Goal: Task Accomplishment & Management: Manage account settings

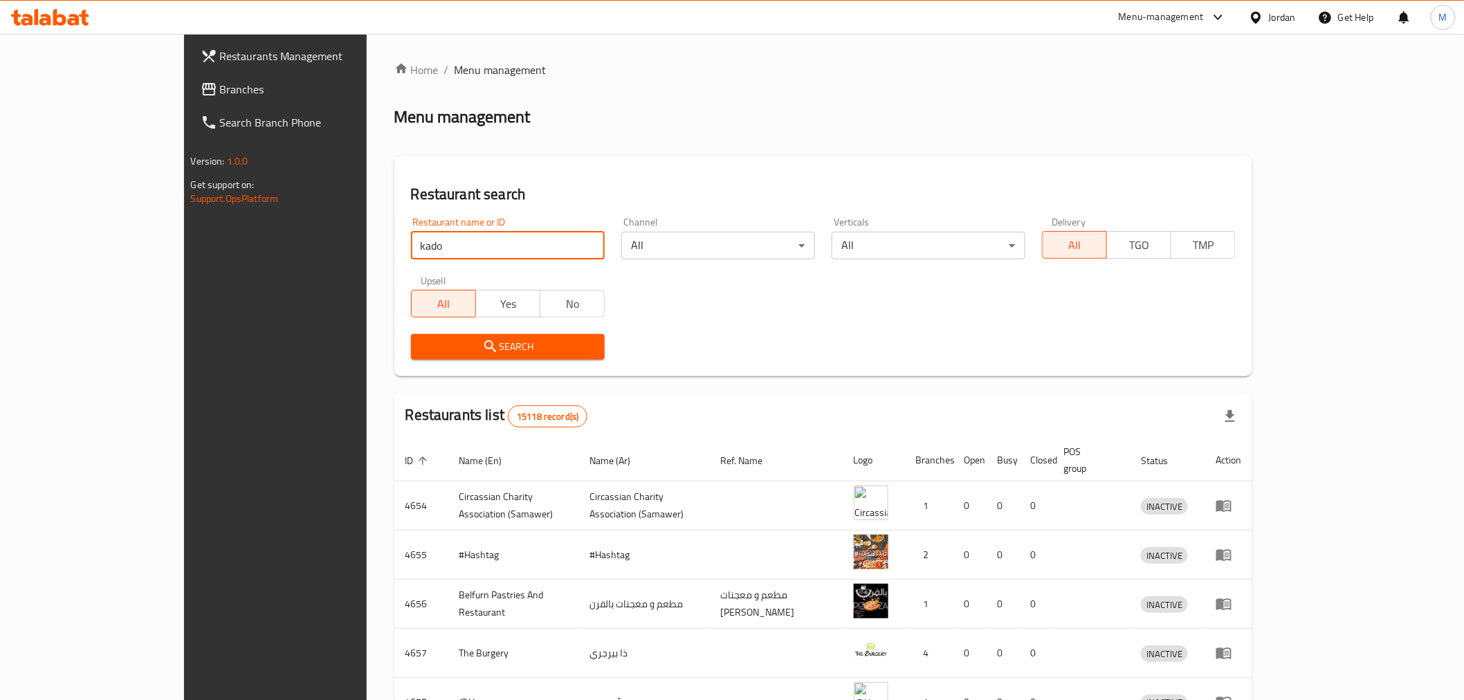
type input "kado"
click button "Search" at bounding box center [508, 347] width 194 height 26
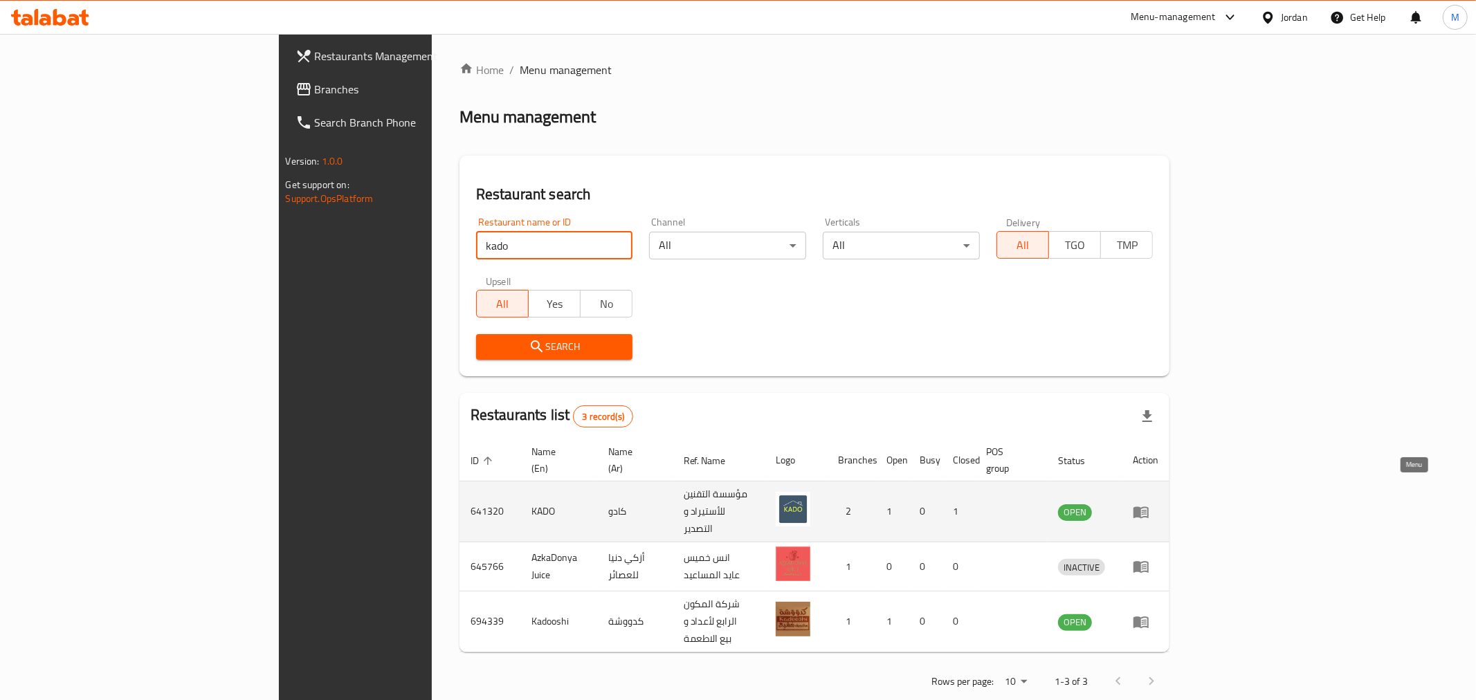
click at [1149, 507] on icon "enhanced table" at bounding box center [1141, 513] width 15 height 12
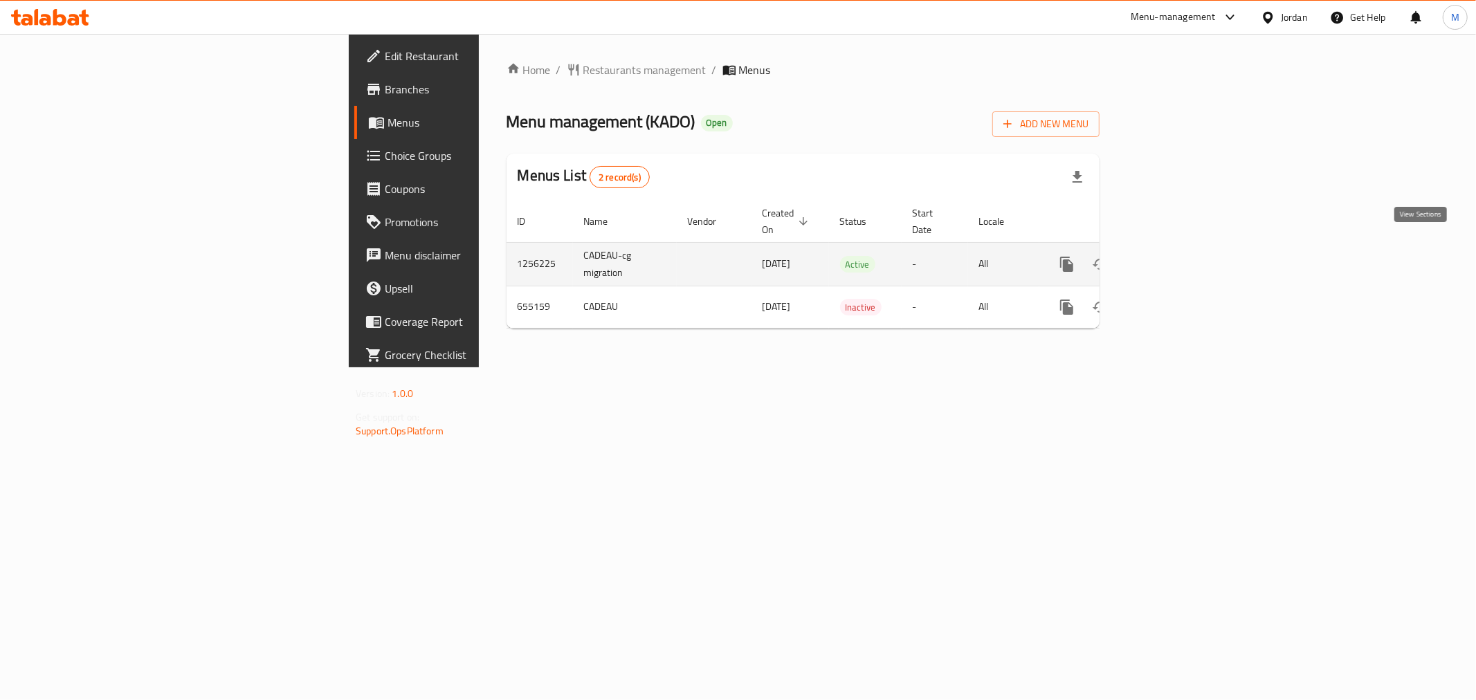
click at [1175, 256] on icon "enhanced table" at bounding box center [1166, 264] width 17 height 17
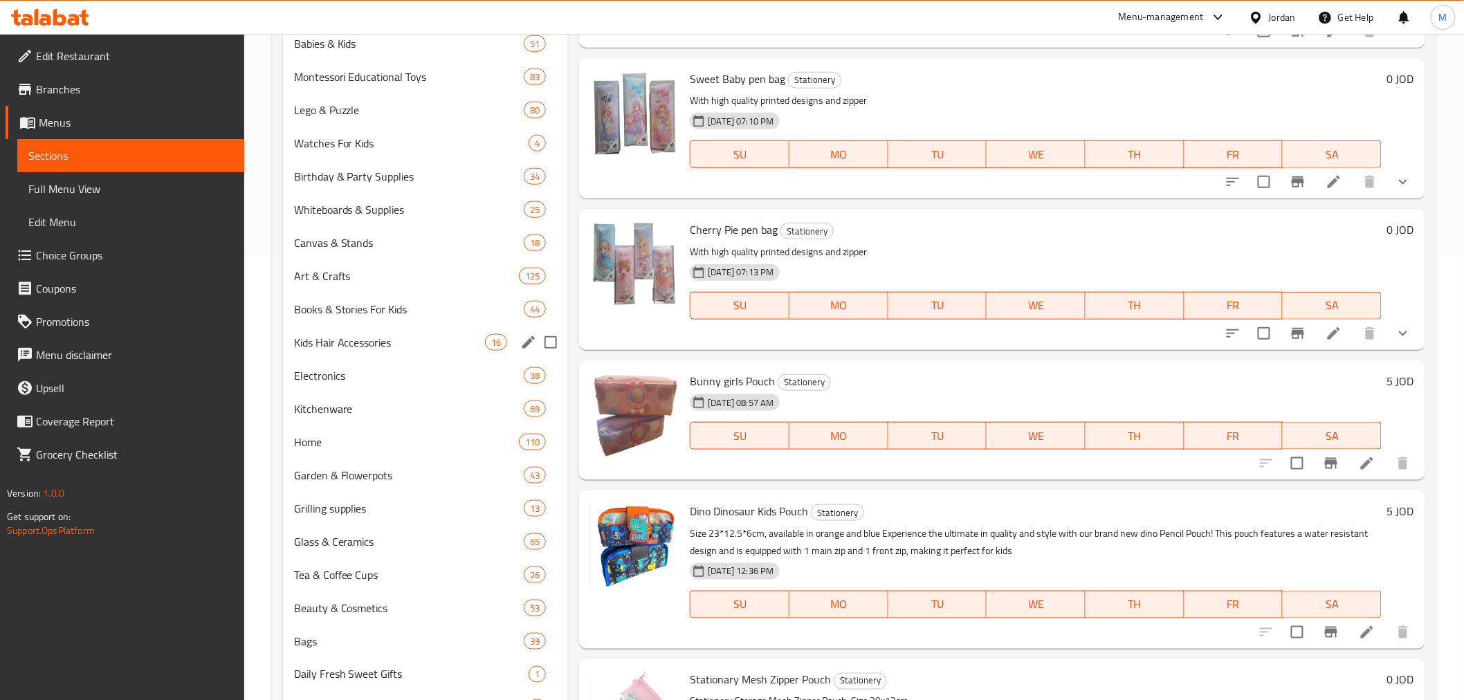
scroll to position [461, 0]
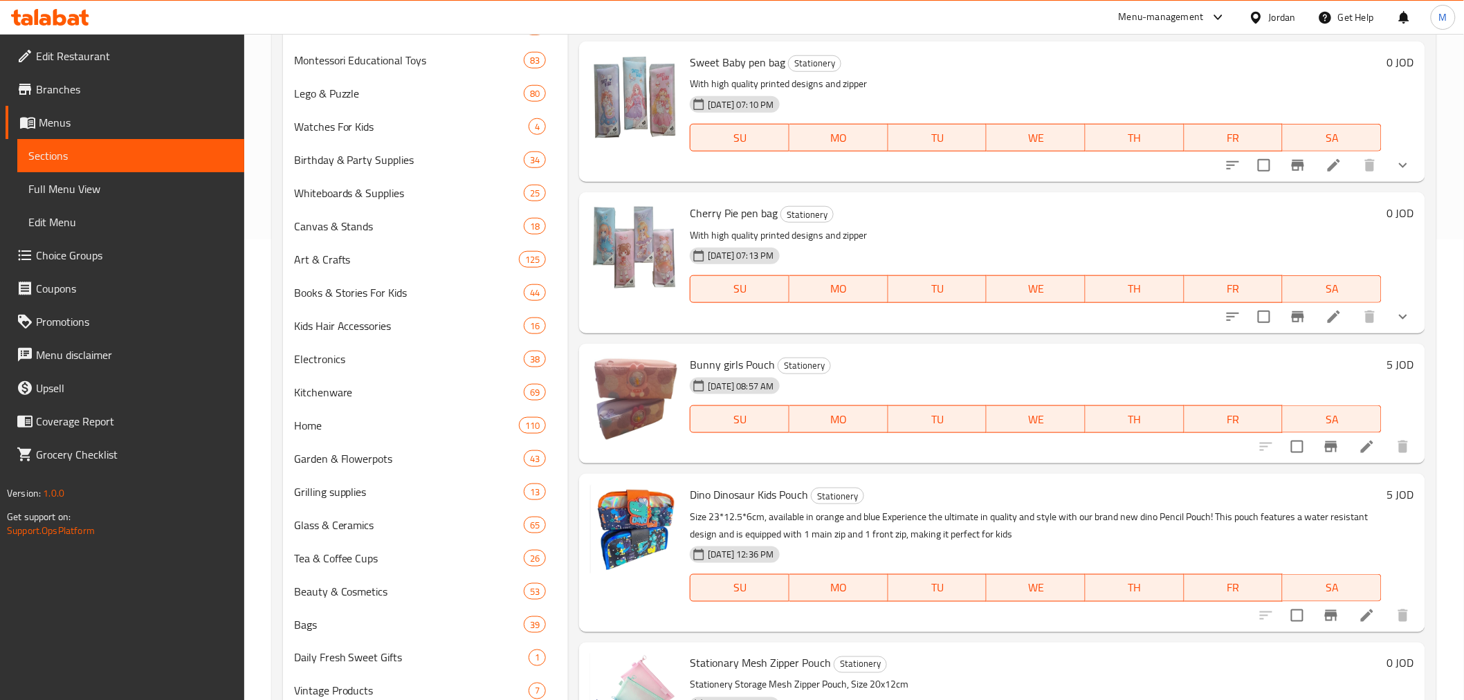
click at [912, 364] on h6 "Bunny girls Pouch Stationery" at bounding box center [1035, 364] width 691 height 19
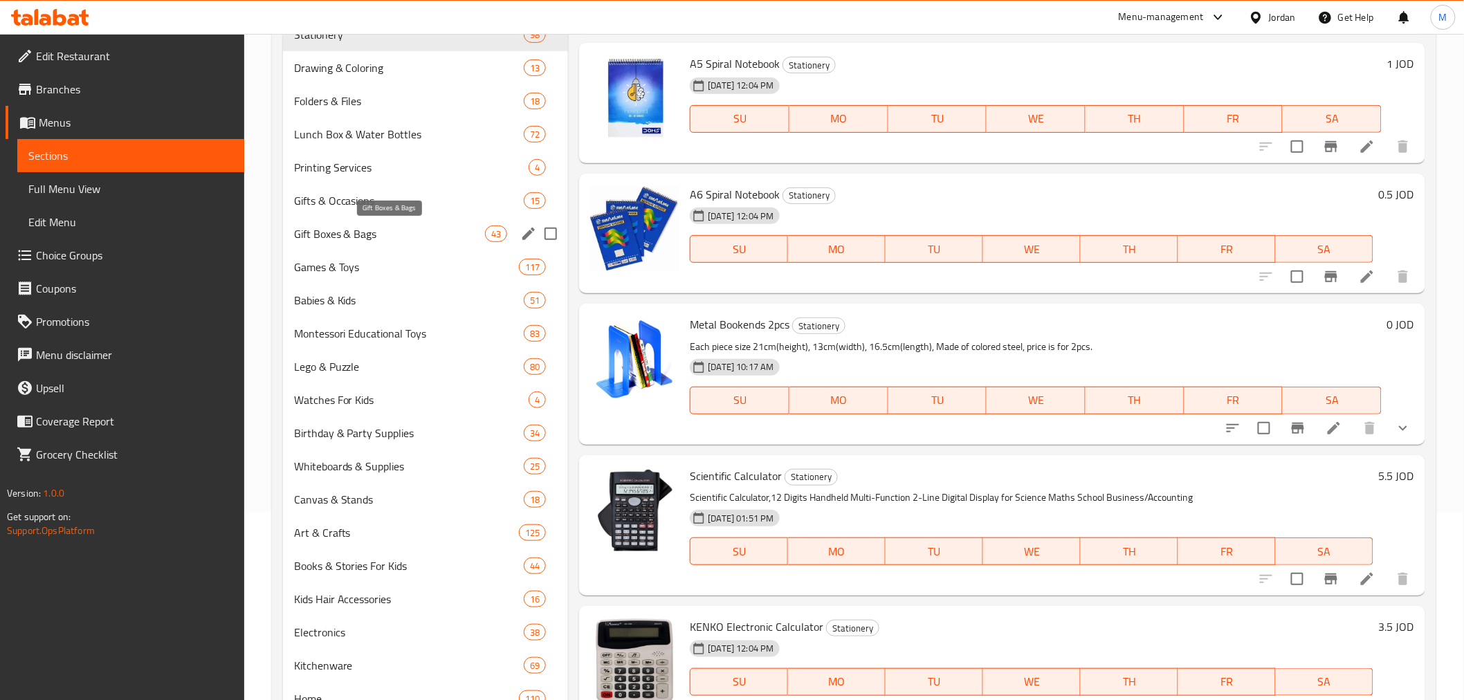
scroll to position [84, 0]
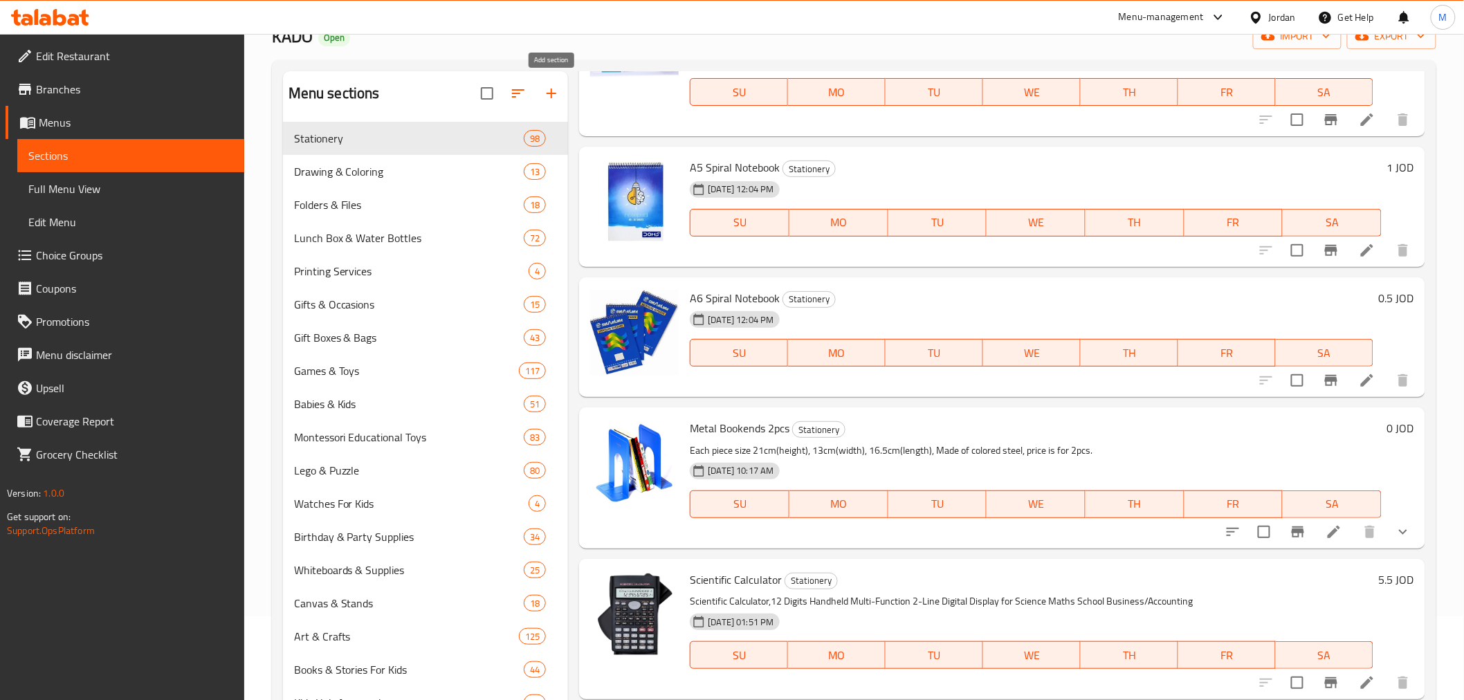
click at [554, 96] on icon "button" at bounding box center [551, 93] width 17 height 17
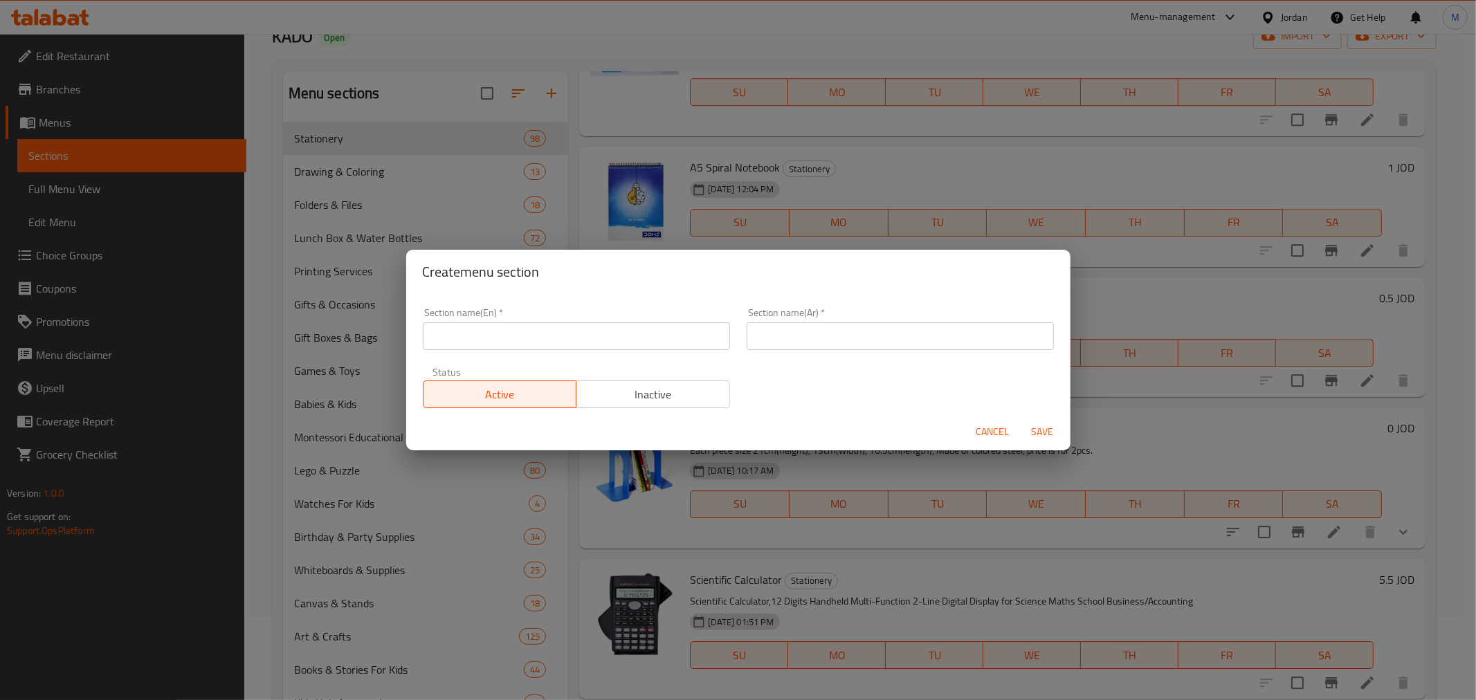
click at [529, 353] on div "Section name(En)   * Section name(En) *" at bounding box center [577, 329] width 324 height 59
click at [538, 340] on input "text" at bounding box center [576, 336] width 307 height 28
click at [562, 340] on input "text" at bounding box center [576, 336] width 307 height 28
type input "School Bags"
click at [832, 346] on input "text" at bounding box center [900, 336] width 307 height 28
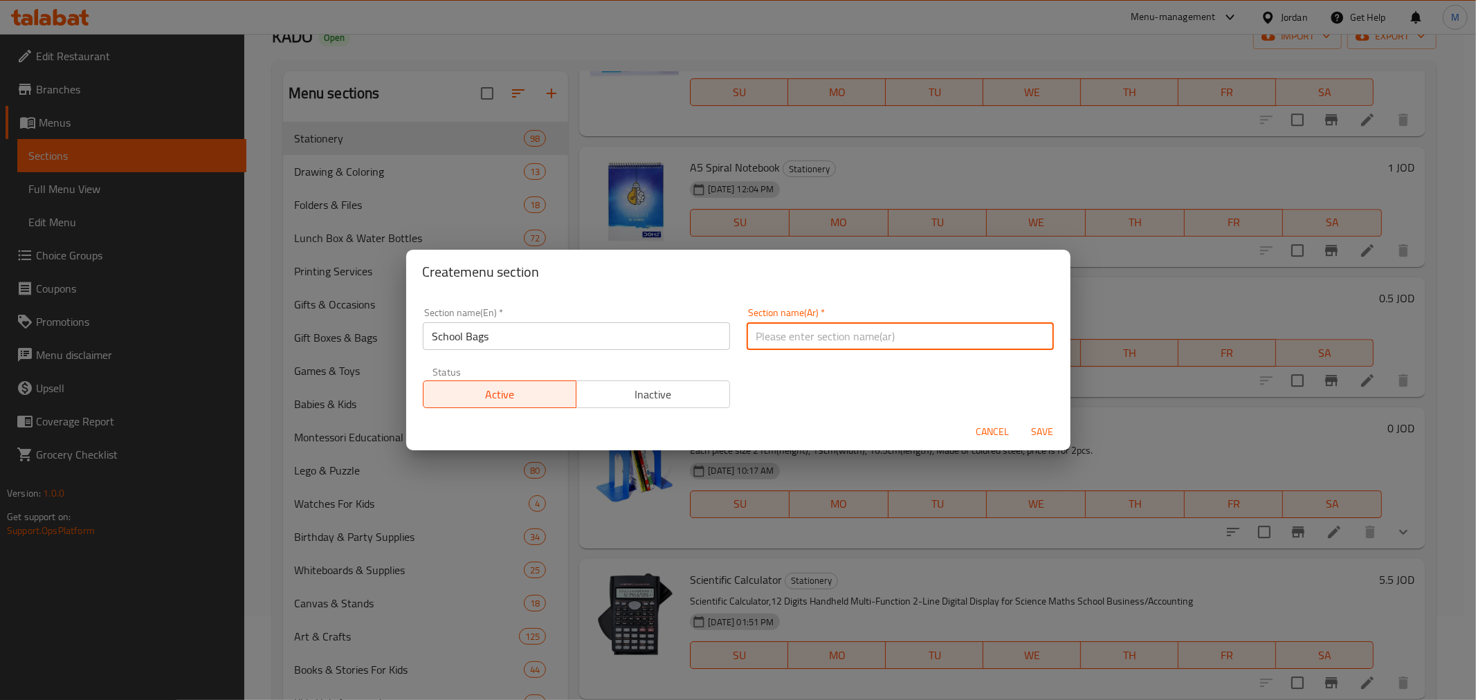
click at [1021, 341] on input "text" at bounding box center [900, 336] width 307 height 28
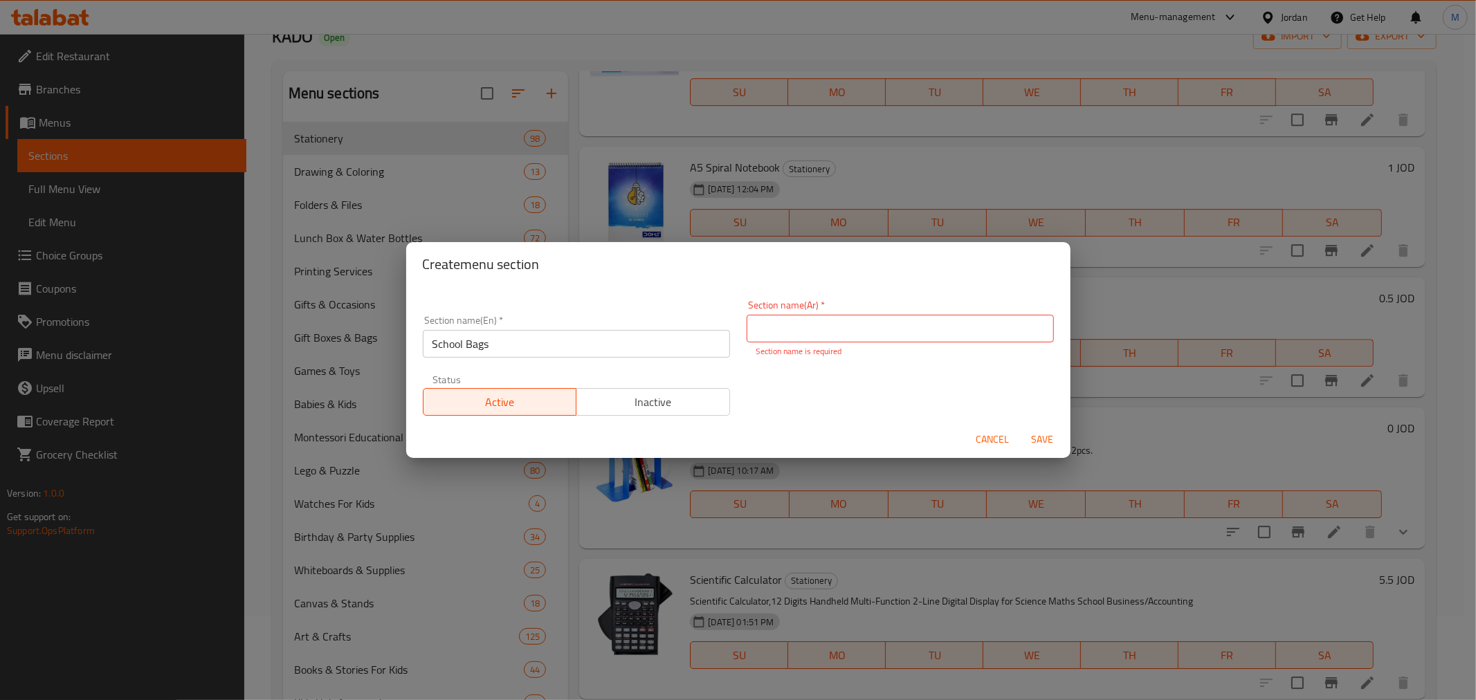
click at [869, 322] on input "text" at bounding box center [900, 329] width 307 height 28
paste input "حقائب مدرسية"
type input "حقائب مدرسية"
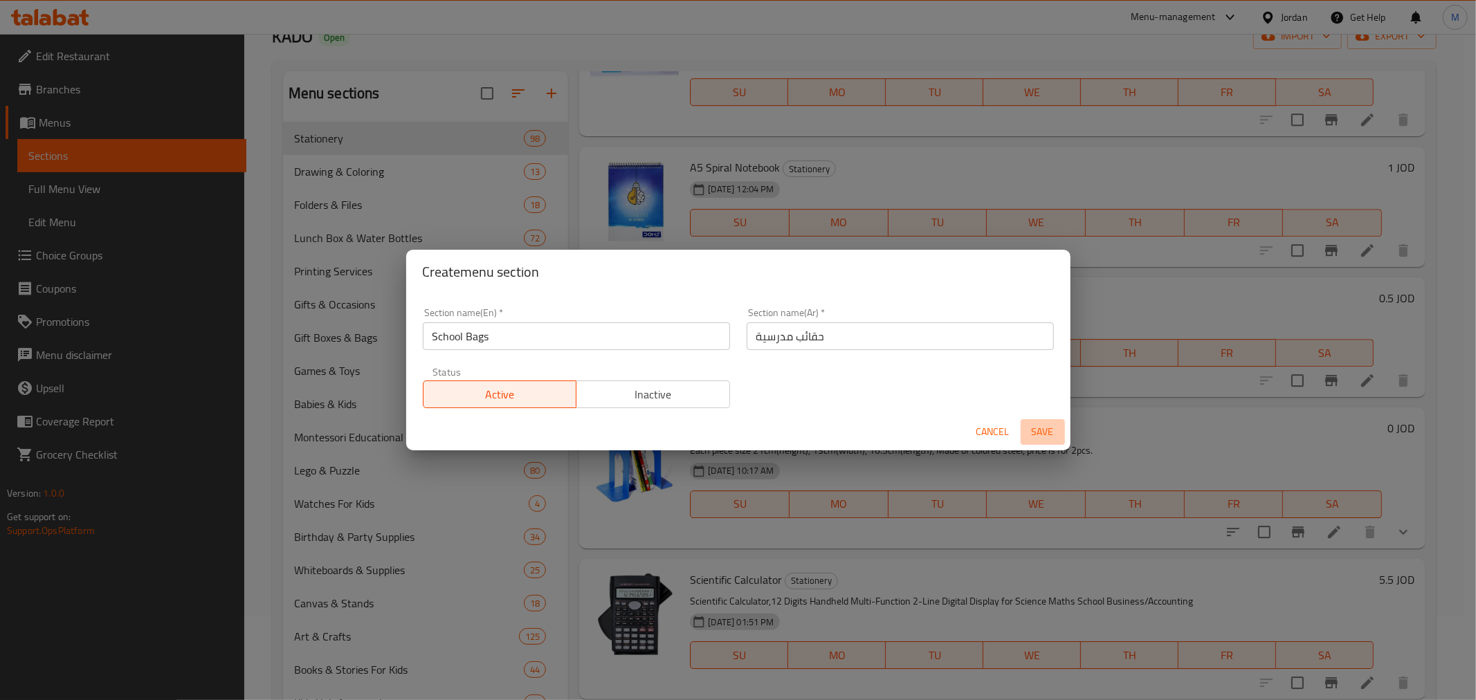
click at [1042, 439] on span "Save" at bounding box center [1042, 432] width 33 height 17
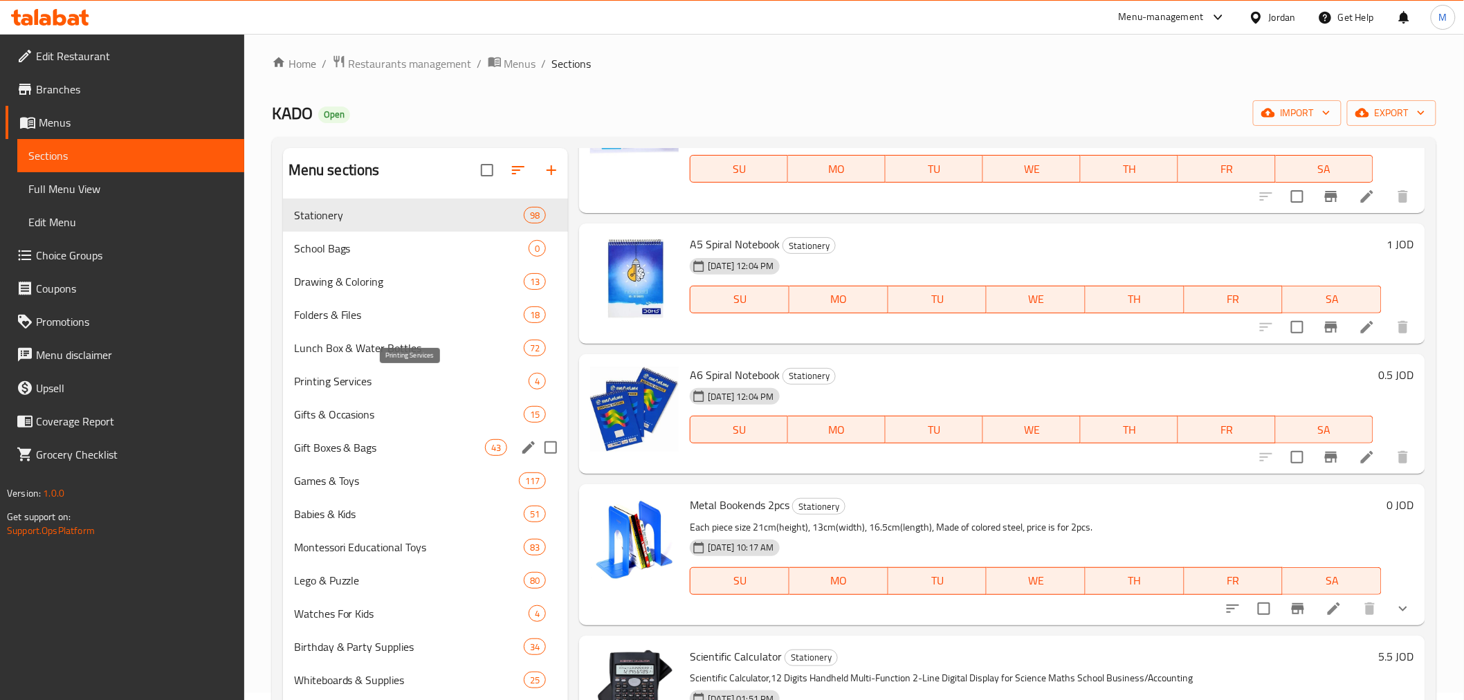
scroll to position [468, 0]
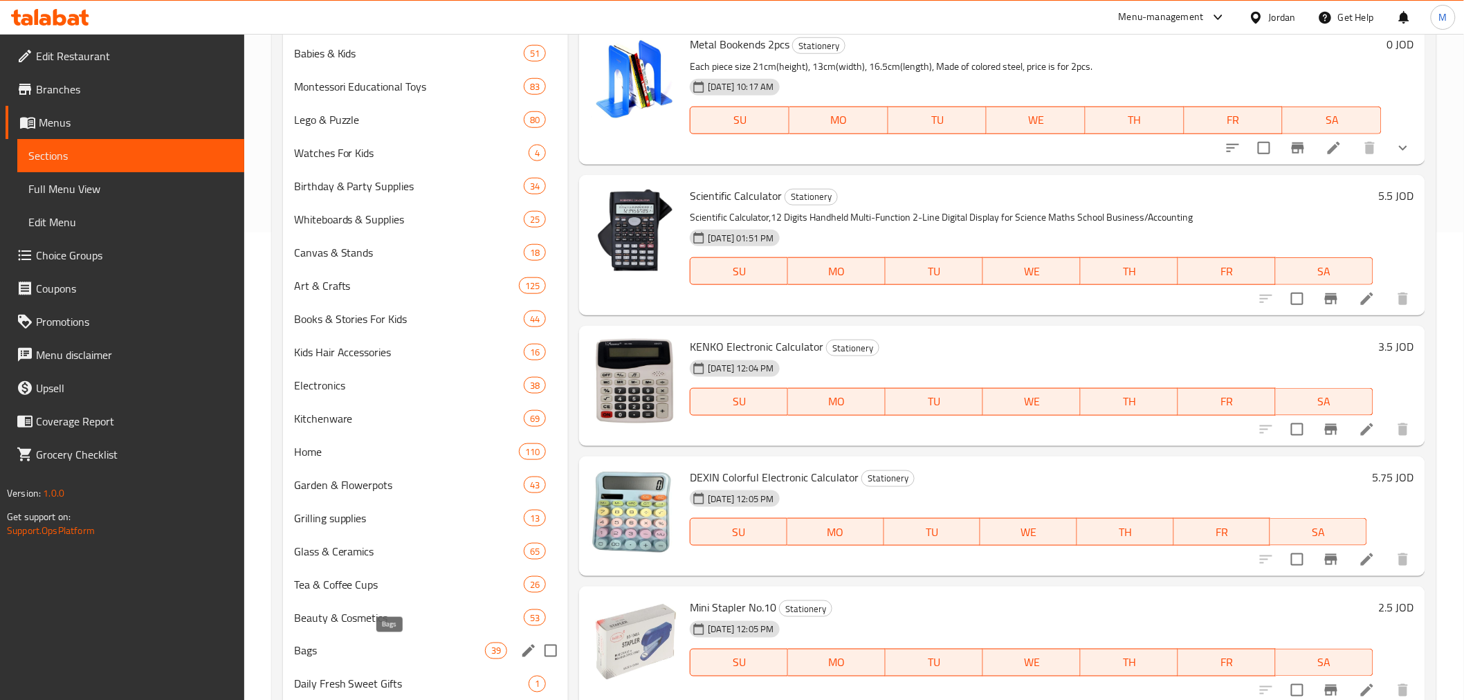
click at [451, 647] on span "Bags" at bounding box center [390, 651] width 192 height 17
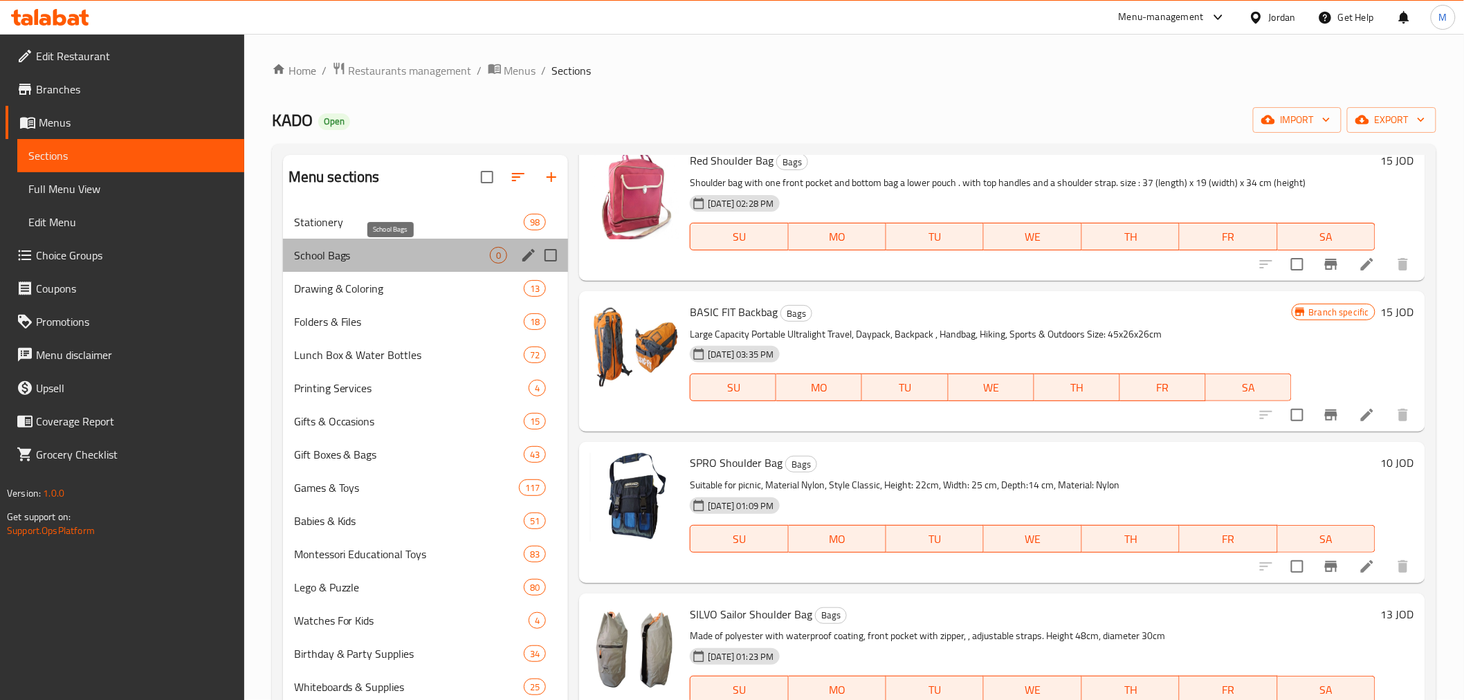
click at [415, 253] on span "School Bags" at bounding box center [392, 255] width 197 height 17
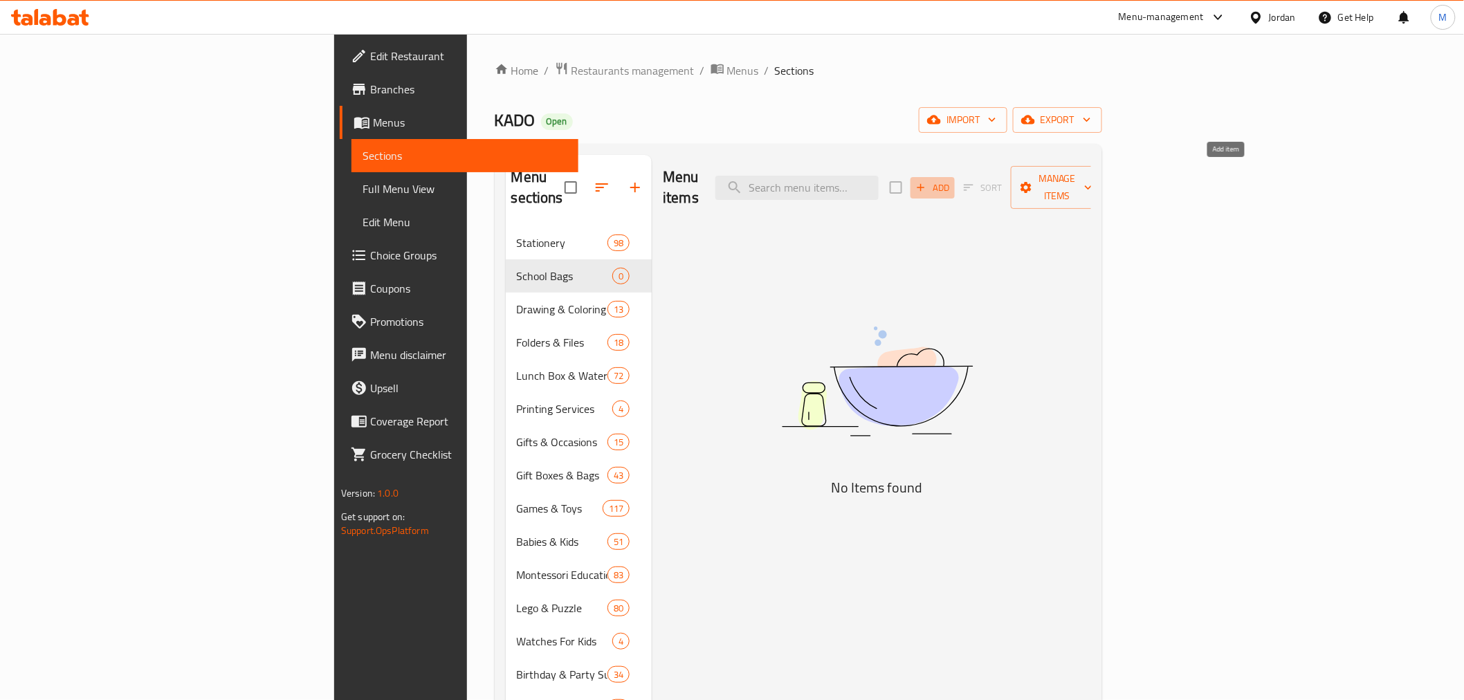
click at [952, 183] on span "Add" at bounding box center [932, 188] width 37 height 16
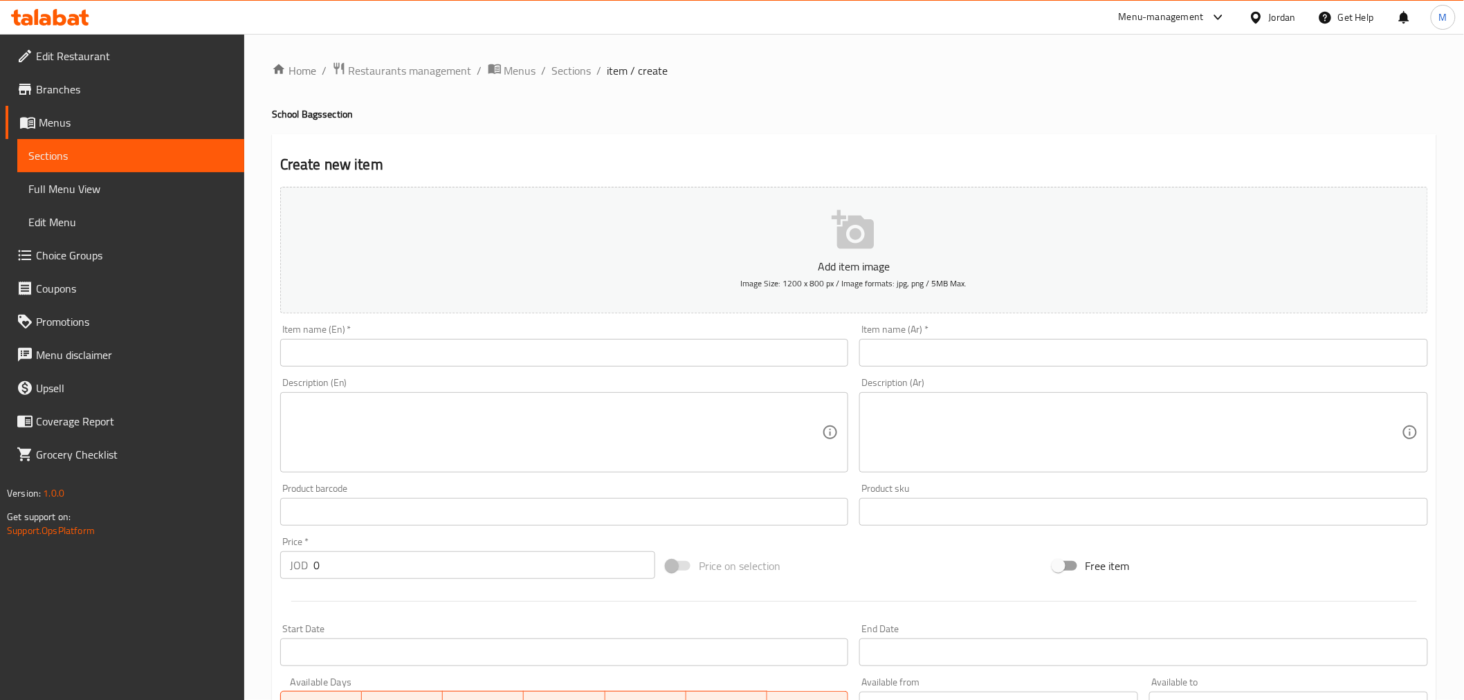
click at [900, 254] on button "Add item image Image Size: 1200 x 800 px / Image formats: jpg, png / 5MB Max." at bounding box center [854, 250] width 1148 height 127
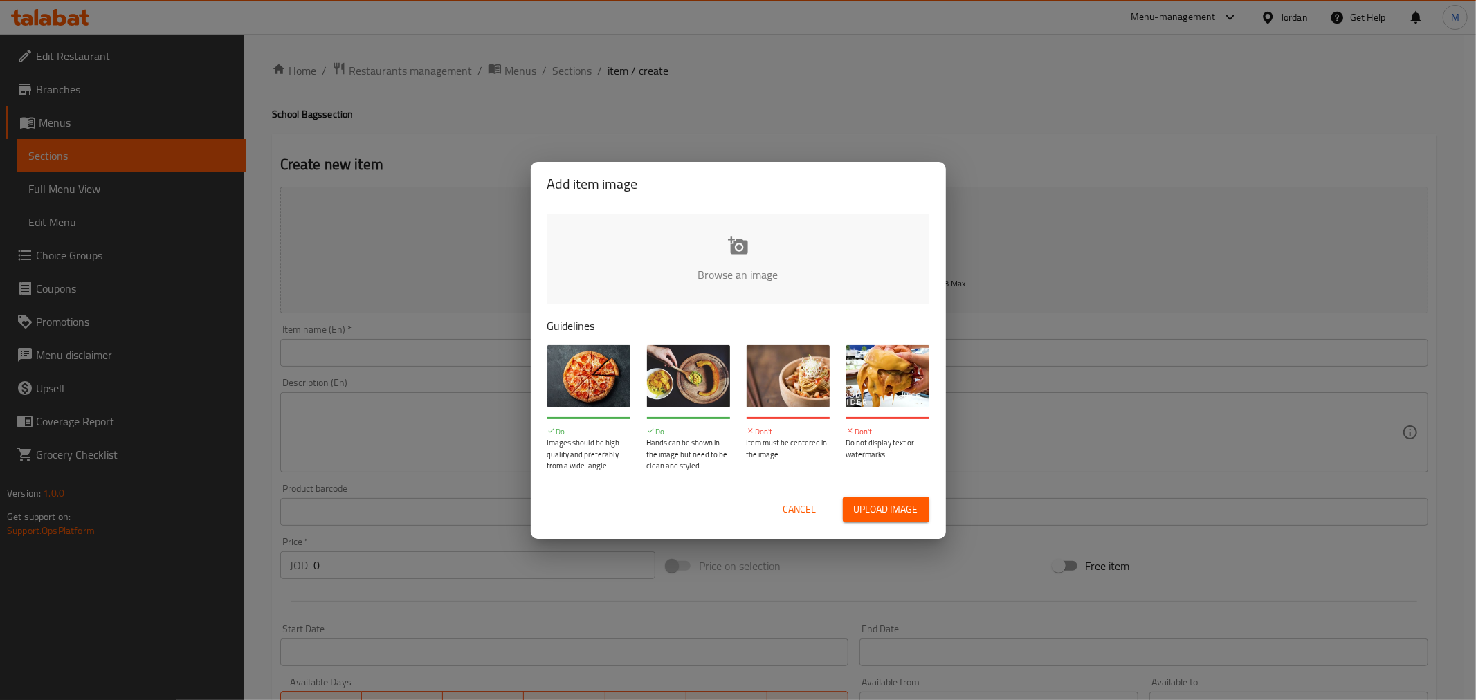
click at [768, 253] on input "file" at bounding box center [1206, 279] width 1318 height 129
type input "C:\fakepath\76fa6d2f-aa7c-47db-958f-543731b7b5cc-1035031.avif"
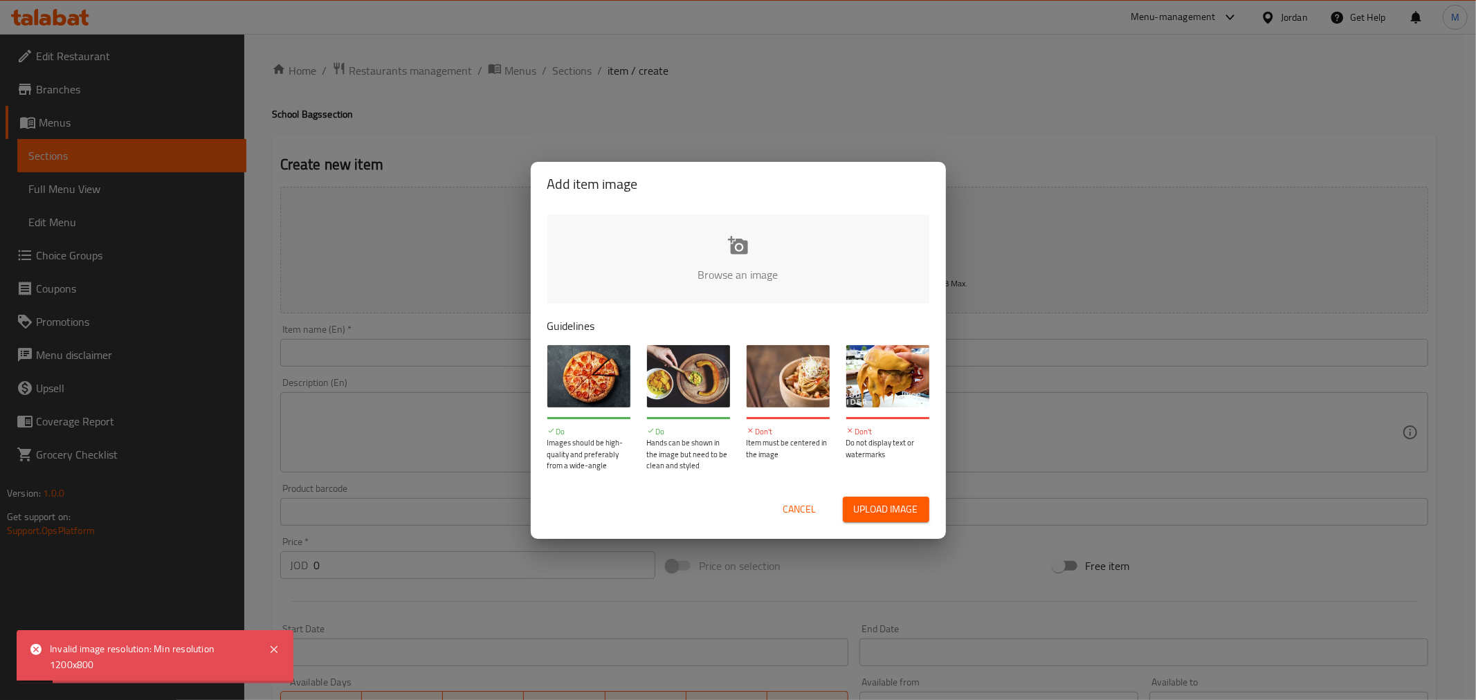
click at [788, 501] on span "Cancel" at bounding box center [799, 509] width 33 height 17
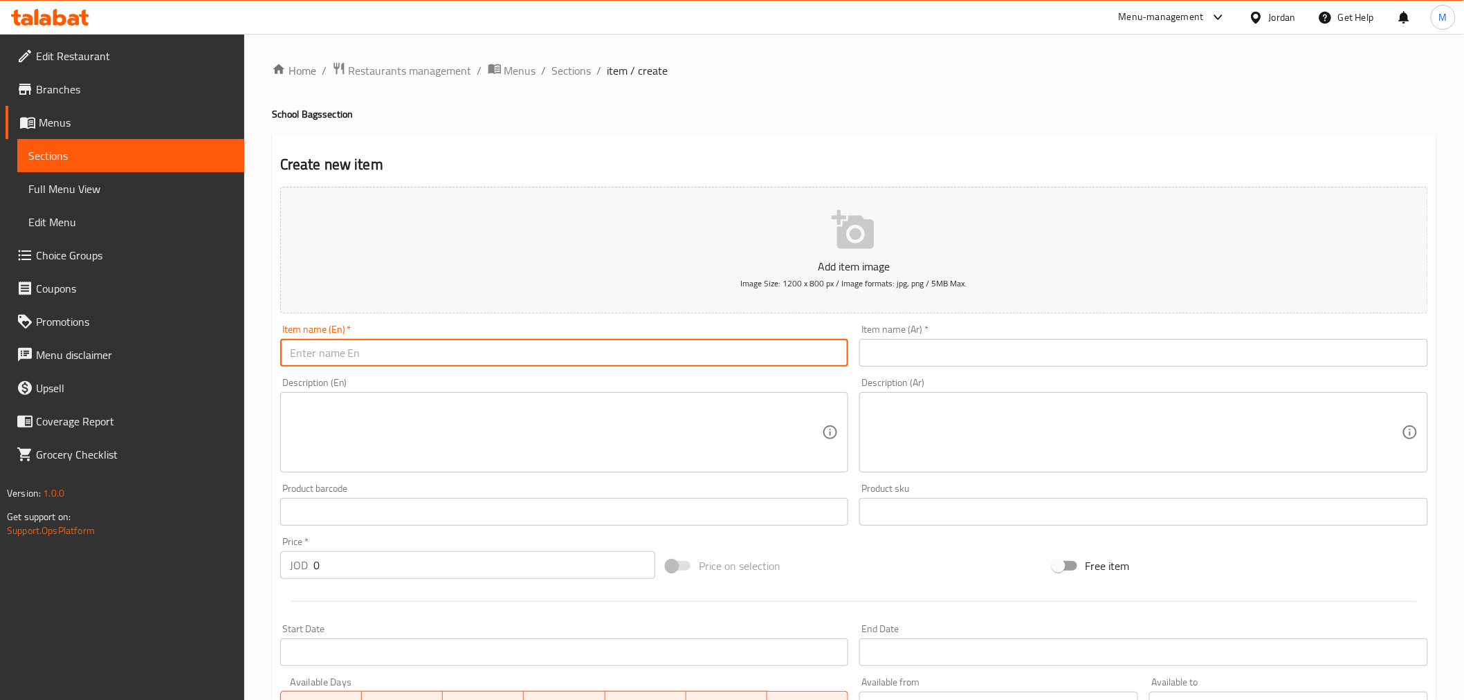
click at [406, 360] on input "text" at bounding box center [564, 353] width 569 height 28
paste input "Tomo Tomo Pink Backpack"
type input "Tomo Tomo Pink Backpack"
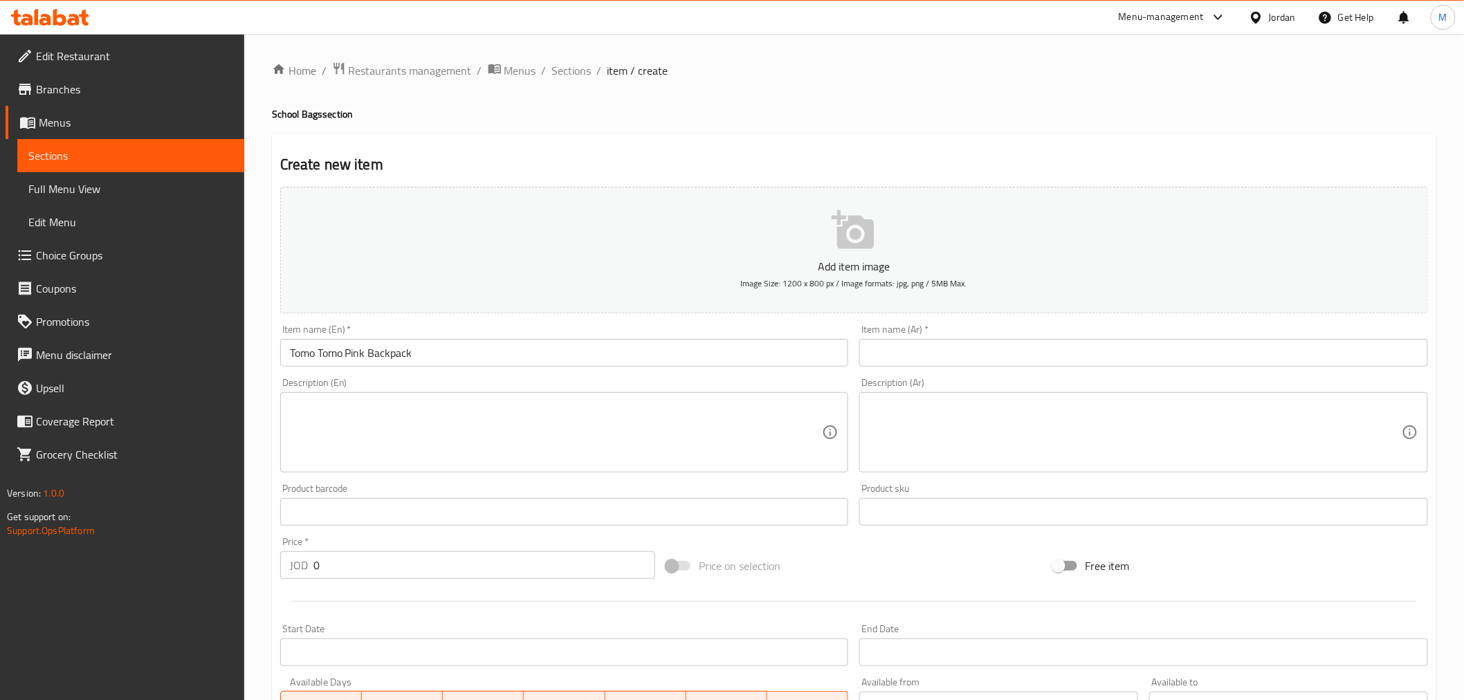
click at [957, 346] on input "text" at bounding box center [1144, 353] width 569 height 28
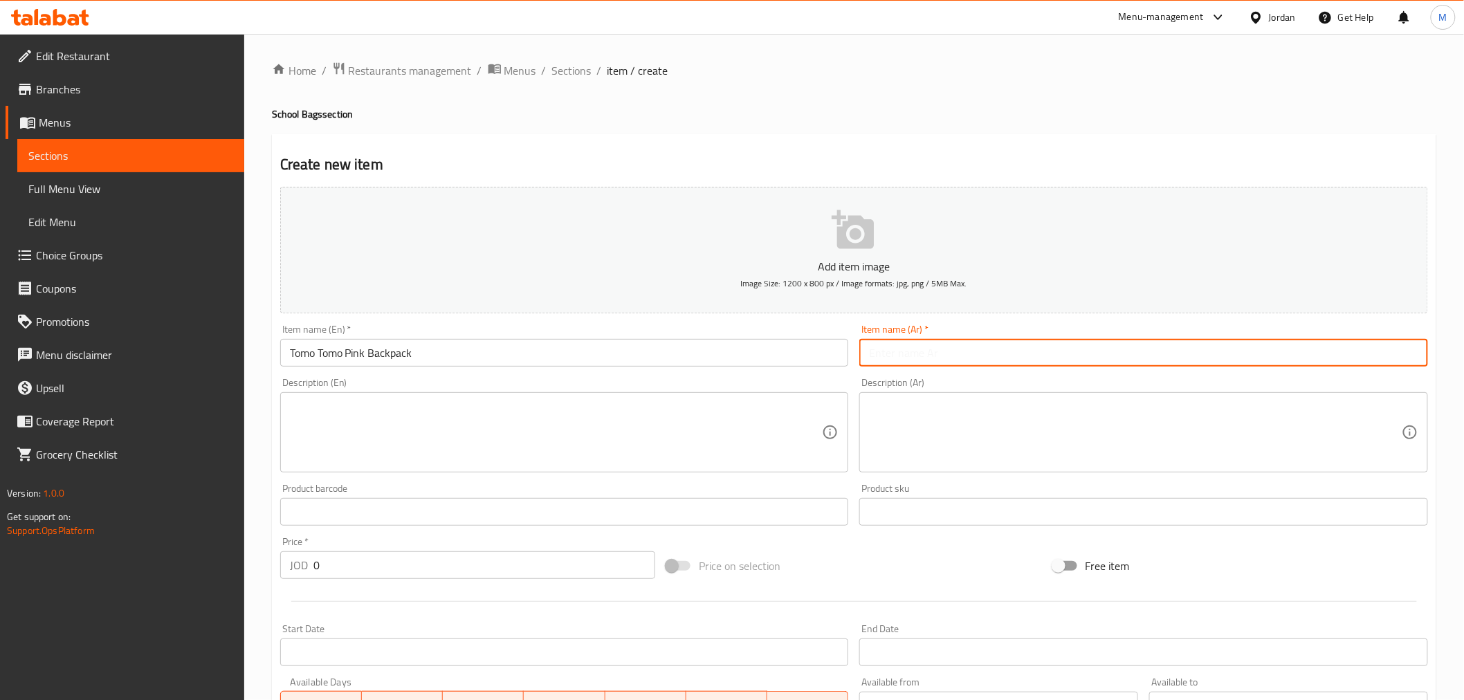
paste input "حقيبة ظهر تومو تومو باللون الوردي"
type input "حقيبة ظهر تومو تومو باللون الوردي"
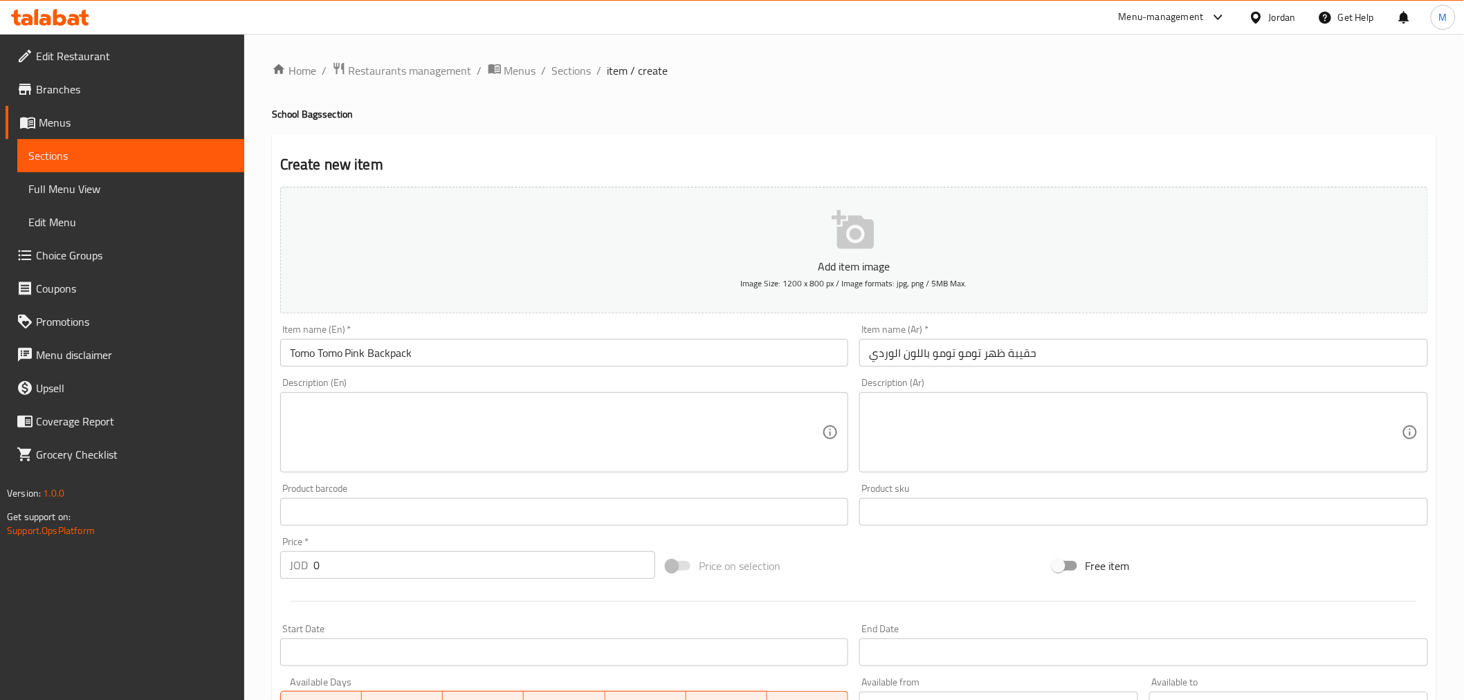
click at [423, 434] on textarea at bounding box center [556, 433] width 533 height 66
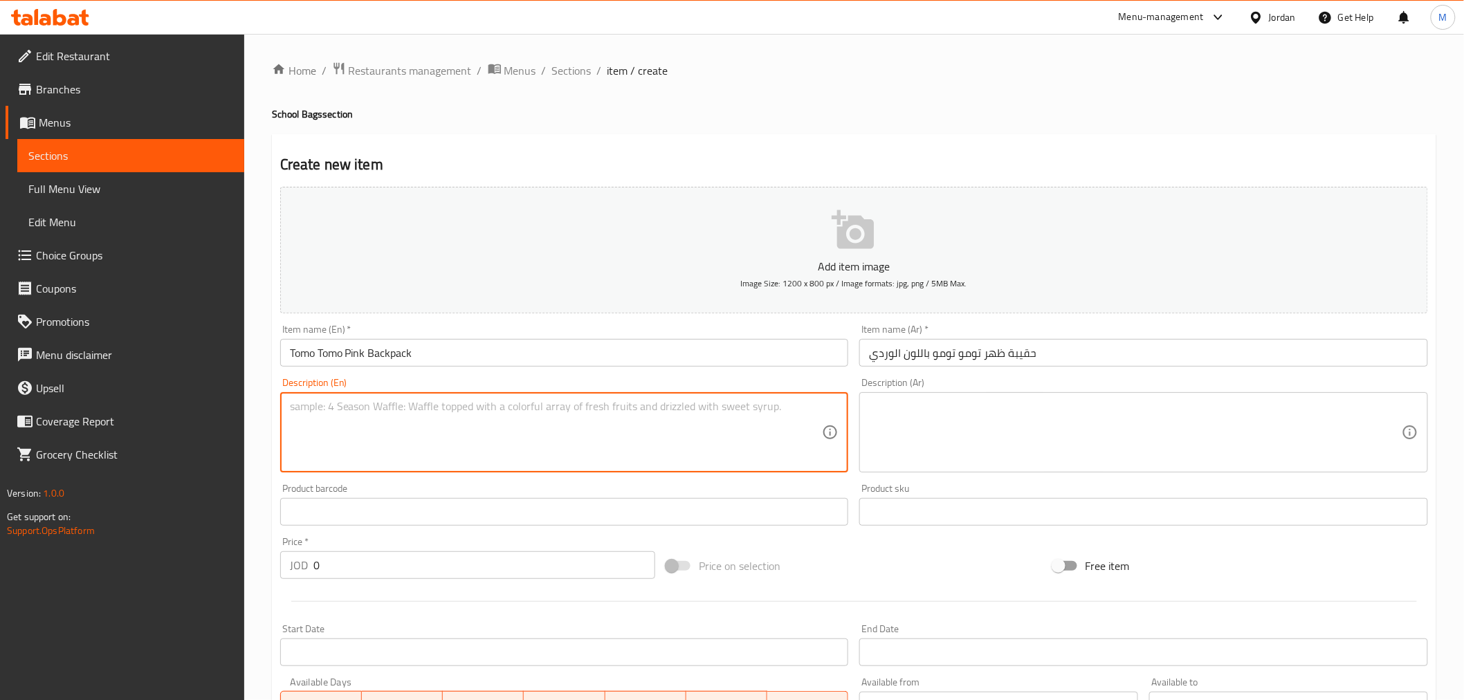
paste textarea "Cool, bright, fun vibe, Japanese style backpack, suitable for 1st, 2nd and 3rd …"
type textarea "Cool, bright, fun vibe, Japanese style backpack, suitable for 1st, 2nd and 3rd …"
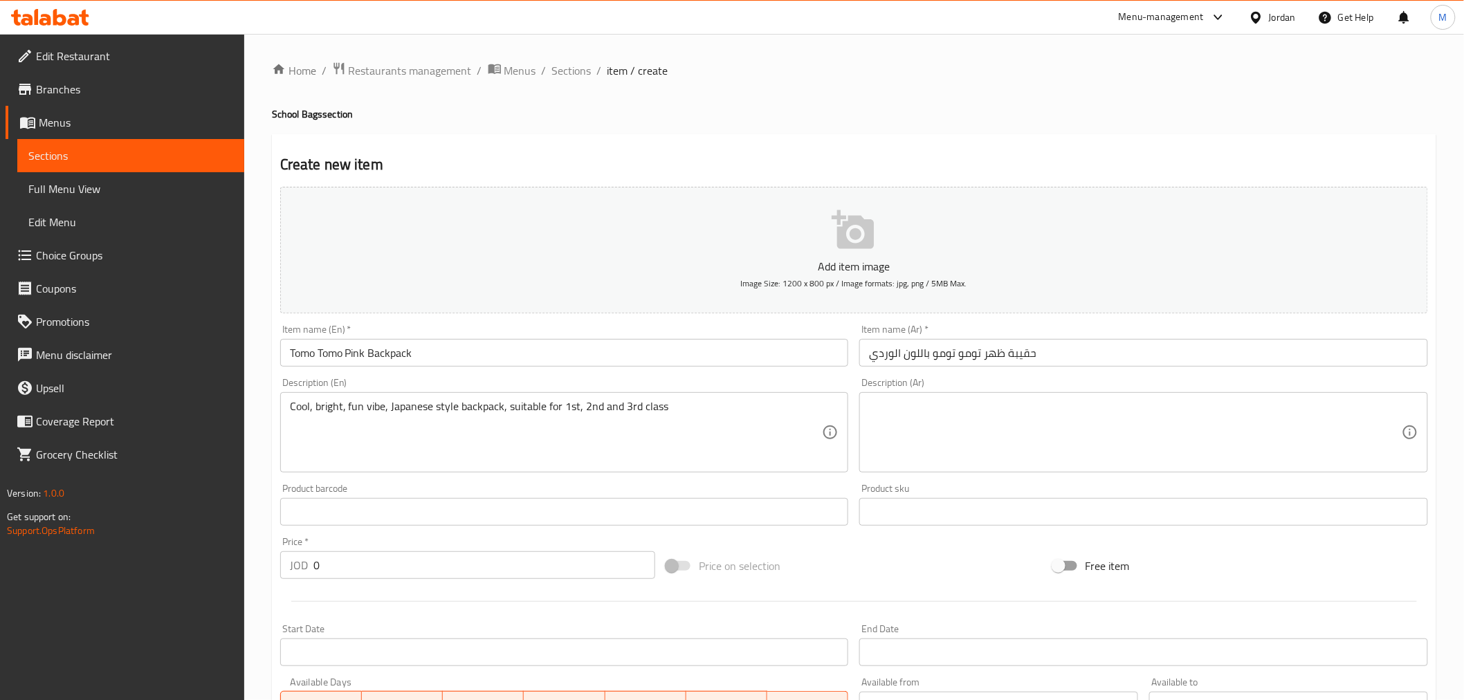
click at [1032, 442] on textarea at bounding box center [1135, 433] width 533 height 66
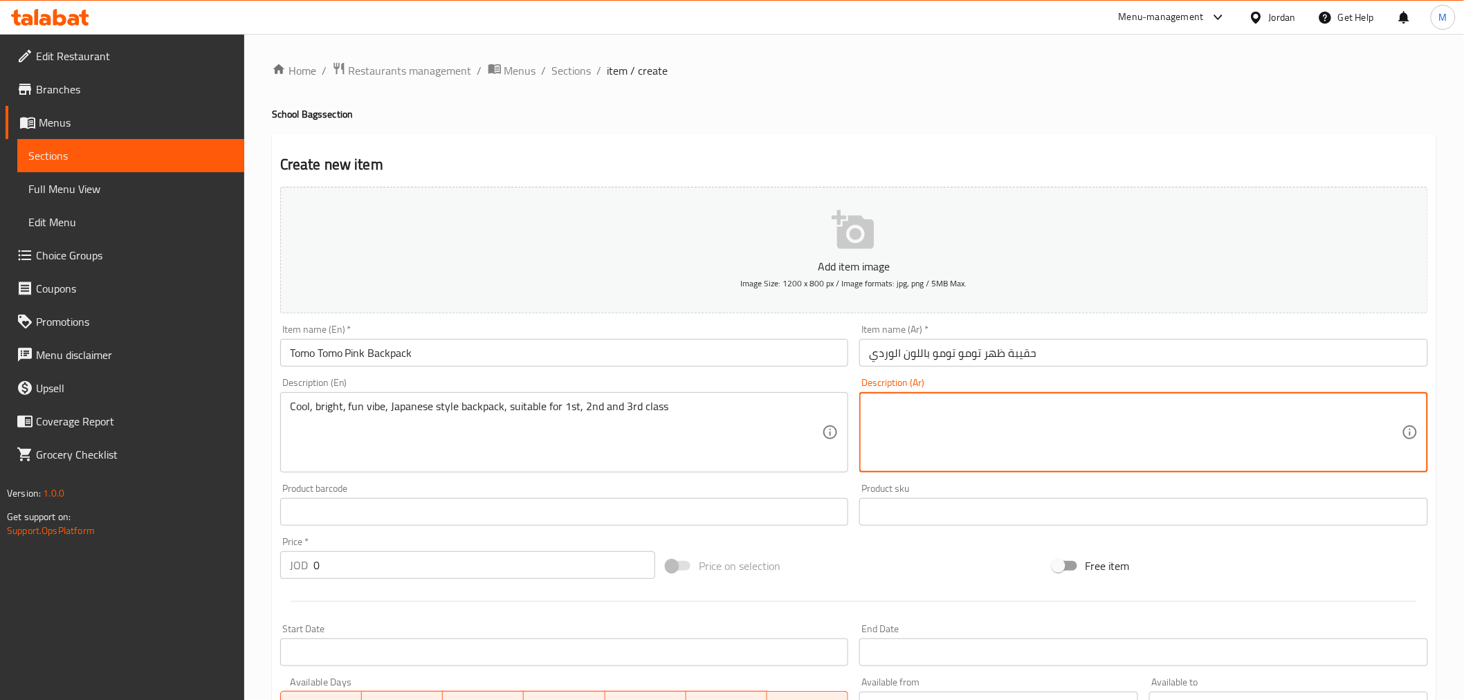
paste textarea "حقيبة ظهر رائعة ومشرقة وممتعة على الطراز الياباني، مناسبة للصفوف الأولى والثاني…"
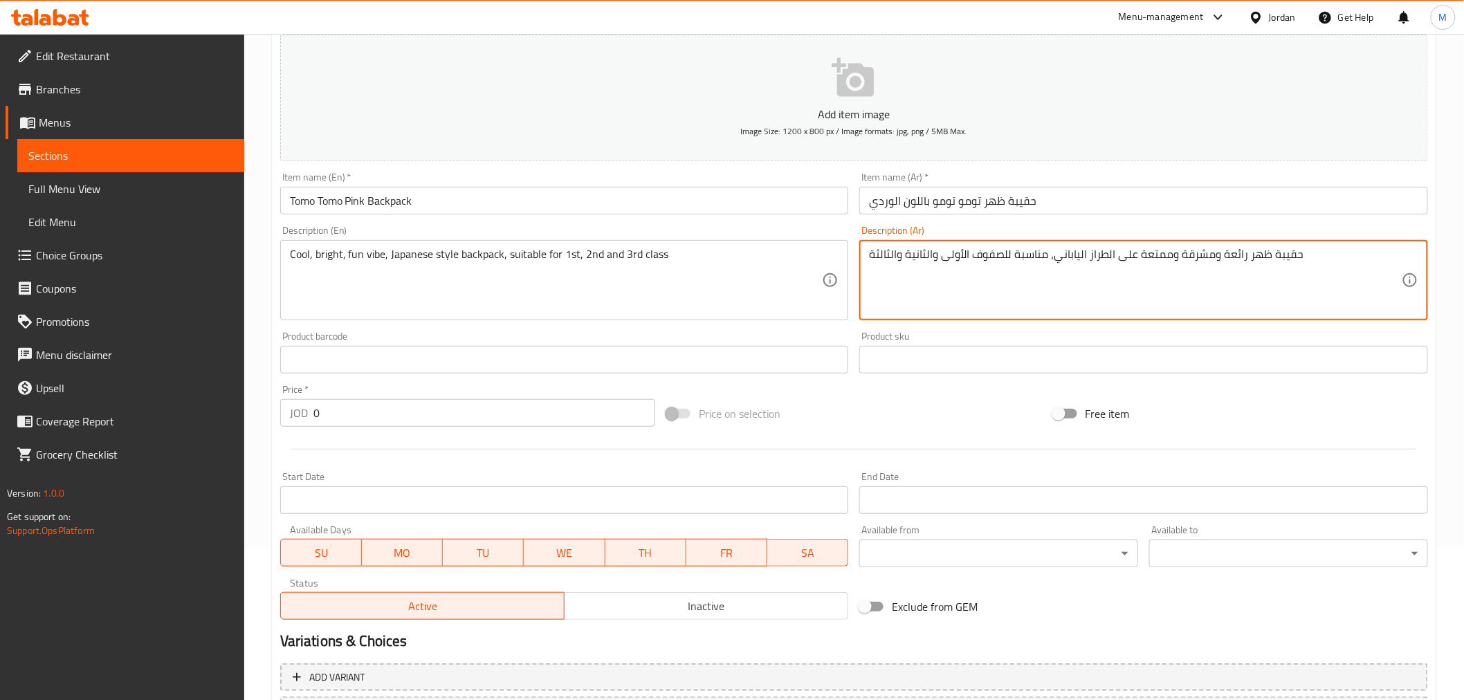
scroll to position [154, 0]
type textarea "حقيبة ظهر رائعة ومشرقة وممتعة على الطراز الياباني، مناسبة للصفوف الأولى والثاني…"
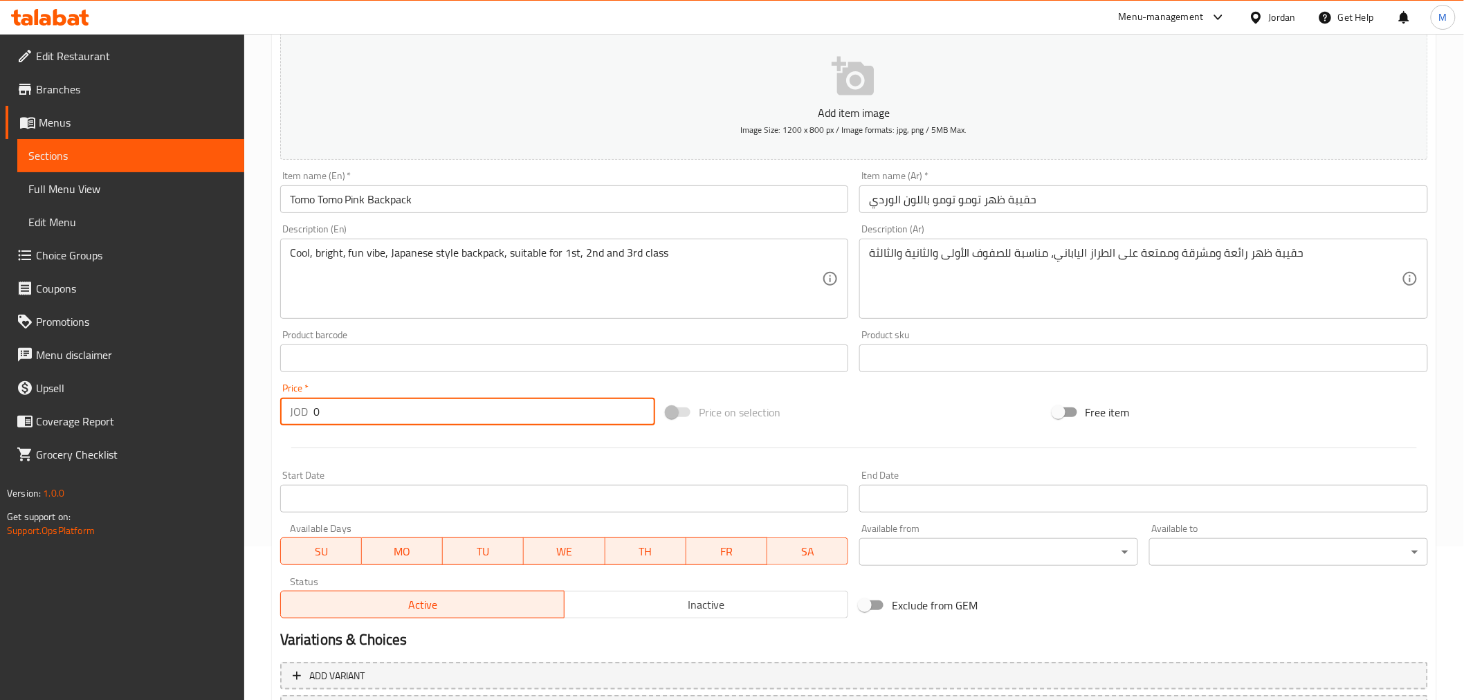
drag, startPoint x: 355, startPoint y: 422, endPoint x: 293, endPoint y: 421, distance: 62.3
click at [293, 421] on div "JOD 0 Price *" at bounding box center [467, 412] width 375 height 28
paste input "19"
type input "19"
click at [428, 440] on div at bounding box center [854, 448] width 1159 height 34
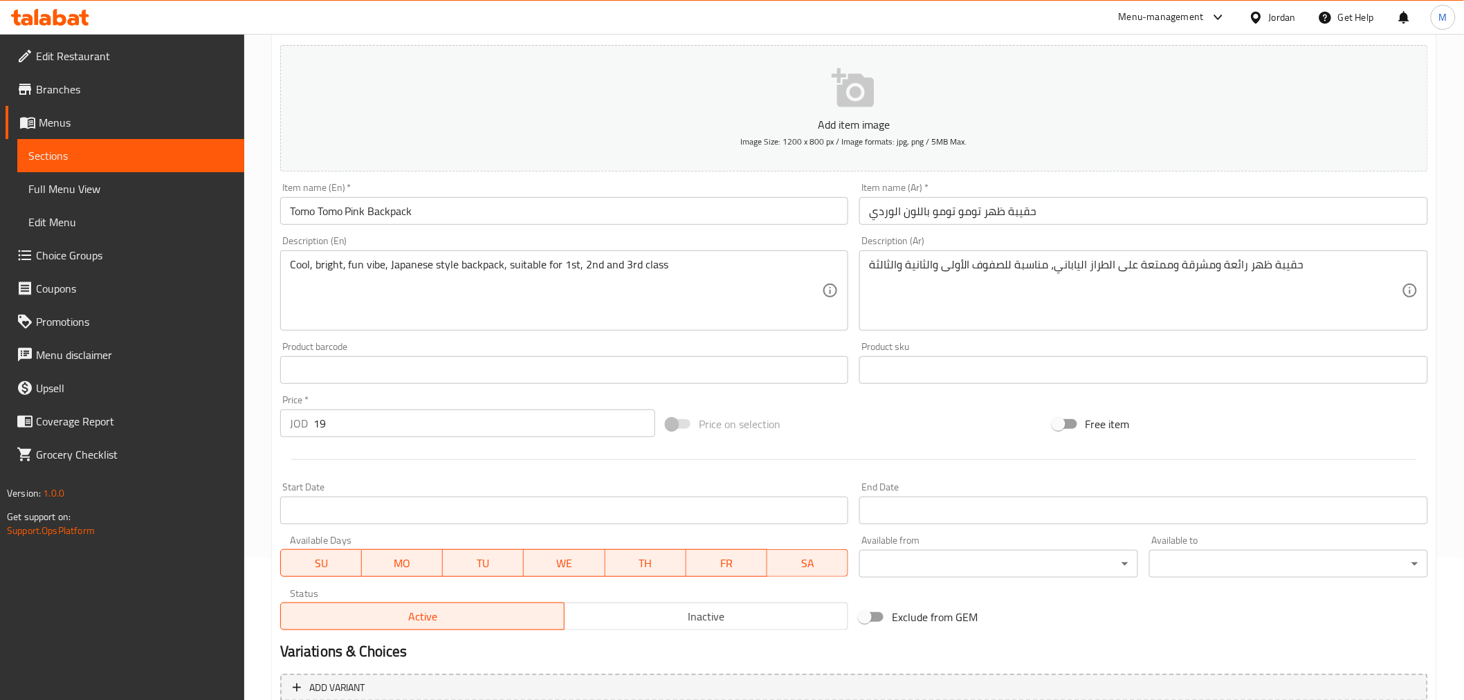
scroll to position [275, 0]
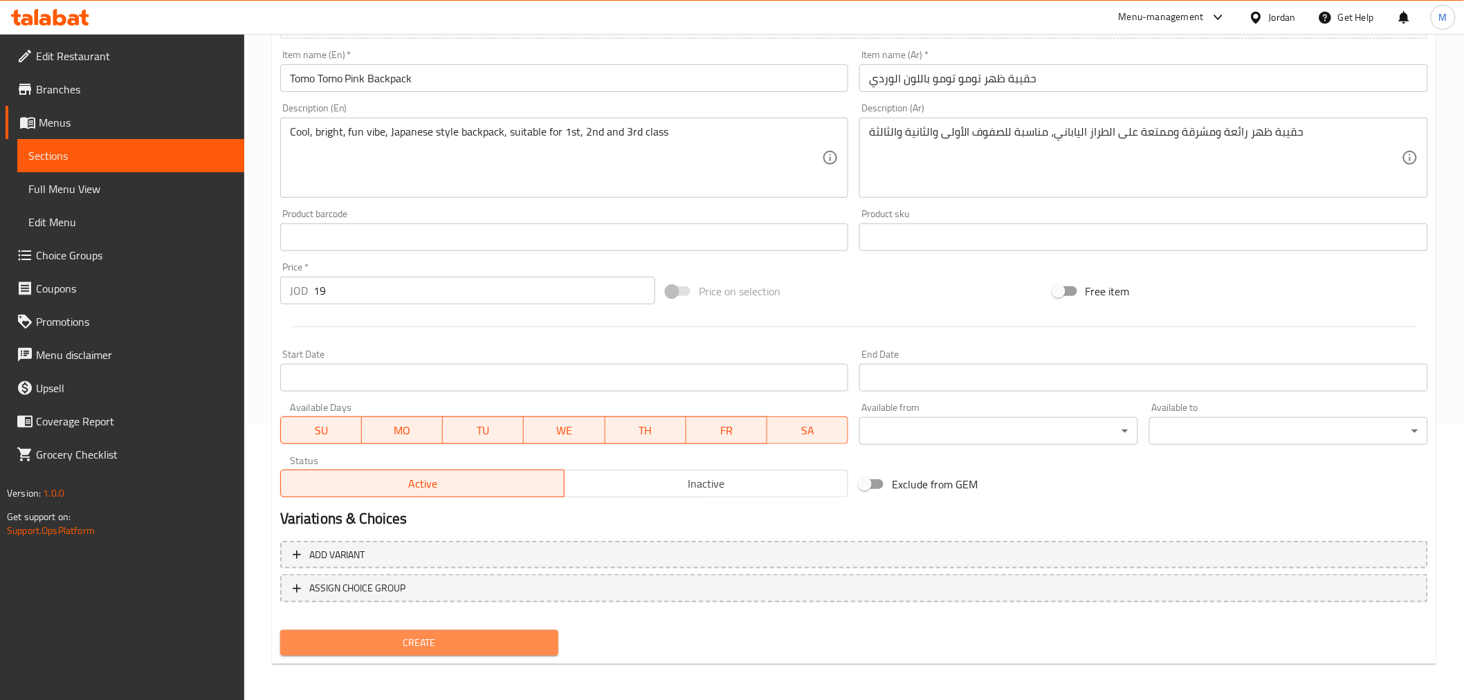
click at [464, 642] on span "Create" at bounding box center [419, 643] width 257 height 17
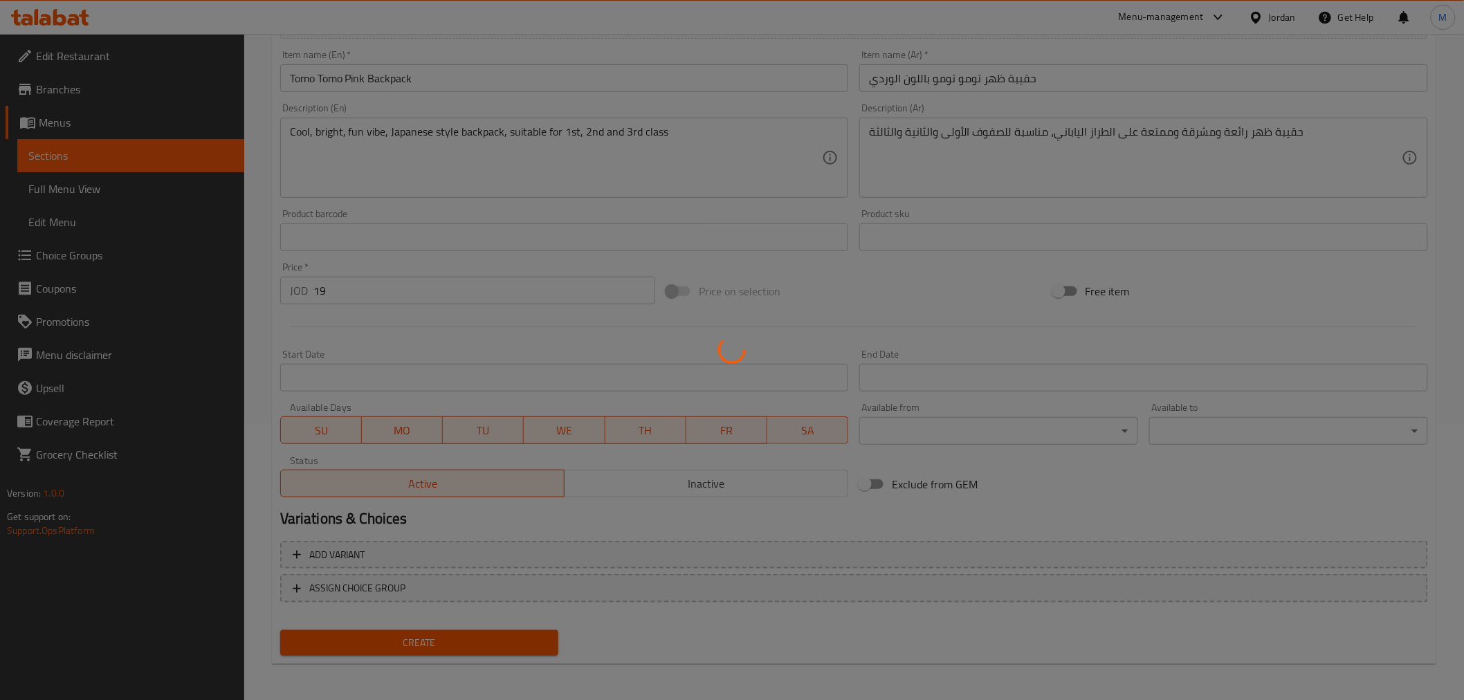
type input "0"
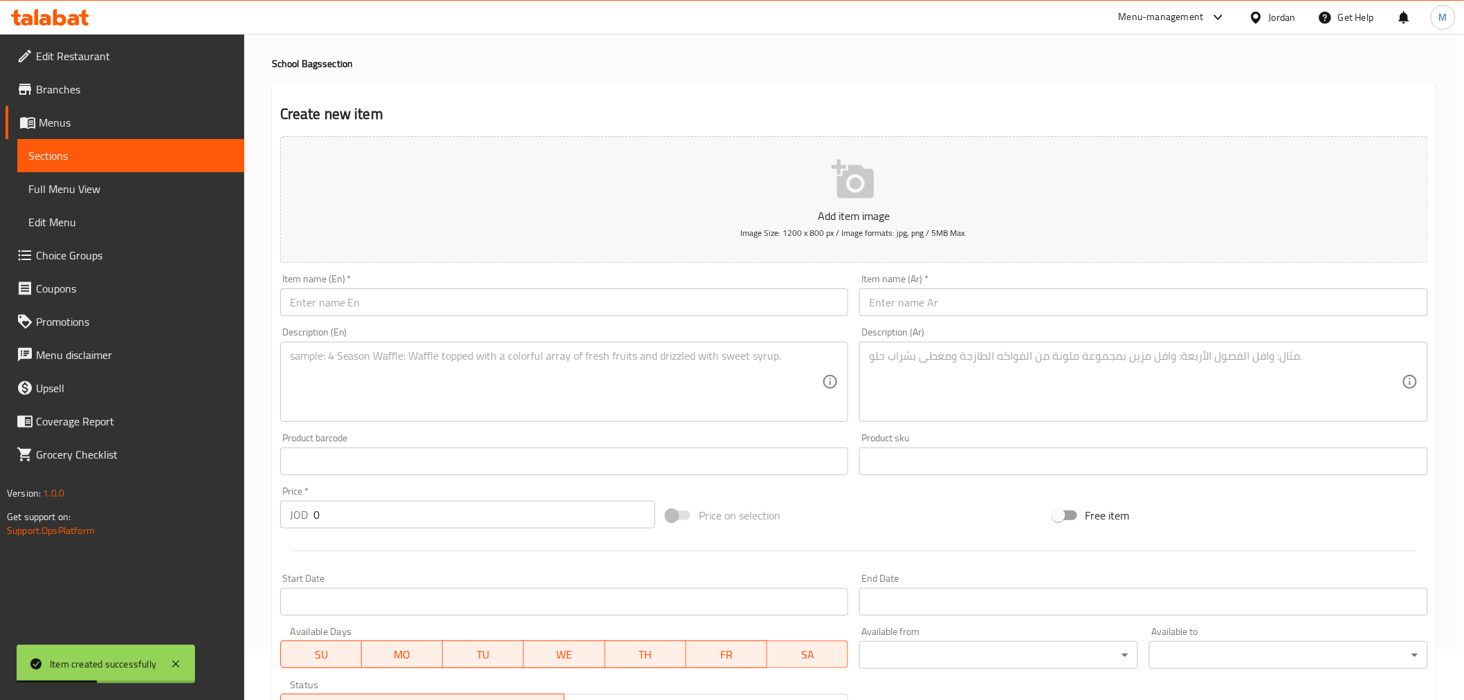
scroll to position [77, 0]
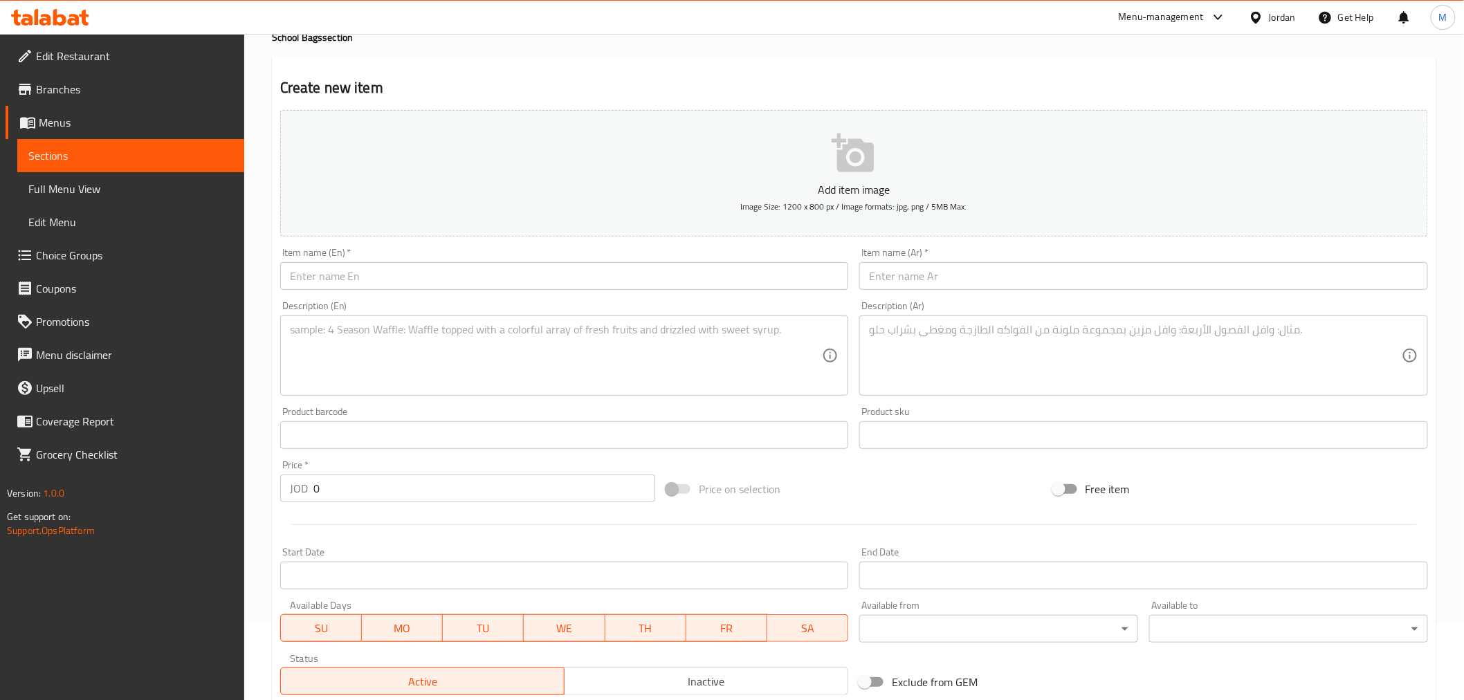
click at [322, 273] on input "text" at bounding box center [564, 276] width 569 height 28
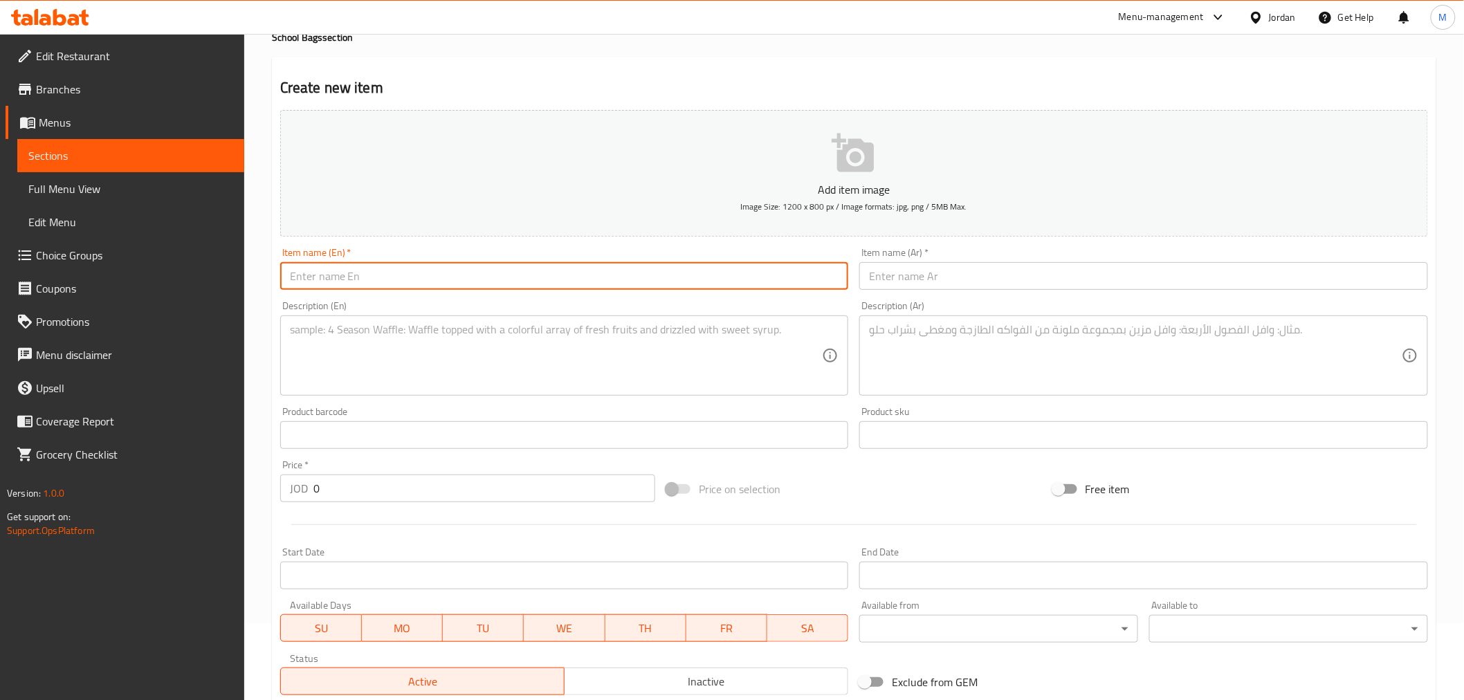
paste input "Tomo Tomo Turquoise Backpack"
type input "Tomo Tomo Turquoise Backpack"
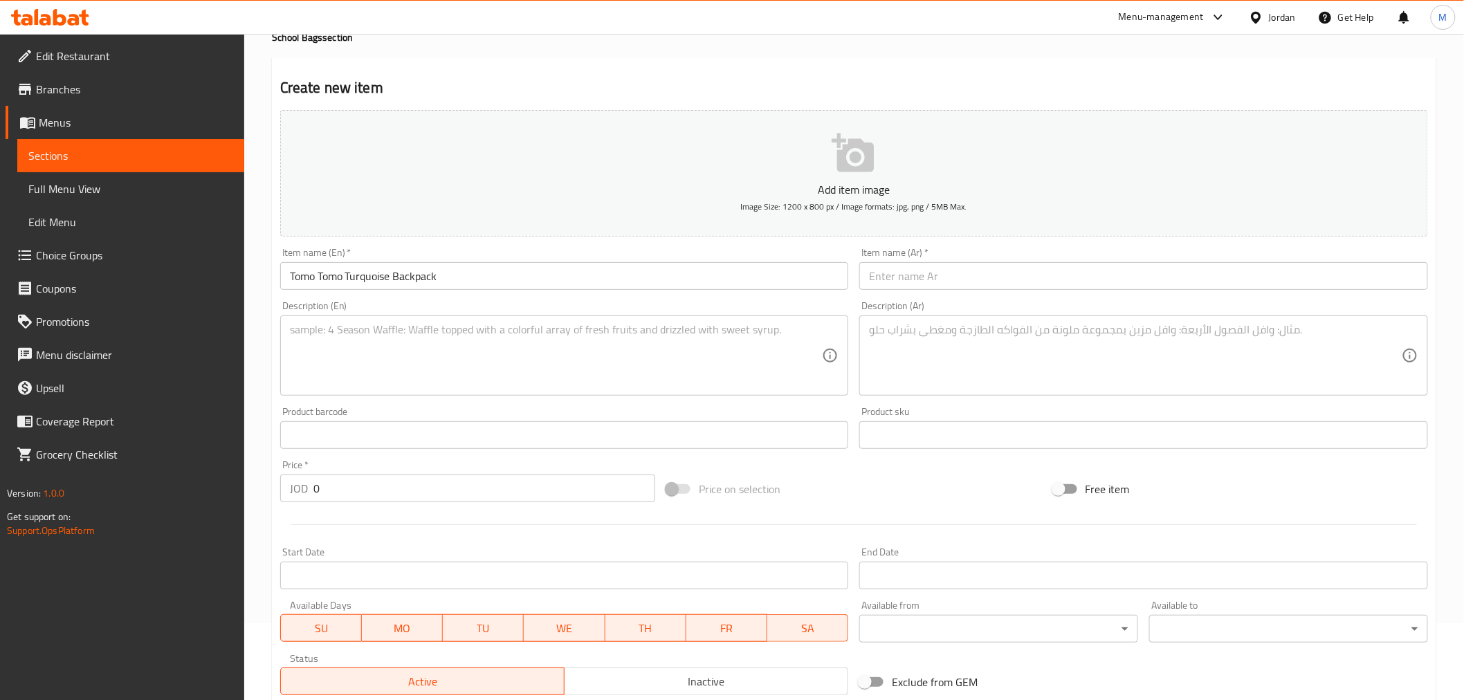
click at [998, 273] on input "text" at bounding box center [1144, 276] width 569 height 28
paste input "حقيبة ظهر تومو تومو تركواز"
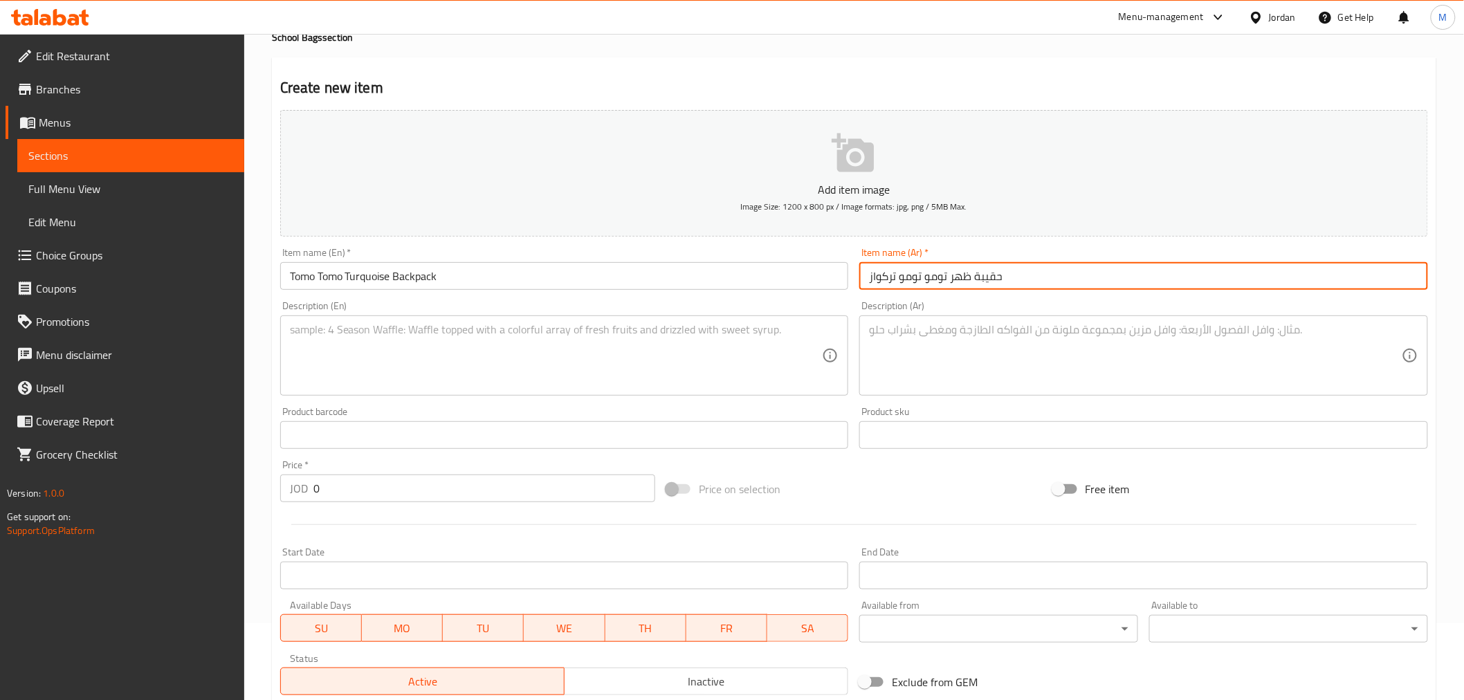
type input "حقيبة ظهر تومو تومو تركواز"
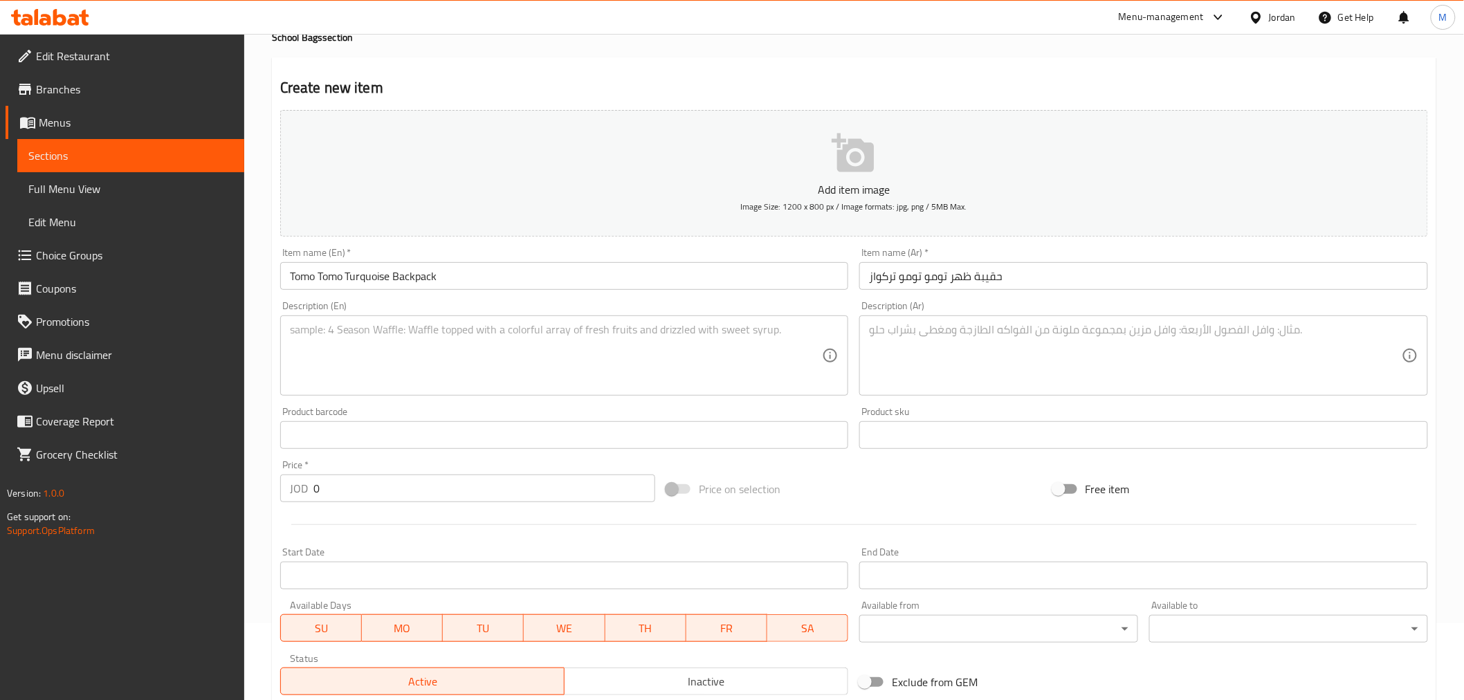
click at [474, 386] on textarea at bounding box center [556, 356] width 533 height 66
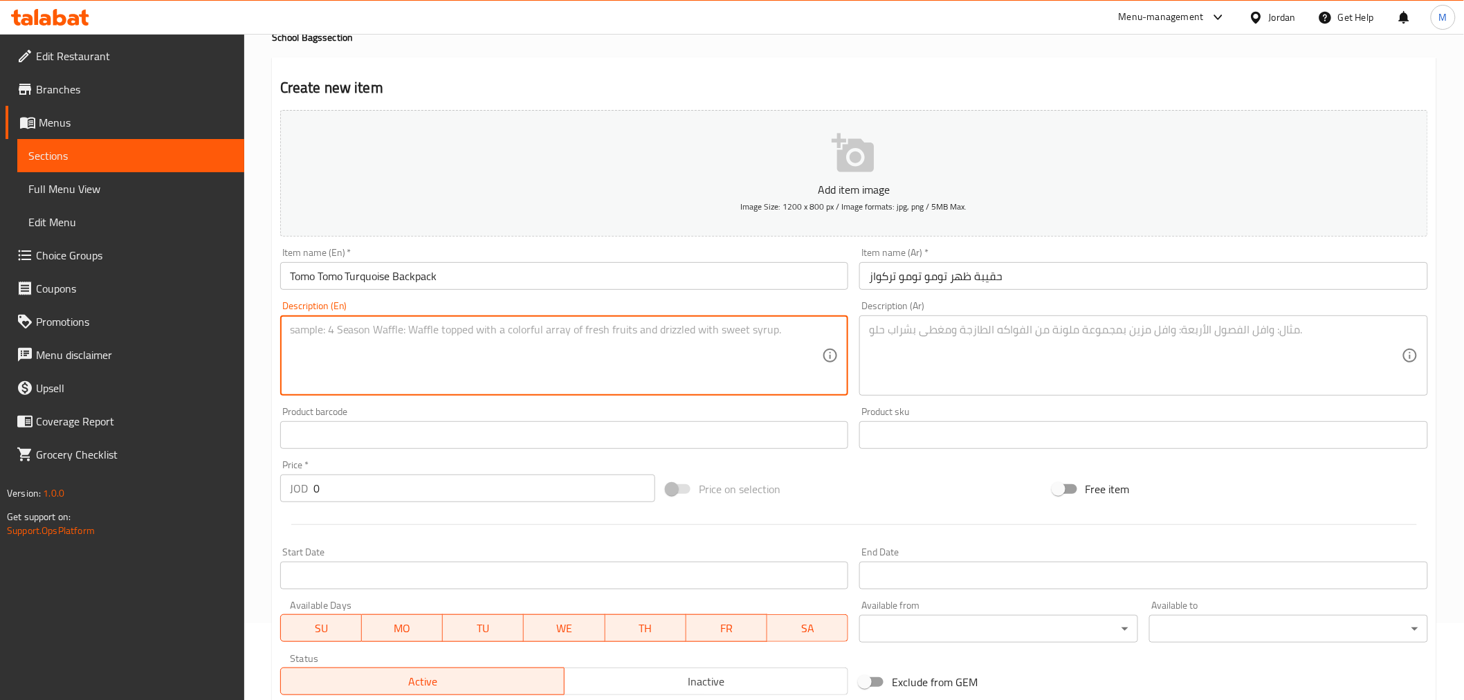
paste textarea "Cool, bright, fun vibe, Japanese style backpack, suitable for 1st, 2nd and 3rd …"
type textarea "Cool, bright, fun vibe, Japanese style backpack, suitable for 1st, 2nd and 3rd …"
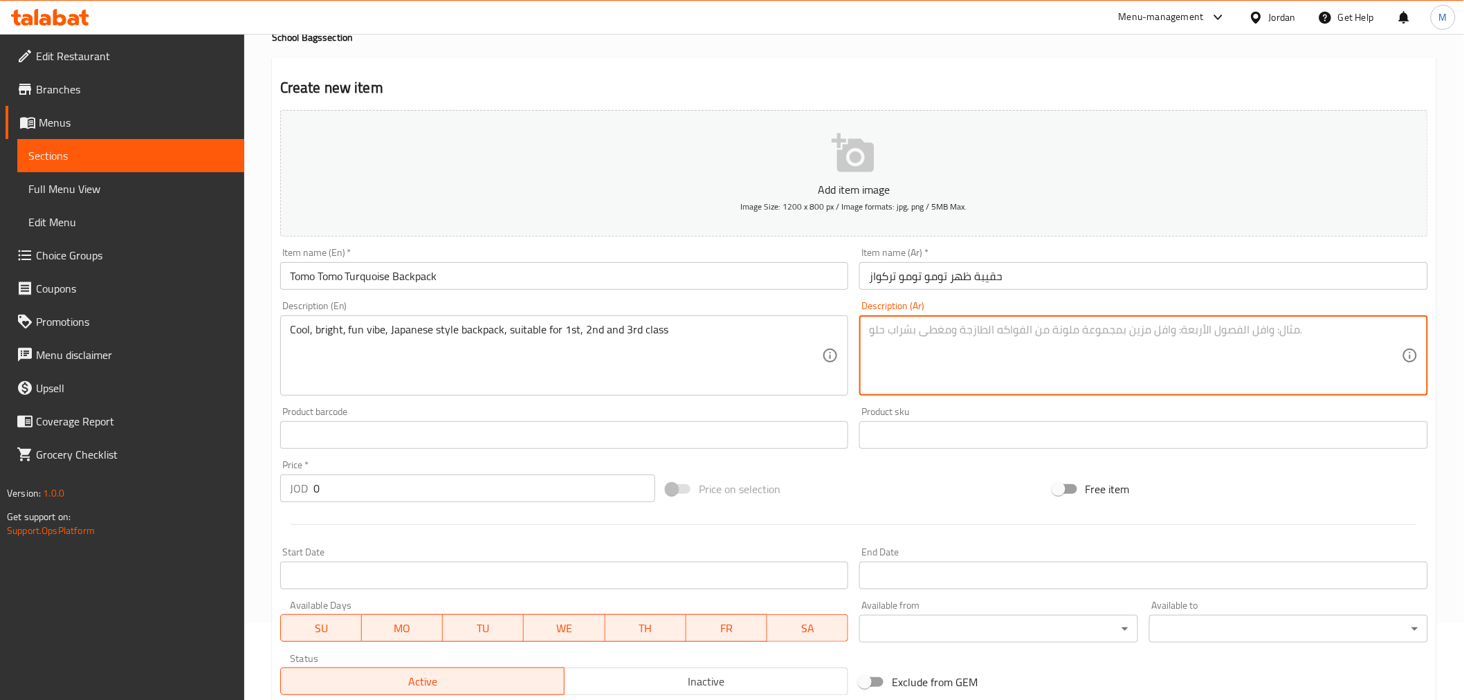
click at [992, 347] on textarea at bounding box center [1135, 356] width 533 height 66
paste textarea "حقيبة ظهر رائعة ومشرقة وممتعة على الطراز الياباني، مناسبة للصفوف الأولى والثاني…"
type textarea "حقيبة ظهر رائعة ومشرقة وممتعة على الطراز الياباني، مناسبة للصفوف الأولى والثاني…"
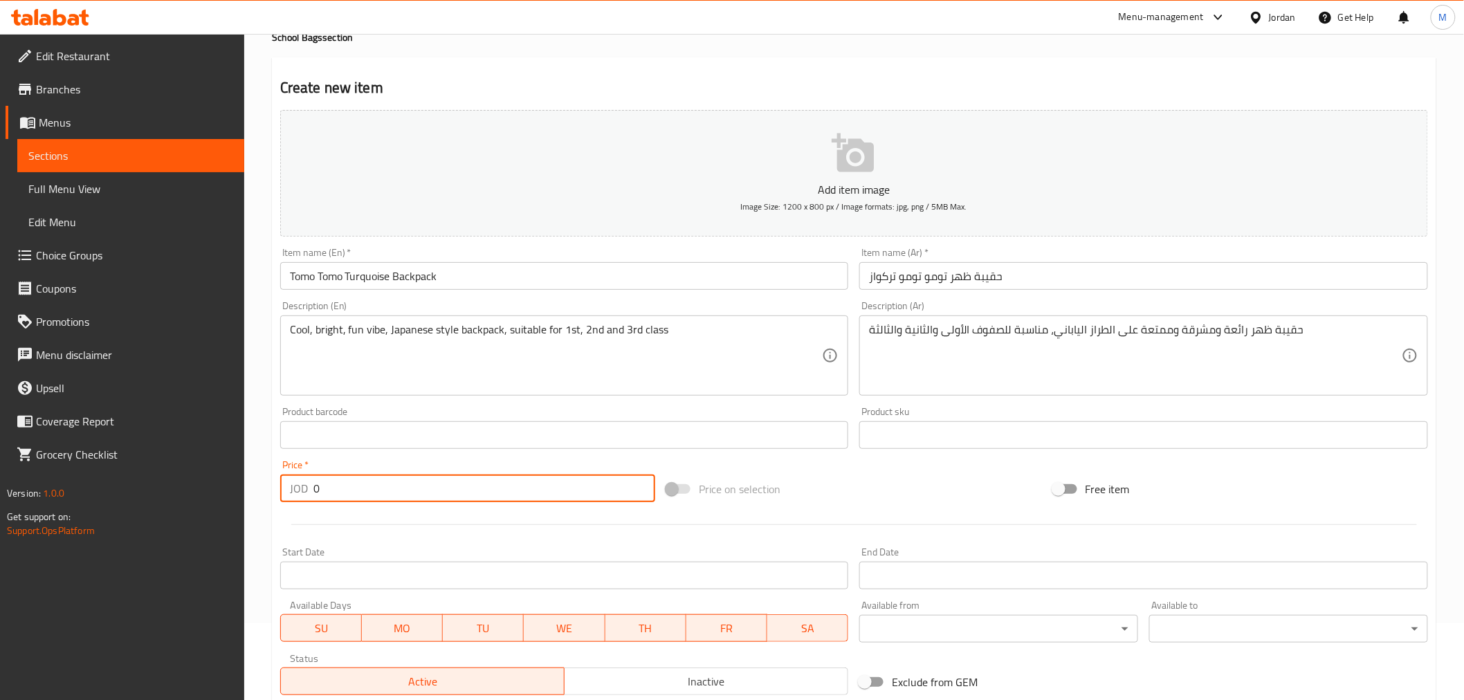
drag, startPoint x: 358, startPoint y: 478, endPoint x: 296, endPoint y: 487, distance: 63.0
click at [296, 487] on div "JOD 0 Price *" at bounding box center [467, 489] width 375 height 28
paste input "19"
type input "19"
click at [474, 528] on div at bounding box center [854, 525] width 1159 height 34
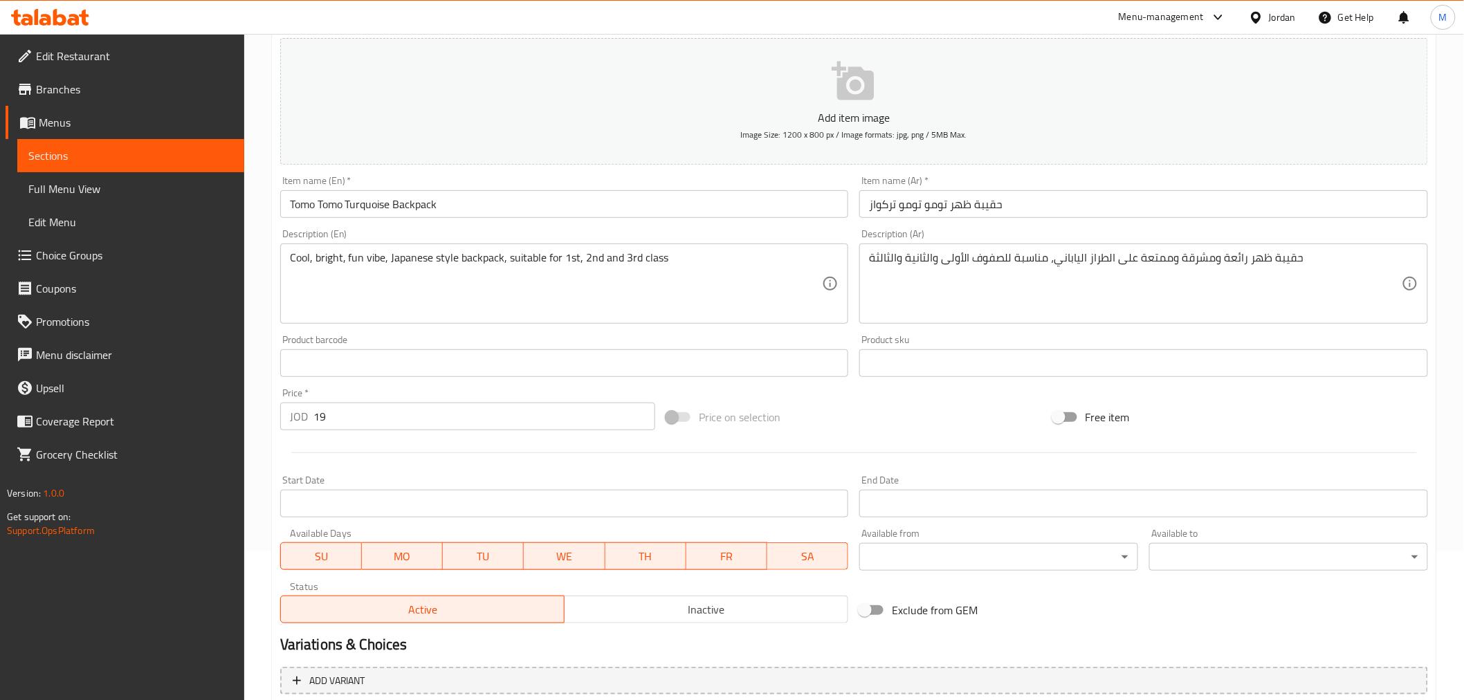
scroll to position [275, 0]
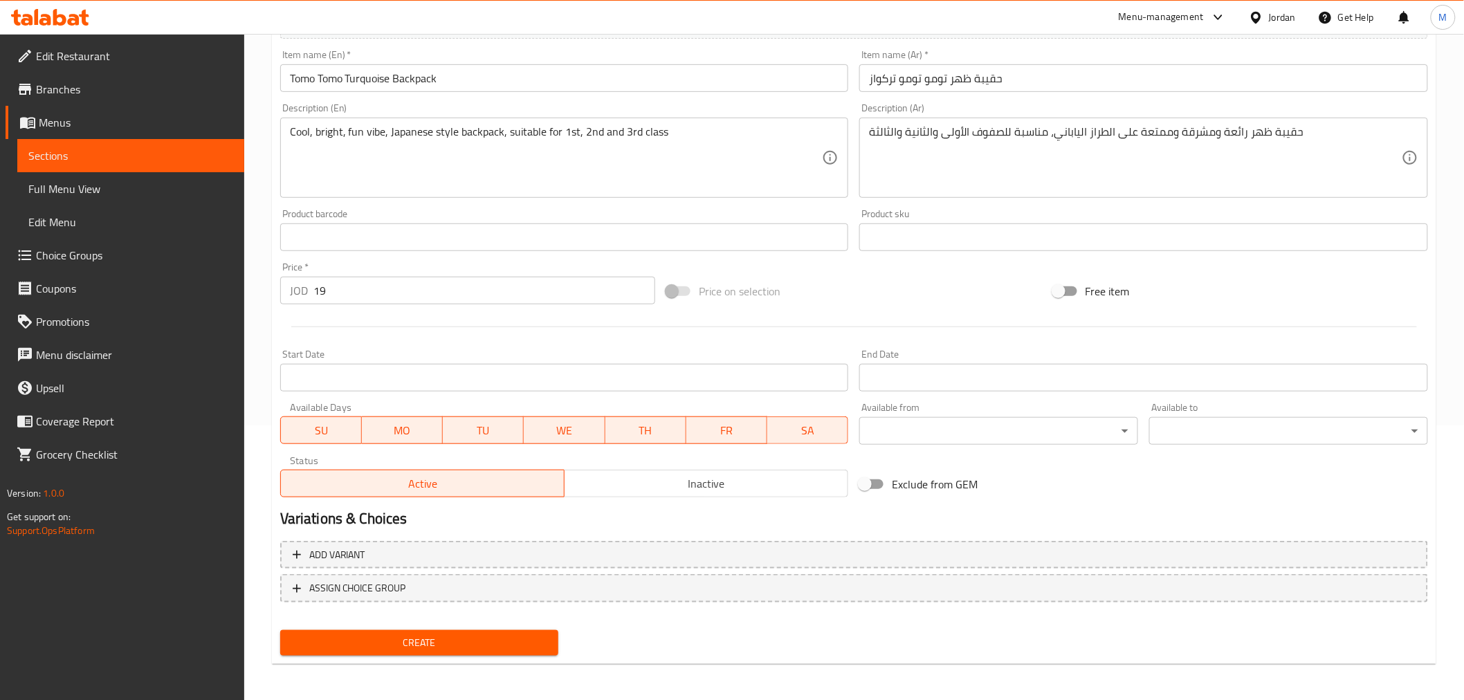
click at [421, 638] on span "Create" at bounding box center [419, 643] width 257 height 17
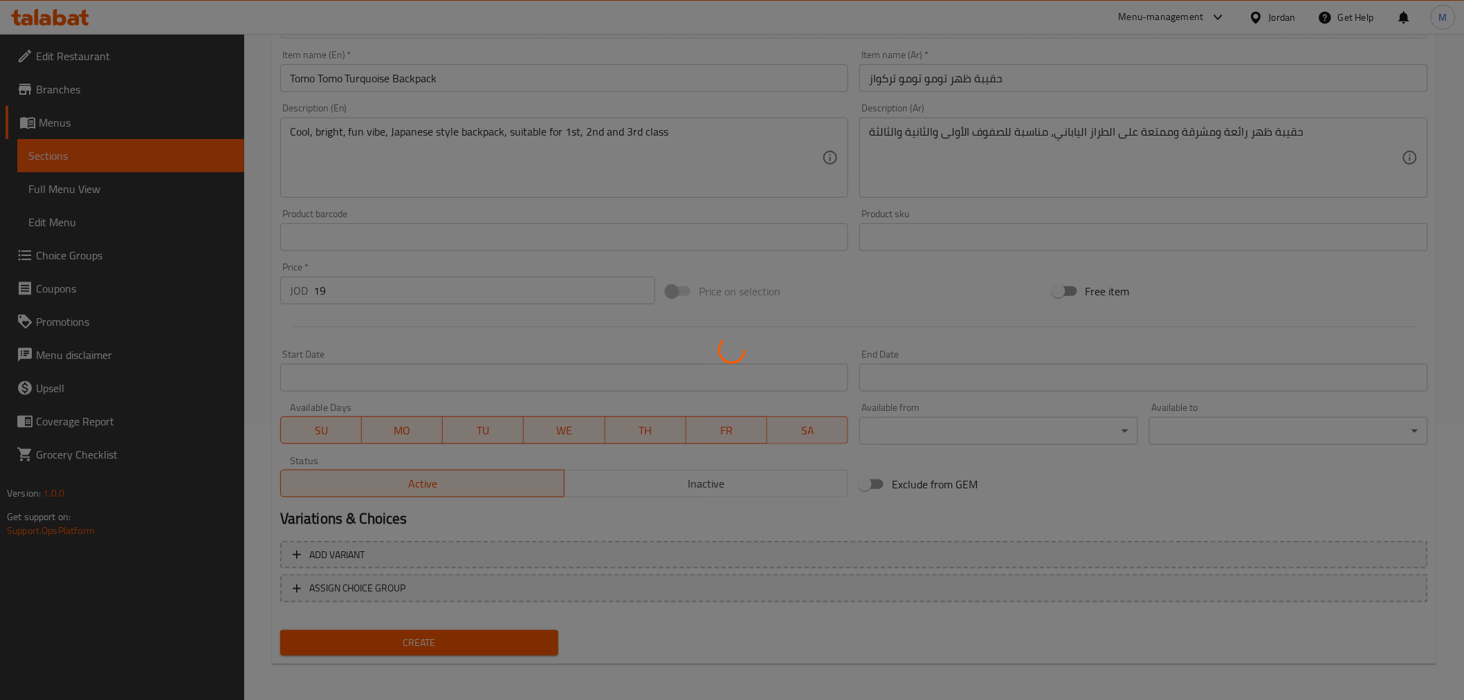
type input "0"
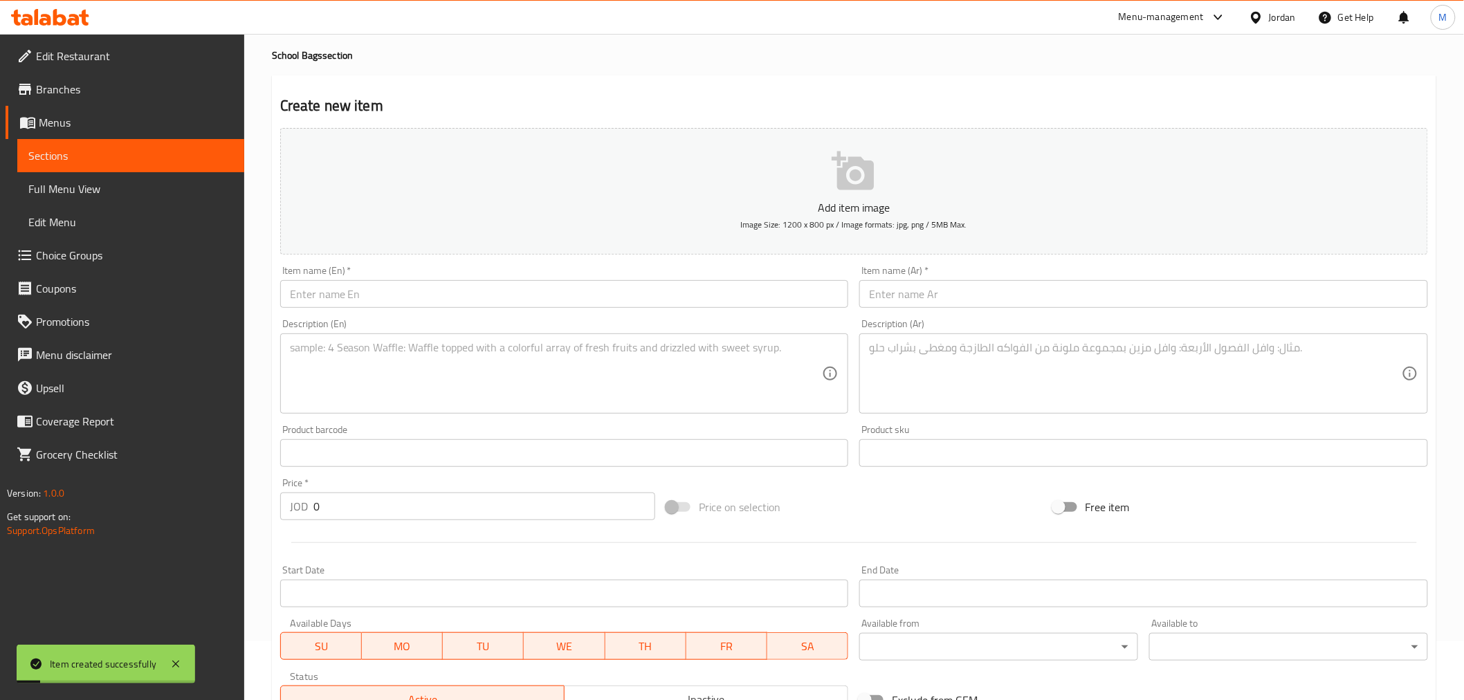
scroll to position [44, 0]
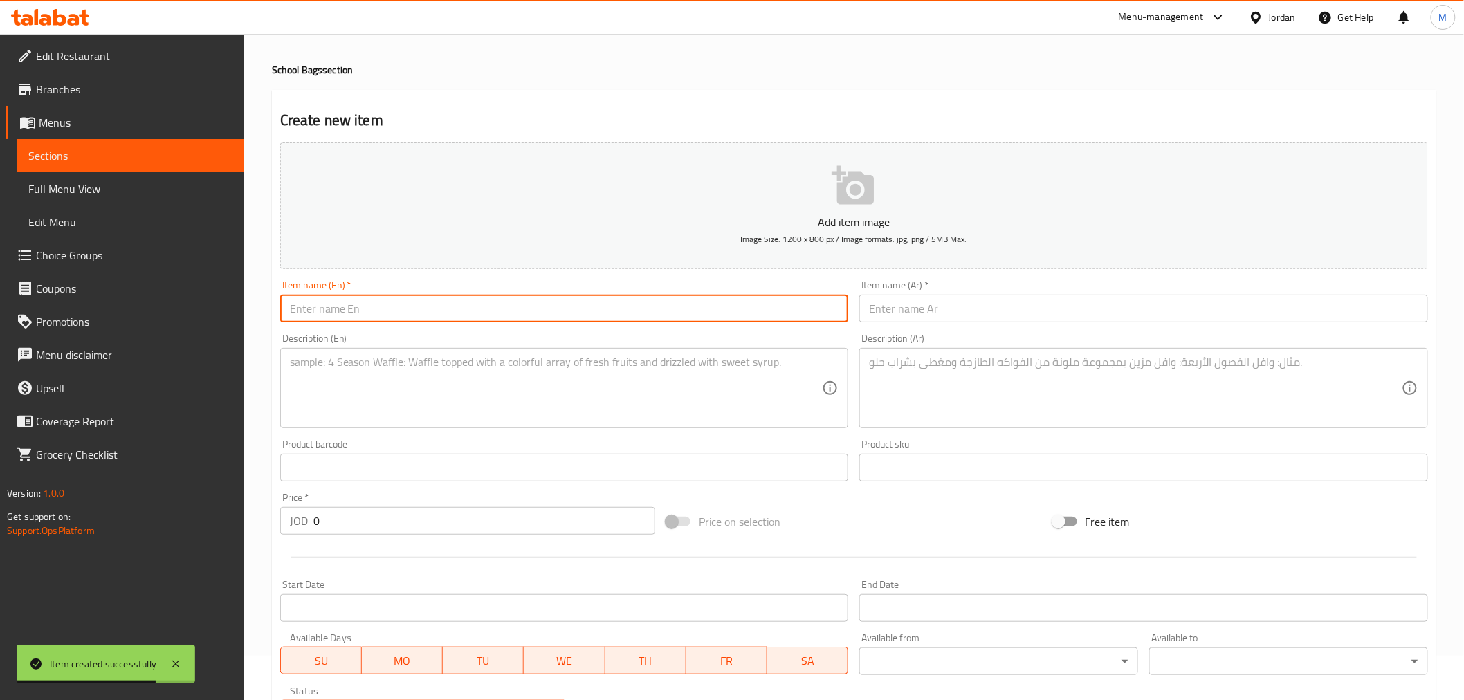
click at [400, 310] on input "text" at bounding box center [564, 309] width 569 height 28
paste input "Tomo Tomo Purple Backpack"
type input "Tomo Tomo Purple Backpack"
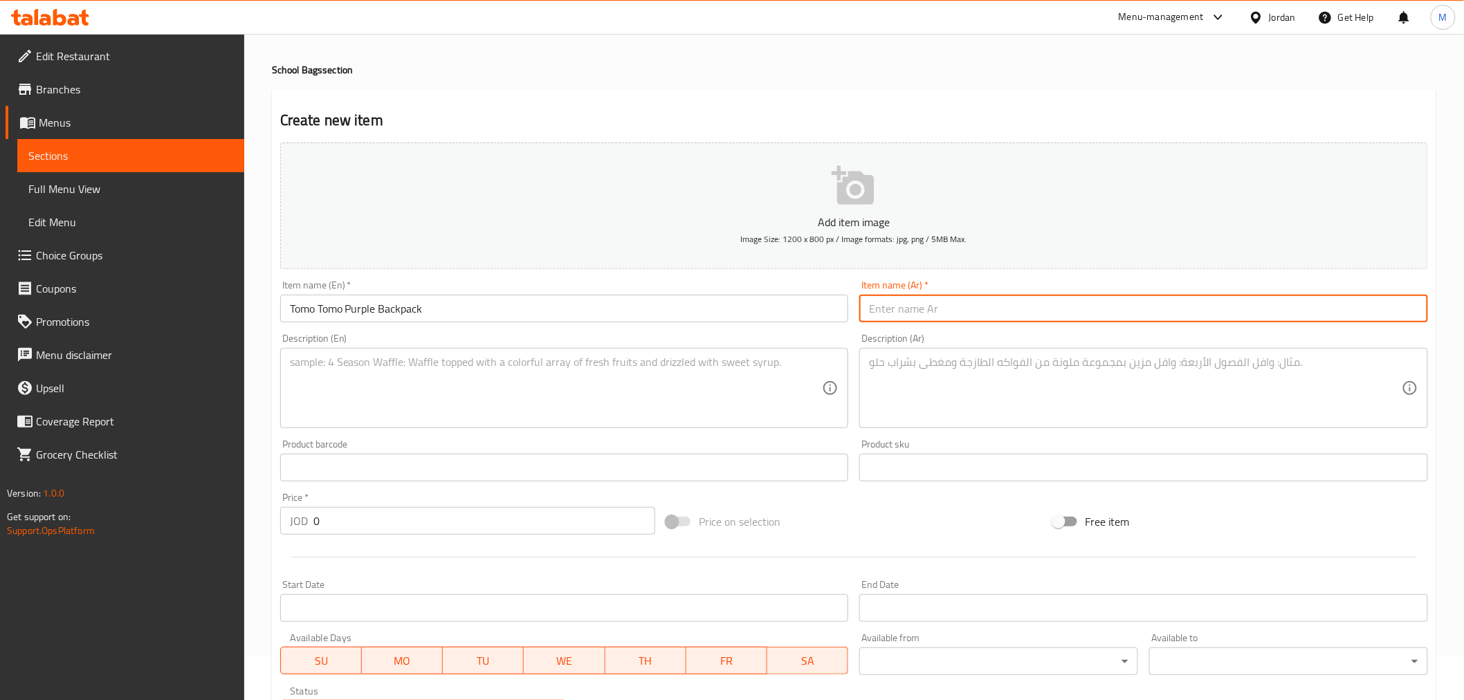
click at [990, 315] on input "text" at bounding box center [1144, 309] width 569 height 28
paste input "حقيبة ظهر تومو تومو نهدي"
type input "حقيبة ظهر تومو تومو نهدي"
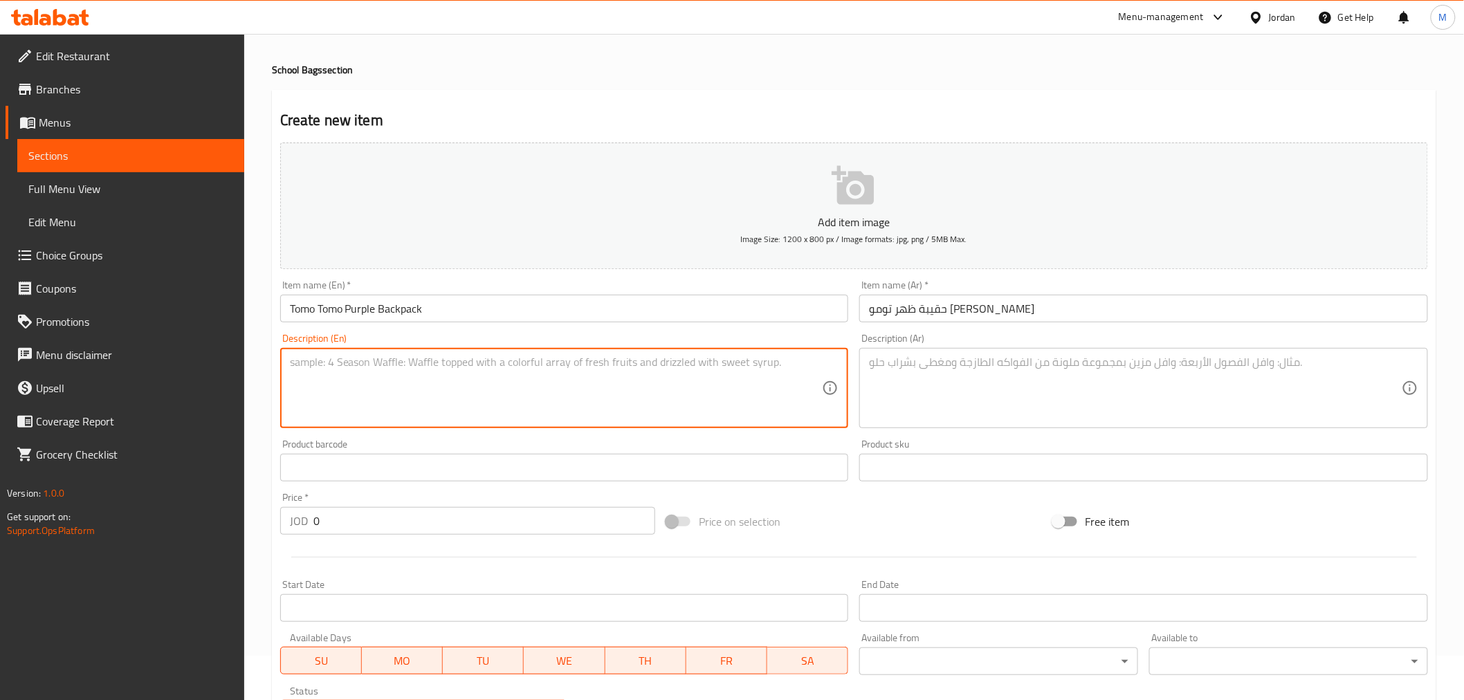
click at [496, 365] on textarea at bounding box center [556, 389] width 533 height 66
paste textarea "Cool, bright, fun vibe, Japanese style backpack, suitable for 1st, 2nd and 3rd …"
type textarea "Cool, bright, fun vibe, Japanese style backpack, suitable for 1st, 2nd and 3rd …"
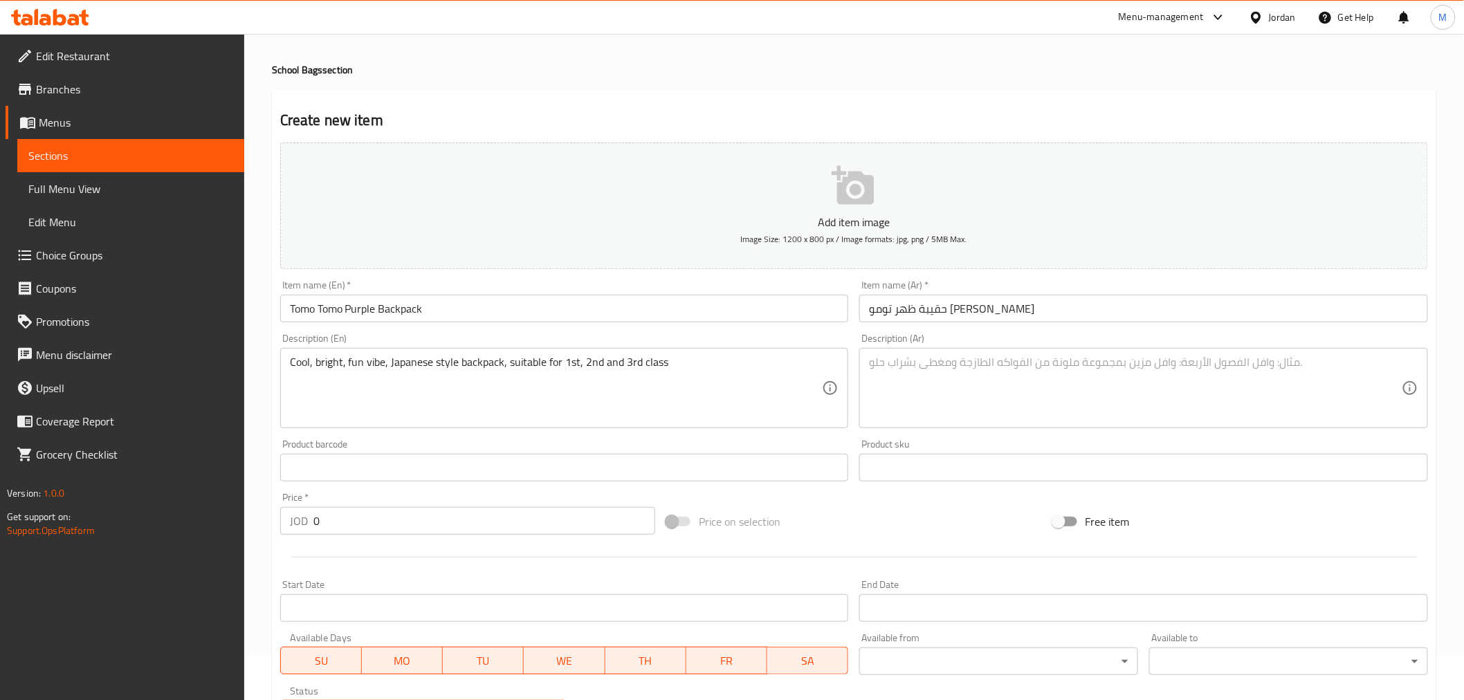
click at [1013, 390] on textarea at bounding box center [1135, 389] width 533 height 66
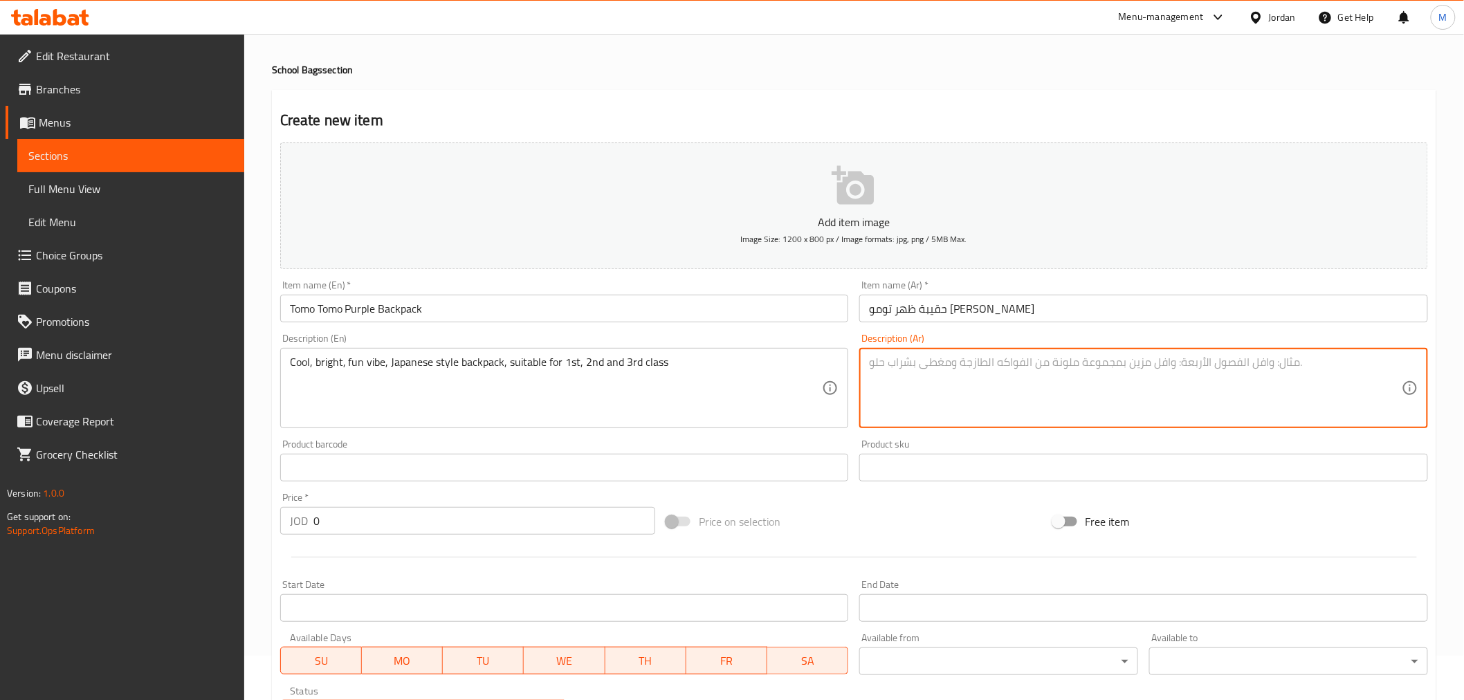
paste textarea "حقيبة ظهر رائعة ومشرقة وممتعة على الطراز الياباني، مناسبة للصفوف الأولى والثاني…"
type textarea "حقيبة ظهر رائعة ومشرقة وممتعة على الطراز الياباني، مناسبة للصفوف الأولى والثاني…"
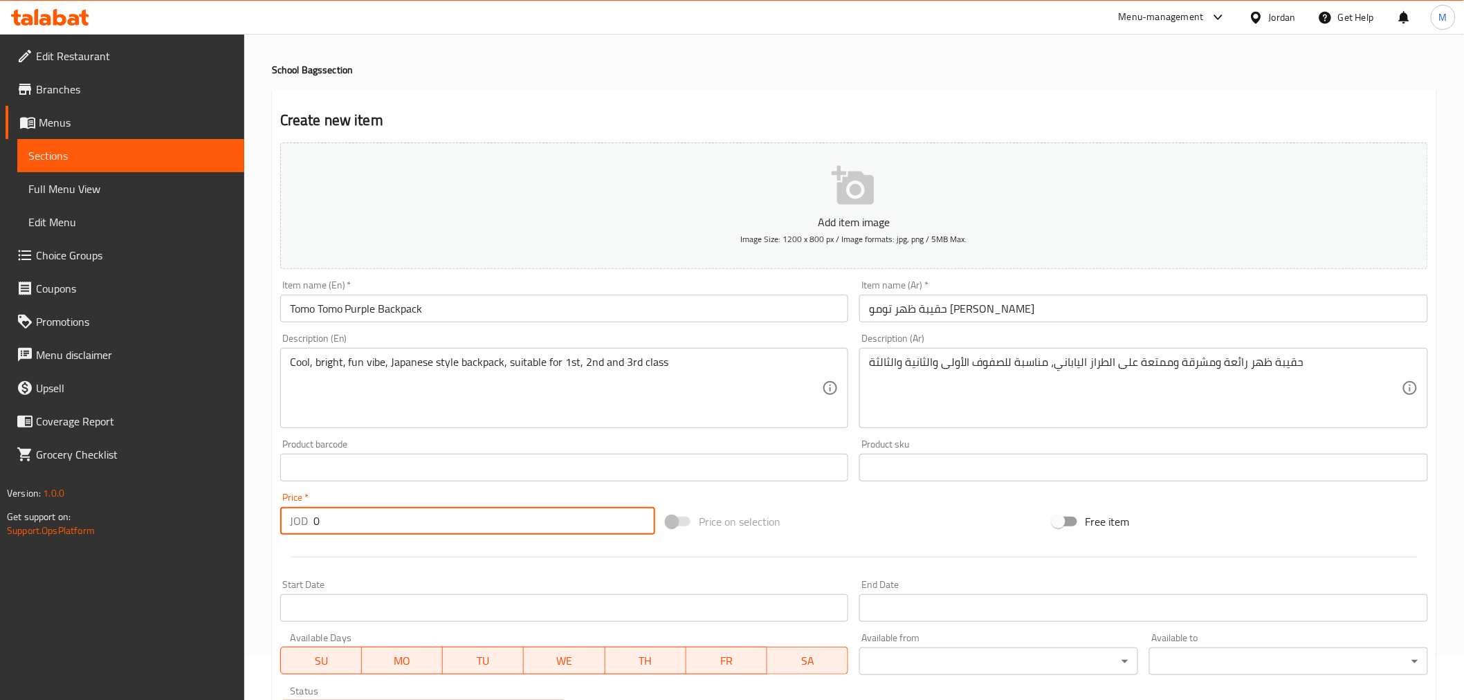
drag, startPoint x: 327, startPoint y: 533, endPoint x: 302, endPoint y: 527, distance: 25.5
click at [302, 527] on div "JOD 0 Price *" at bounding box center [467, 521] width 375 height 28
paste input "19"
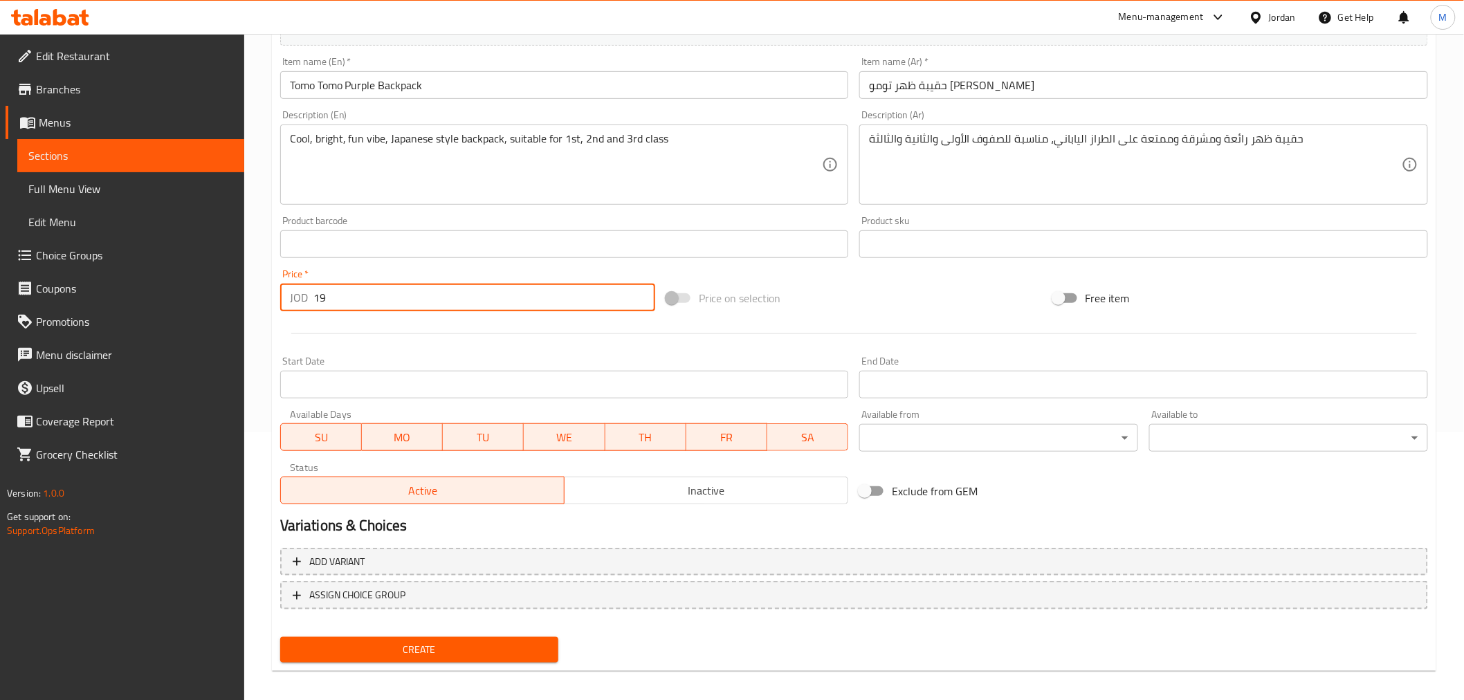
scroll to position [275, 0]
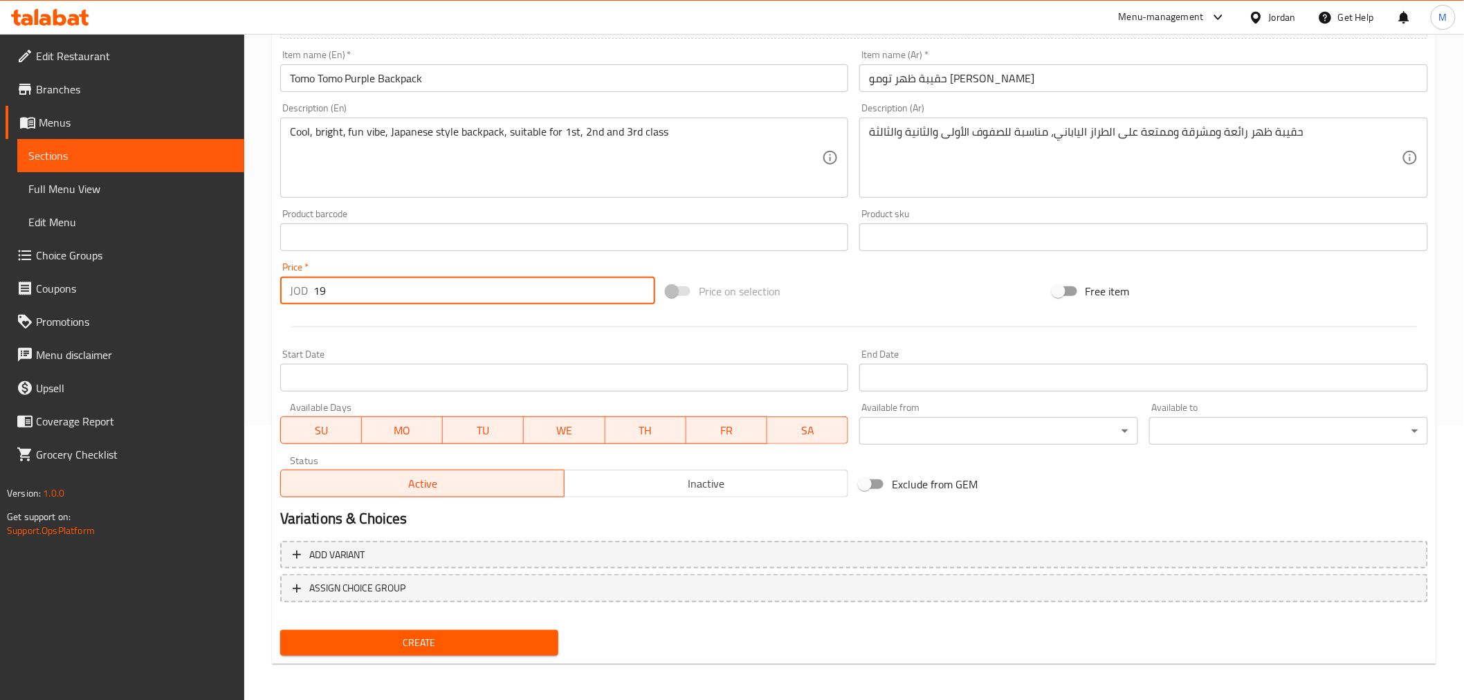
type input "19"
click at [412, 645] on span "Create" at bounding box center [419, 643] width 257 height 17
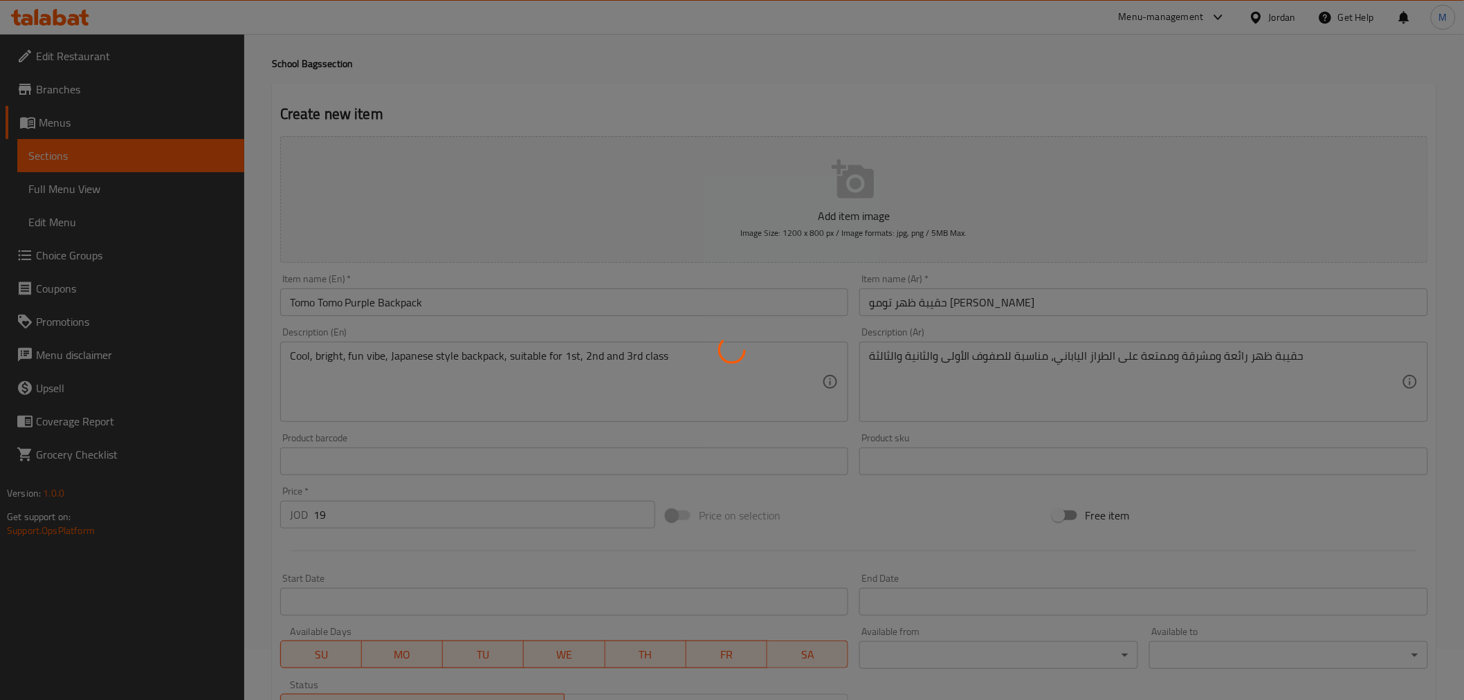
scroll to position [44, 0]
type input "0"
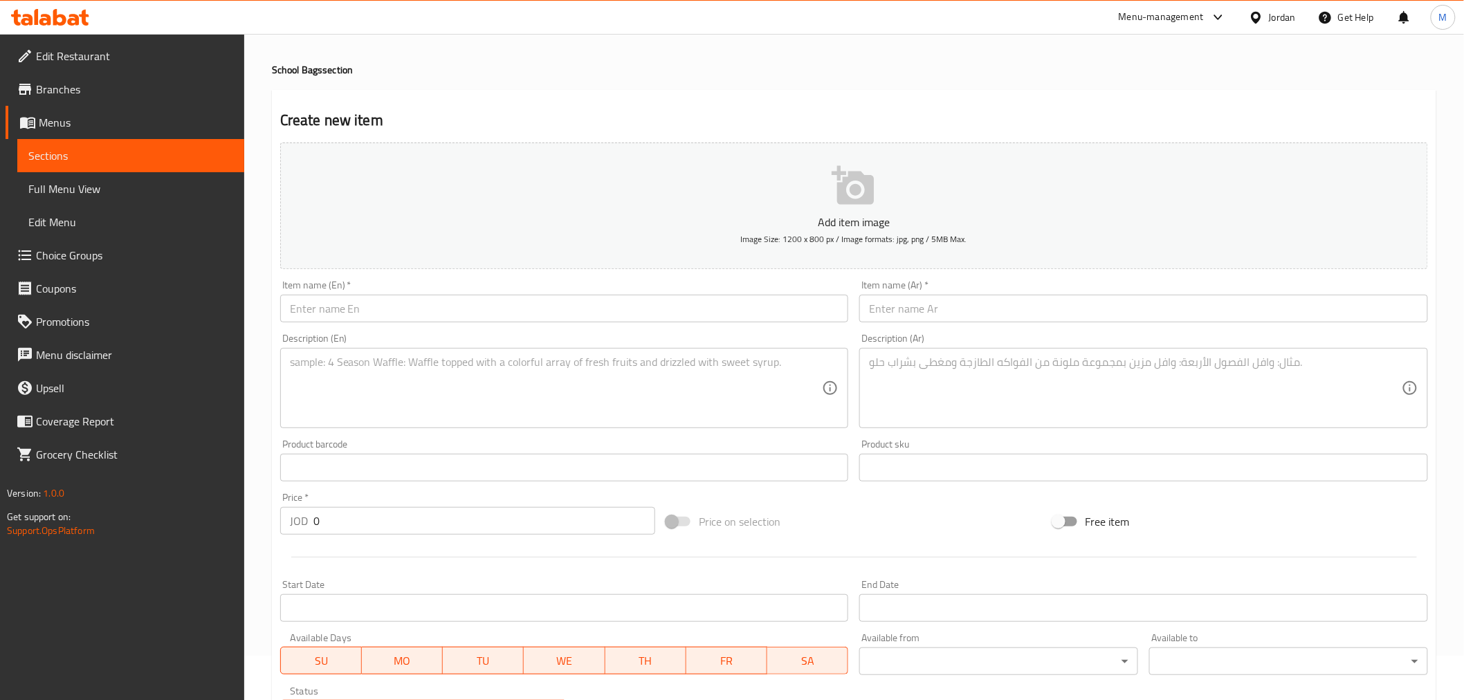
click at [336, 302] on input "text" at bounding box center [564, 309] width 569 height 28
paste input "Tomo Tomo Blue Backpack"
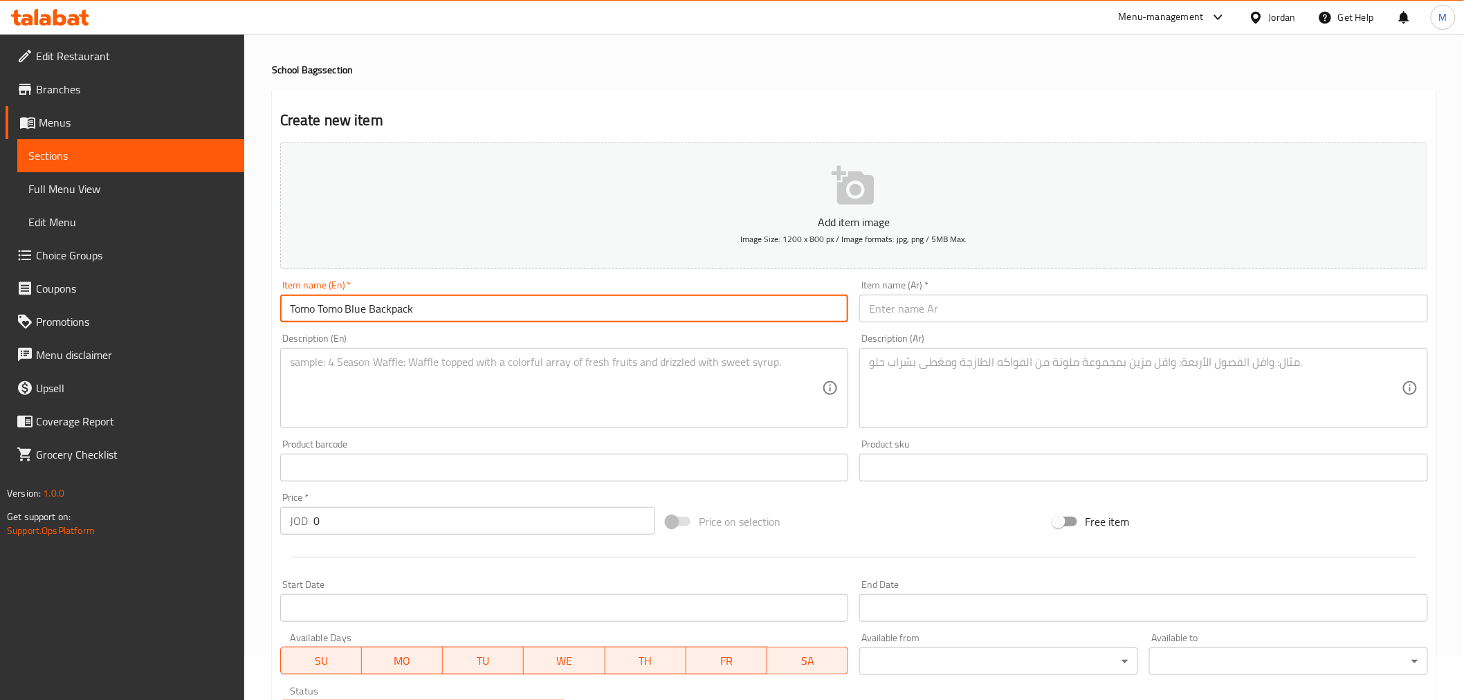
type input "Tomo Tomo Blue Backpack"
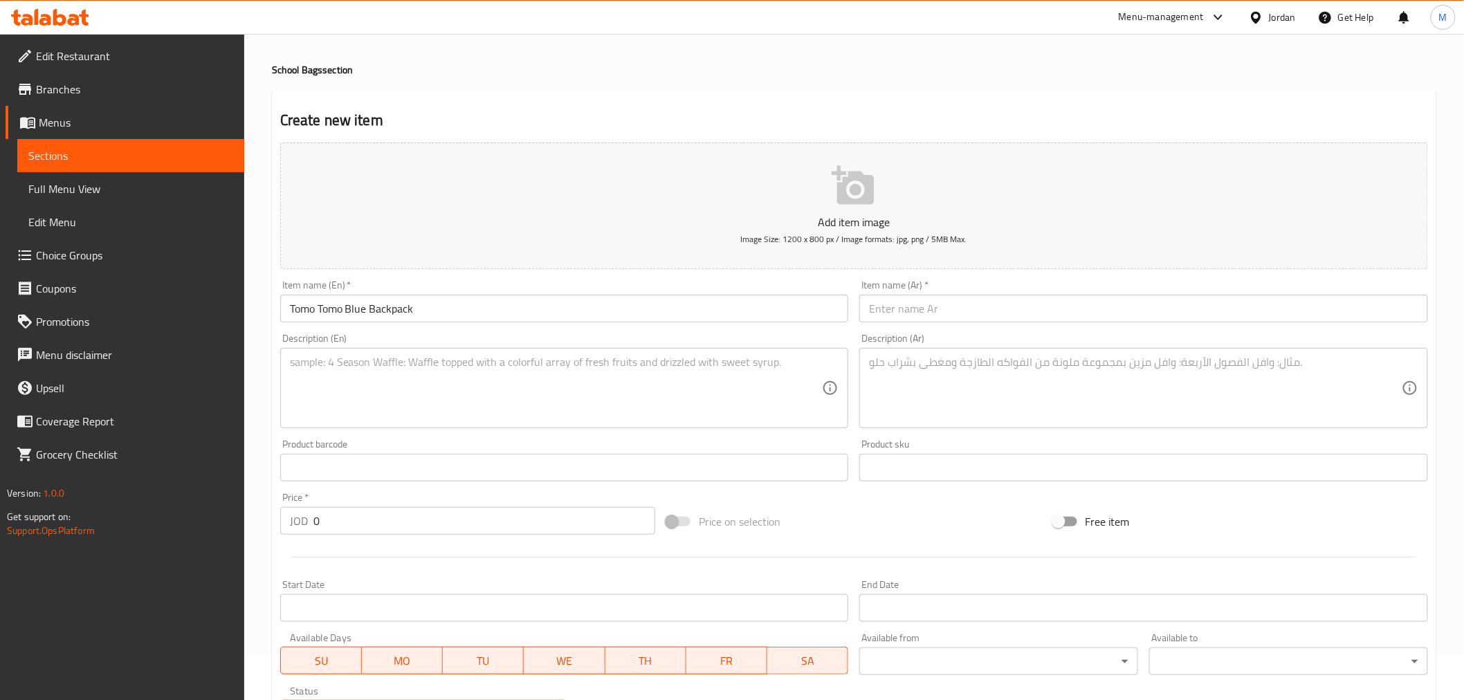
drag, startPoint x: 952, startPoint y: 303, endPoint x: 988, endPoint y: 309, distance: 35.8
click at [953, 303] on input "text" at bounding box center [1144, 309] width 569 height 28
paste input "حقيبة ظهر تومو تومو الزرقاء"
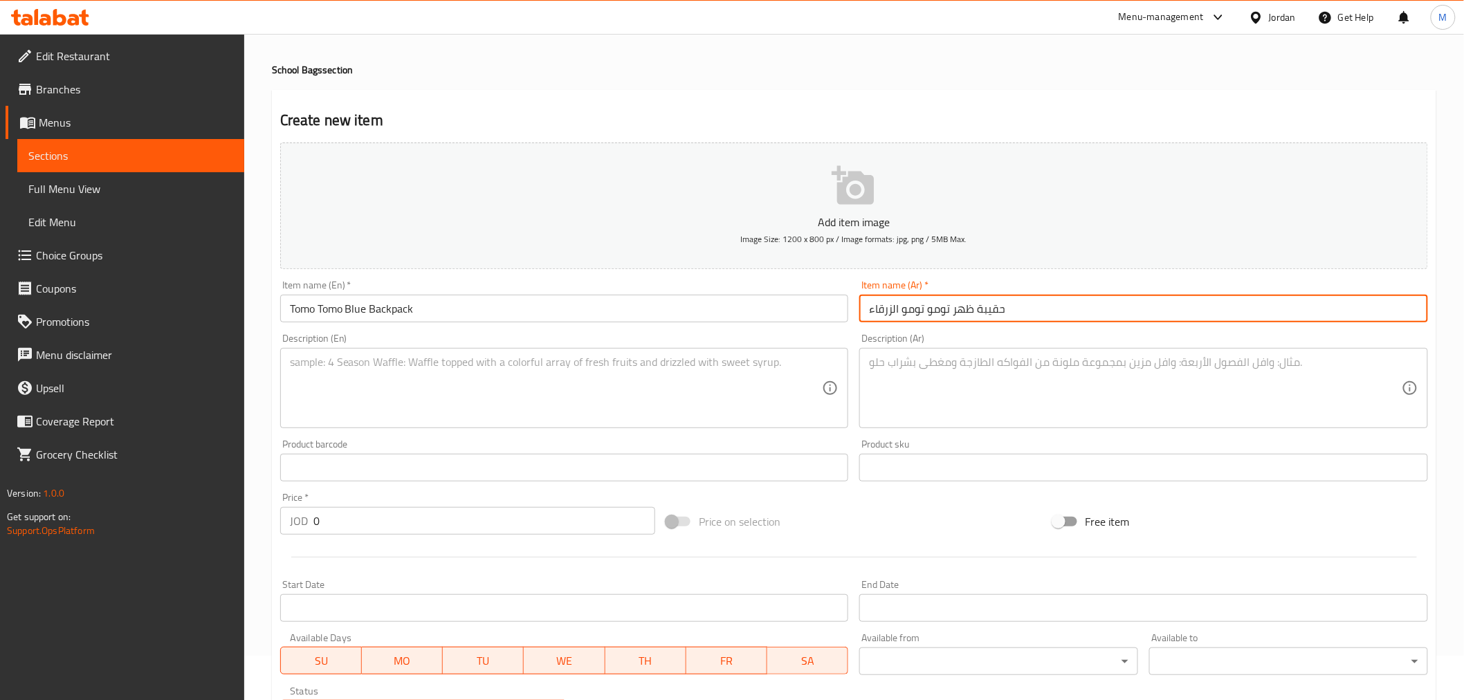
type input "حقيبة ظهر تومو تومو الزرقاء"
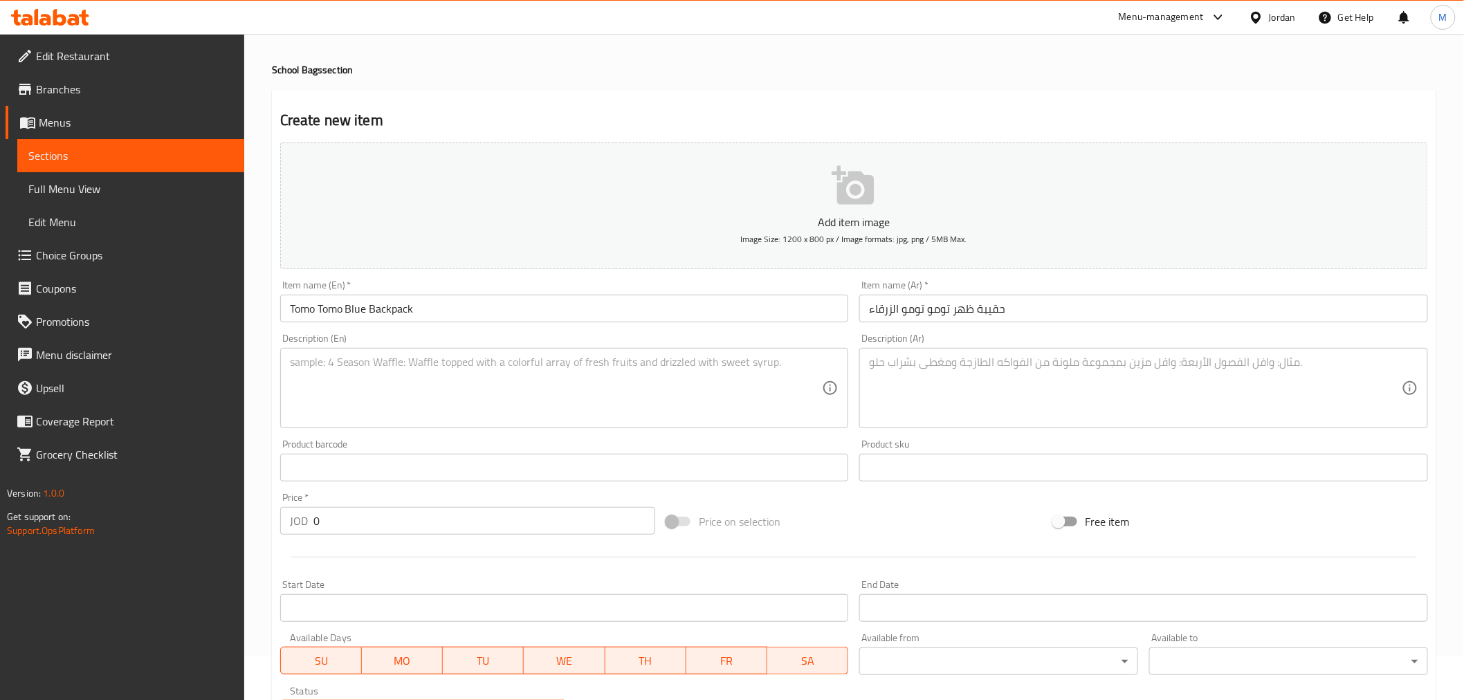
click at [469, 370] on textarea at bounding box center [556, 389] width 533 height 66
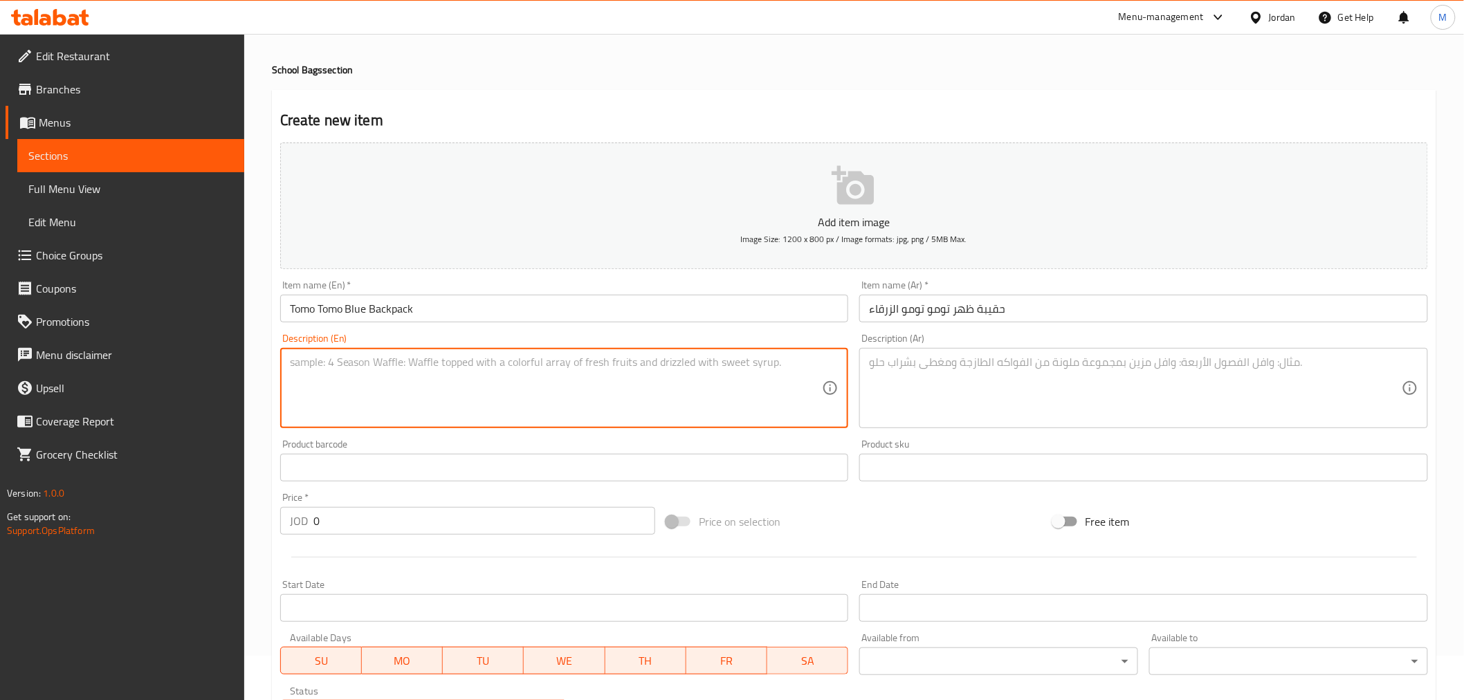
paste textarea "Cool, bright, fun vibe, Japanese style backpack, suitable for 1st, 2nd and 3rd …"
type textarea "Cool, bright, fun vibe, Japanese style backpack, suitable for 1st, 2nd and 3rd …"
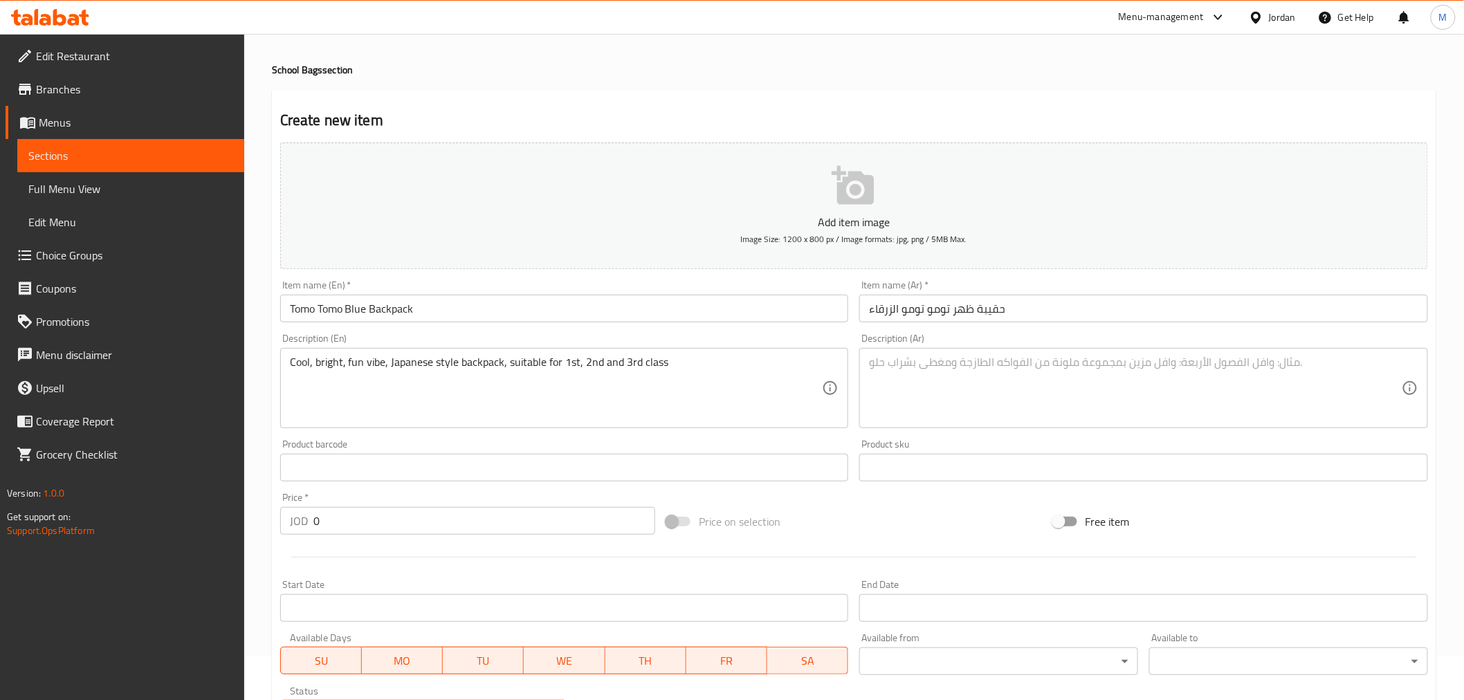
click at [1060, 391] on textarea at bounding box center [1135, 389] width 533 height 66
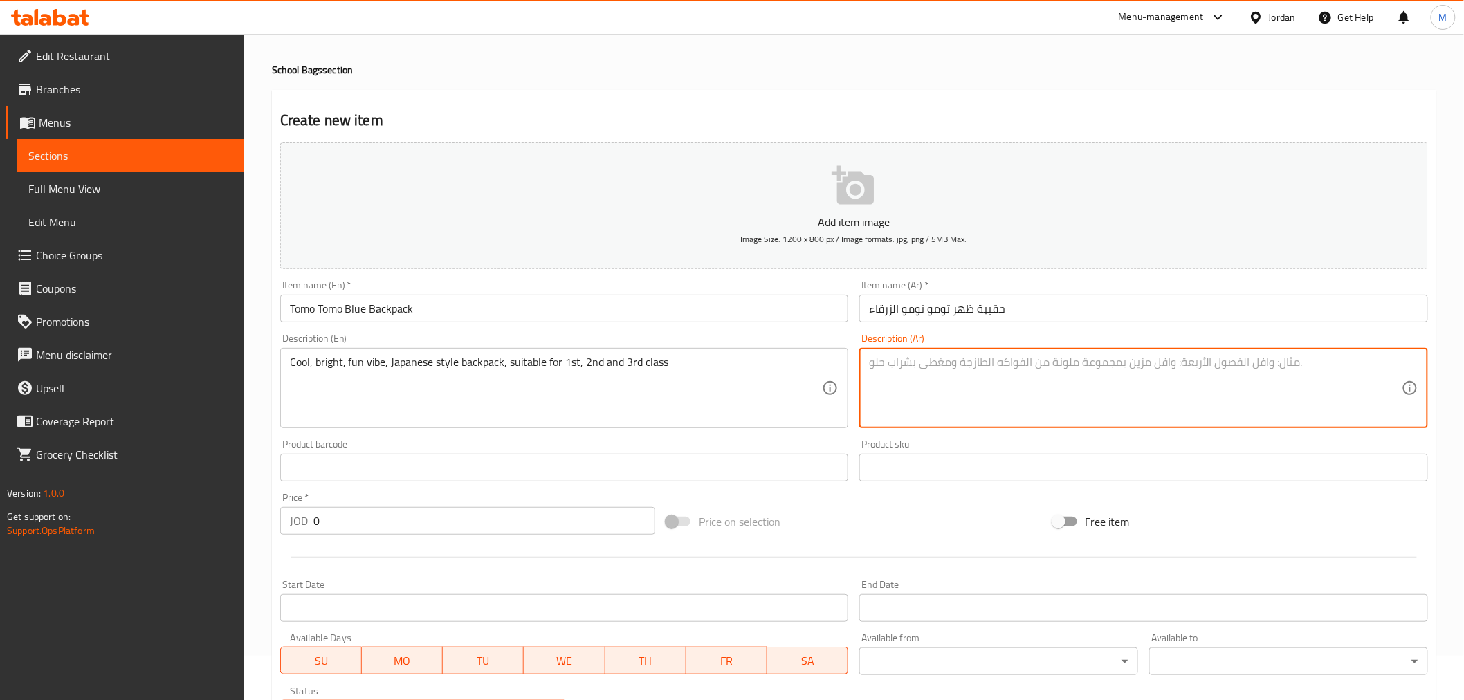
paste textarea "حقيبة ظهر رائعة ومشرقة وممتعة على الطراز الياباني، مناسبة للصفوف الأولى والثاني…"
type textarea "حقيبة ظهر رائعة ومشرقة وممتعة على الطراز الياباني، مناسبة للصفوف الأولى والثاني…"
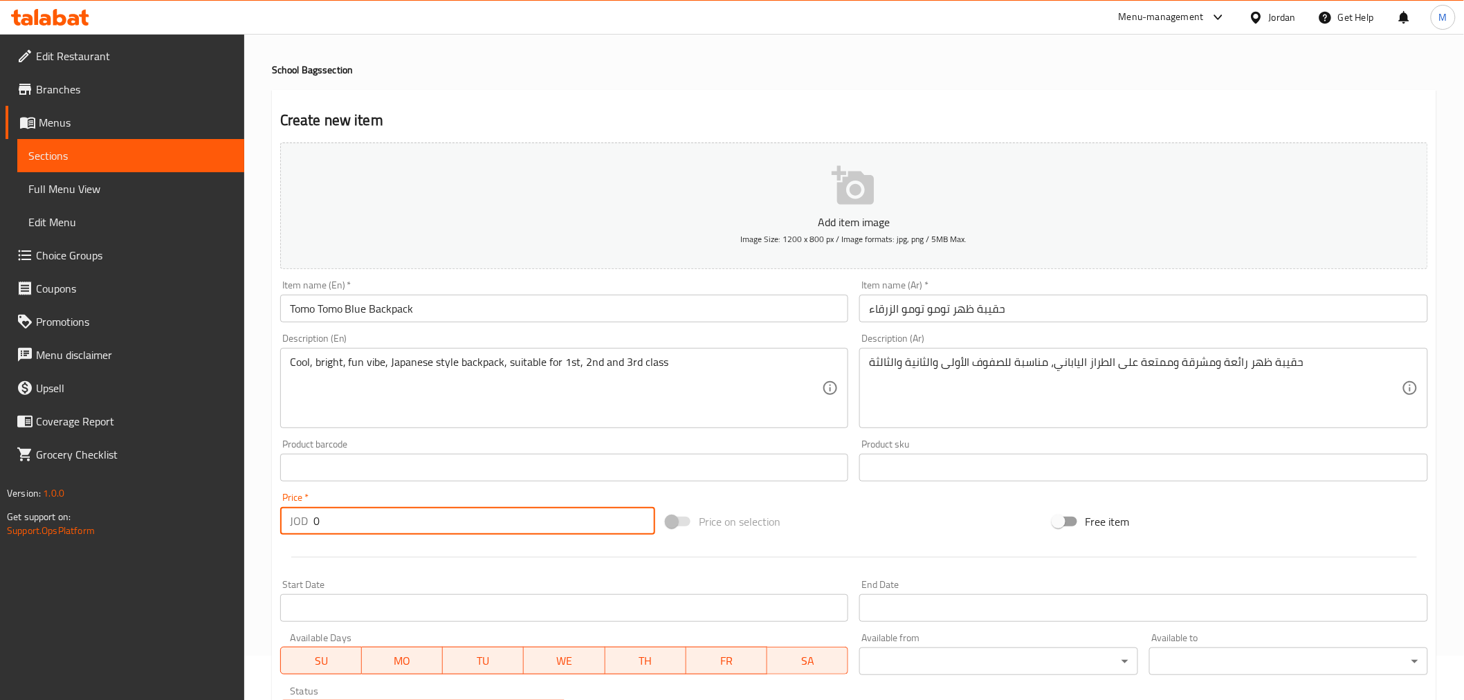
drag, startPoint x: 392, startPoint y: 520, endPoint x: 302, endPoint y: 519, distance: 90.0
click at [302, 519] on div "JOD 0 Price *" at bounding box center [467, 521] width 375 height 28
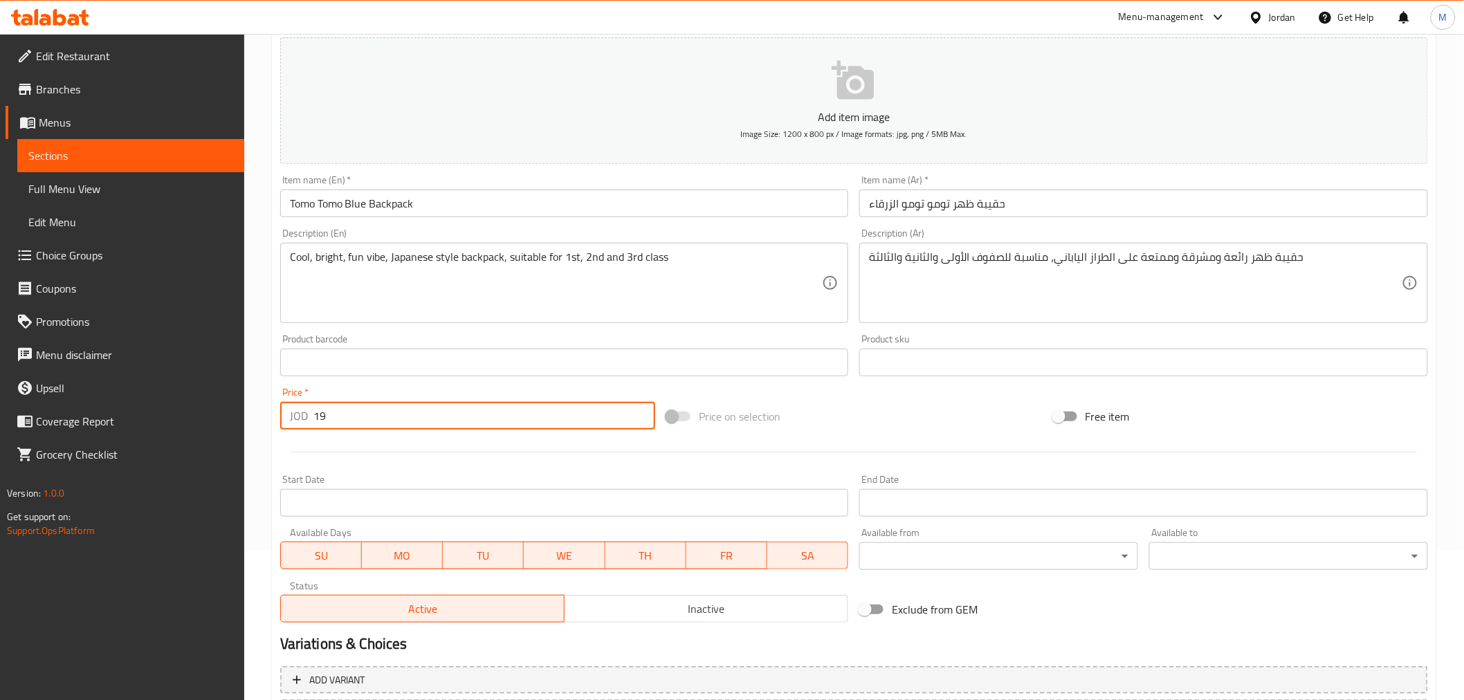
scroll to position [275, 0]
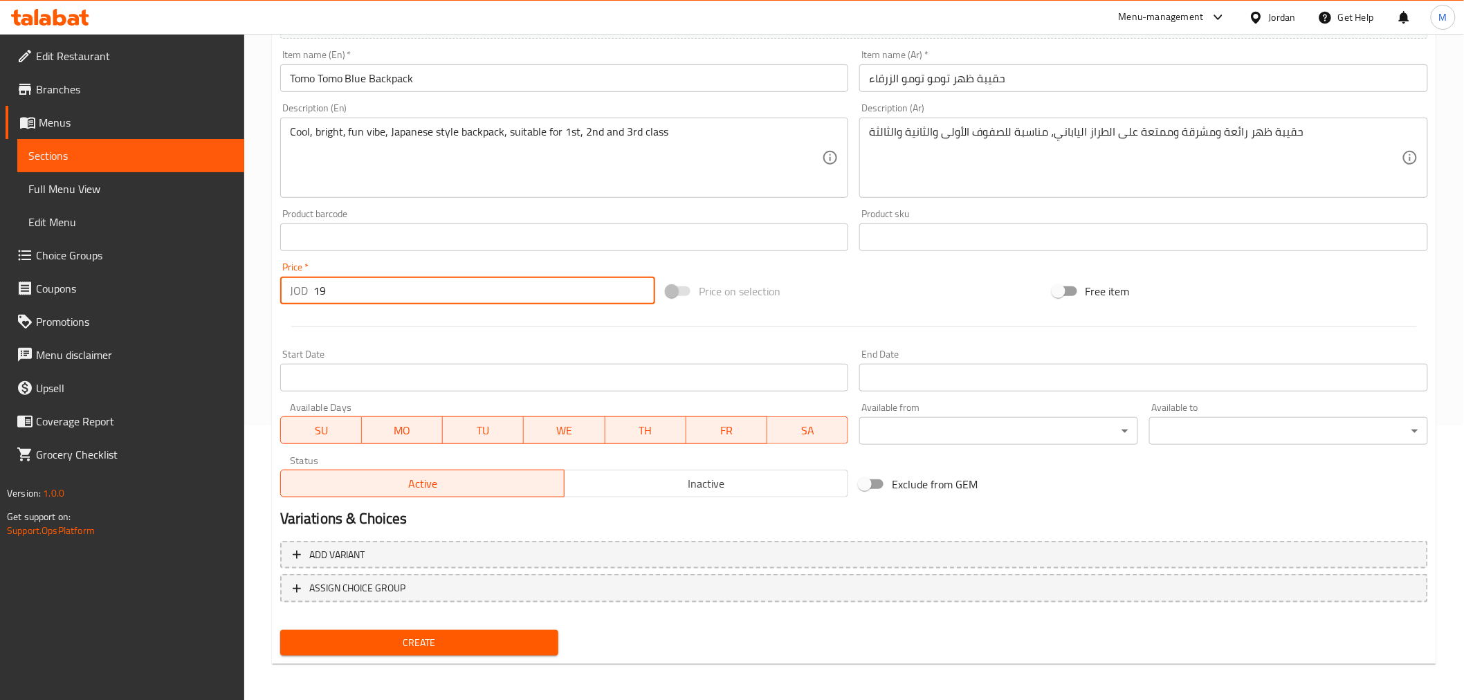
type input "19"
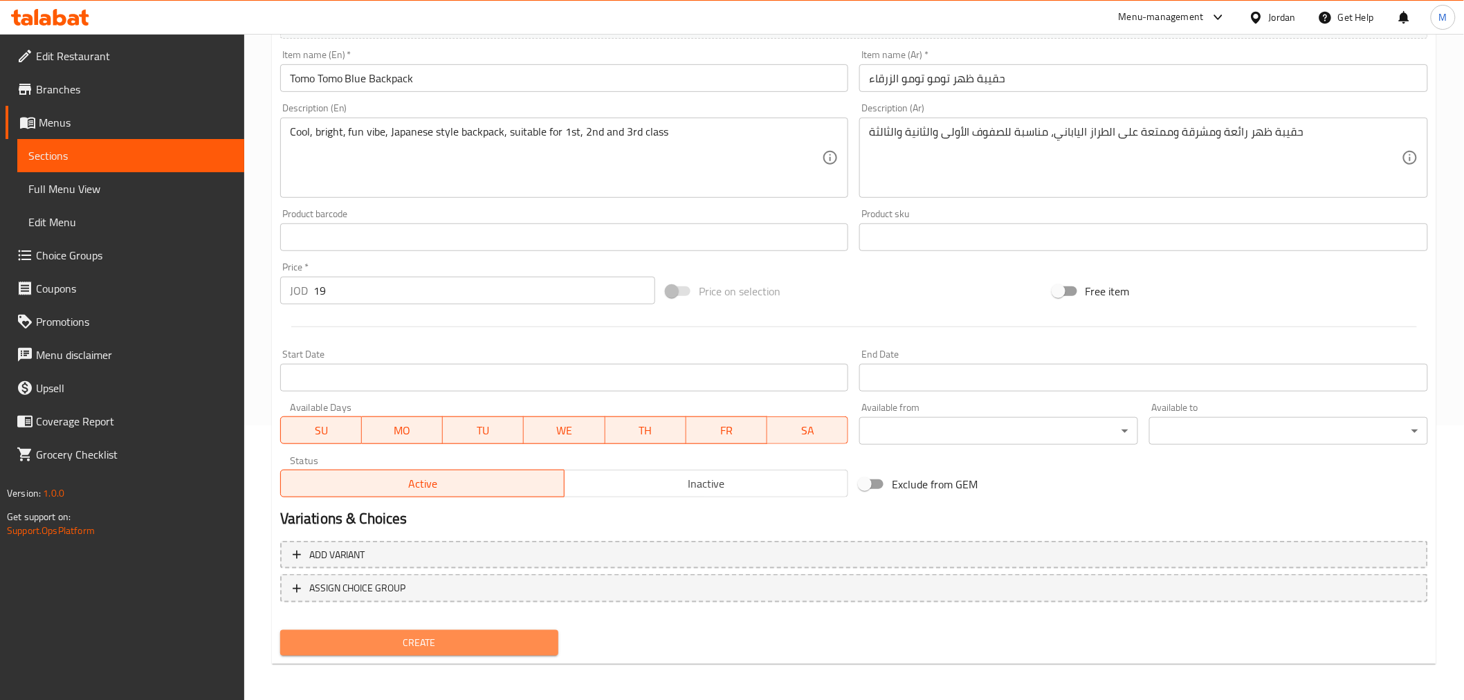
click at [459, 646] on span "Create" at bounding box center [419, 643] width 257 height 17
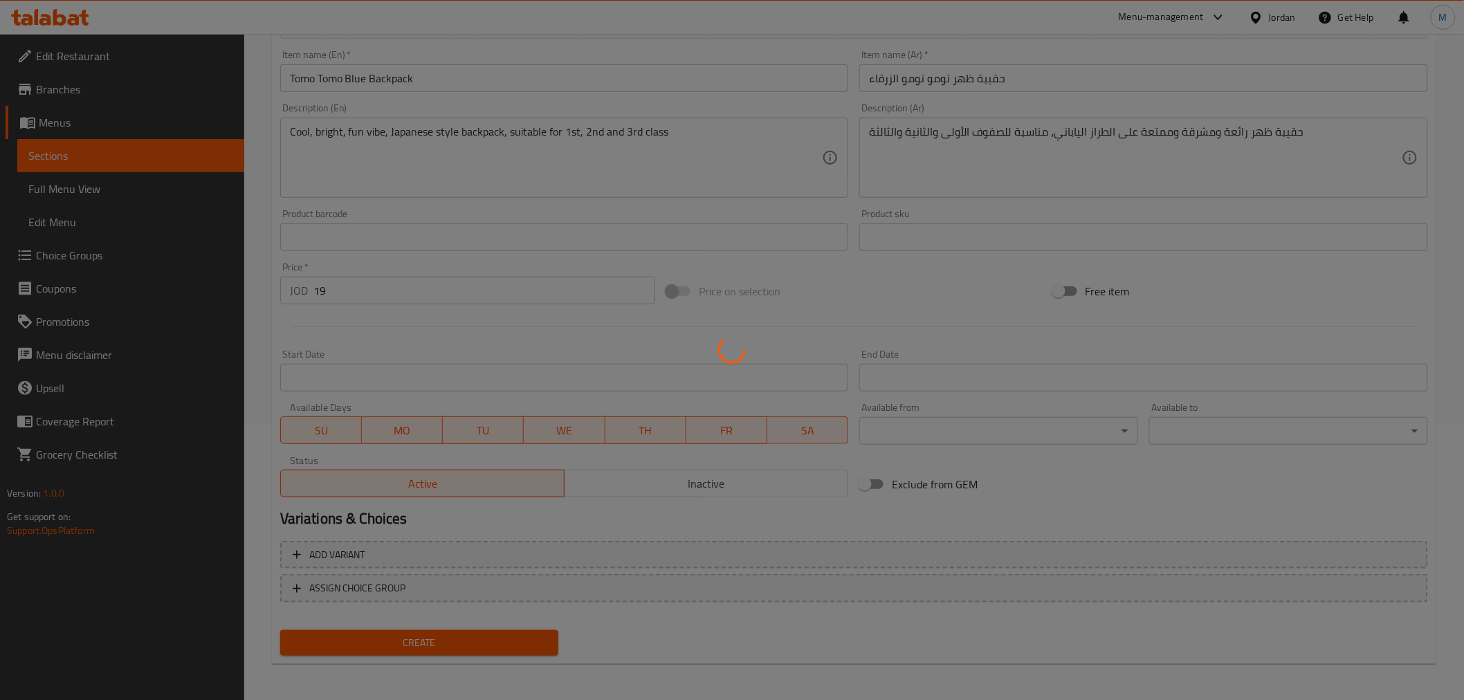
type input "0"
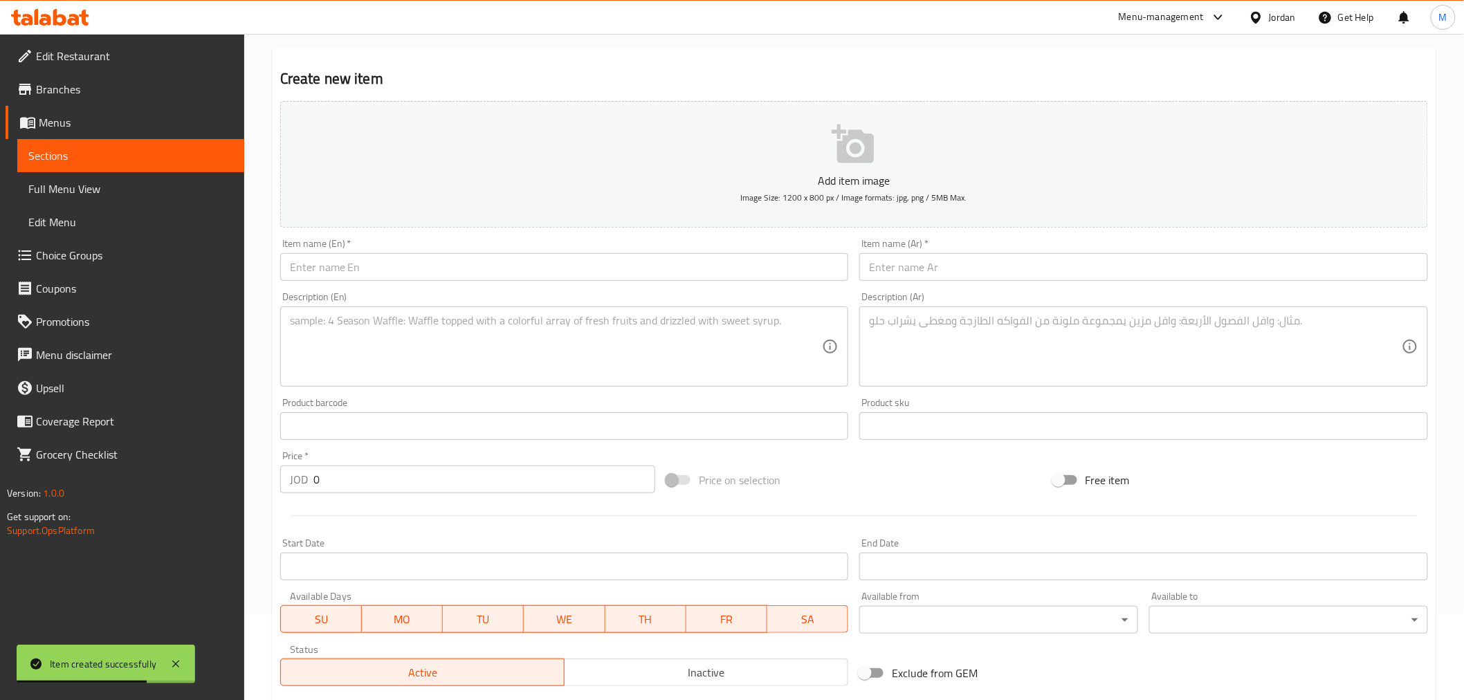
scroll to position [0, 0]
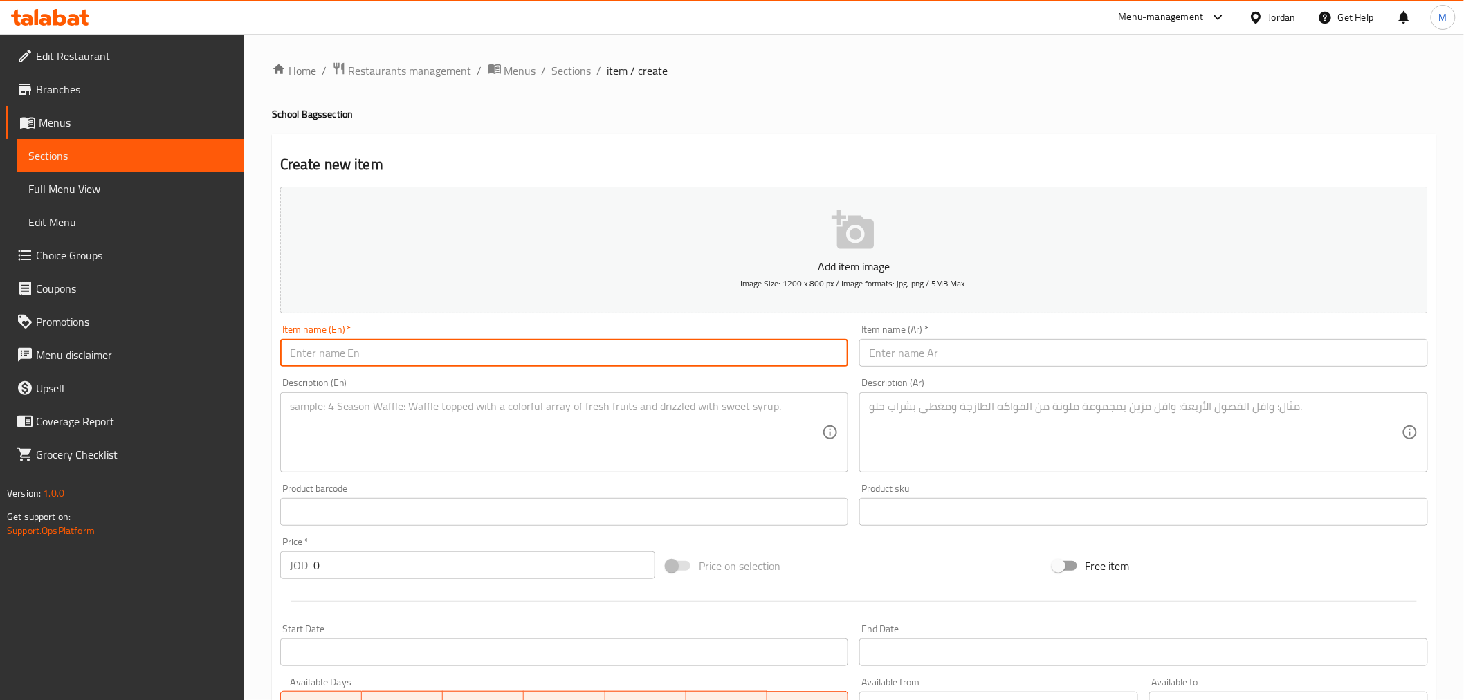
click at [417, 361] on input "text" at bounding box center [564, 353] width 569 height 28
paste input "KiraKira Pink Backpack"
type input "KiraKira Pink Backpack"
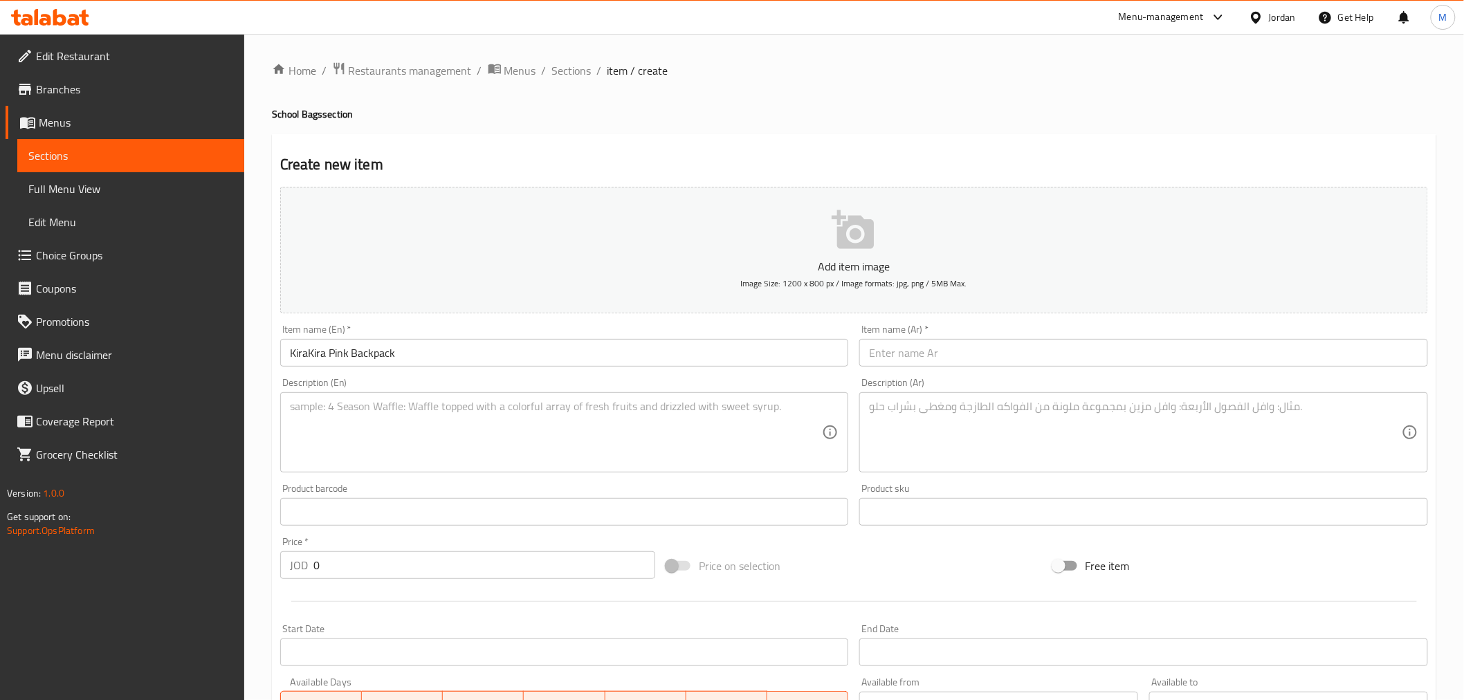
click at [1066, 358] on input "text" at bounding box center [1144, 353] width 569 height 28
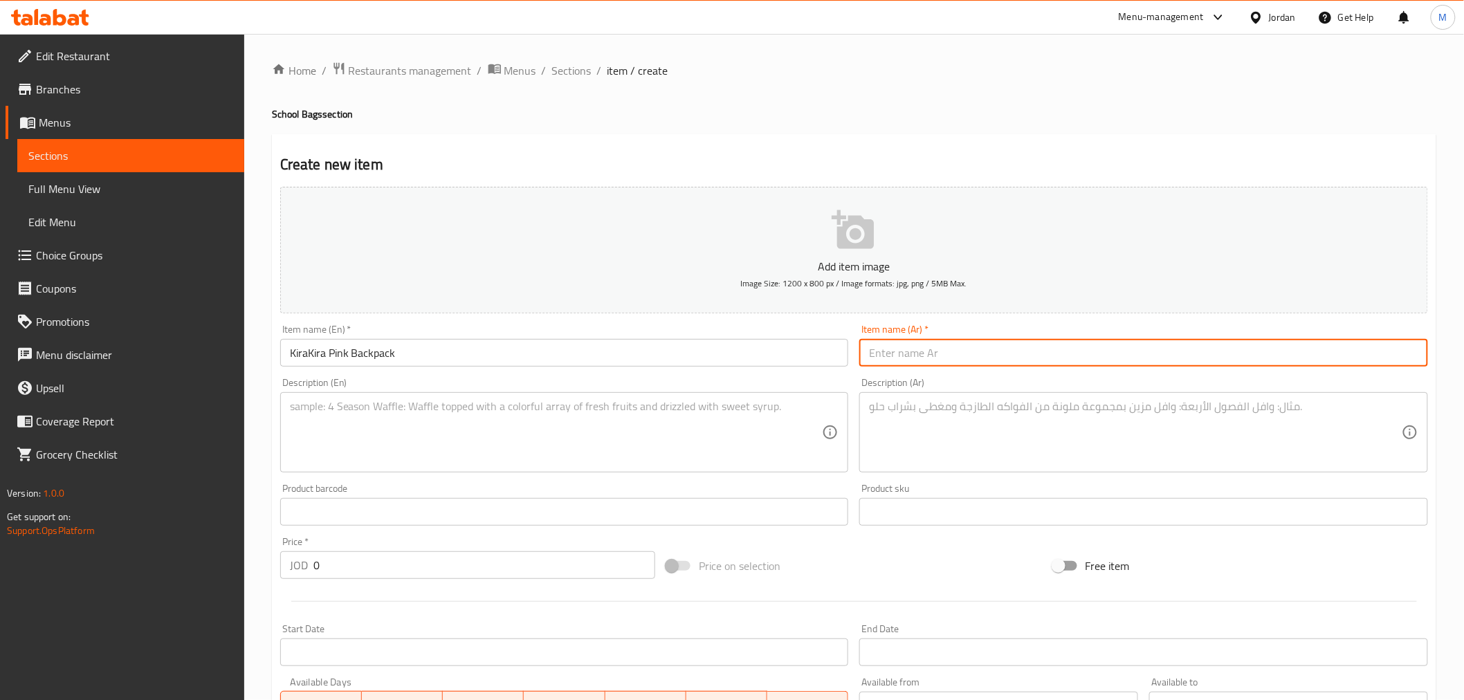
paste input "حقيبة ظهر كيرا كيرا الوردية"
type input "حقيبة ظهر كيرا كيرا الوردية"
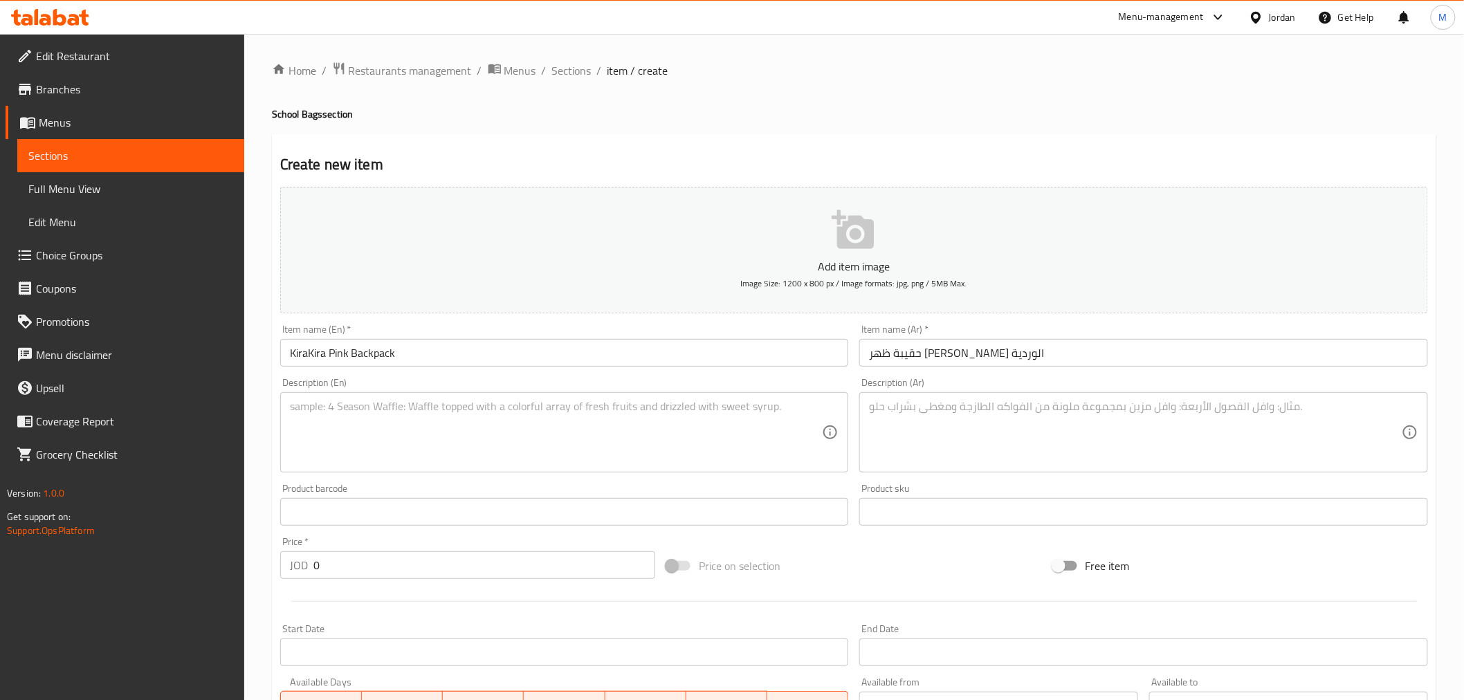
click at [596, 450] on textarea at bounding box center [556, 433] width 533 height 66
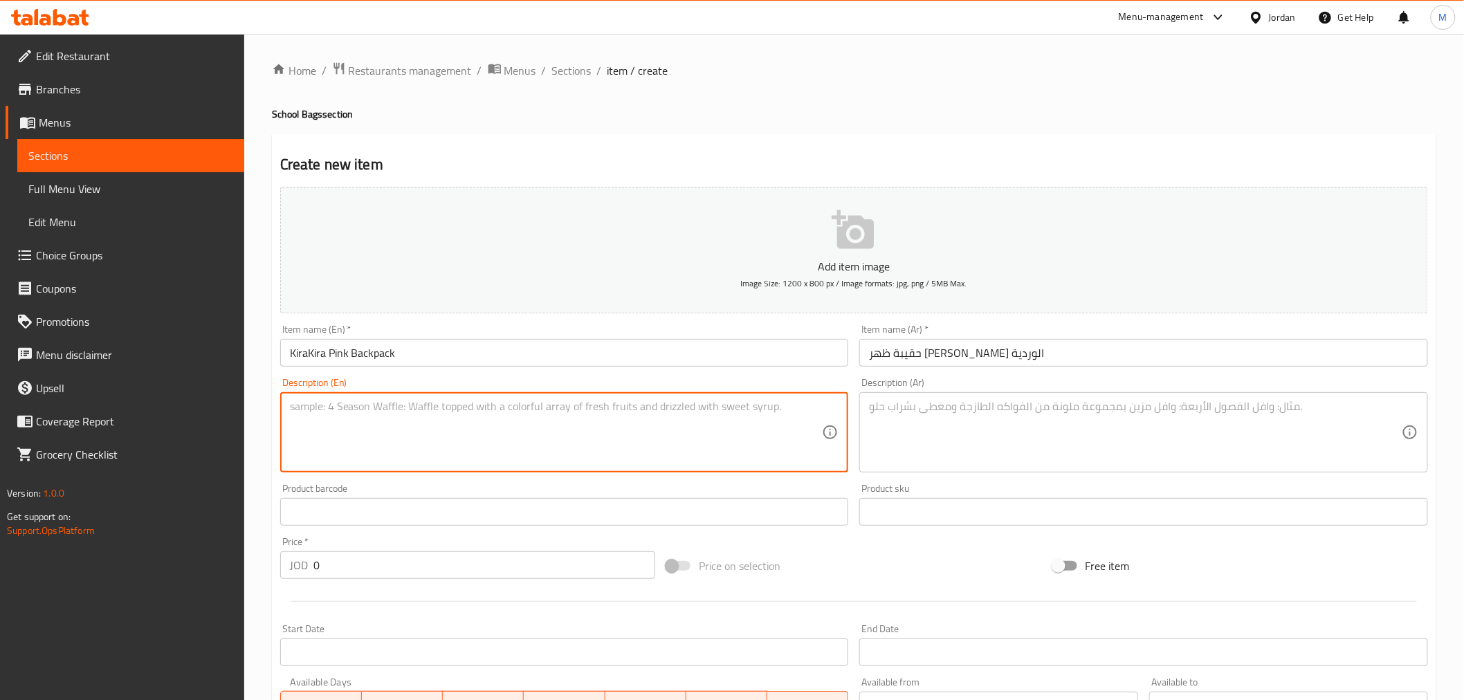
paste textarea "Super cute backpack, suitable for 1st, 2nd and 3rd class. Pencil case included"
type textarea "Super cute backpack, suitable for 1st, 2nd and 3rd class. Pencil case included"
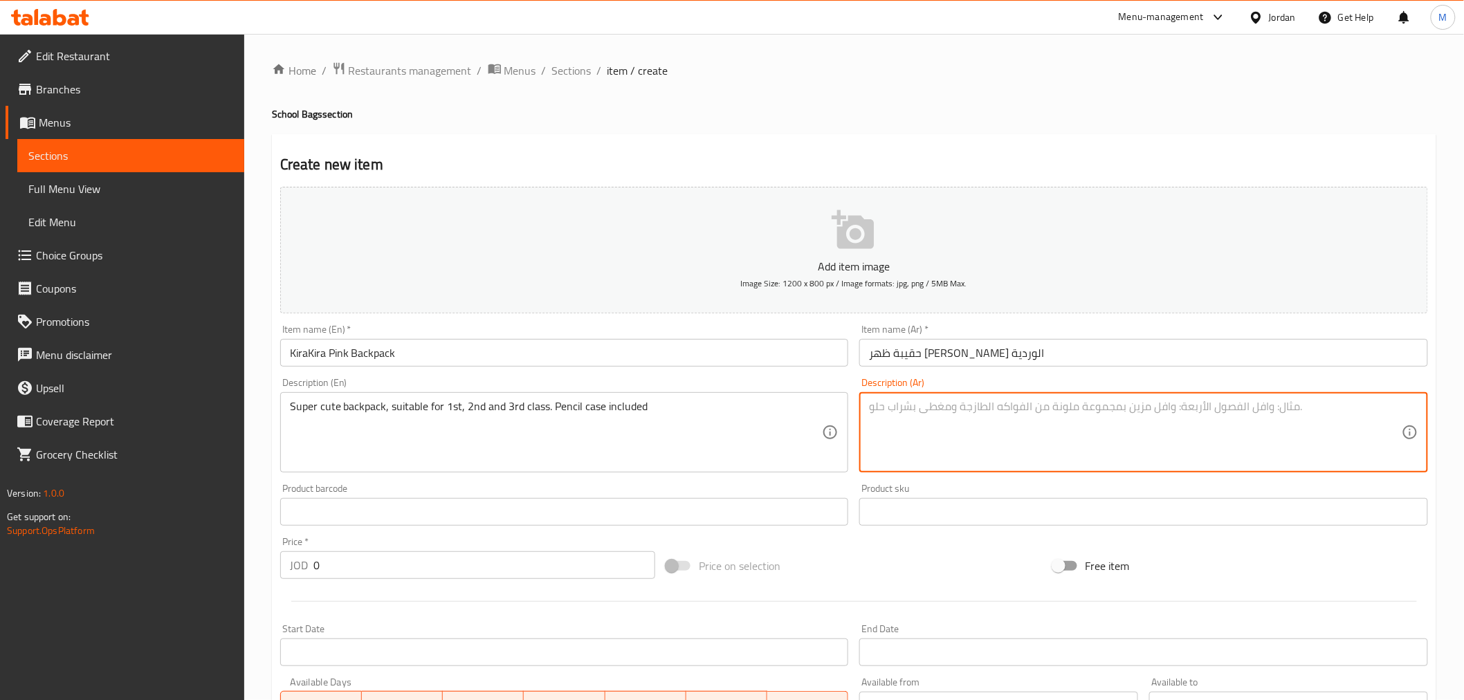
click at [992, 437] on textarea at bounding box center [1135, 433] width 533 height 66
paste textarea "حقيبة ظهر لطيفة للغاية، مناسبة للصفوف الأول والثاني والثالث. تتضمن مقلمة"
type textarea "حقيبة ظهر لطيفة للغاية، مناسبة للصفوف الأول والثاني والثالث. تتضمن مقلمة"
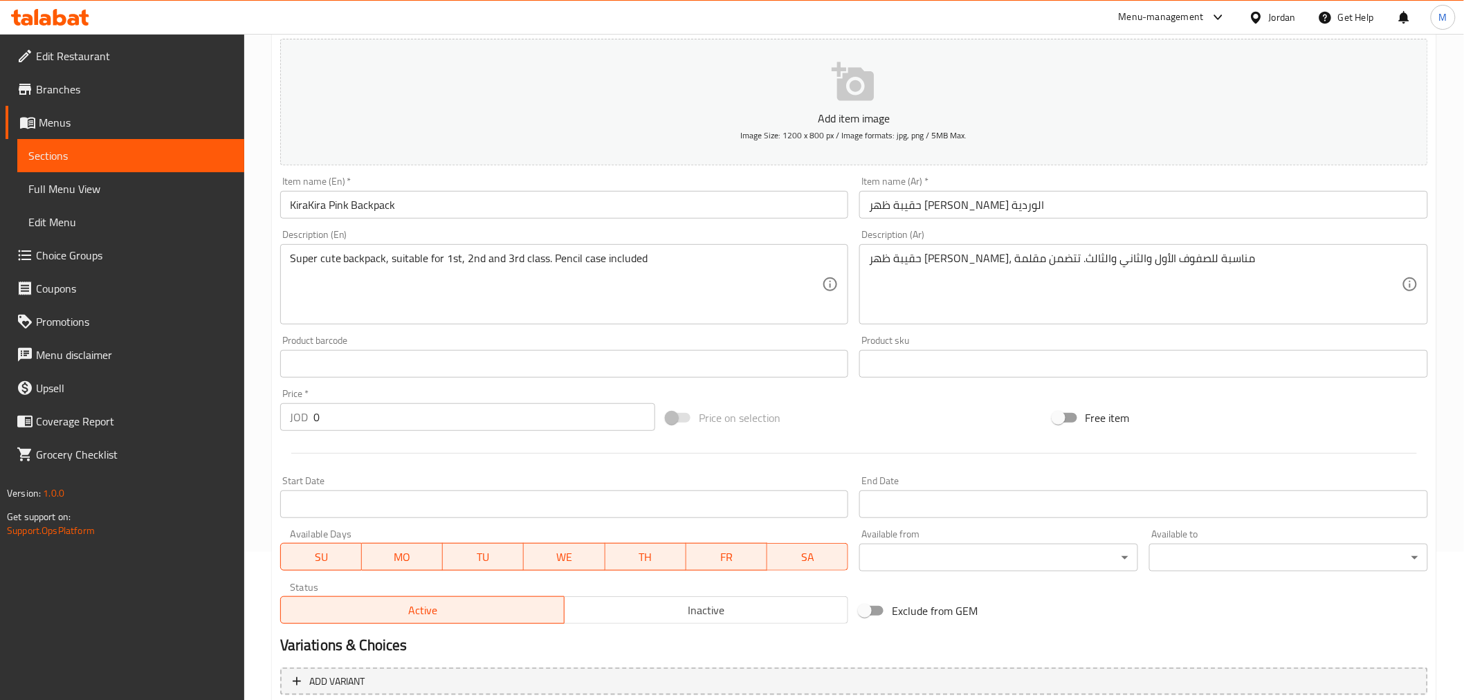
scroll to position [154, 0]
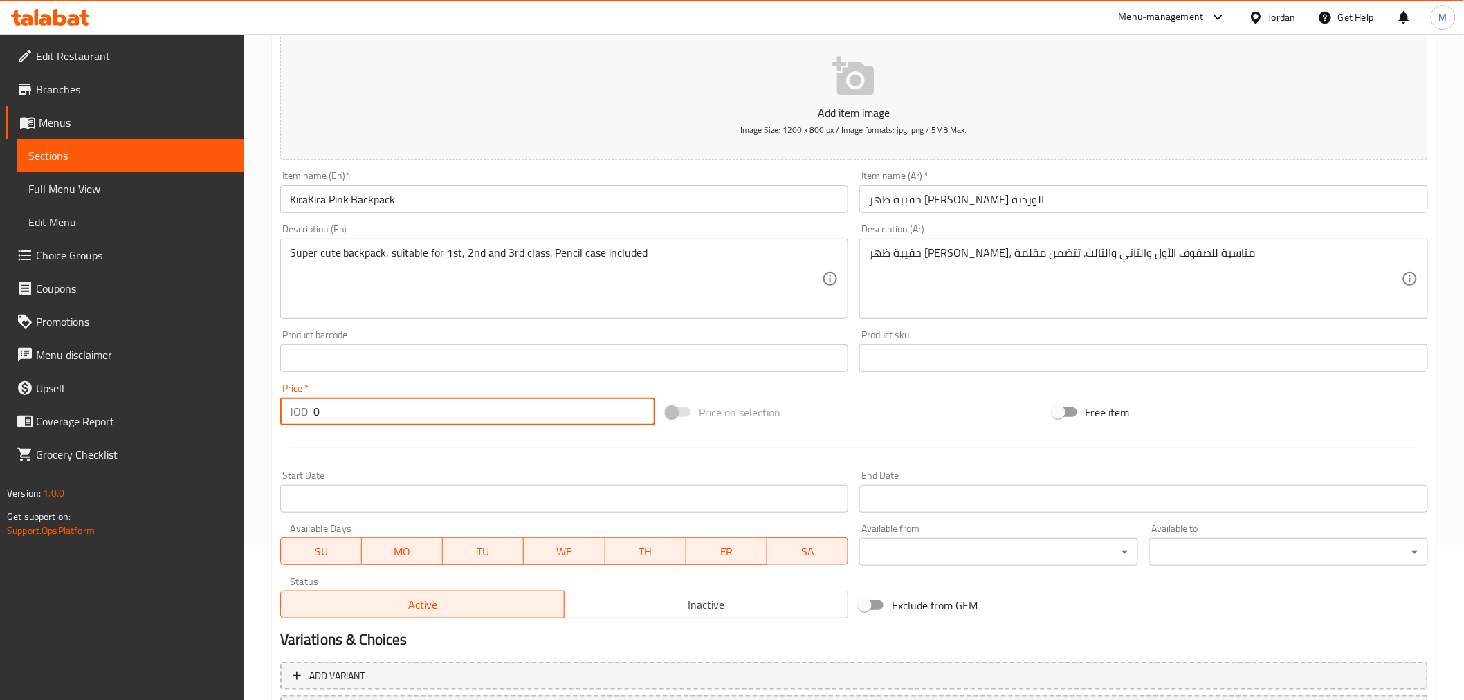
drag, startPoint x: 277, startPoint y: 417, endPoint x: 281, endPoint y: 410, distance: 8.1
click at [279, 415] on div "Price   * JOD 0 Price *" at bounding box center [468, 404] width 386 height 53
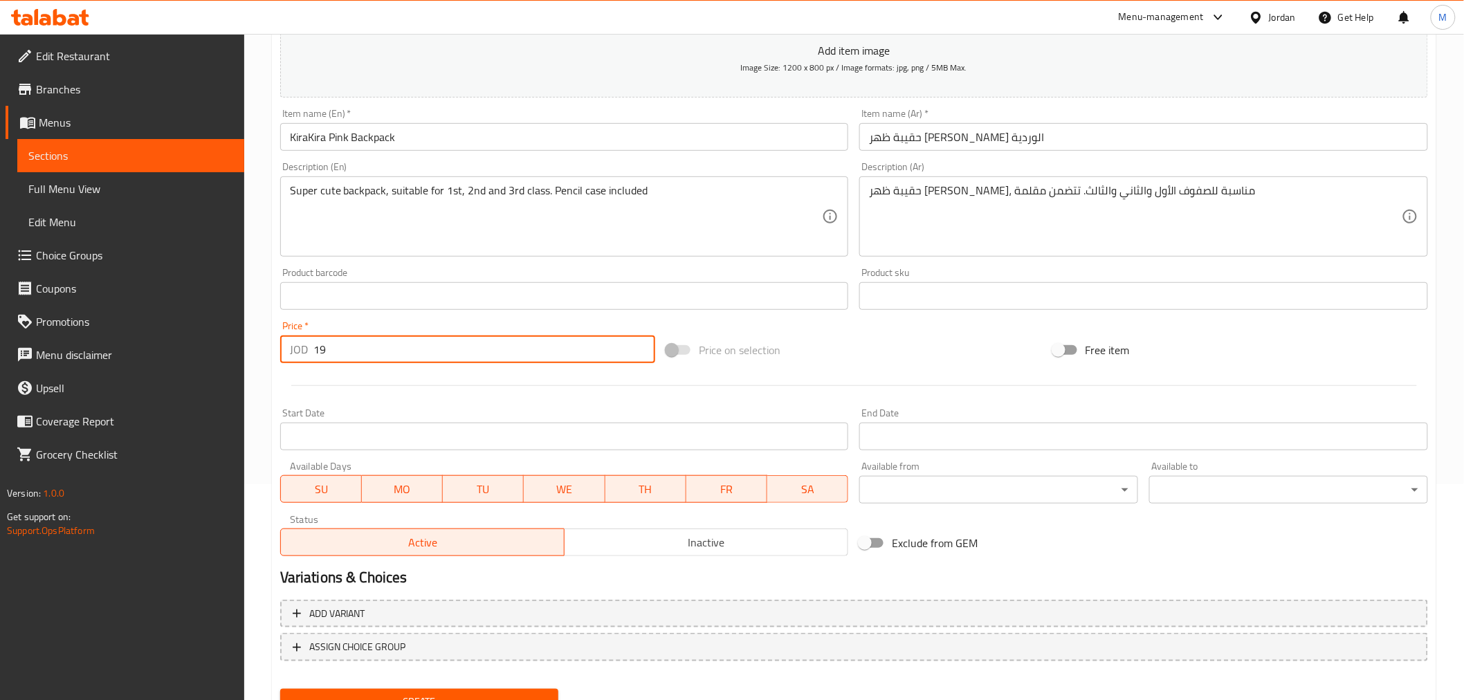
scroll to position [275, 0]
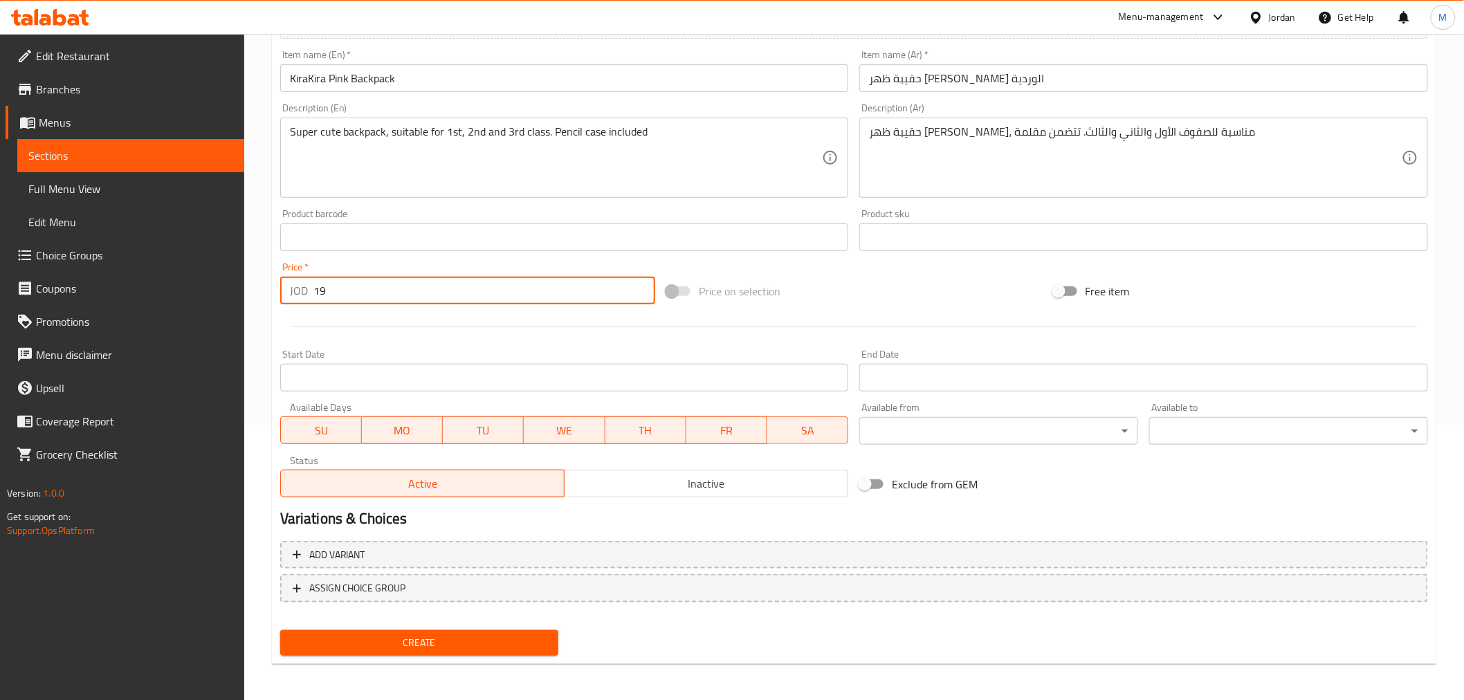
type input "19"
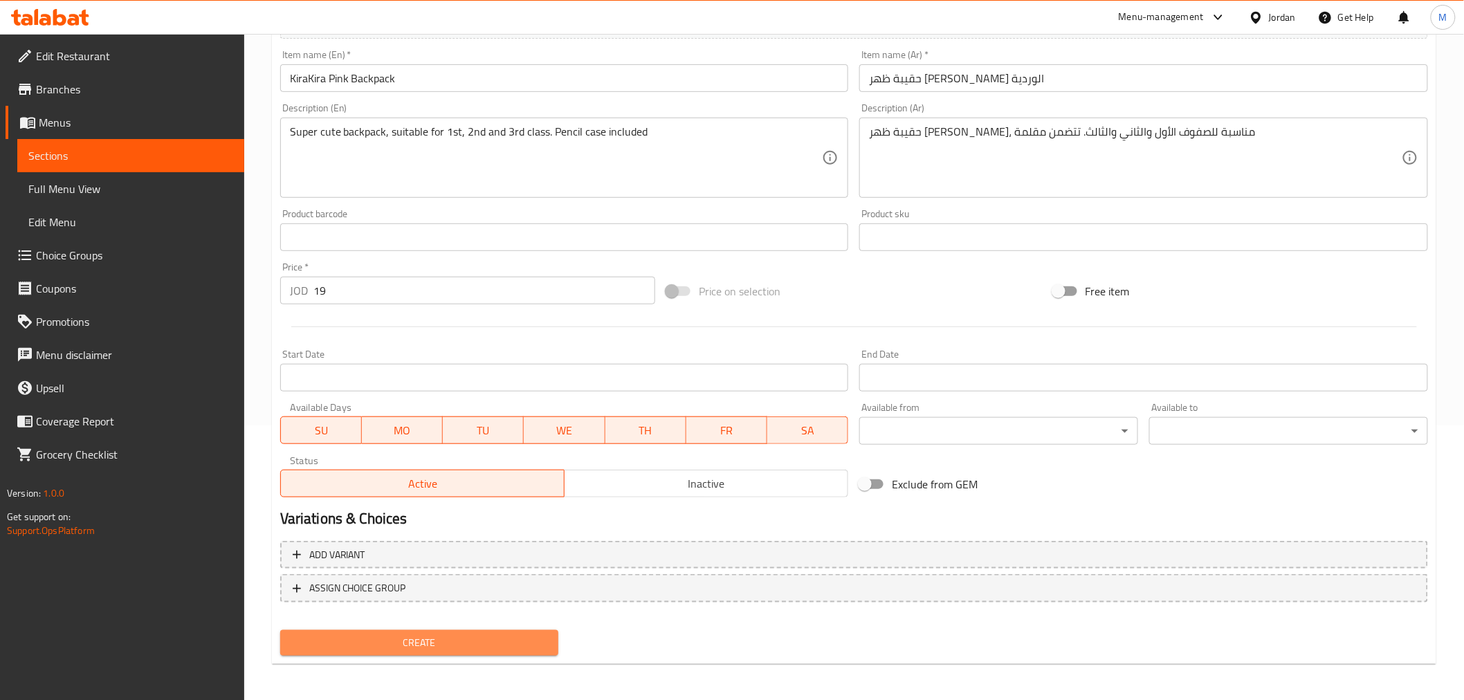
click at [432, 635] on span "Create" at bounding box center [419, 643] width 257 height 17
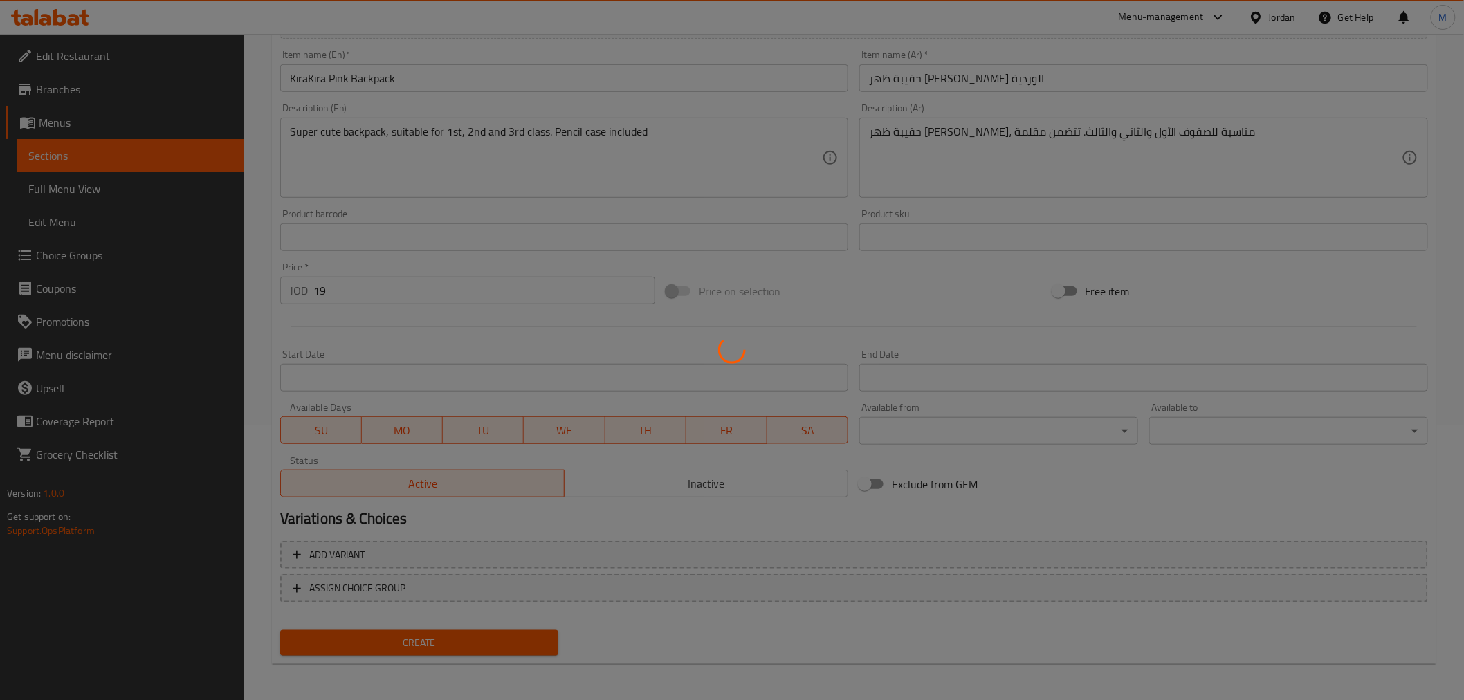
type input "0"
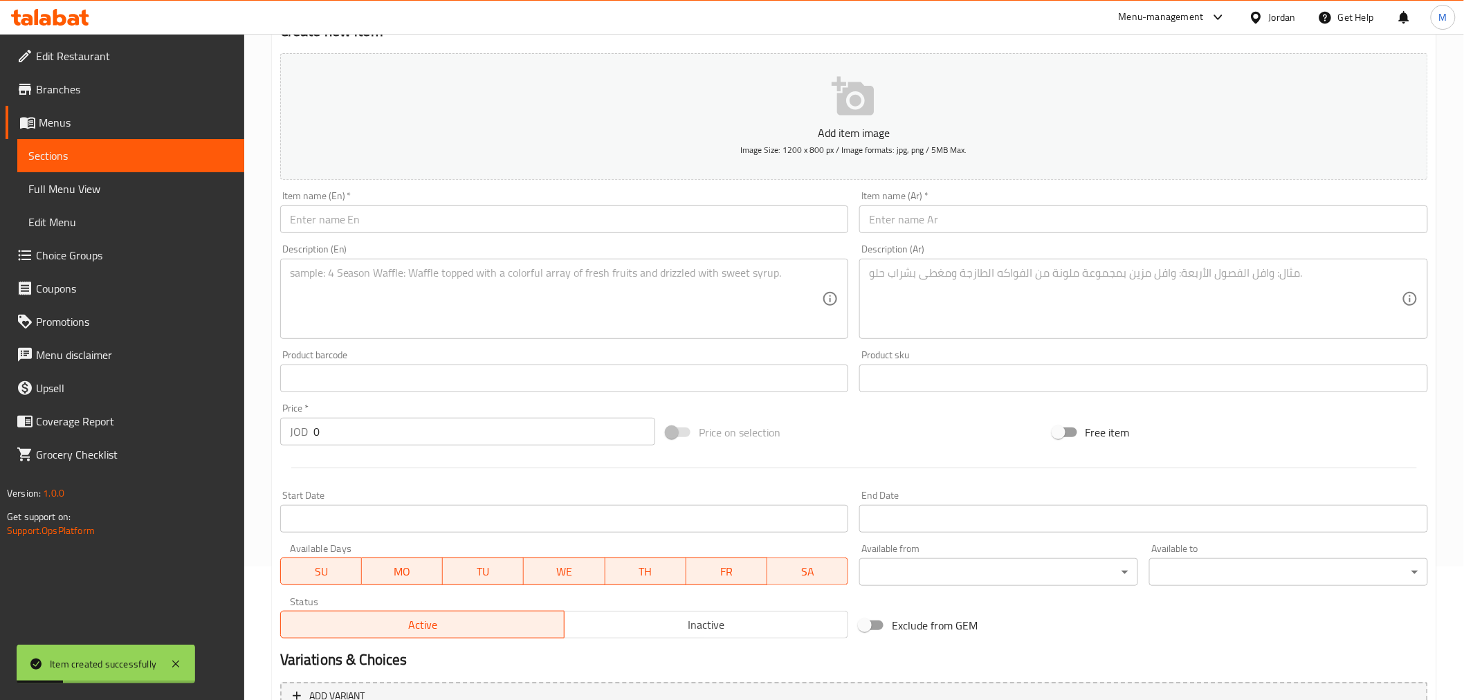
scroll to position [0, 0]
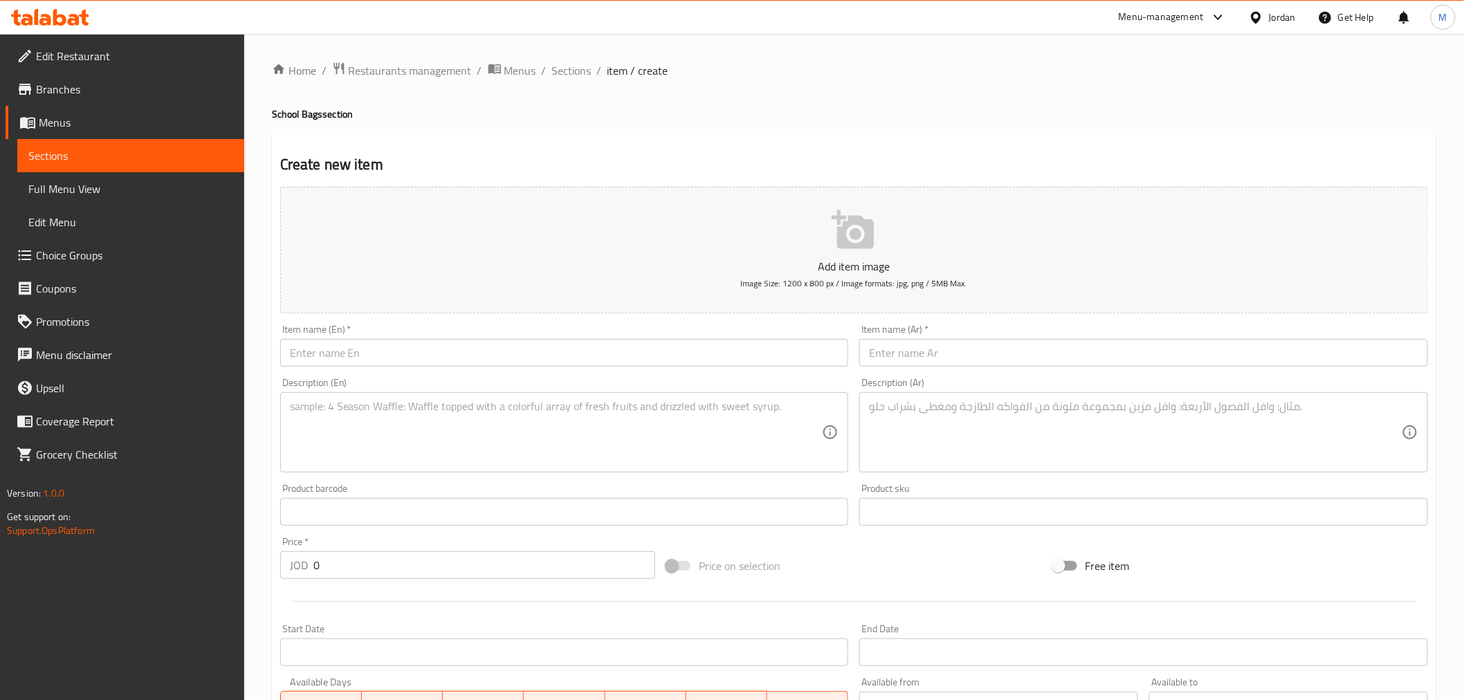
click at [653, 353] on input "text" at bounding box center [564, 353] width 569 height 28
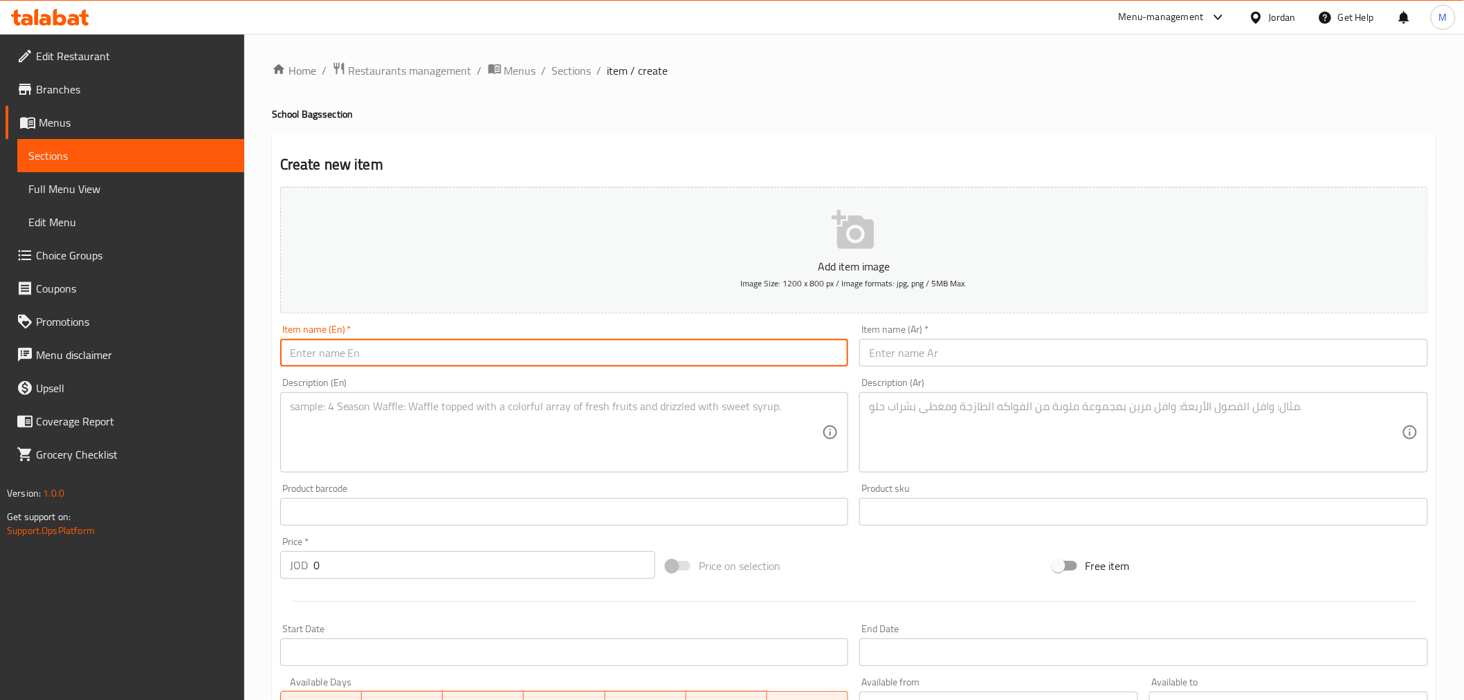
paste input "KiraKira Red Backpack"
type input "KiraKira Red Backpack"
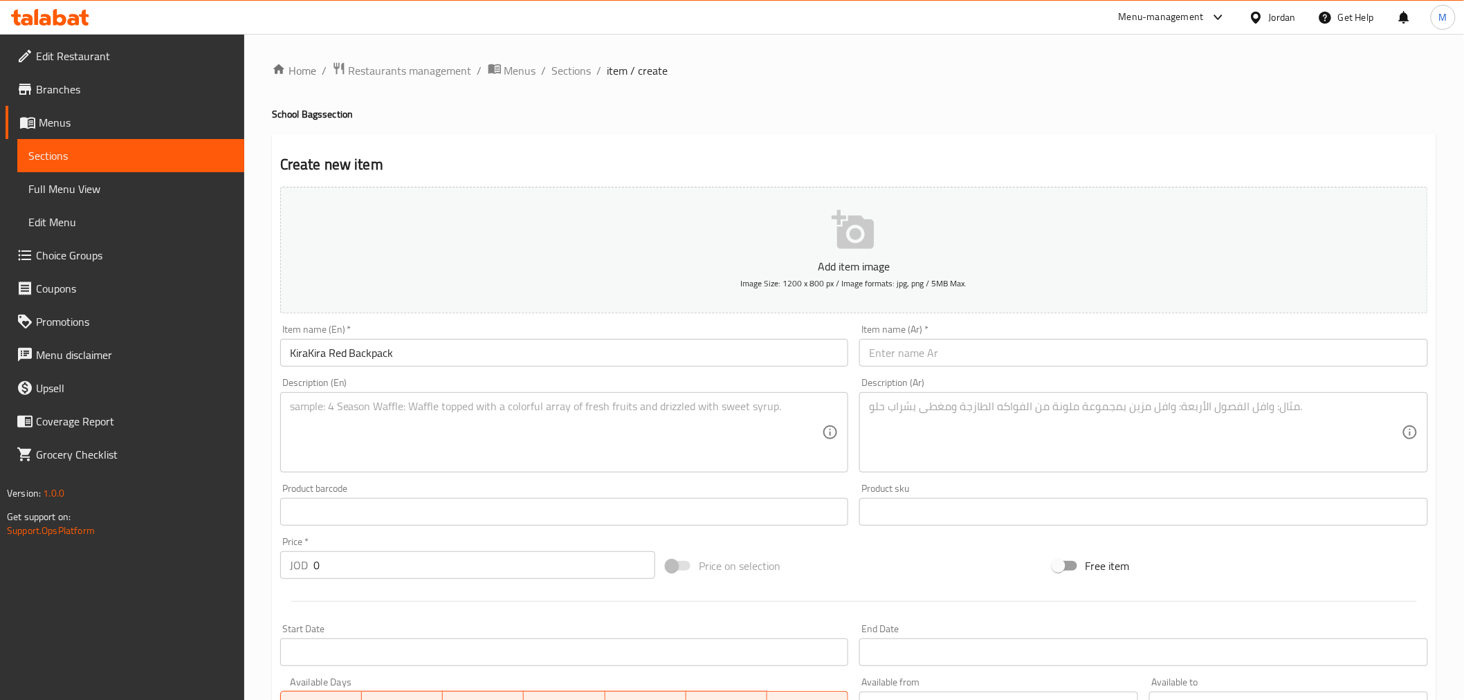
click at [949, 361] on input "text" at bounding box center [1144, 353] width 569 height 28
paste input "حقيبة ظهر كيرا كيرا الحمراء"
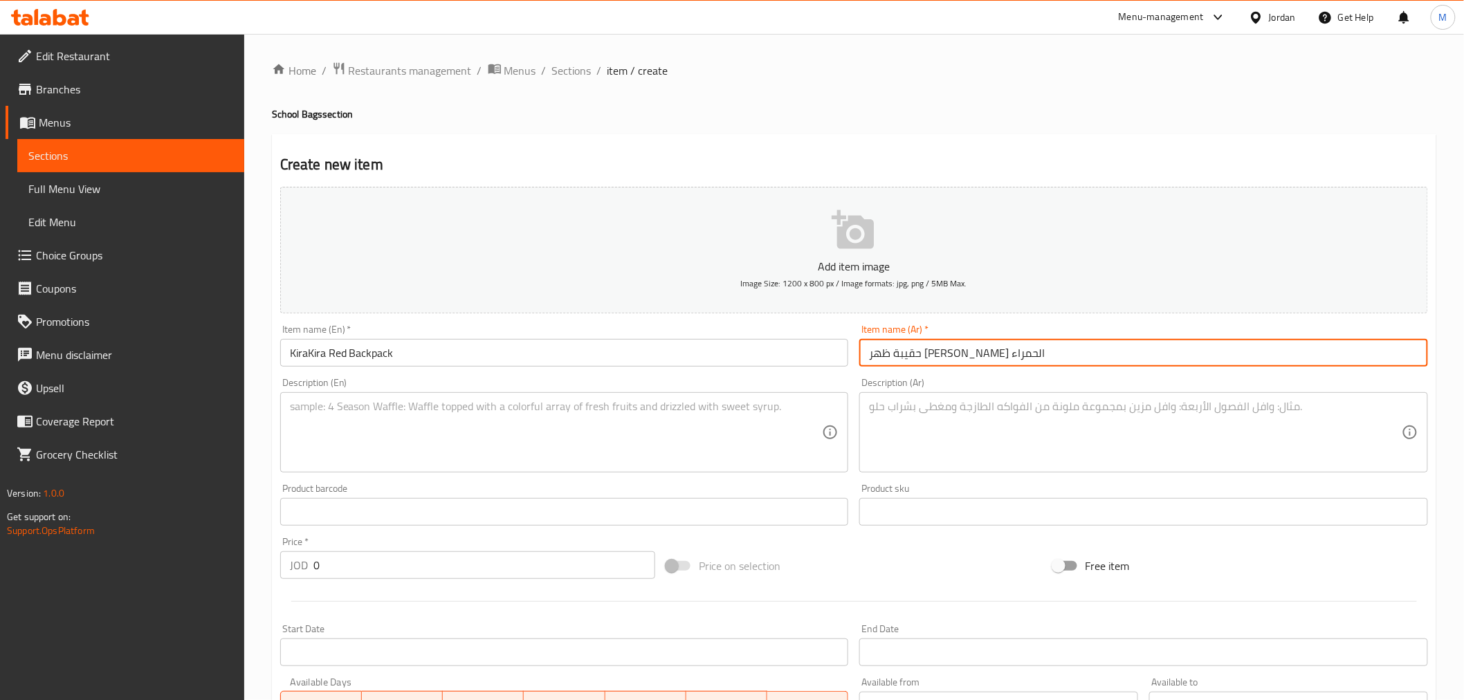
type input "حقيبة ظهر كيرا كيرا الحمراء"
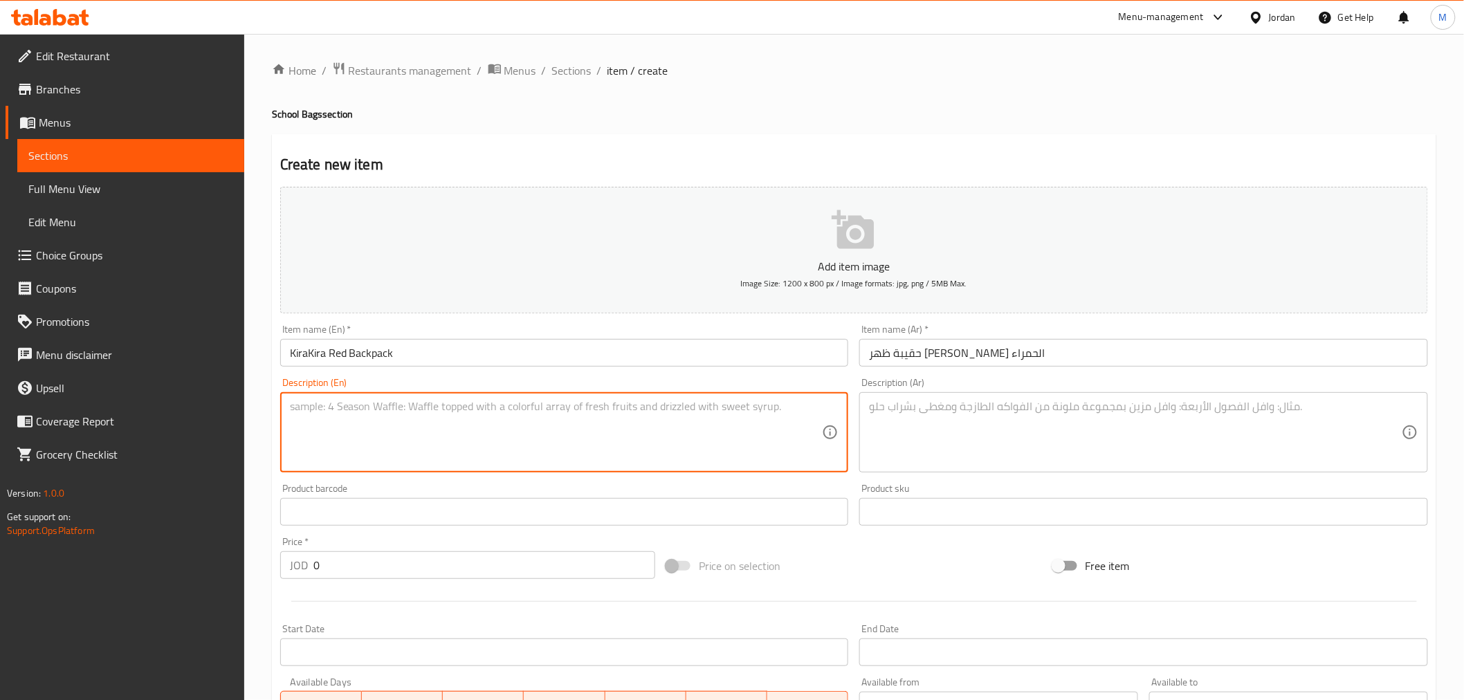
click at [717, 437] on textarea at bounding box center [556, 433] width 533 height 66
paste textarea "Super cute backpack, suitable for 1st, 2nd and 3rd class. Pencil case included"
type textarea "Super cute backpack, suitable for 1st, 2nd and 3rd class. Pencil case included"
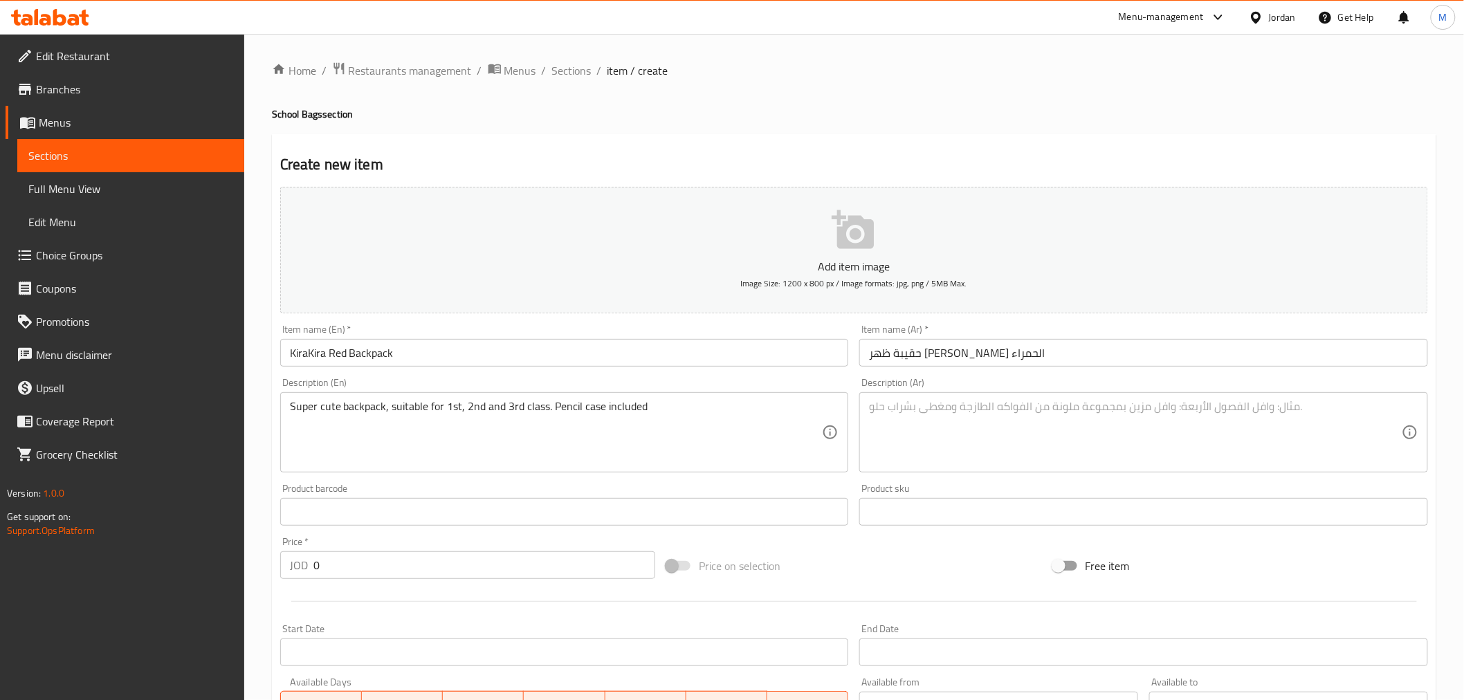
click at [986, 424] on textarea at bounding box center [1135, 433] width 533 height 66
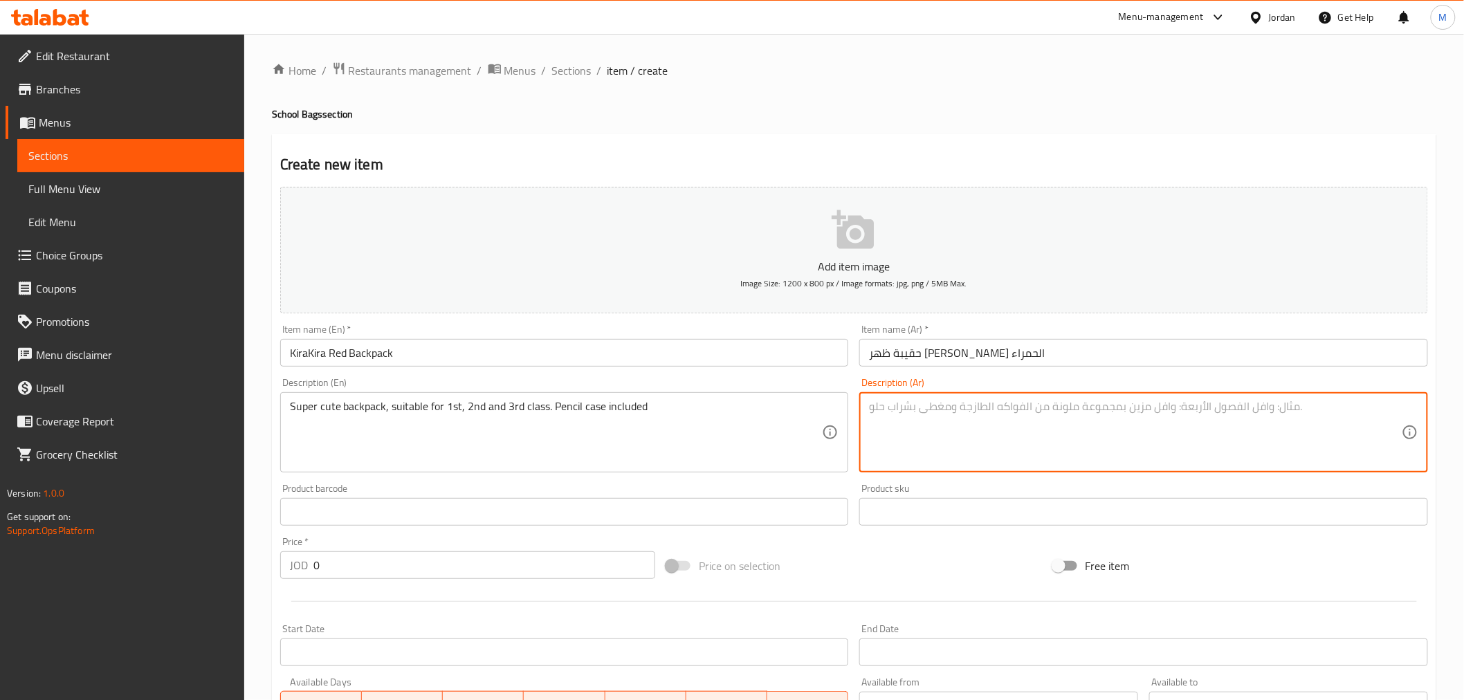
paste textarea "حقيبة ظهر لطيفة للغاية، مناسبة للصفوف الأول والثاني والثالث. تتضمن مقلمة"
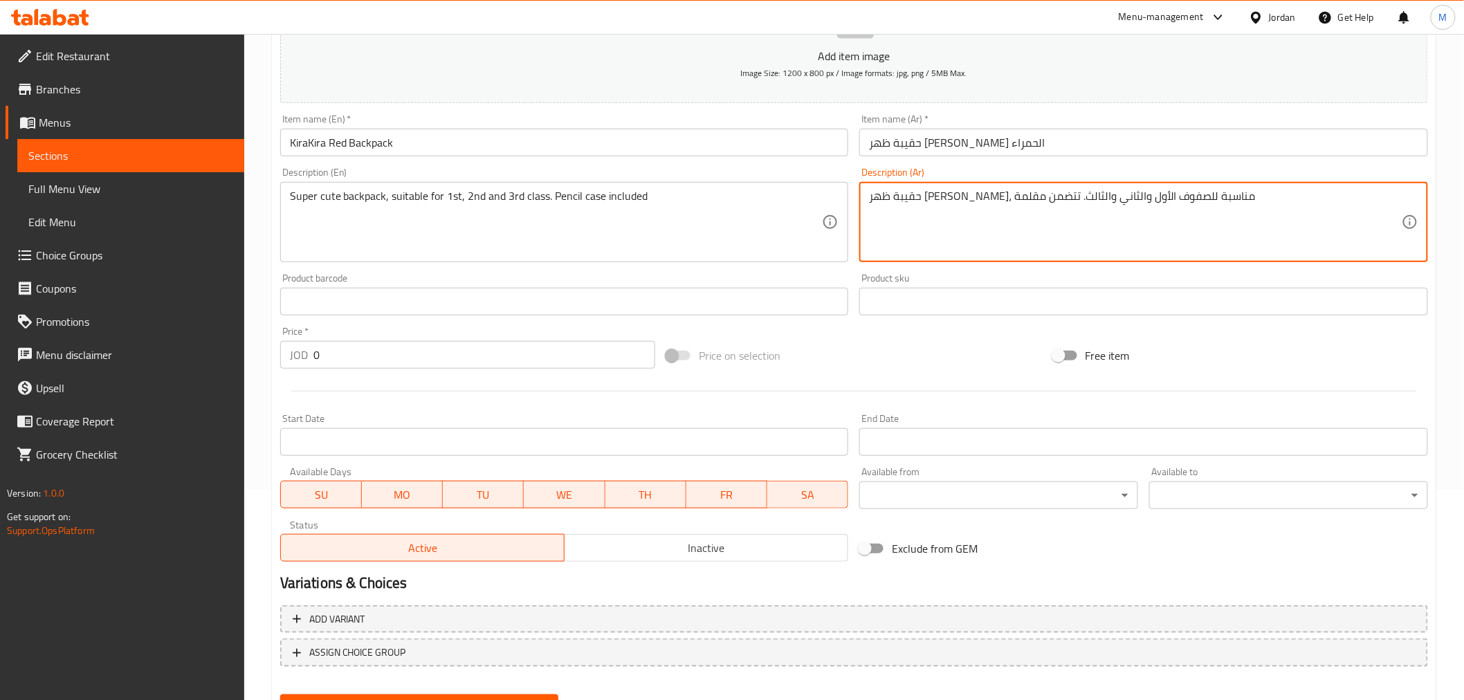
scroll to position [230, 0]
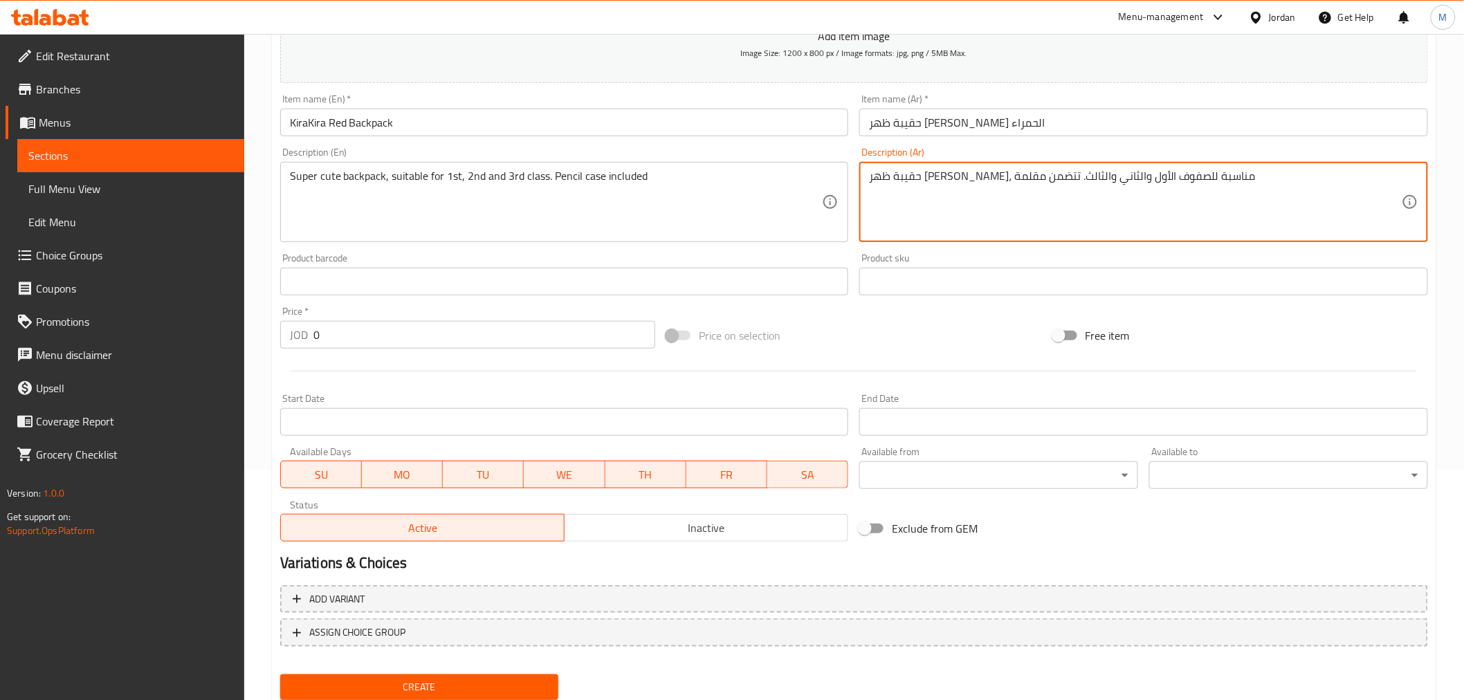
type textarea "حقيبة ظهر لطيفة للغاية، مناسبة للصفوف الأول والثاني والثالث. تتضمن مقلمة"
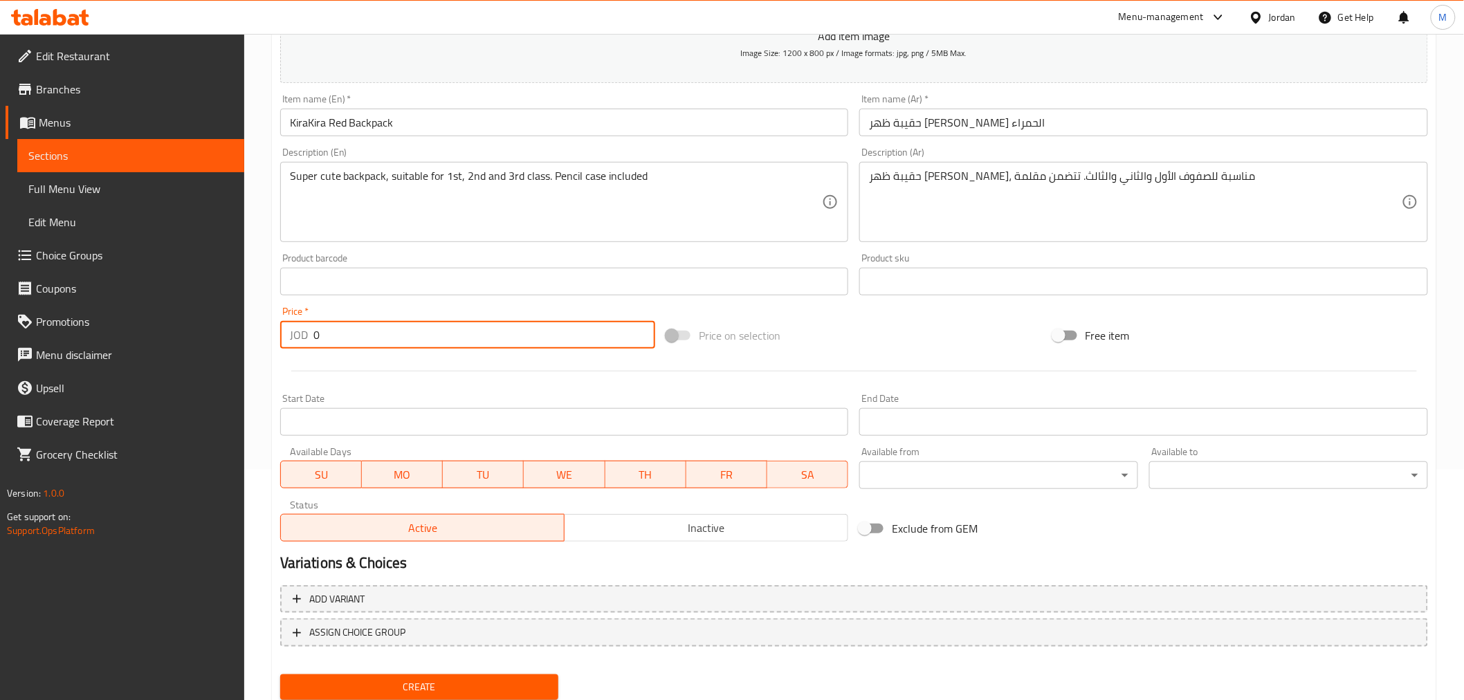
drag, startPoint x: 305, startPoint y: 339, endPoint x: 286, endPoint y: 333, distance: 19.7
click at [300, 337] on div "JOD 0 Price *" at bounding box center [467, 335] width 375 height 28
type input "19"
click at [765, 350] on div "Price on selection" at bounding box center [854, 335] width 386 height 37
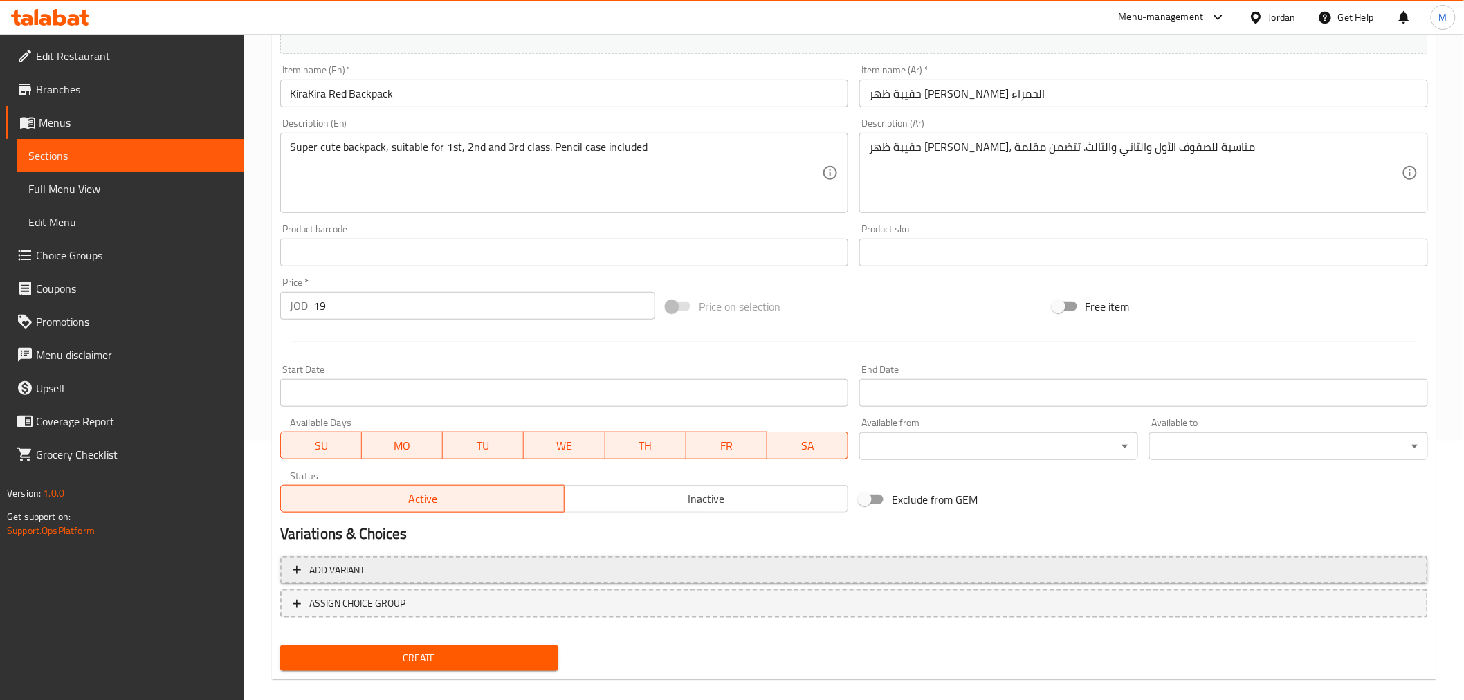
scroll to position [275, 0]
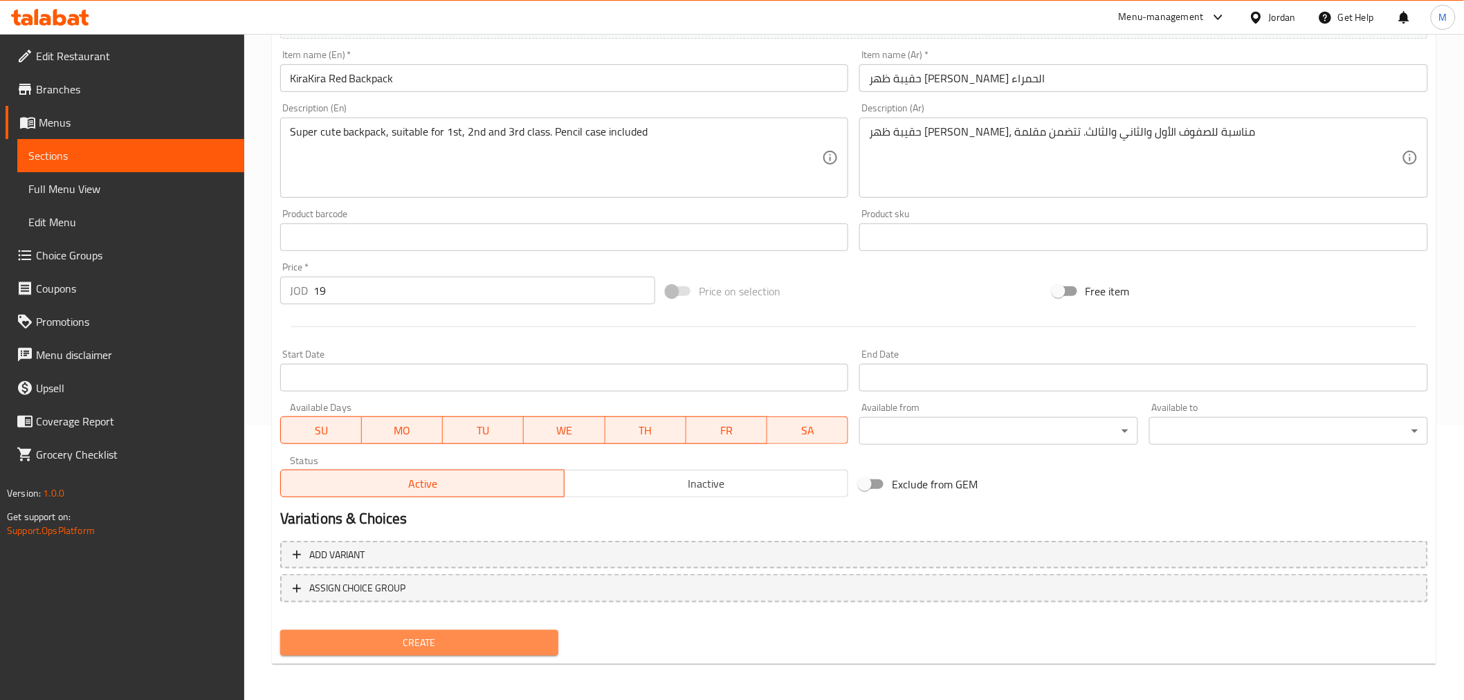
click at [457, 642] on span "Create" at bounding box center [419, 643] width 257 height 17
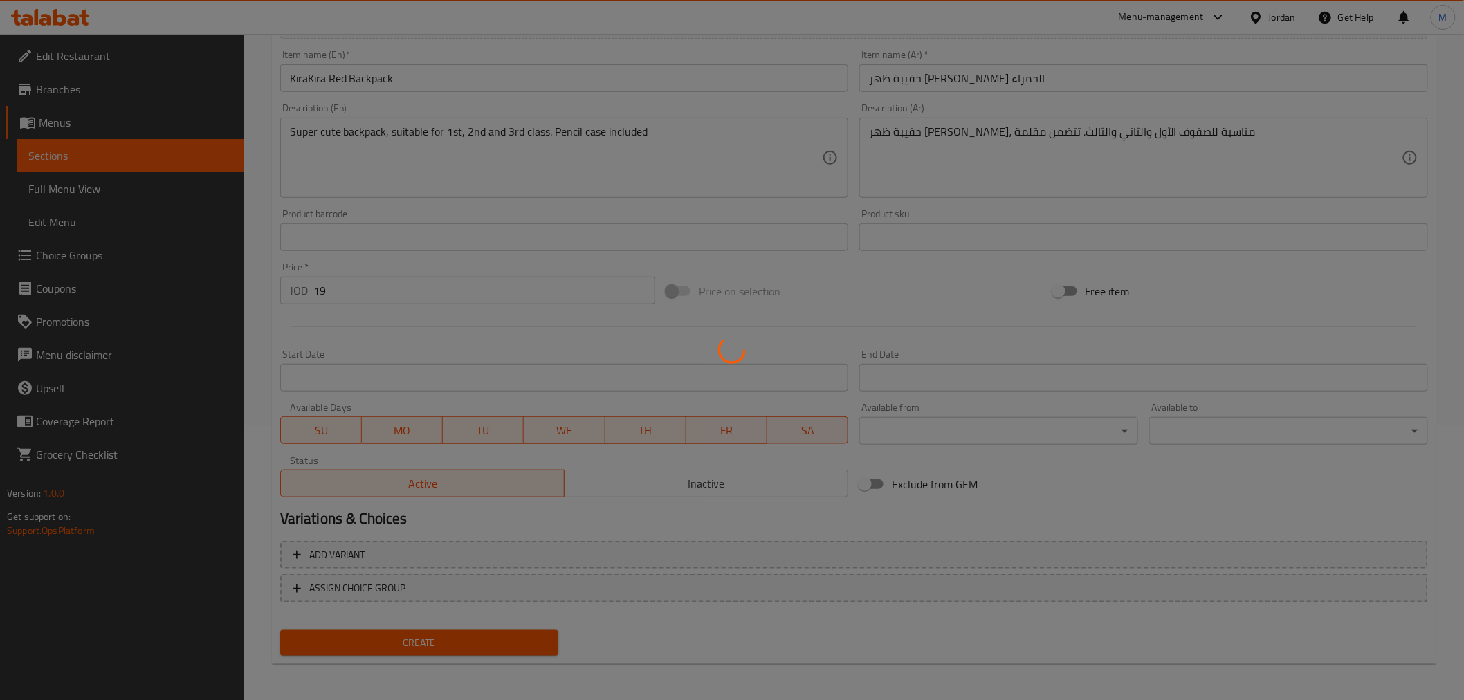
type input "0"
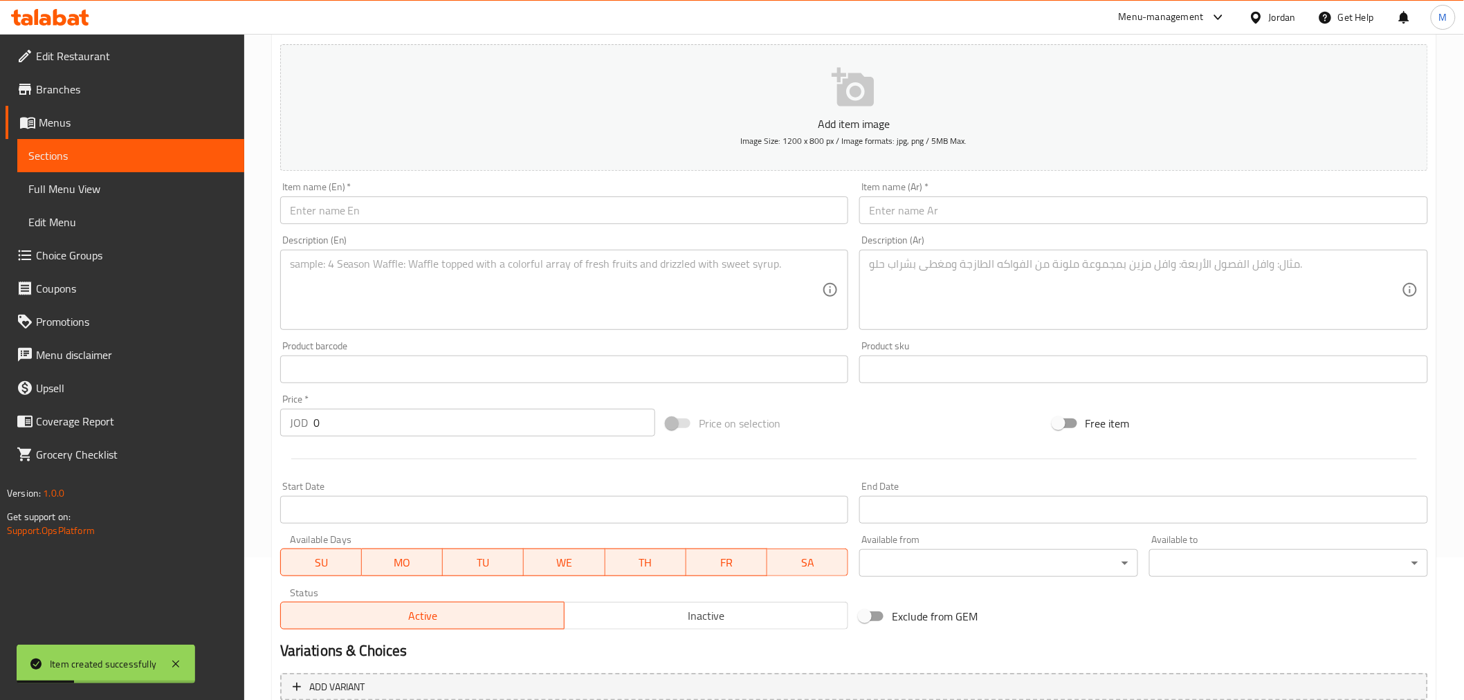
scroll to position [0, 0]
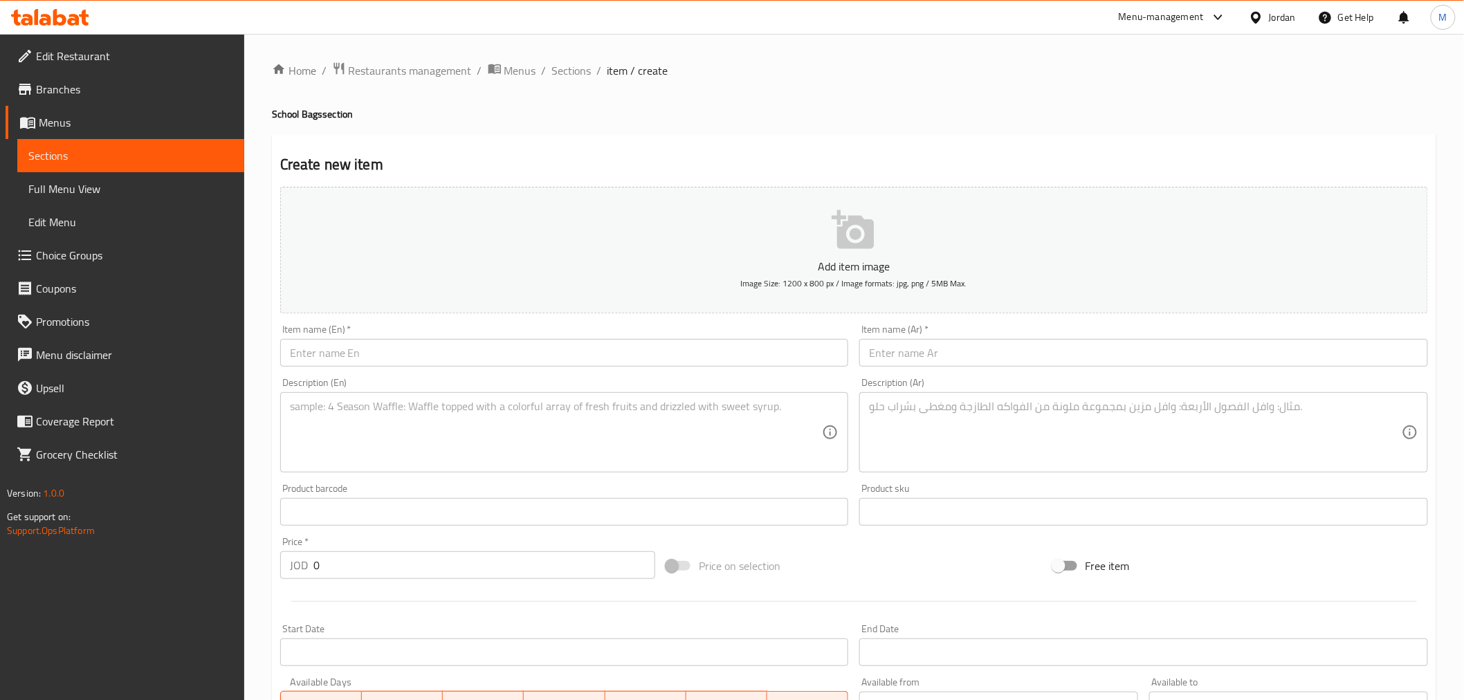
drag, startPoint x: 329, startPoint y: 354, endPoint x: 432, endPoint y: 362, distance: 103.4
click at [329, 354] on input "text" at bounding box center [564, 353] width 569 height 28
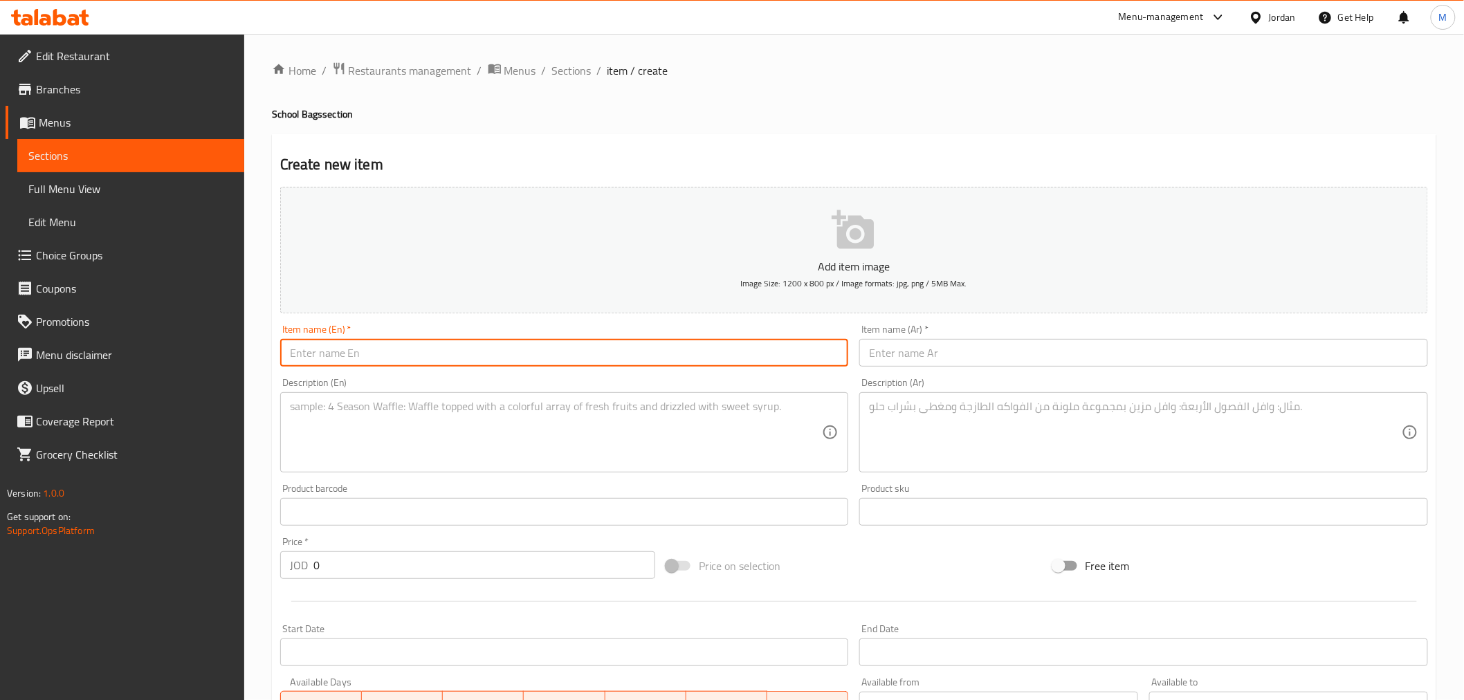
paste input "KiraKira Purple Backpack"
type input "KiraKira Purple Backpack"
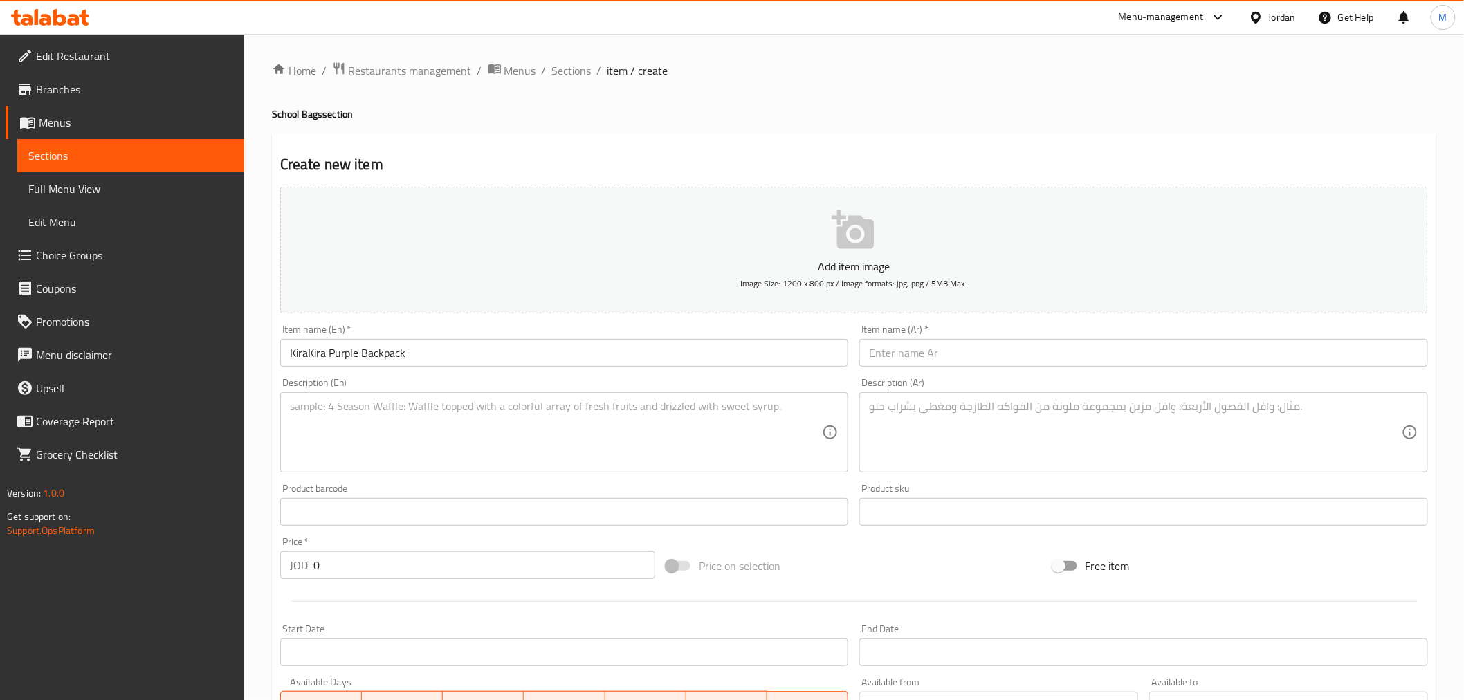
click at [1171, 354] on input "text" at bounding box center [1144, 353] width 569 height 28
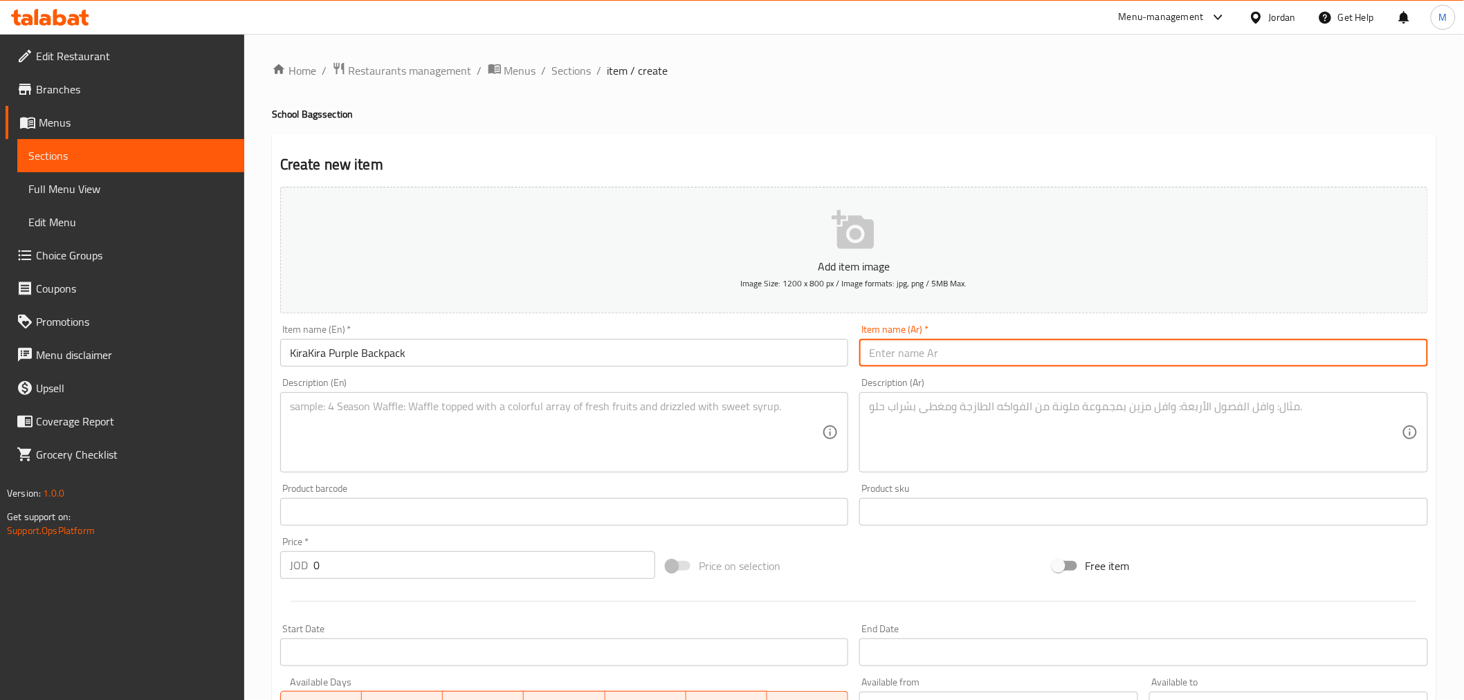
paste input "حقيبة ظهر كيرا كيرا نهدي"
type input "حقيبة ظهر كيرا كيرا نهدي"
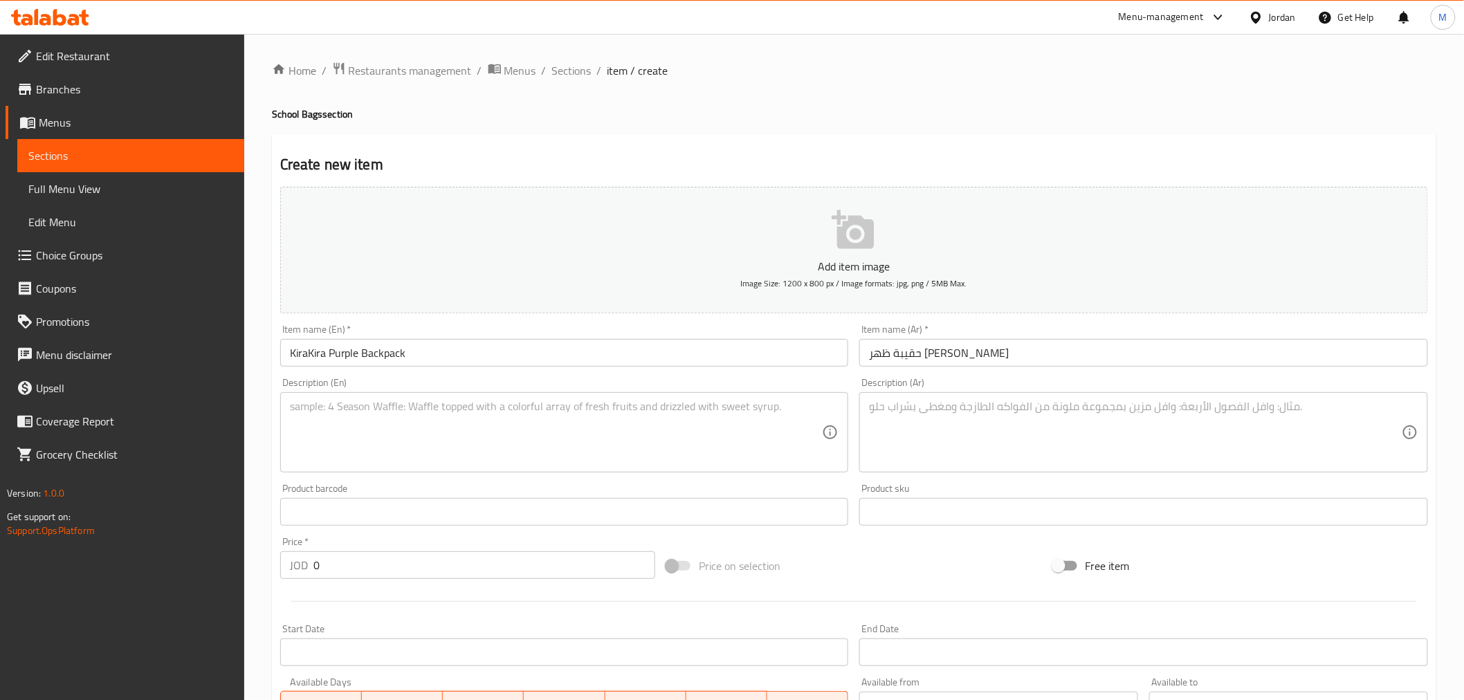
click at [617, 430] on textarea at bounding box center [556, 433] width 533 height 66
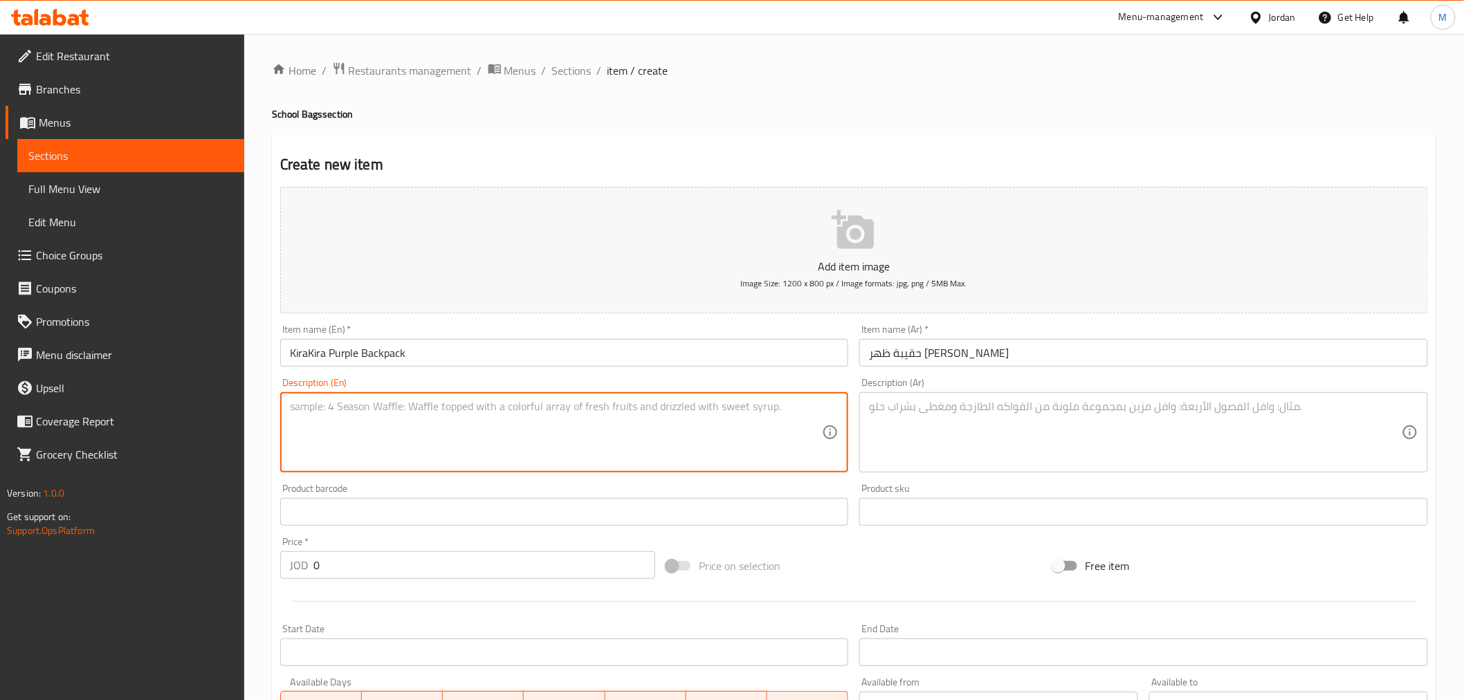
paste textarea "Super cute backpack, suitable for 1st, 2nd and 3rd class. Pencil case included"
type textarea "Super cute backpack, suitable for 1st, 2nd and 3rd class. Pencil case included"
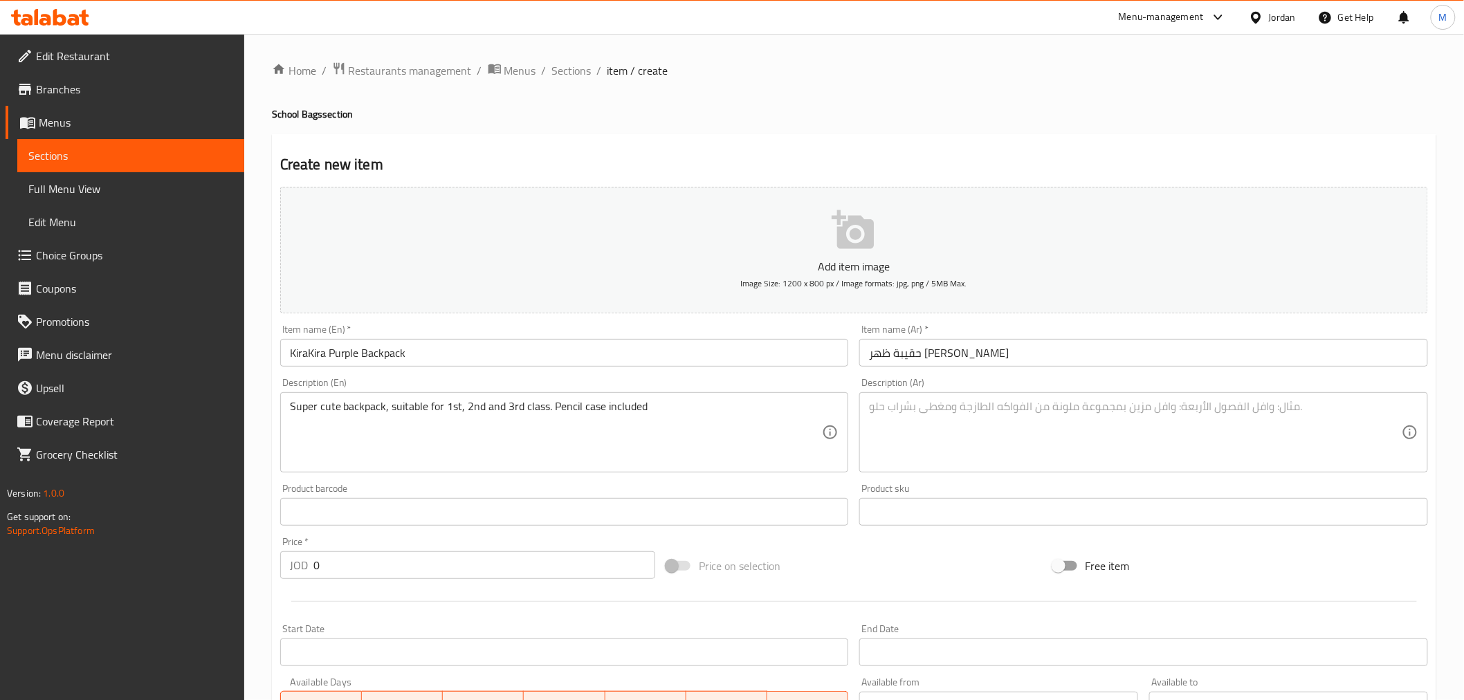
click at [1122, 417] on textarea at bounding box center [1135, 433] width 533 height 66
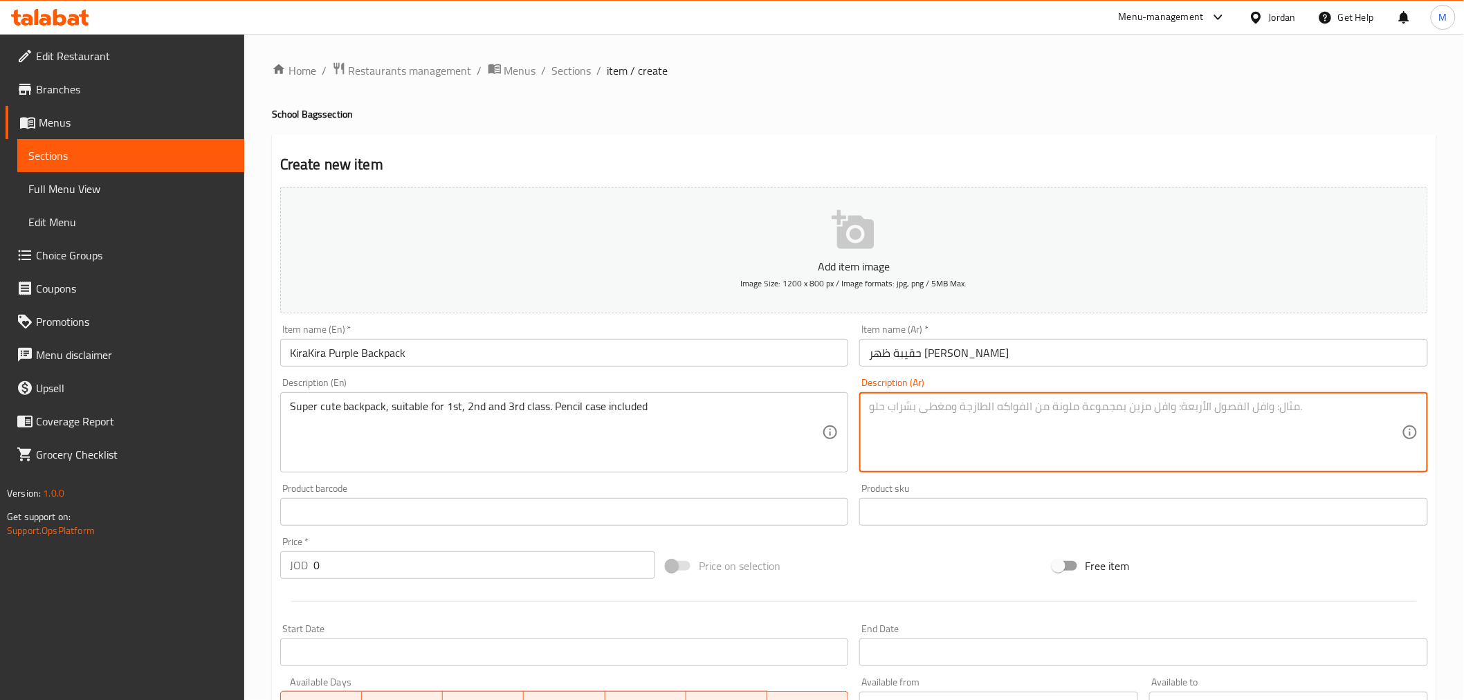
paste textarea "حقيبة ظهر لطيفة للغاية، مناسبة للصفوف الأول والثاني والثالث. تتضمن مقلمة"
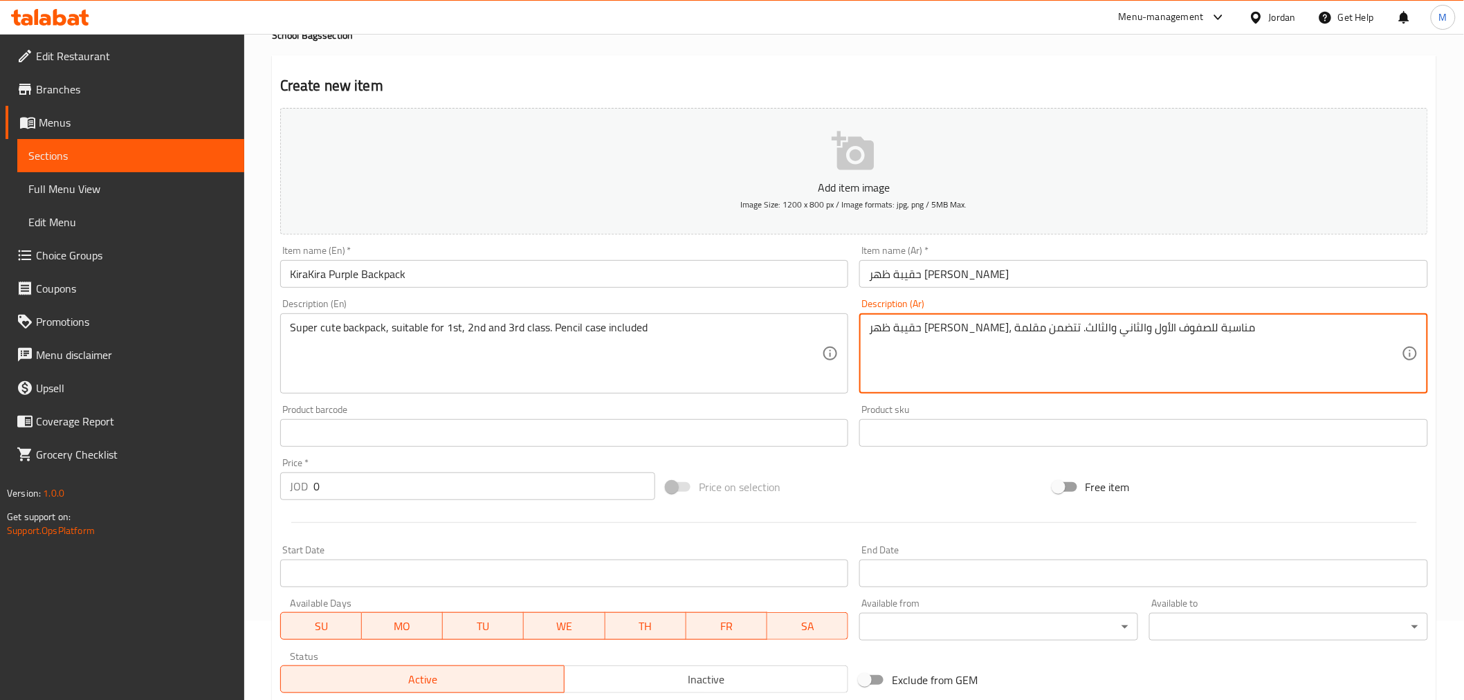
scroll to position [154, 0]
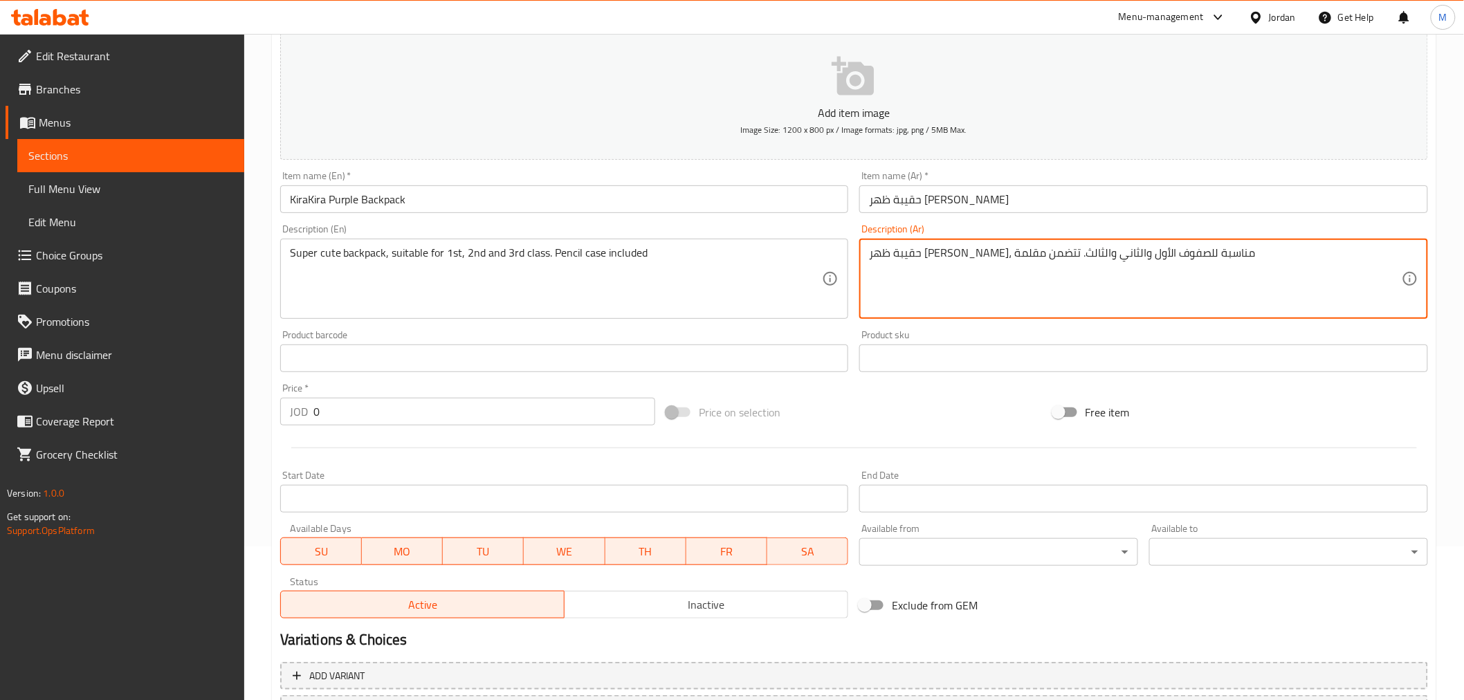
type textarea "حقيبة ظهر لطيفة للغاية، مناسبة للصفوف الأول والثاني والثالث. تتضمن مقلمة"
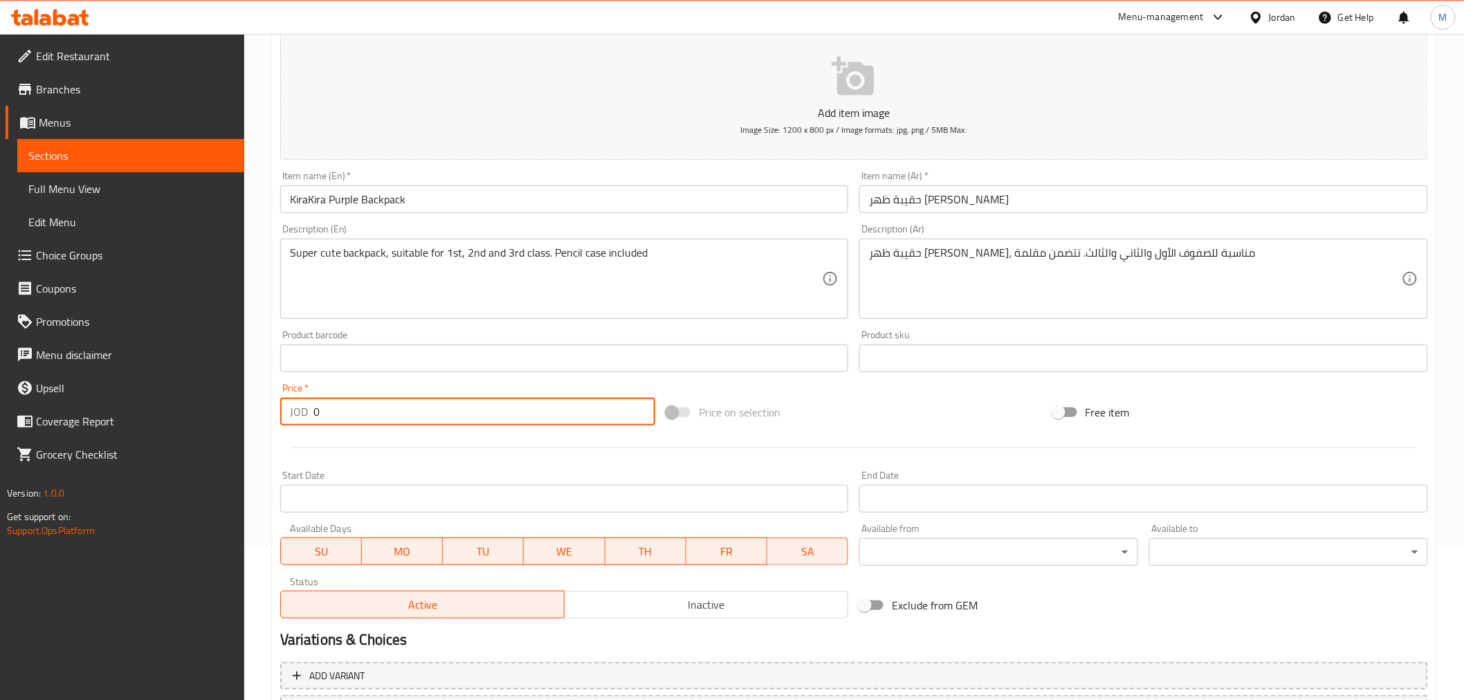
drag, startPoint x: 310, startPoint y: 406, endPoint x: 292, endPoint y: 406, distance: 18.0
click at [296, 406] on div "JOD 0 Price *" at bounding box center [467, 412] width 375 height 28
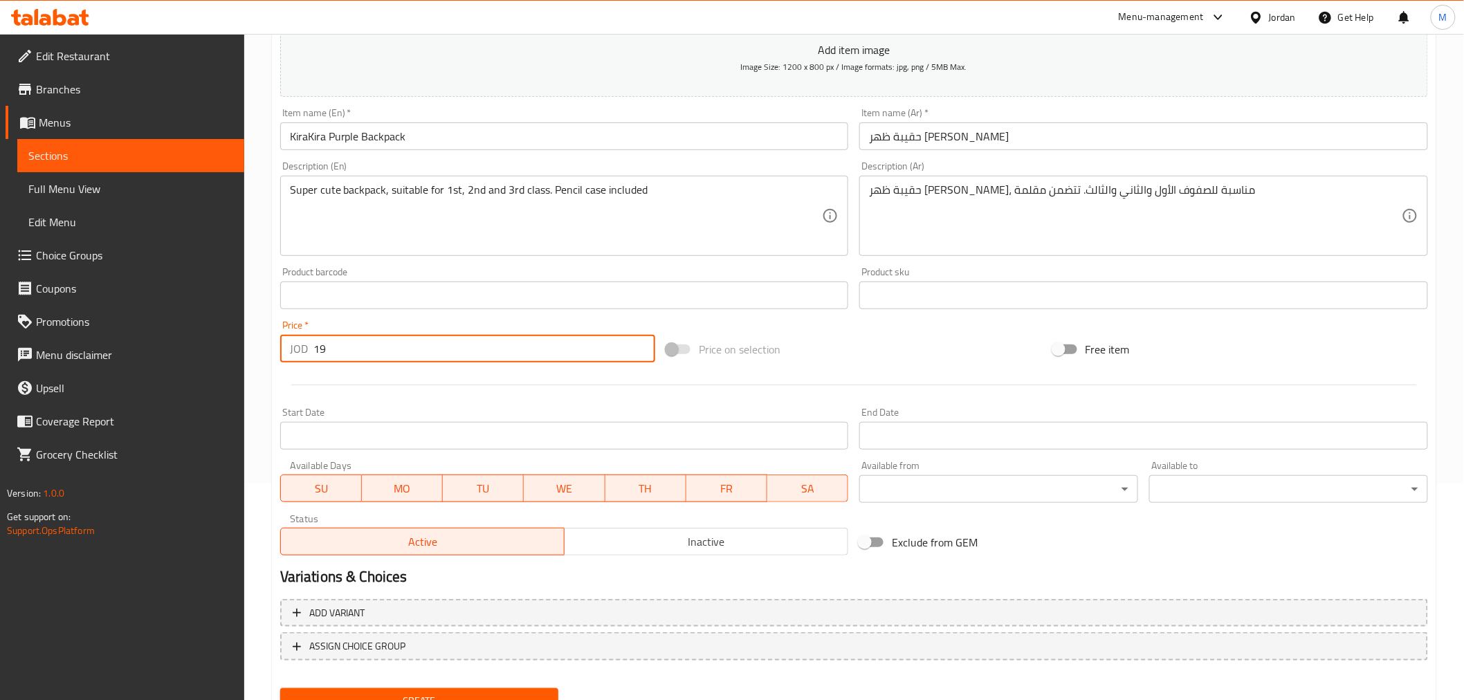
scroll to position [275, 0]
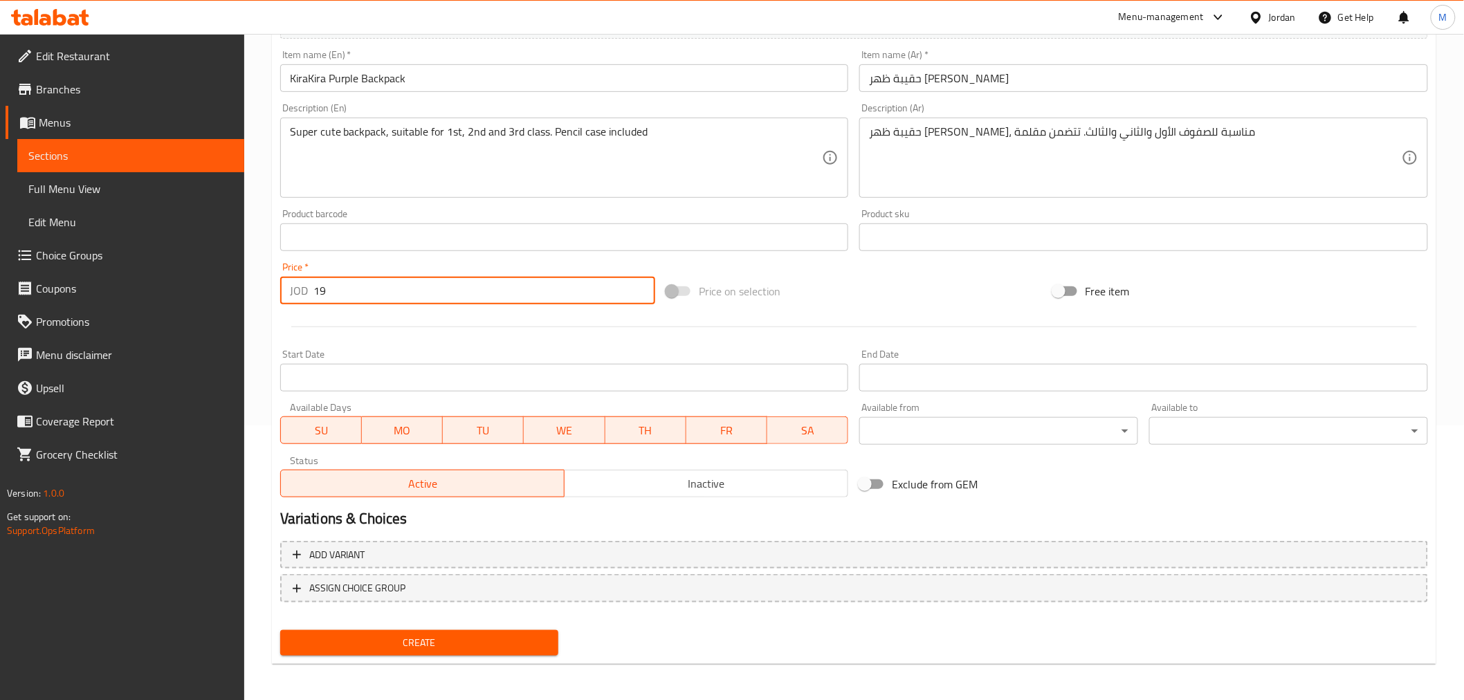
type input "19"
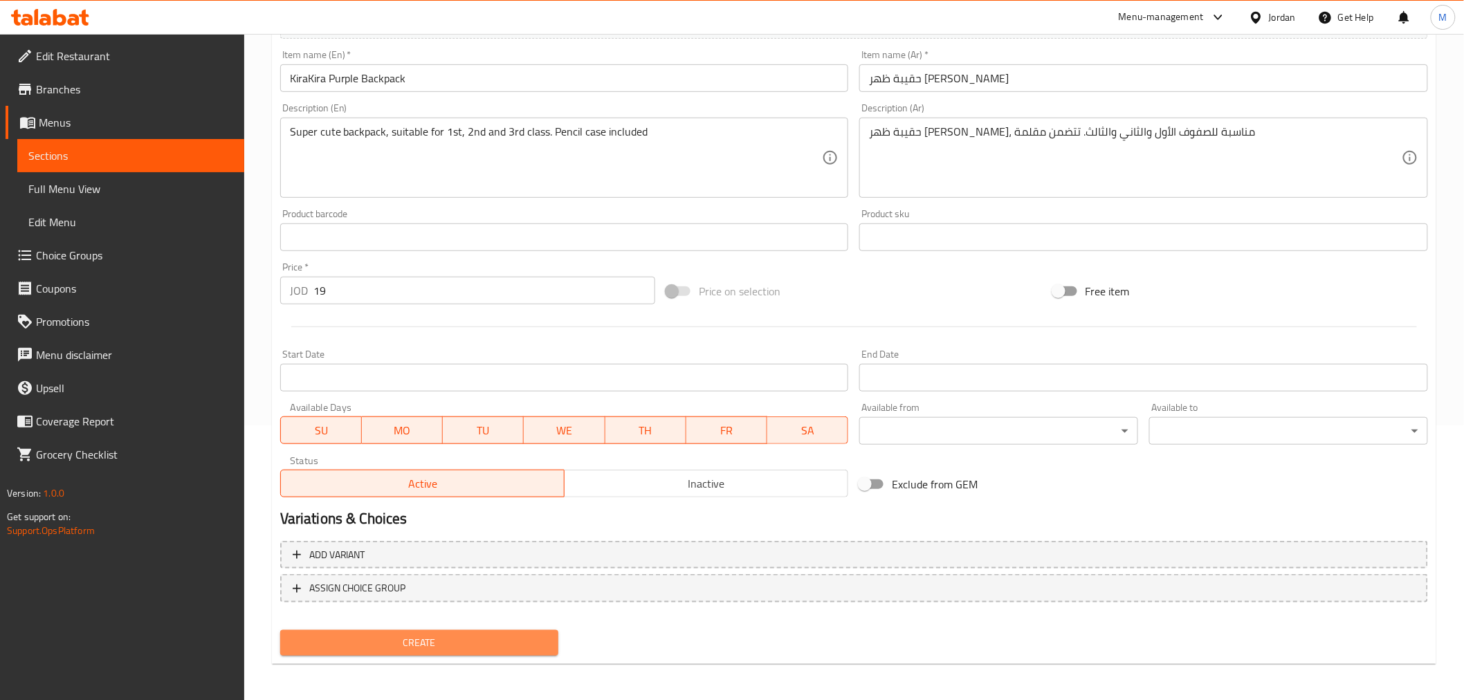
click at [419, 644] on span "Create" at bounding box center [419, 643] width 257 height 17
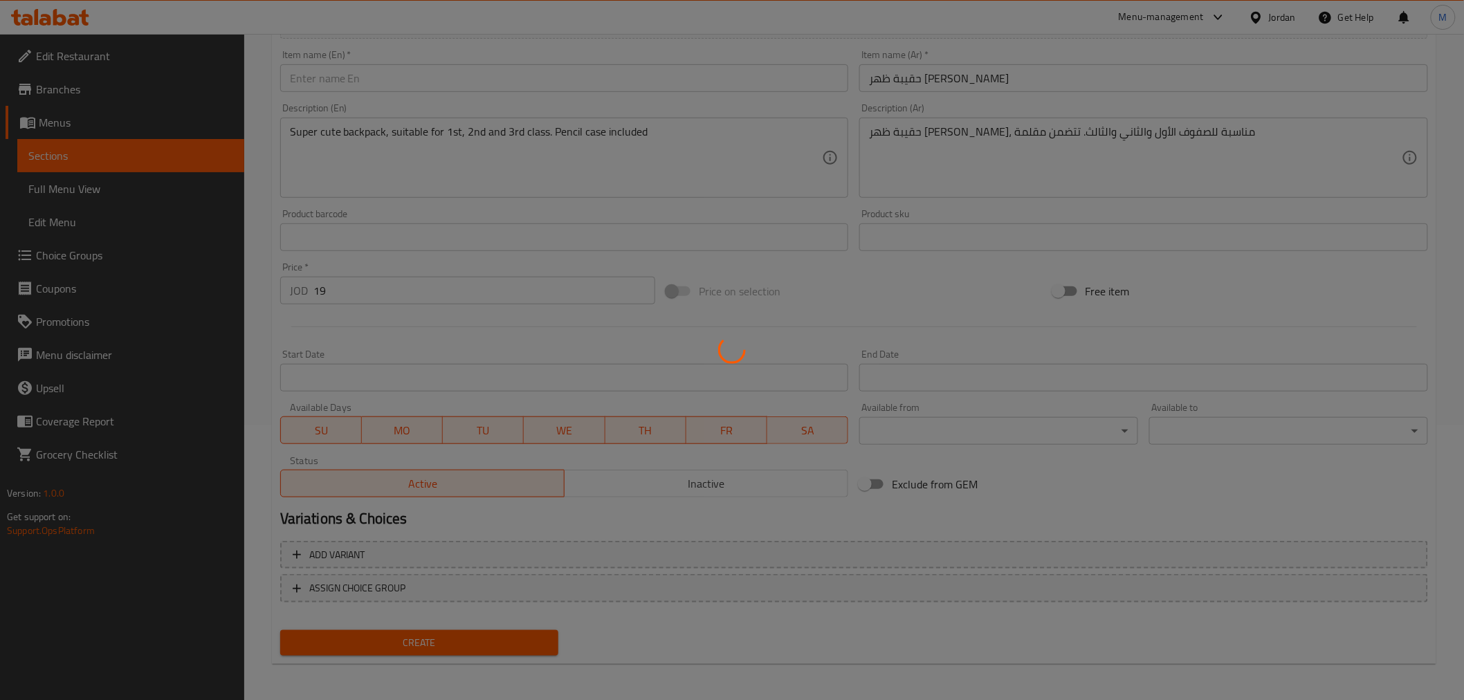
type input "0"
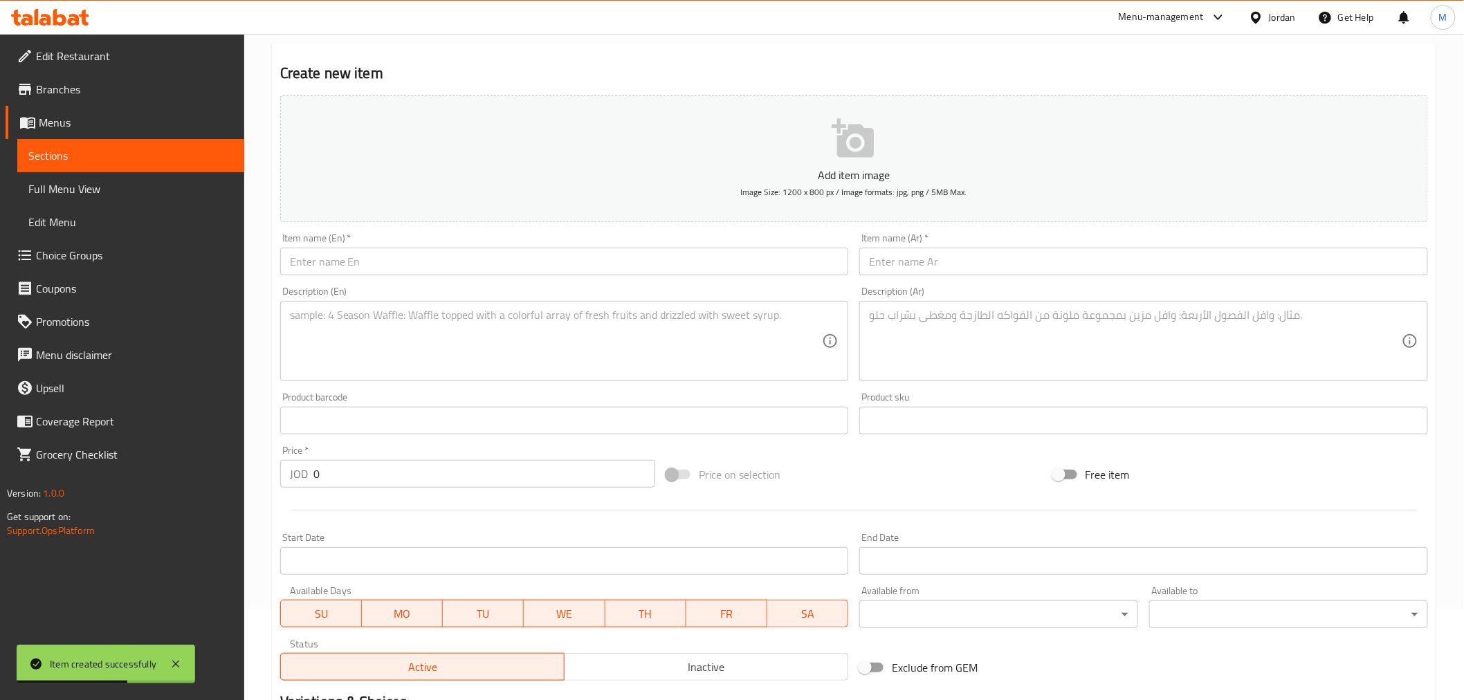
scroll to position [0, 0]
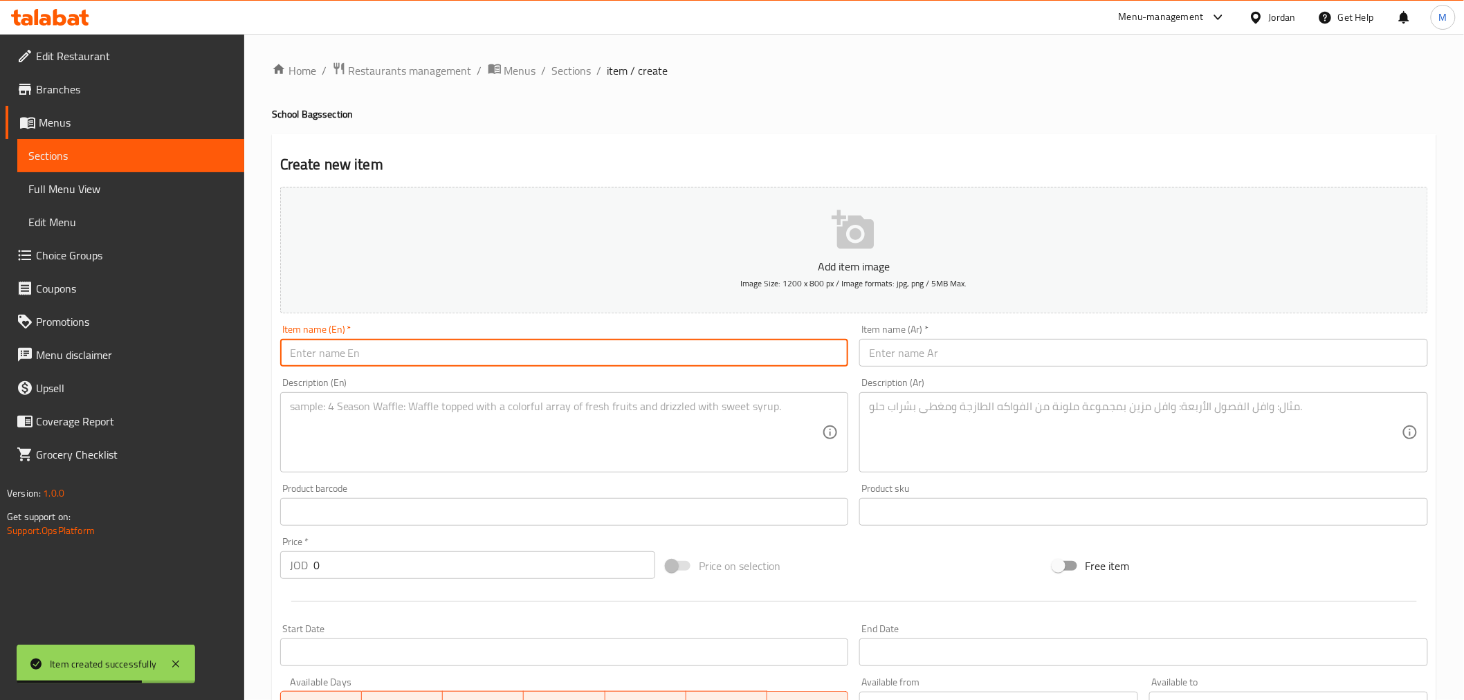
drag, startPoint x: 491, startPoint y: 353, endPoint x: 485, endPoint y: 356, distance: 7.1
click at [487, 353] on input "text" at bounding box center [564, 353] width 569 height 28
paste input "KiraKira Blue Backpack"
type input "KiraKira Blue Backpack"
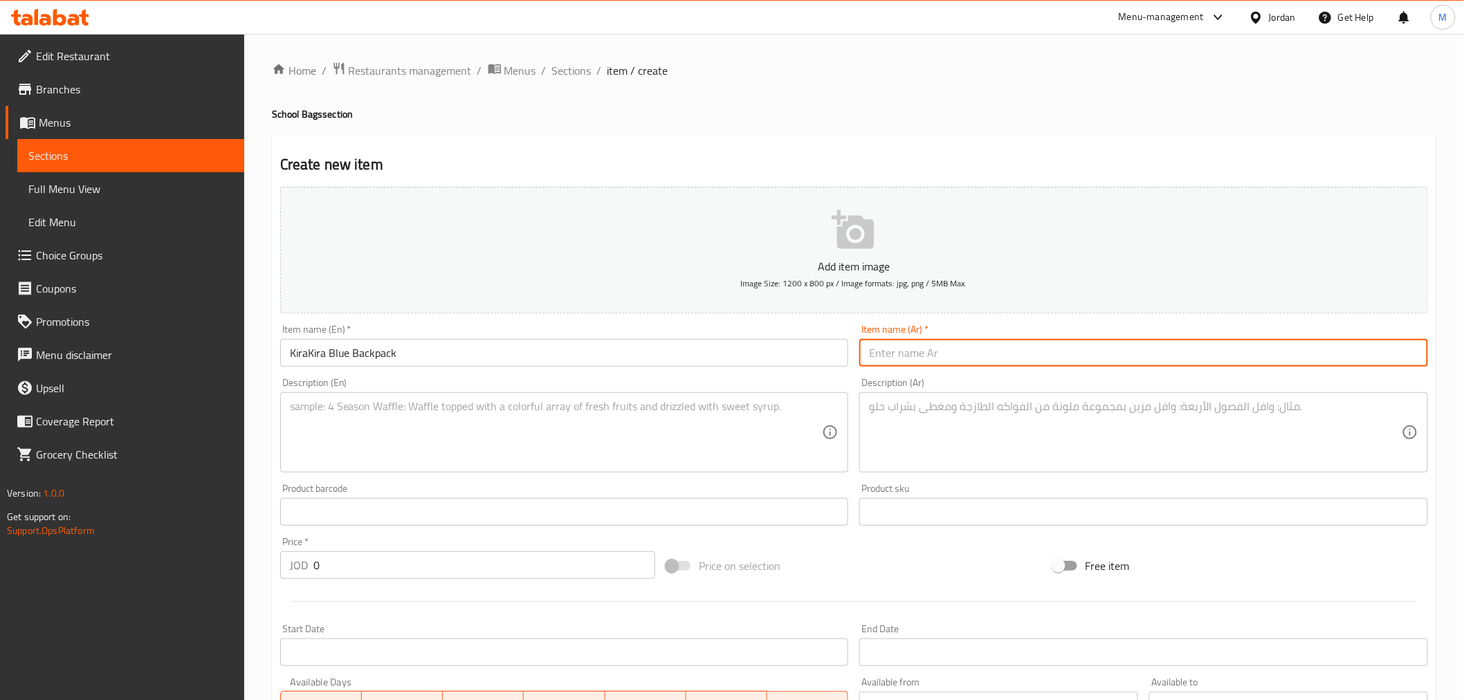
click at [946, 357] on input "text" at bounding box center [1144, 353] width 569 height 28
paste input "حقيبة ظهر كيرا كيرا الزرقاء"
type input "حقيبة ظهر كيرا كيرا الزرقاء"
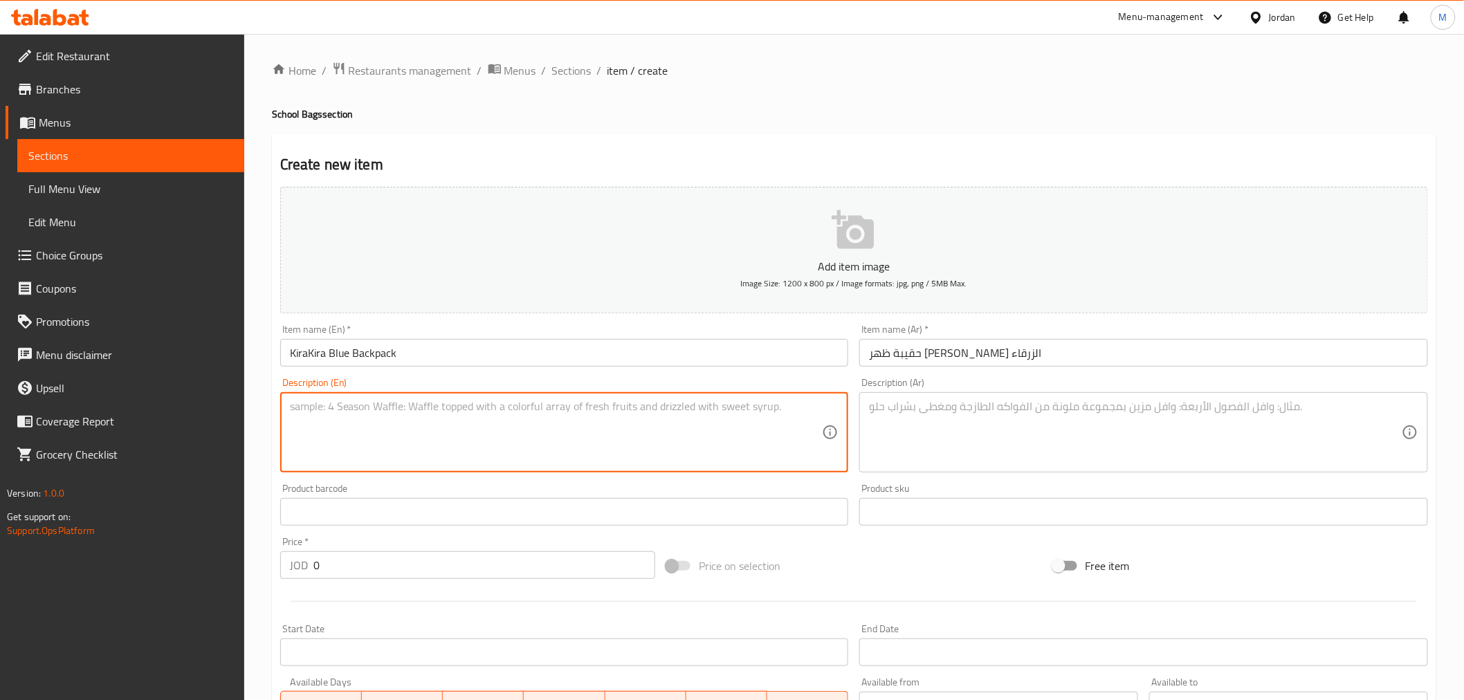
click at [797, 411] on textarea at bounding box center [556, 433] width 533 height 66
paste textarea "Super cute backpack, suitable for 1st, 2nd and 3rd class. Pencil case included"
type textarea "Super cute backpack, suitable for 1st, 2nd and 3rd class. Pencil case included"
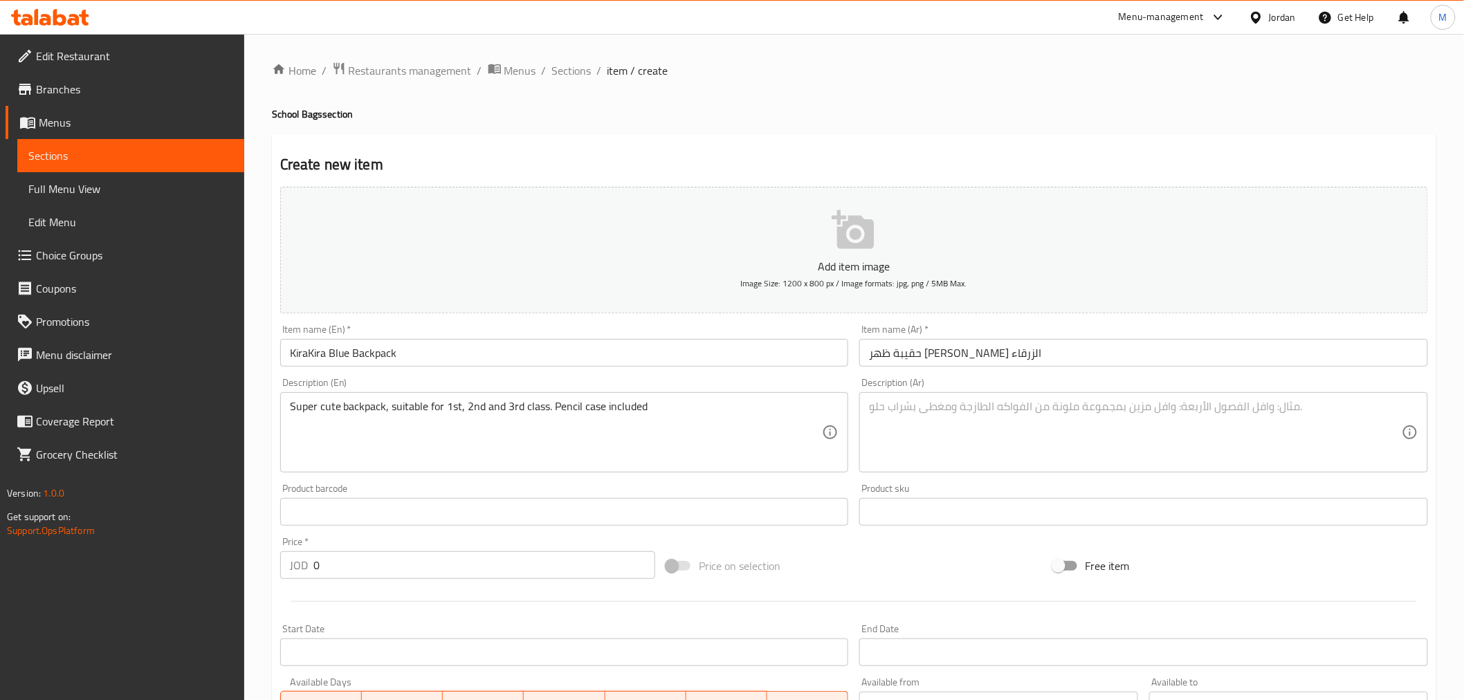
drag, startPoint x: 846, startPoint y: 430, endPoint x: 872, endPoint y: 427, distance: 26.4
click at [853, 430] on div "Description (En) Super cute backpack, suitable for 1st, 2nd and 3rd class. Penc…" at bounding box center [565, 425] width 580 height 106
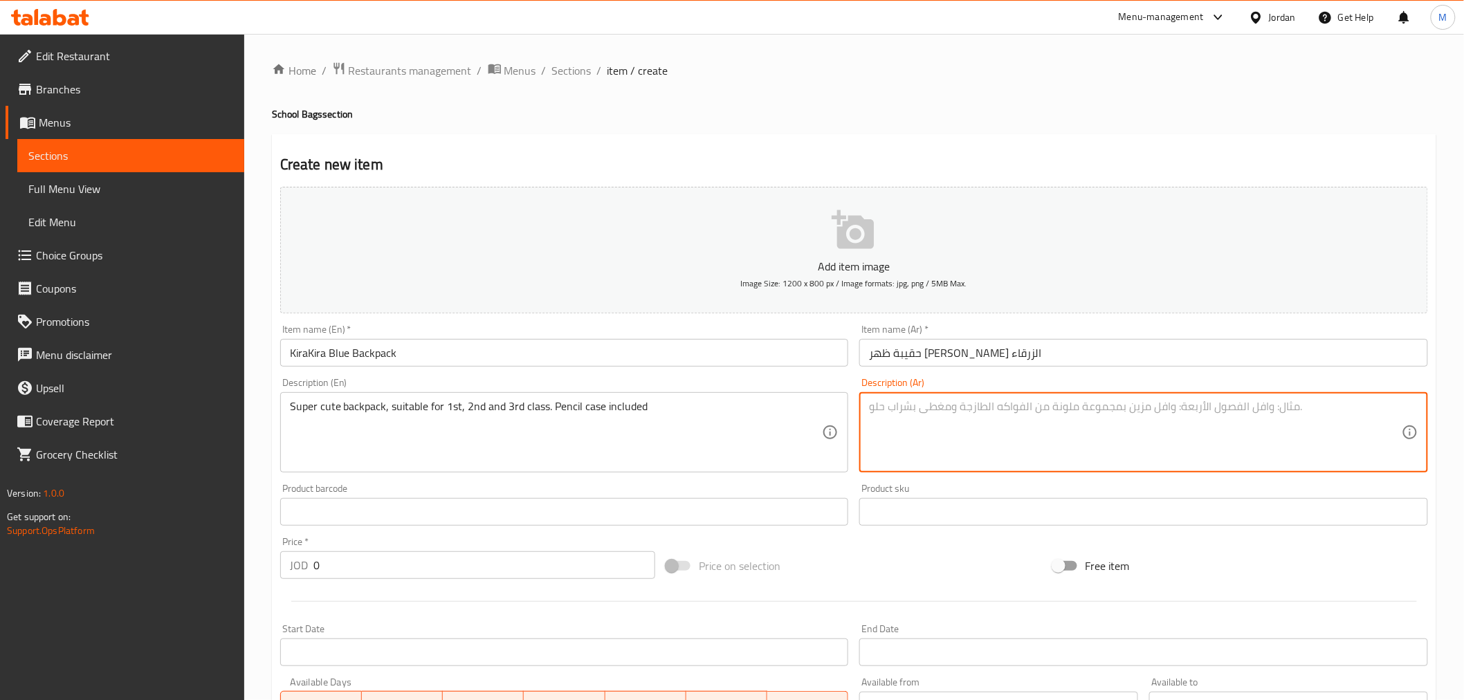
click at [887, 423] on textarea at bounding box center [1135, 433] width 533 height 66
paste textarea "حقيبة ظهر لطيفة للغاية، مناسبة للصفوف الأول والثاني والثالث. تتضمن مقلمة"
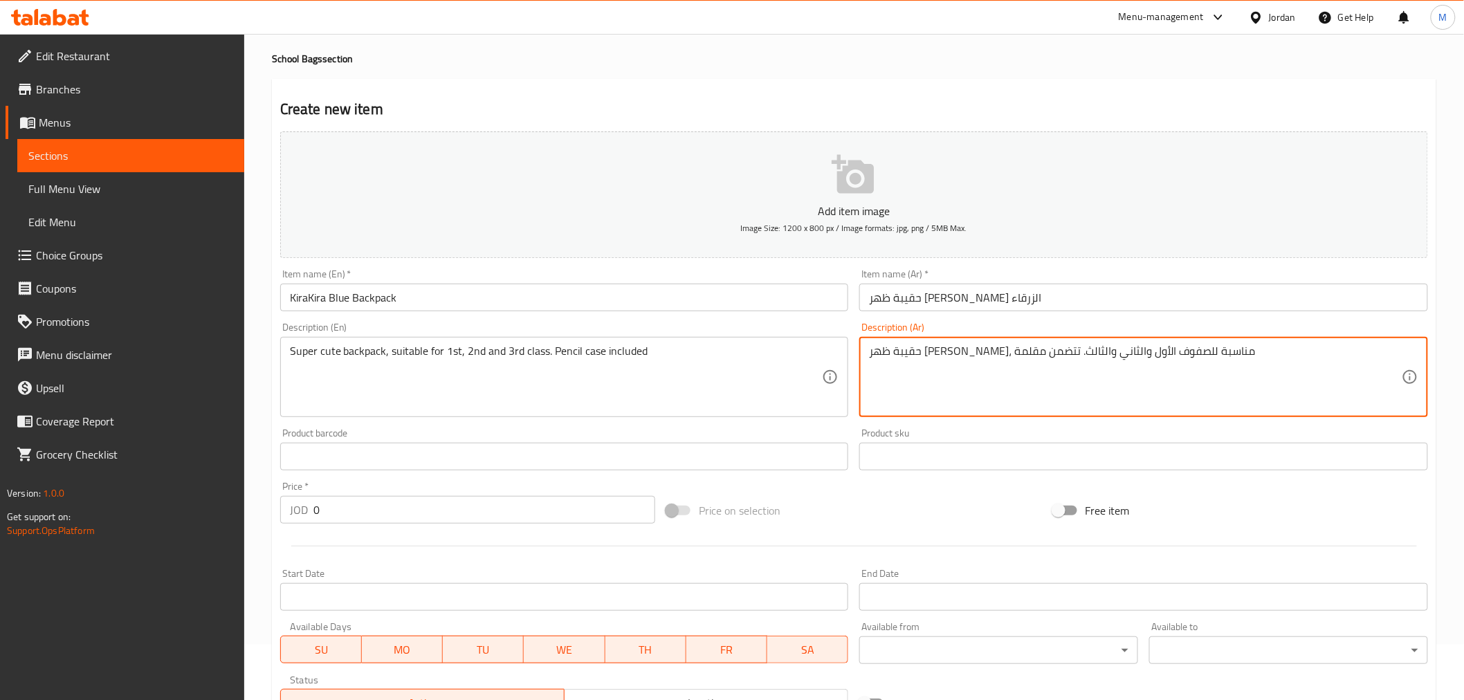
scroll to position [154, 0]
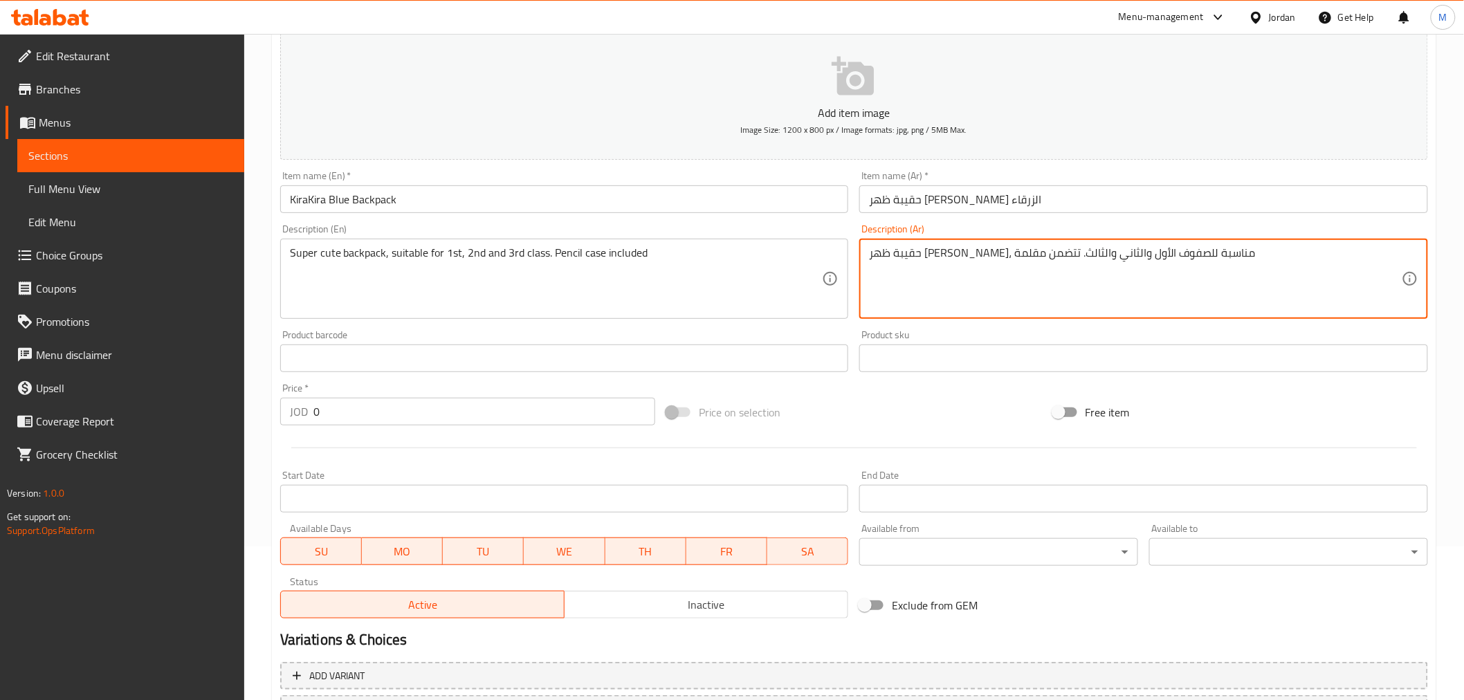
type textarea "حقيبة ظهر لطيفة للغاية، مناسبة للصفوف الأول والثاني والثالث. تتضمن مقلمة"
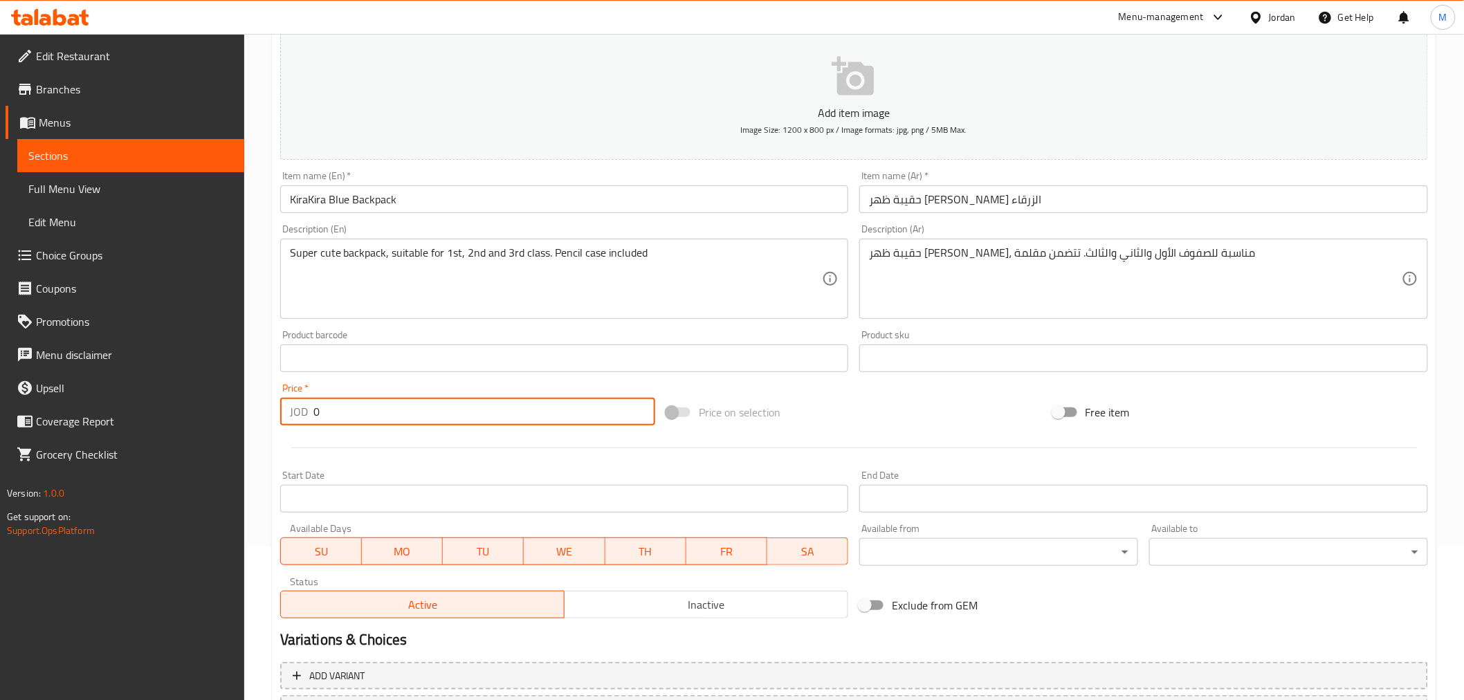
click at [275, 423] on div "Price   * JOD 0 Price *" at bounding box center [468, 404] width 386 height 53
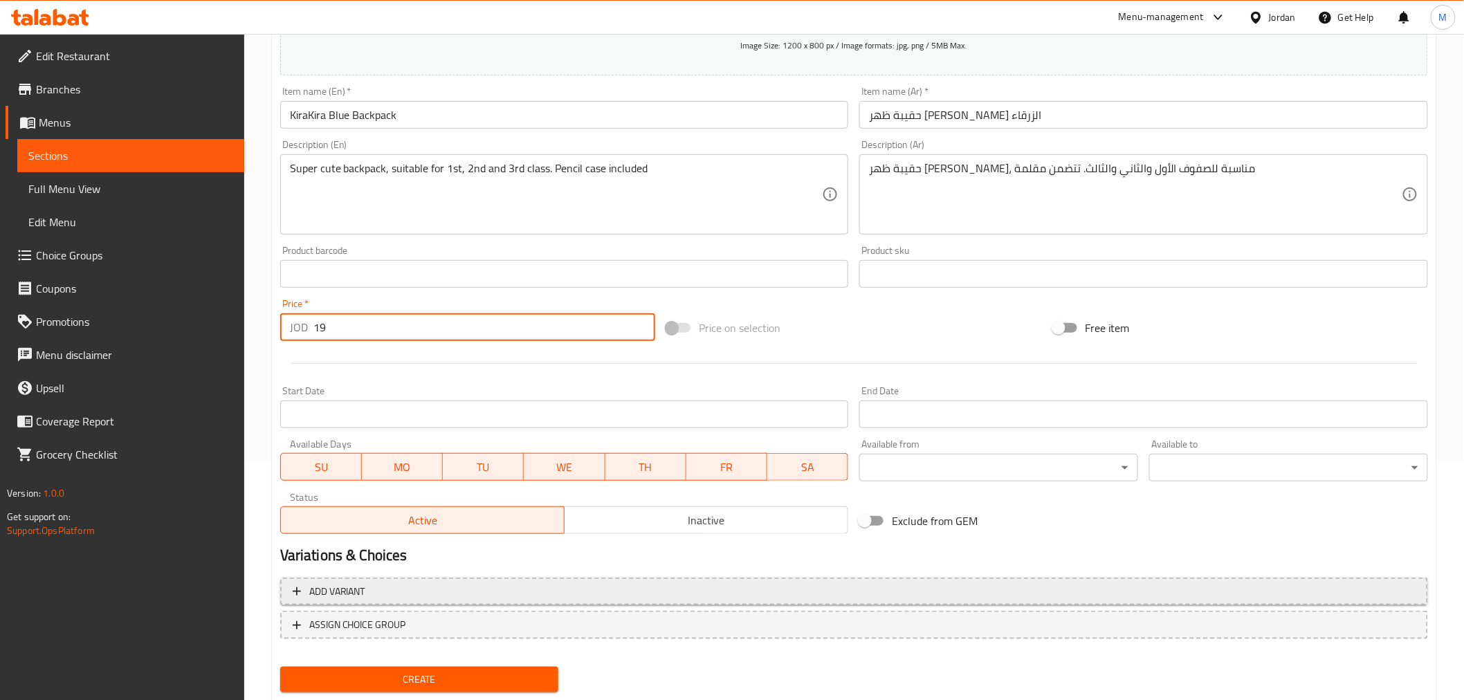
scroll to position [275, 0]
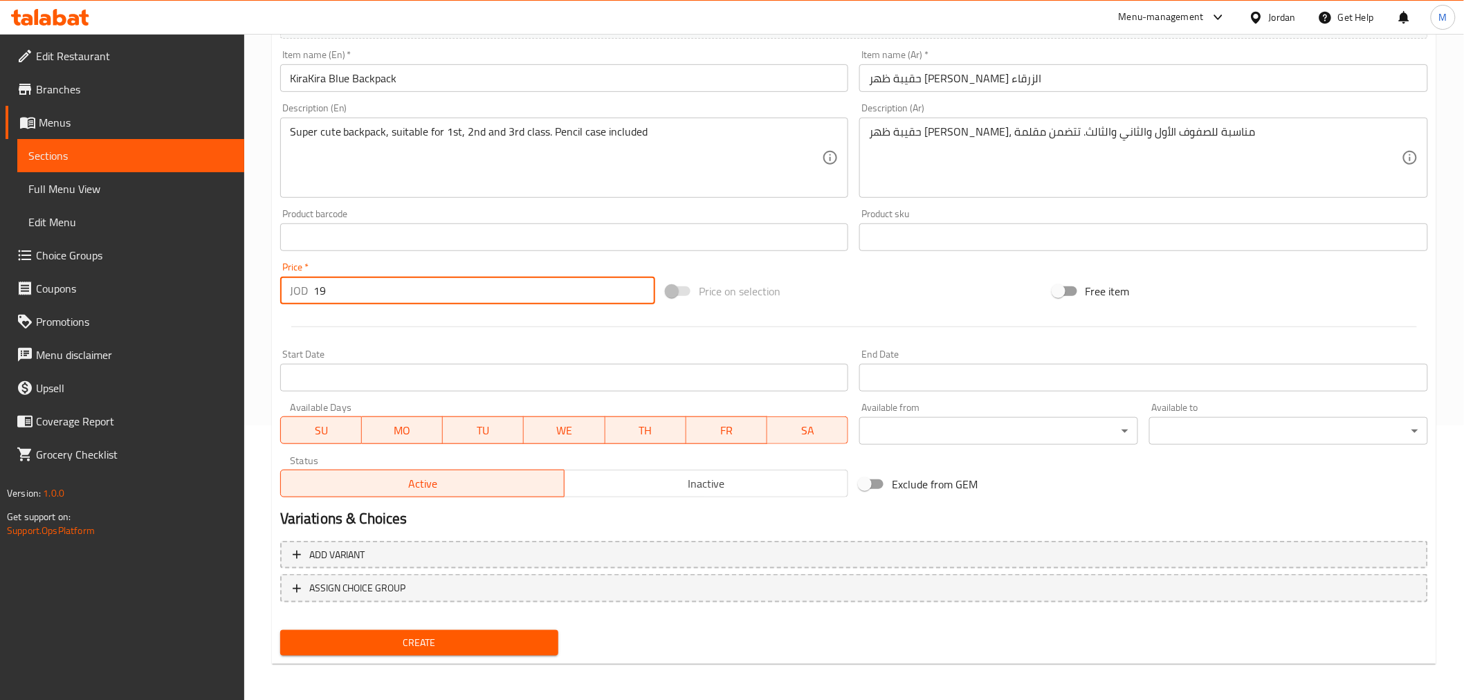
type input "19"
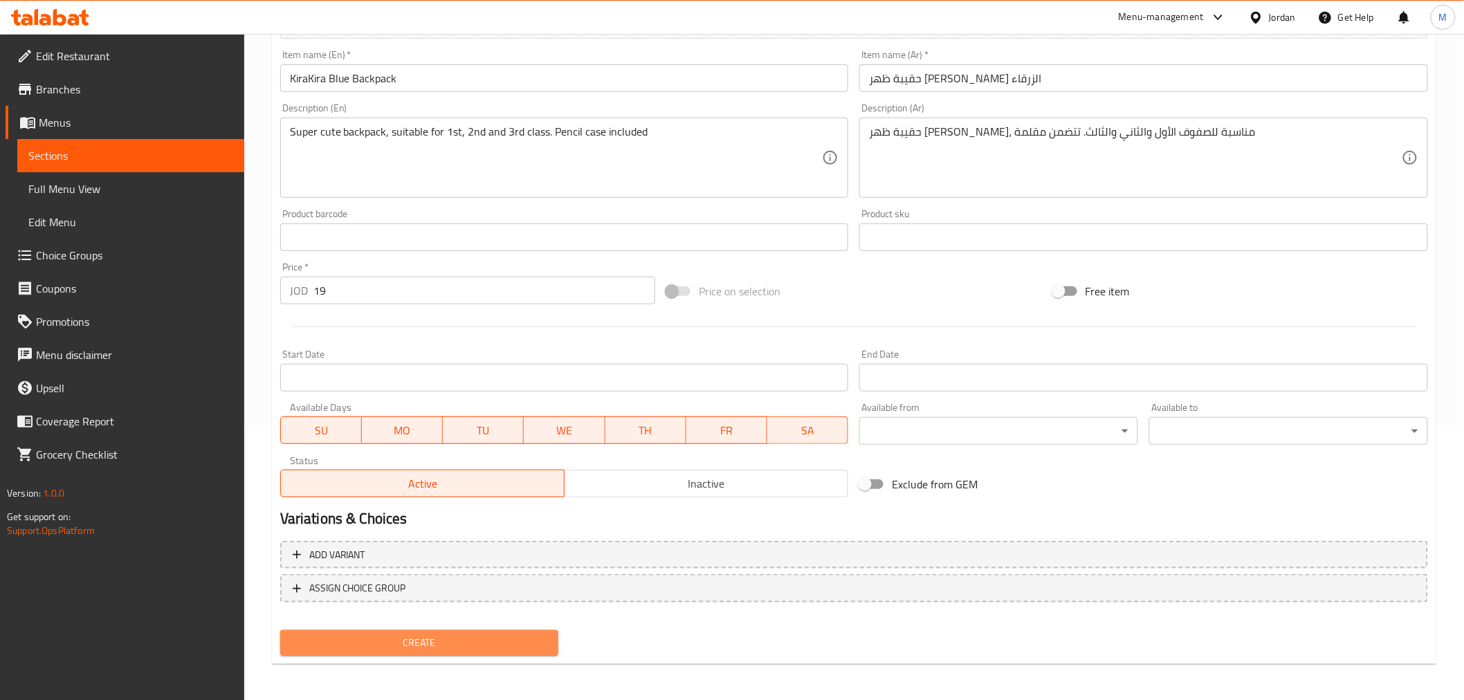
click at [433, 638] on span "Create" at bounding box center [419, 643] width 257 height 17
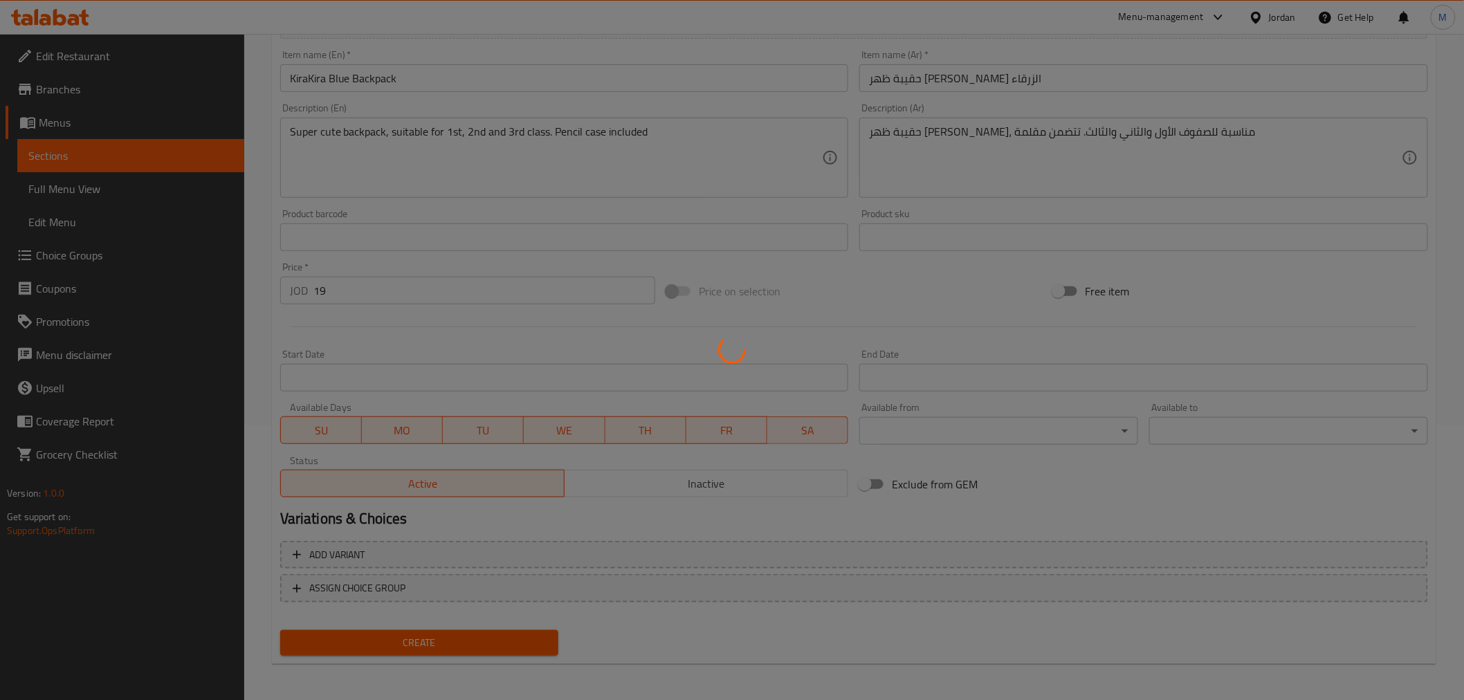
type input "0"
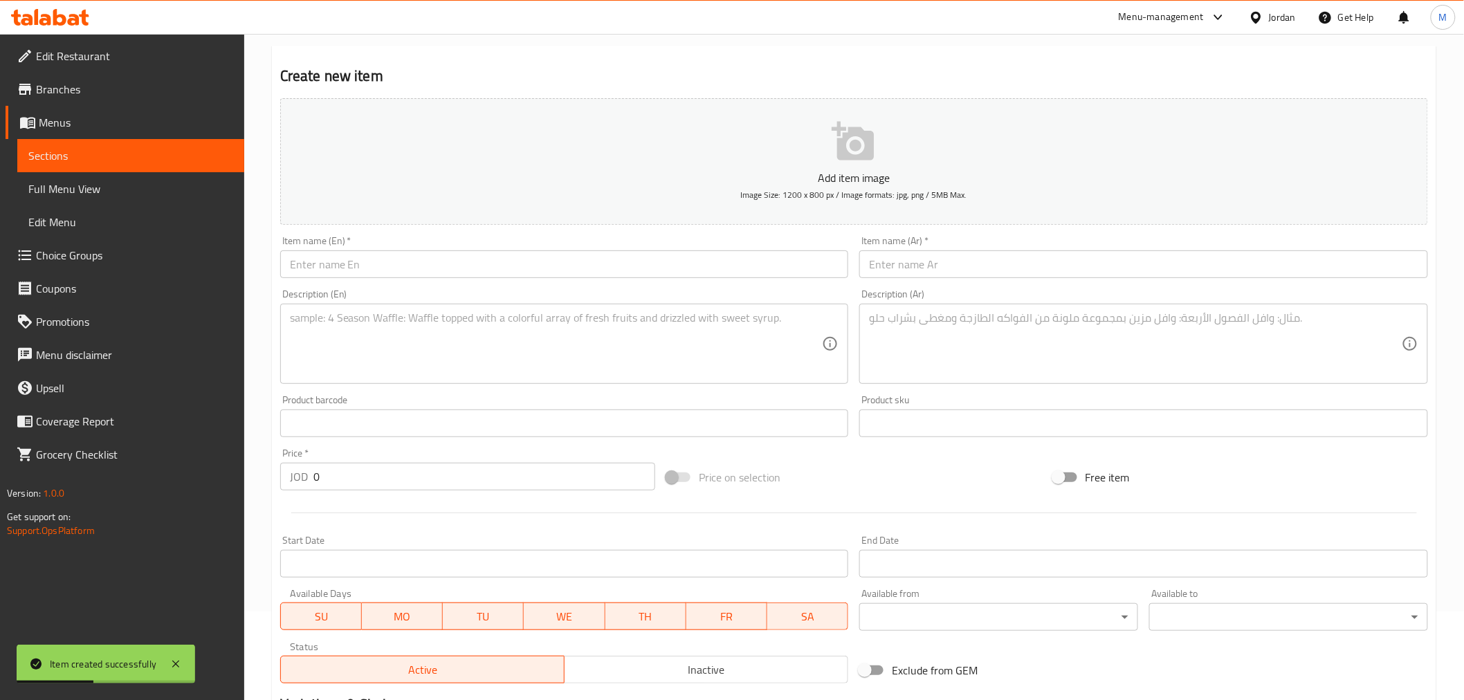
scroll to position [0, 0]
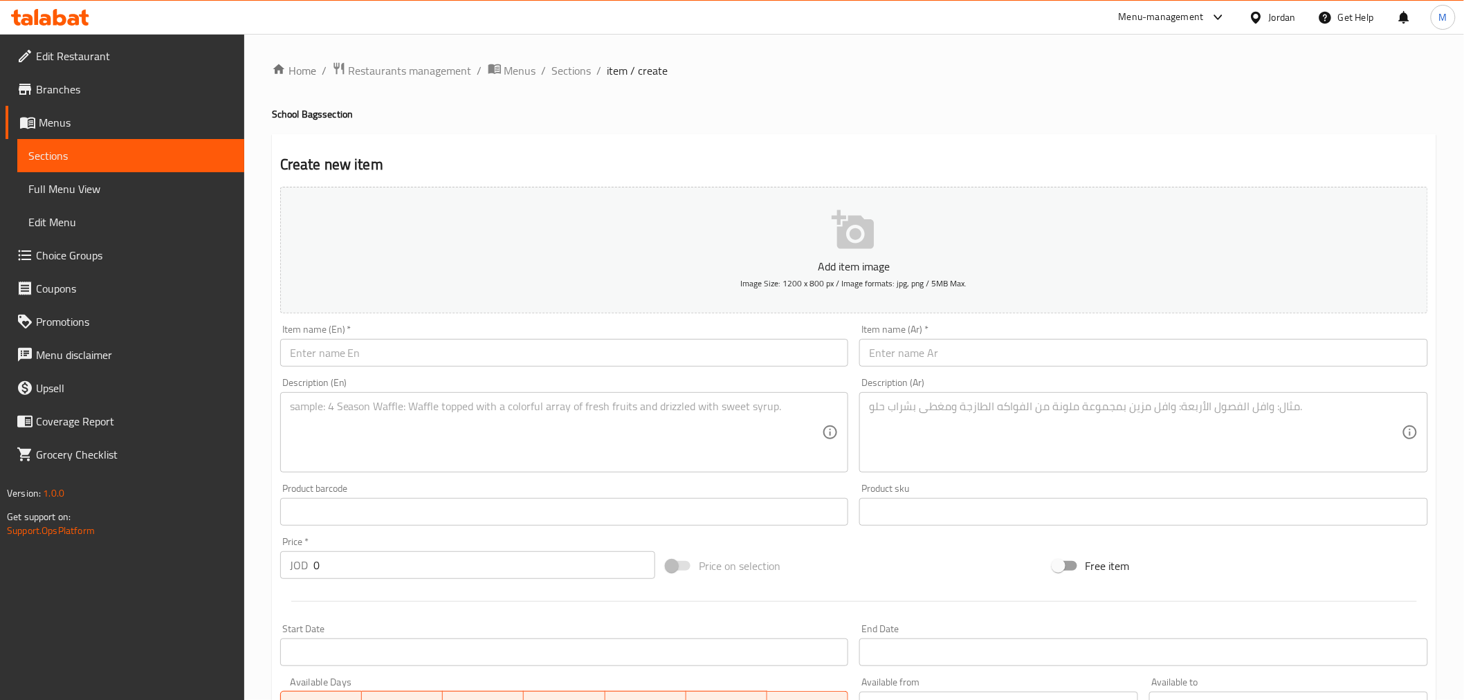
click at [533, 349] on input "text" at bounding box center [564, 353] width 569 height 28
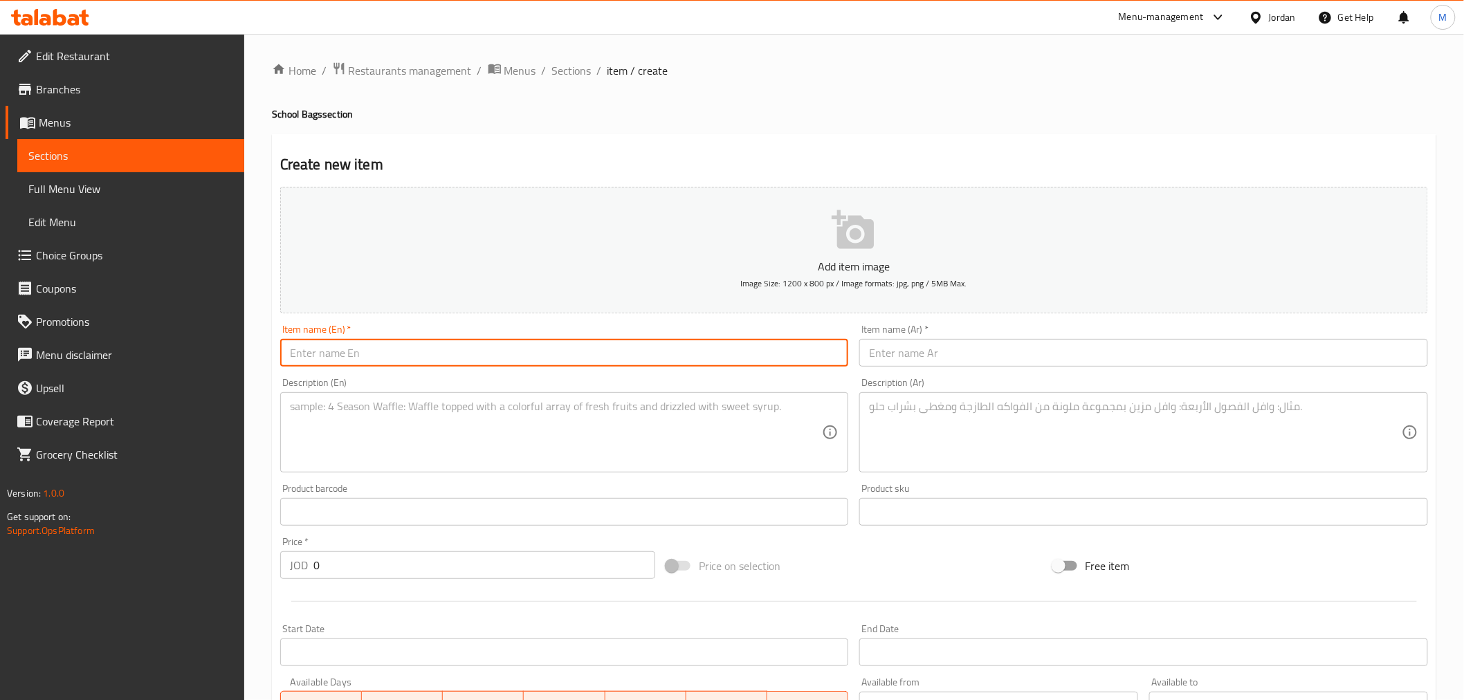
paste input "Study Haul backpack"
click at [429, 360] on input "Study Haul backpack" at bounding box center [564, 353] width 569 height 28
paste input "Black"
type input "Study Haul backpack Black"
click at [977, 356] on input "text" at bounding box center [1144, 353] width 569 height 28
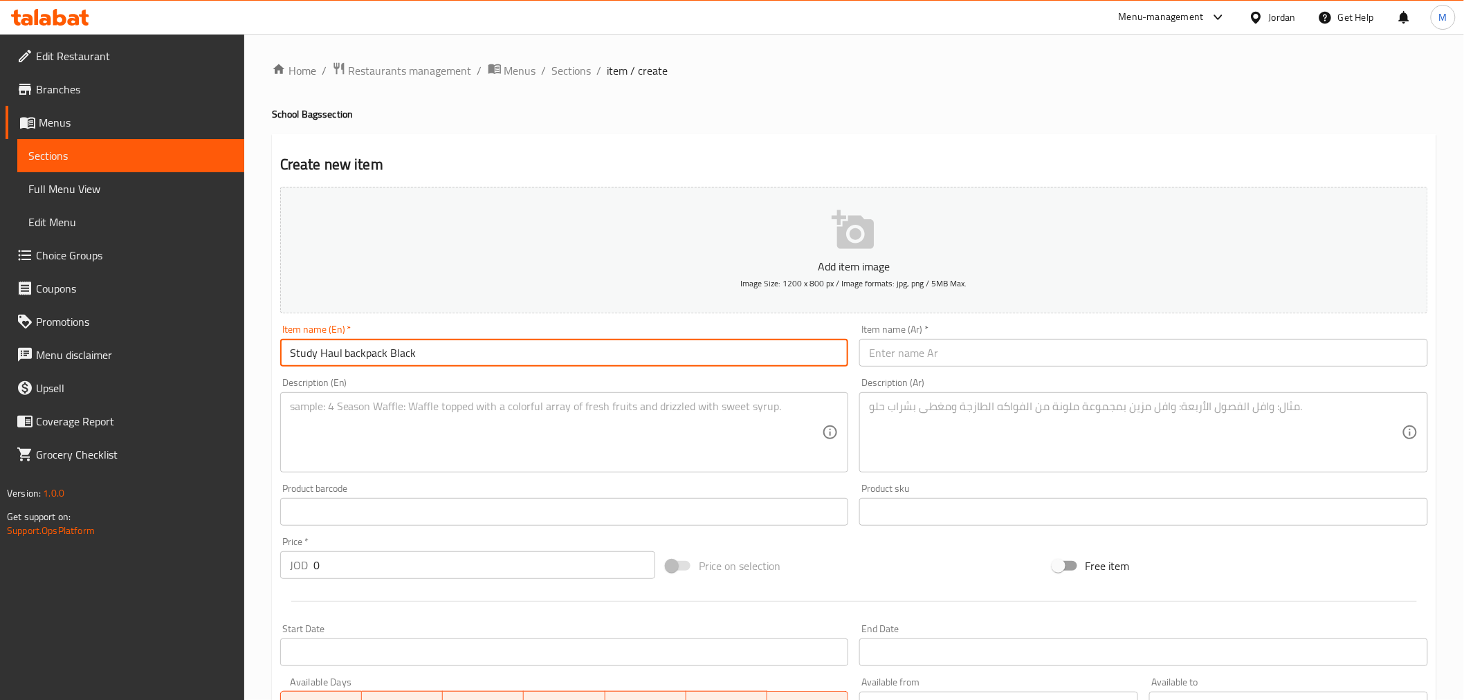
paste input "حقيبة ظهر دائرية الشكل، عملية، واسعة، ومتعددة الأغراض، مثالية للطلاب والاستخدام…"
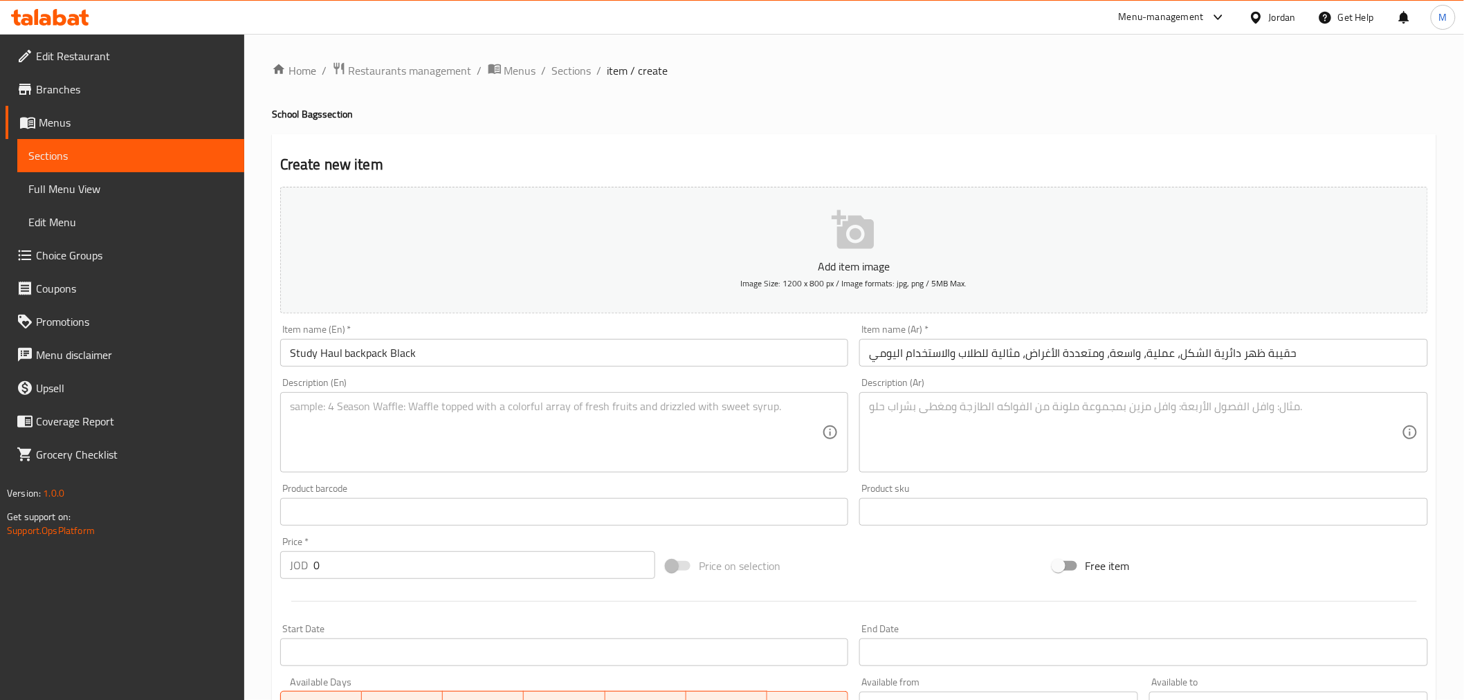
click at [1242, 365] on input "حقيبة ظهر دائرية الشكل، عملية، واسعة، ومتعددة الأغراض، مثالية للطلاب والاستخدام…" at bounding box center [1144, 353] width 569 height 28
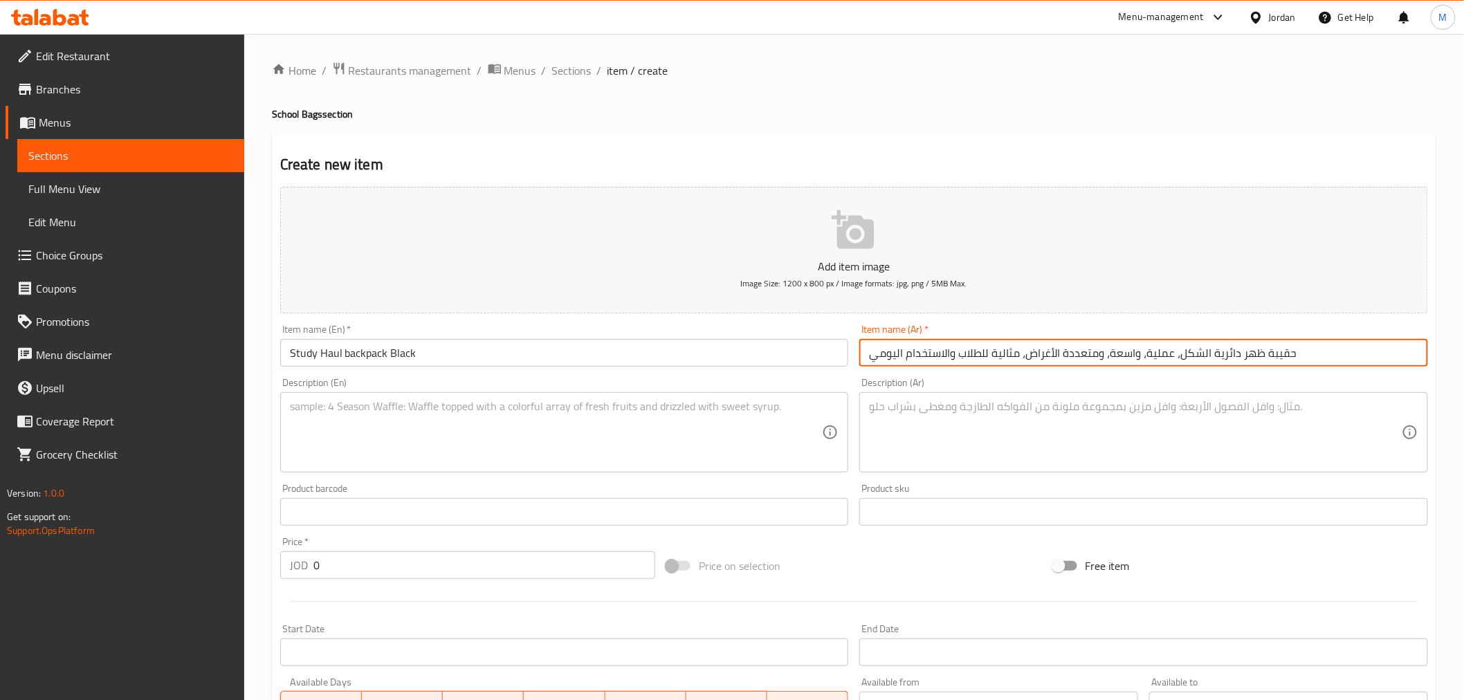
paste input "تدي هول"
type input "حقيبة ظهر ستدي هول اسود"
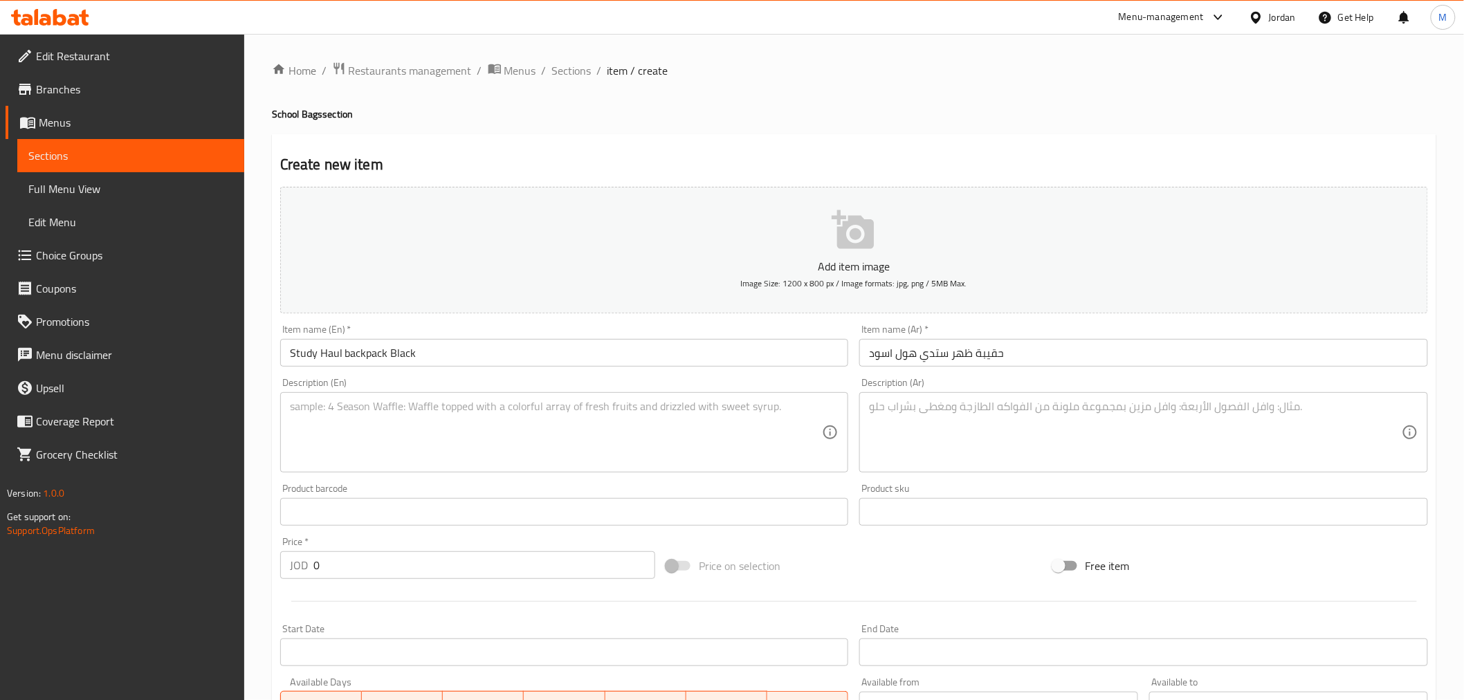
drag, startPoint x: 547, startPoint y: 392, endPoint x: 548, endPoint y: 406, distance: 14.6
click at [547, 397] on div "Description (En) Description (En)" at bounding box center [564, 425] width 569 height 95
click at [552, 407] on textarea at bounding box center [556, 433] width 533 height 66
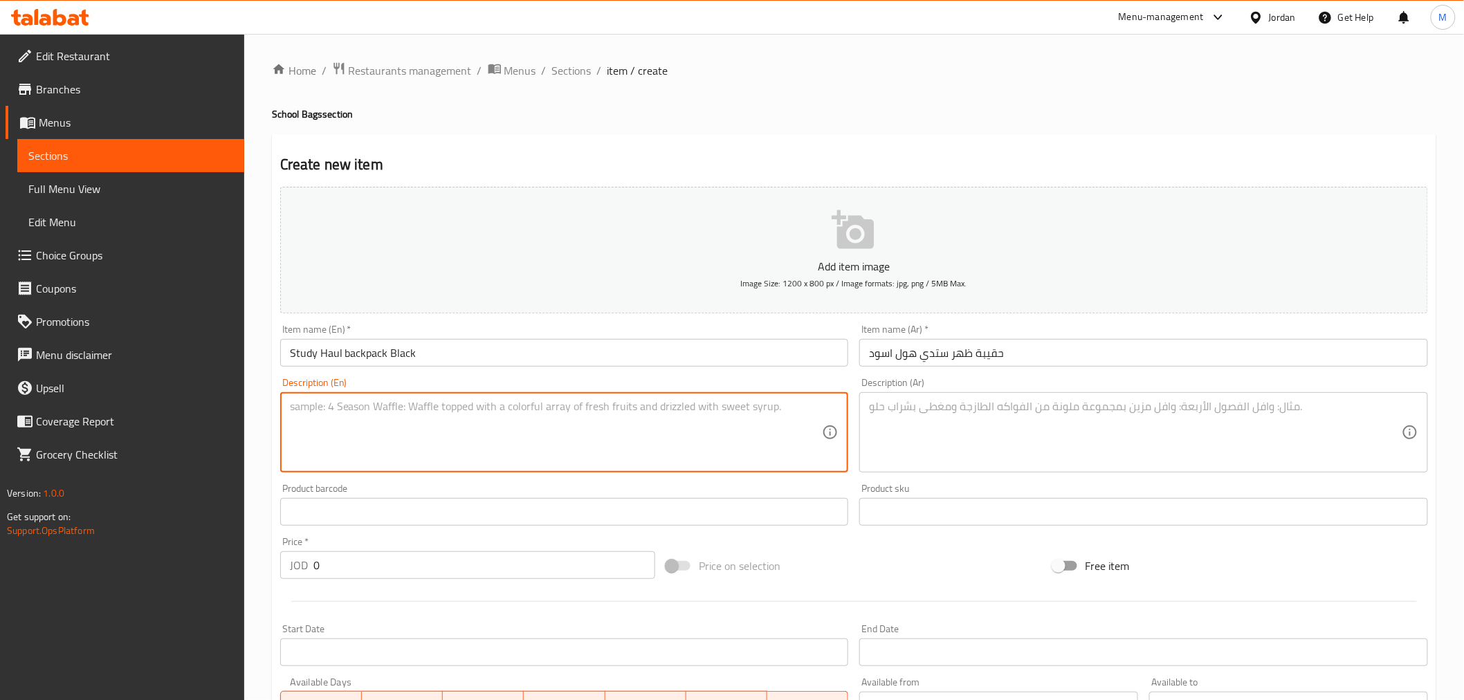
paste textarea "Round, classic backpack shape, practical, spacious, and multipurpose, ideal for…"
type textarea "Round, classic backpack shape, practical, spacious, and multipurpose, ideal for…"
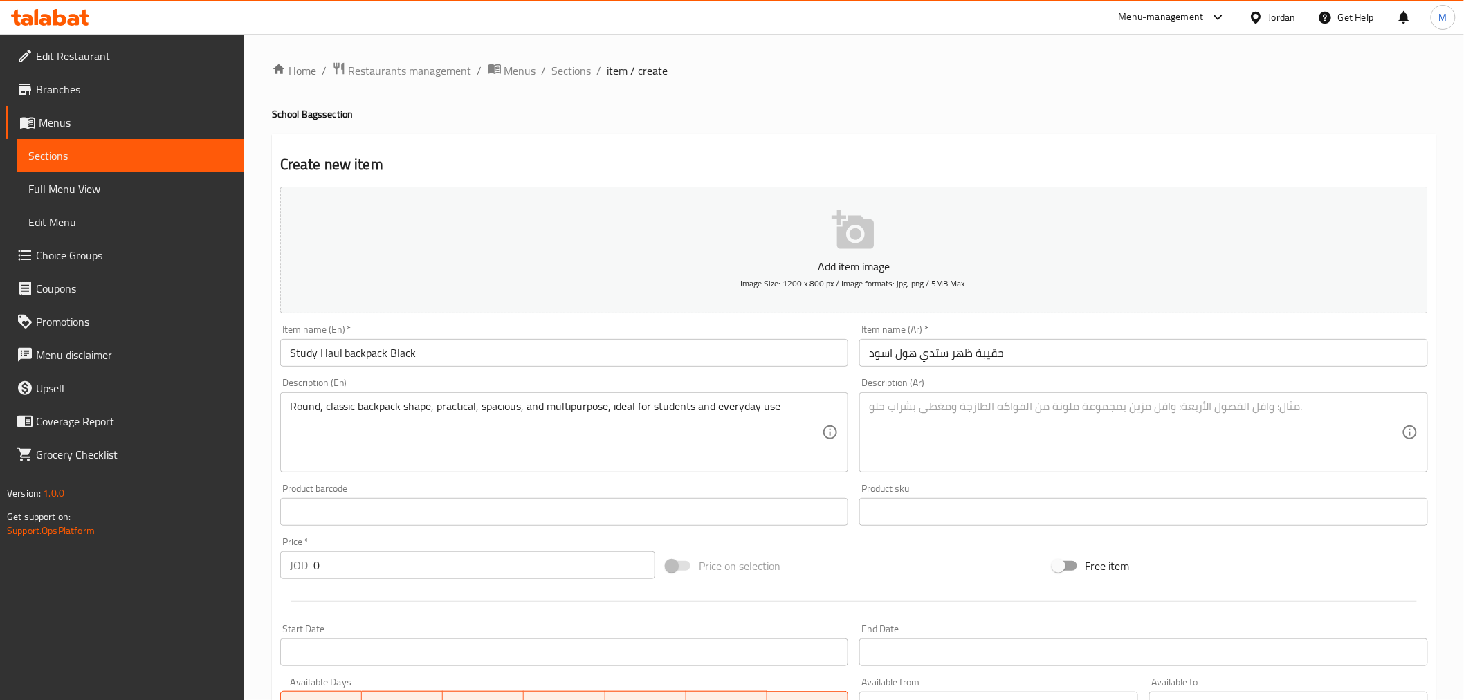
click at [965, 427] on textarea at bounding box center [1135, 433] width 533 height 66
paste textarea "حقيبة ظهر دائرية الشكل، عملية، واسعة، ومتعددة الأغراض، مثالية للطلاب والاستخدام…"
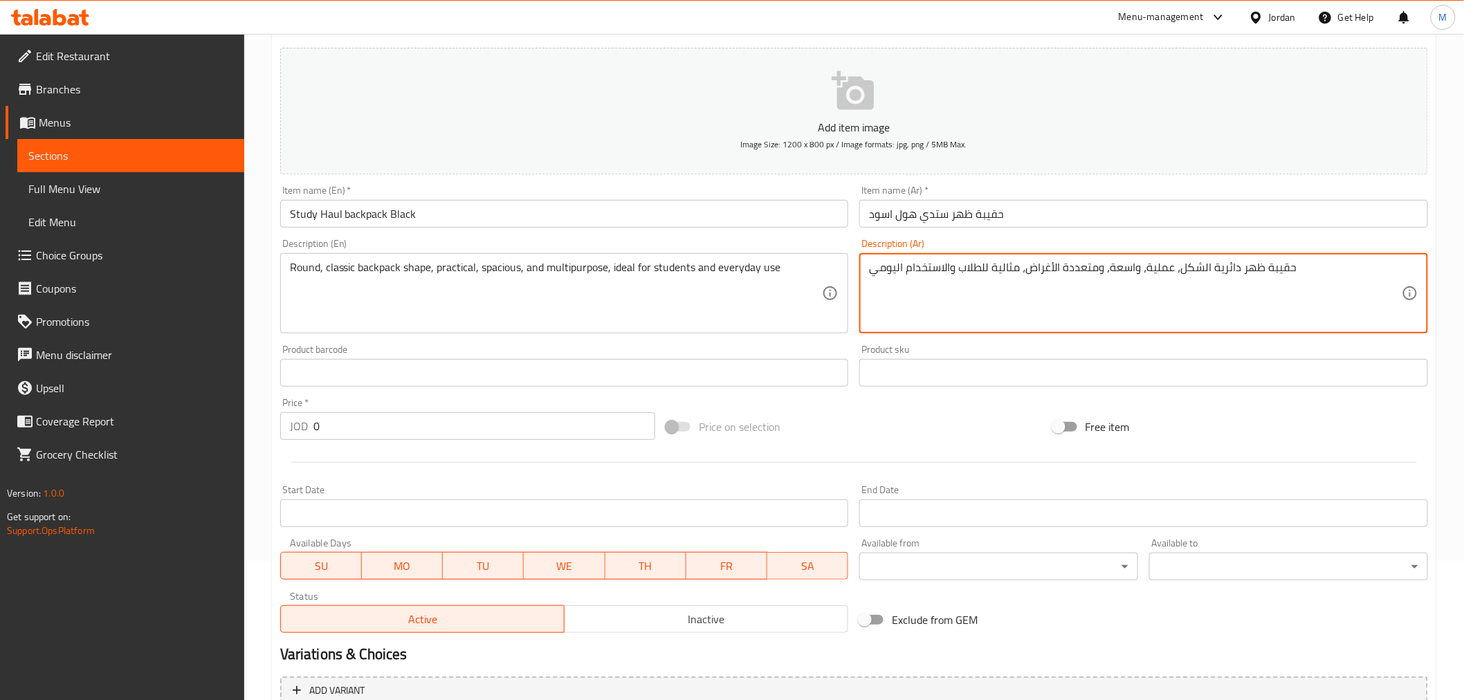
scroll to position [154, 0]
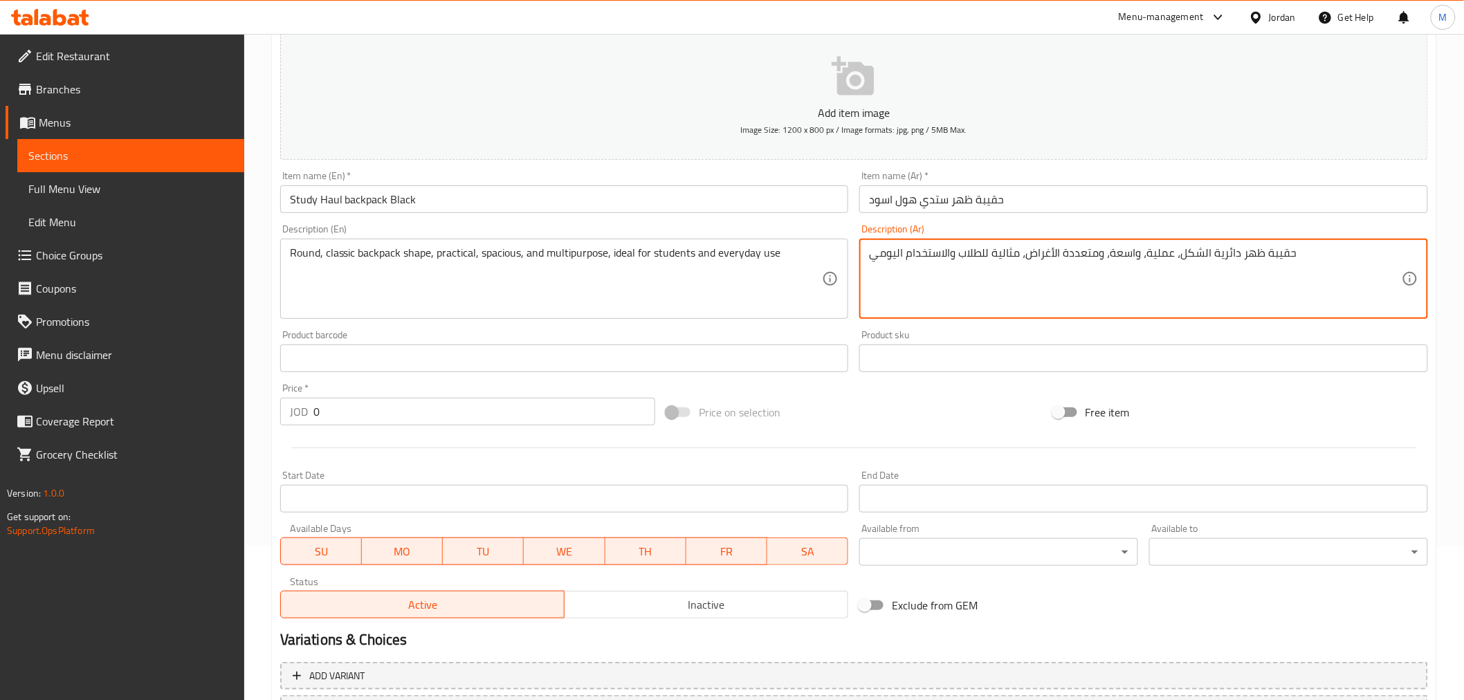
type textarea "حقيبة ظهر دائرية الشكل، عملية، واسعة، ومتعددة الأغراض، مثالية للطلاب والاستخدام…"
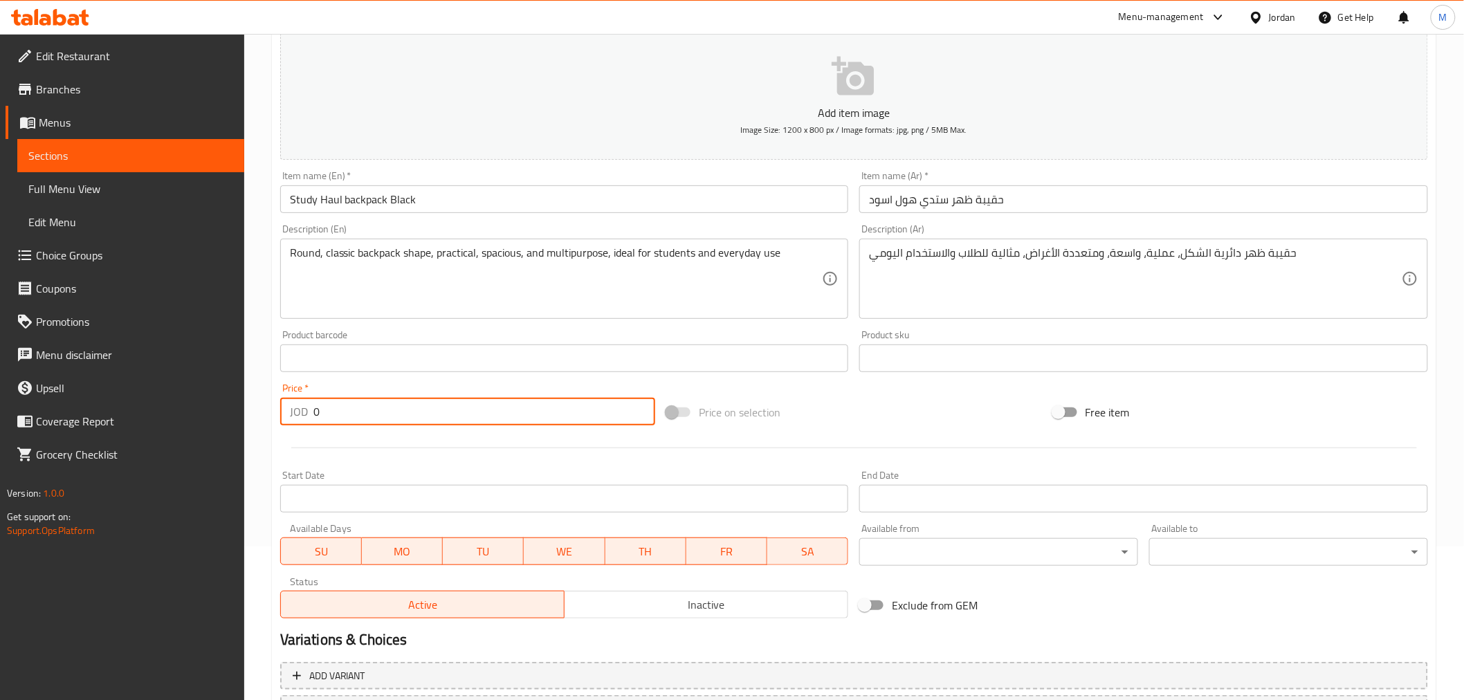
drag, startPoint x: 322, startPoint y: 416, endPoint x: 300, endPoint y: 415, distance: 21.5
click at [300, 415] on div "JOD 0 Price *" at bounding box center [467, 412] width 375 height 28
type input "22"
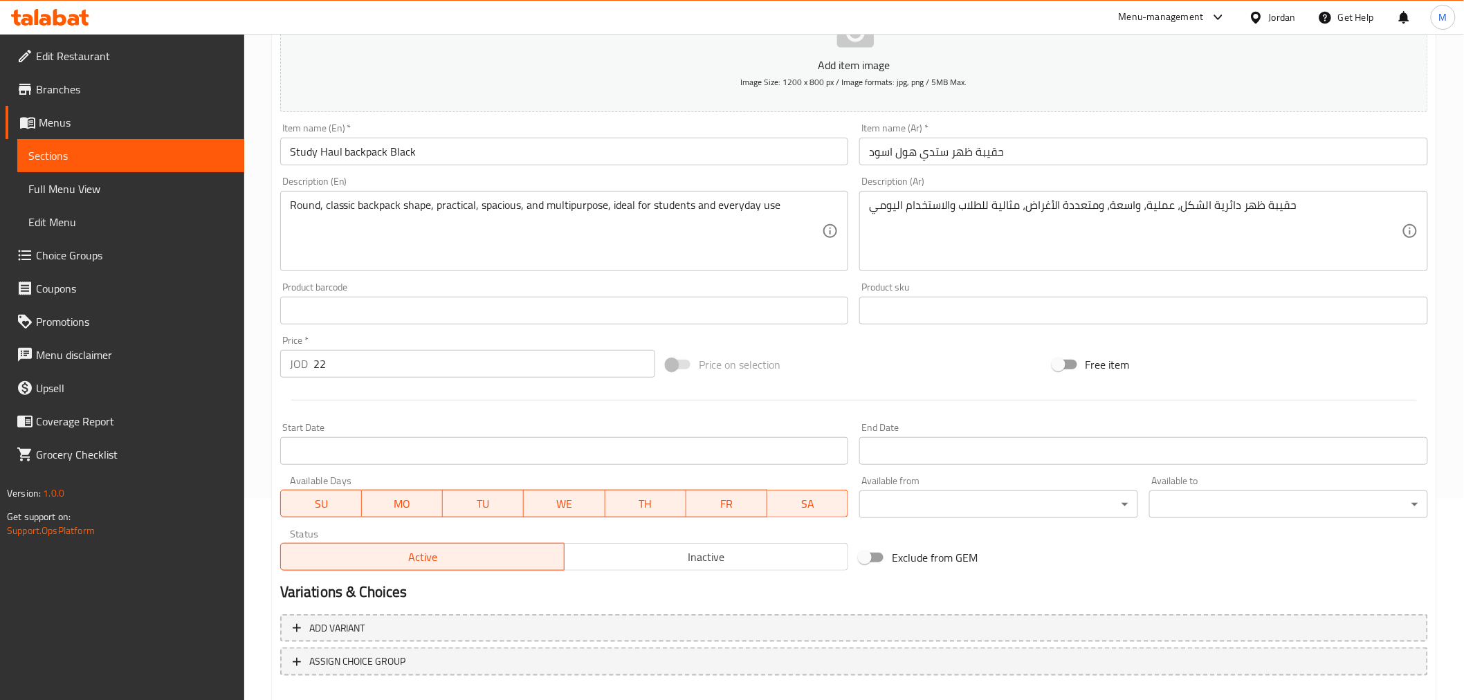
scroll to position [275, 0]
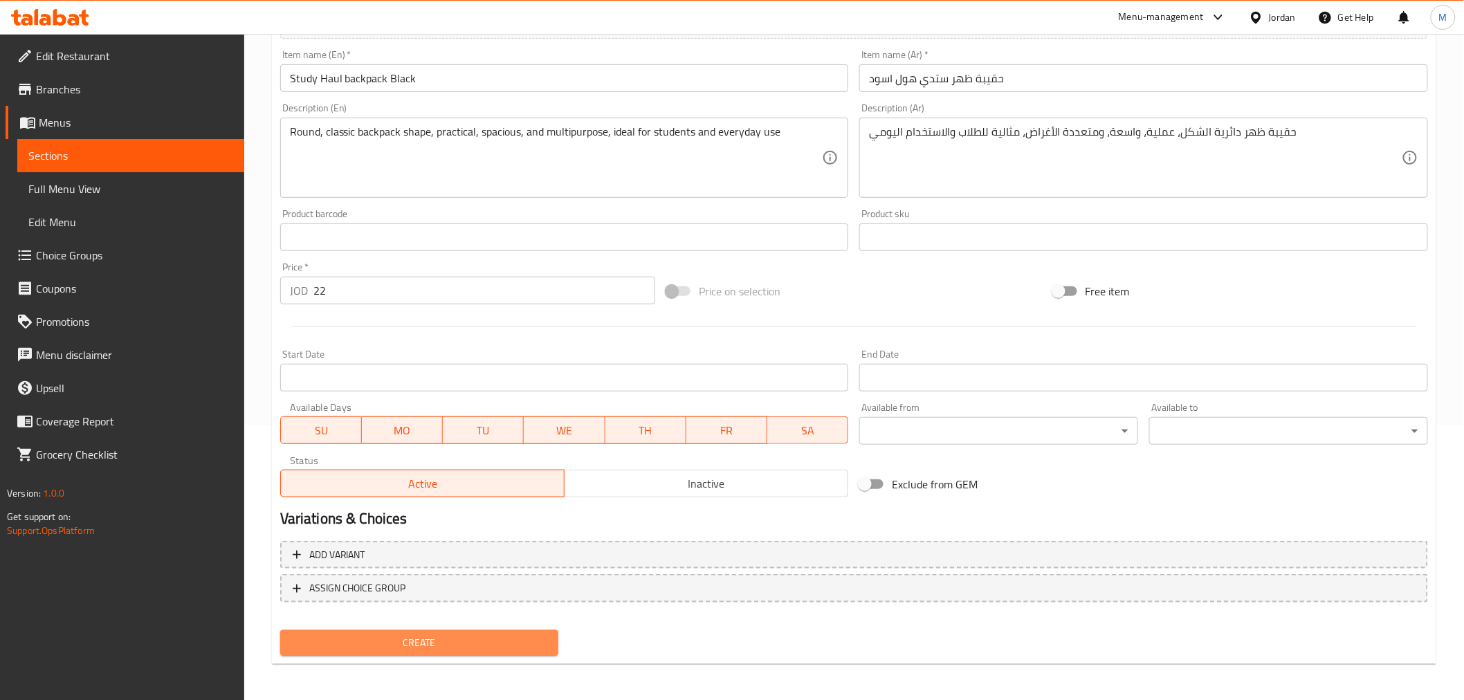
click at [420, 635] on span "Create" at bounding box center [419, 643] width 257 height 17
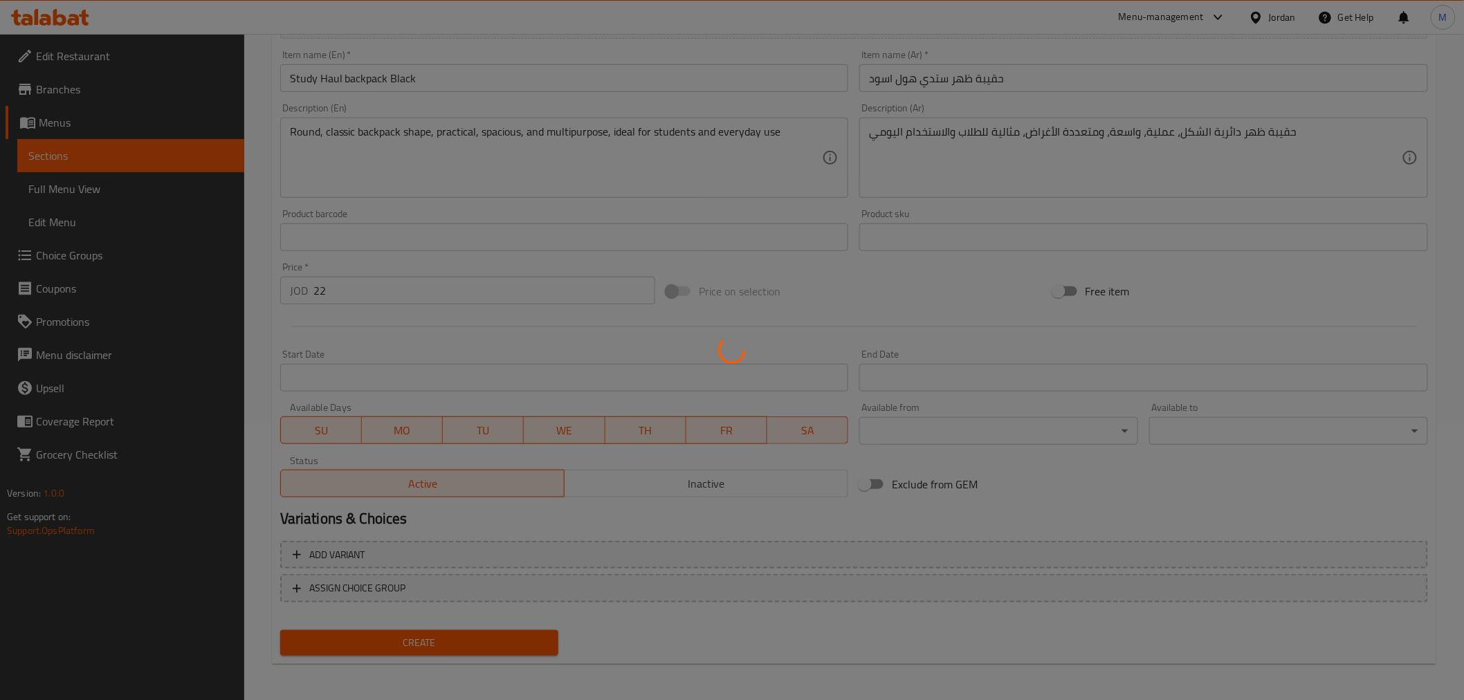
type input "0"
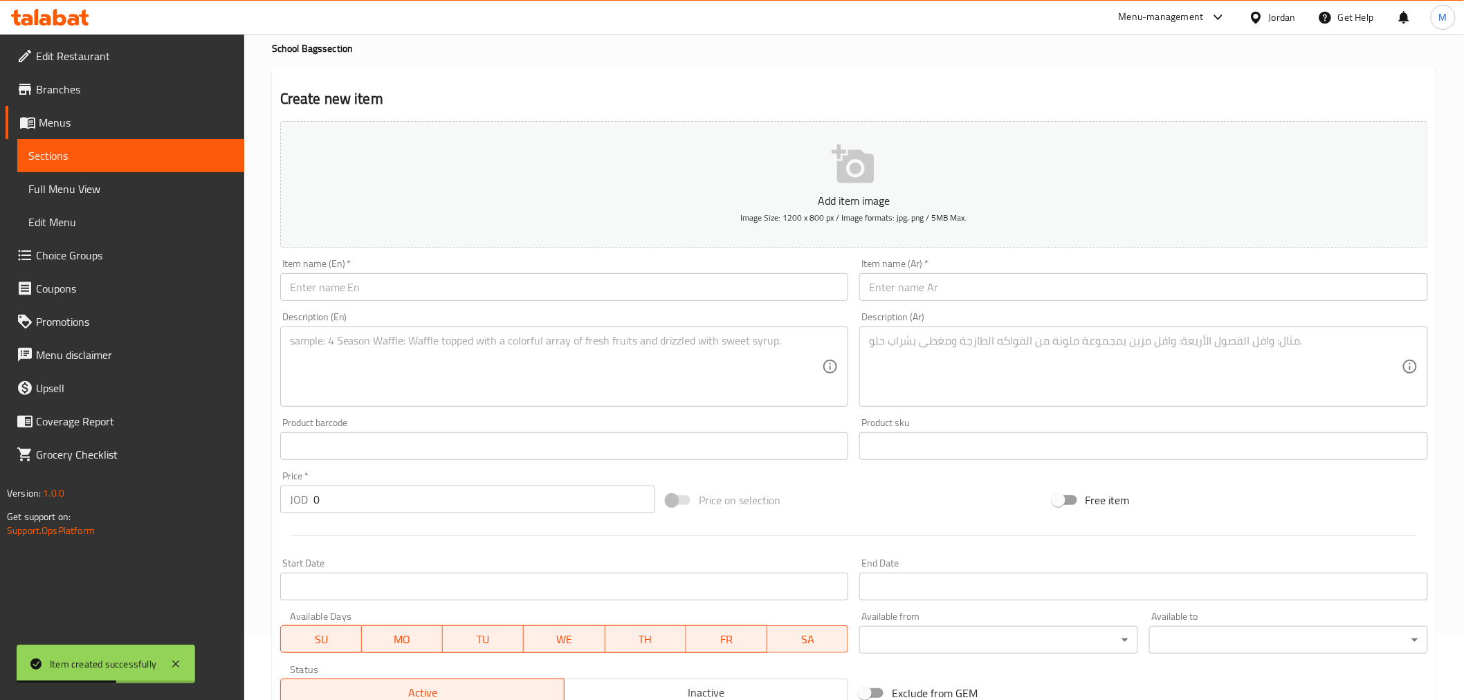
scroll to position [0, 0]
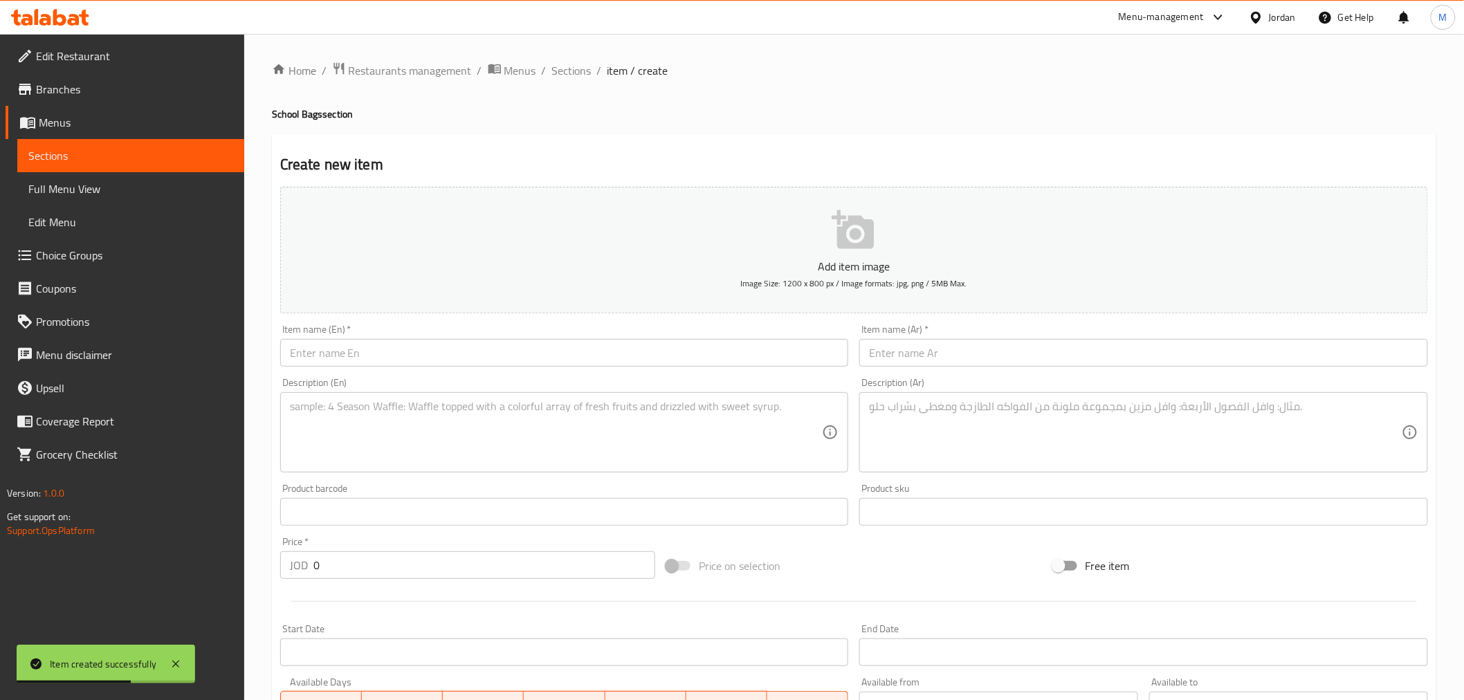
click at [444, 361] on input "text" at bounding box center [564, 353] width 569 height 28
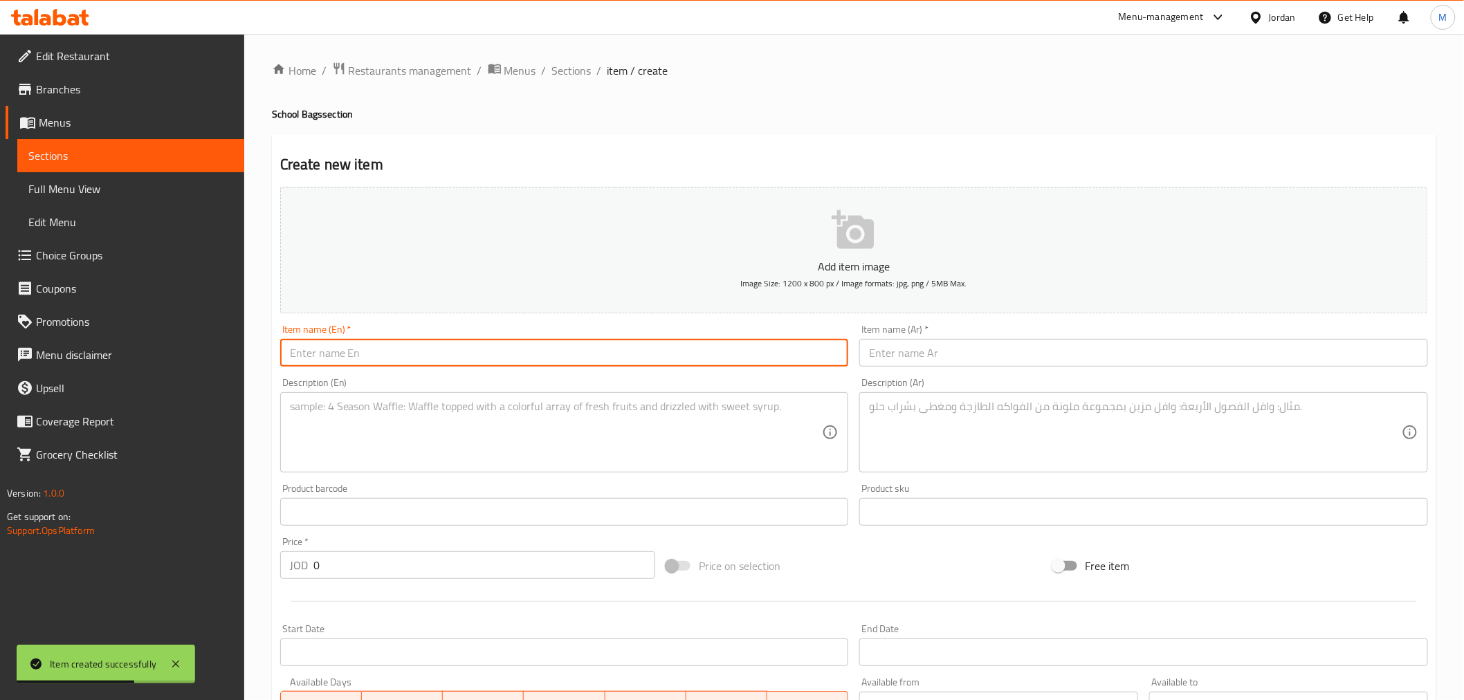
paste input "Study Haul backpack"
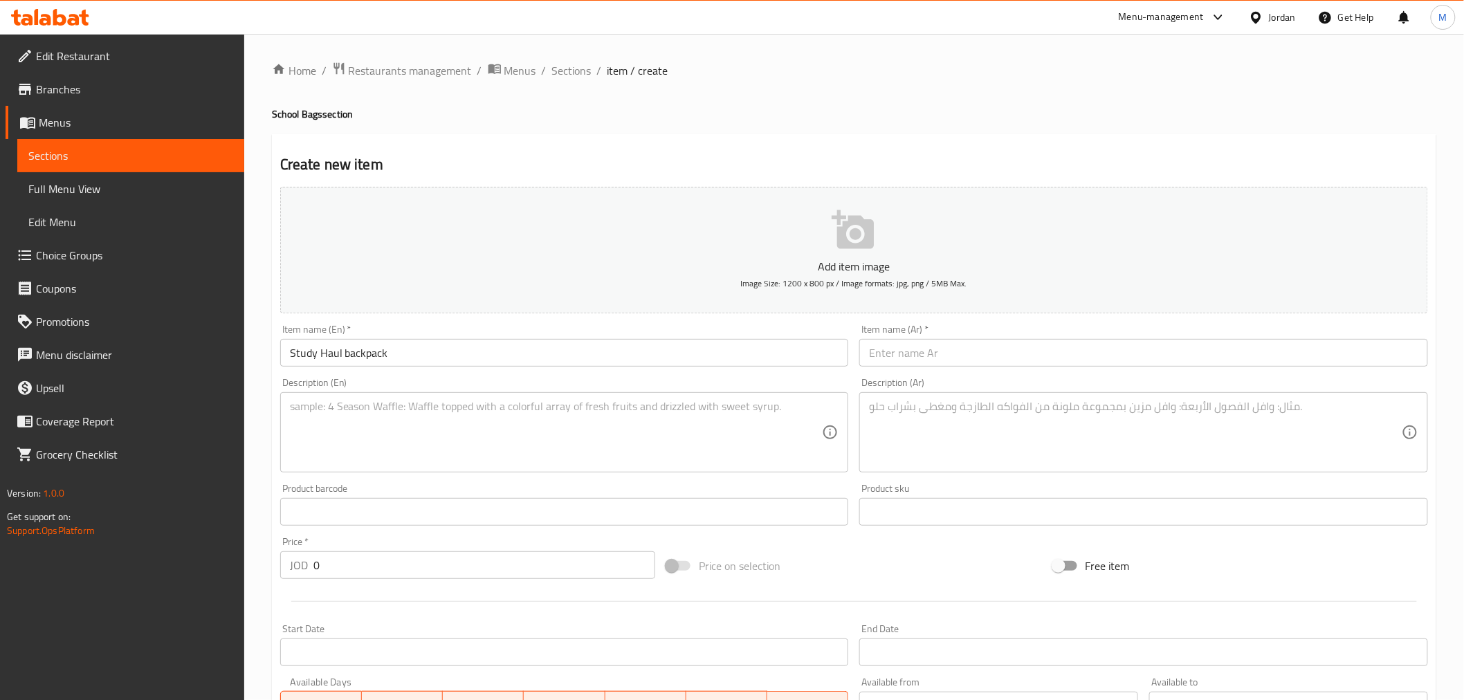
click at [454, 360] on input "Study Haul backpack" at bounding box center [564, 353] width 569 height 28
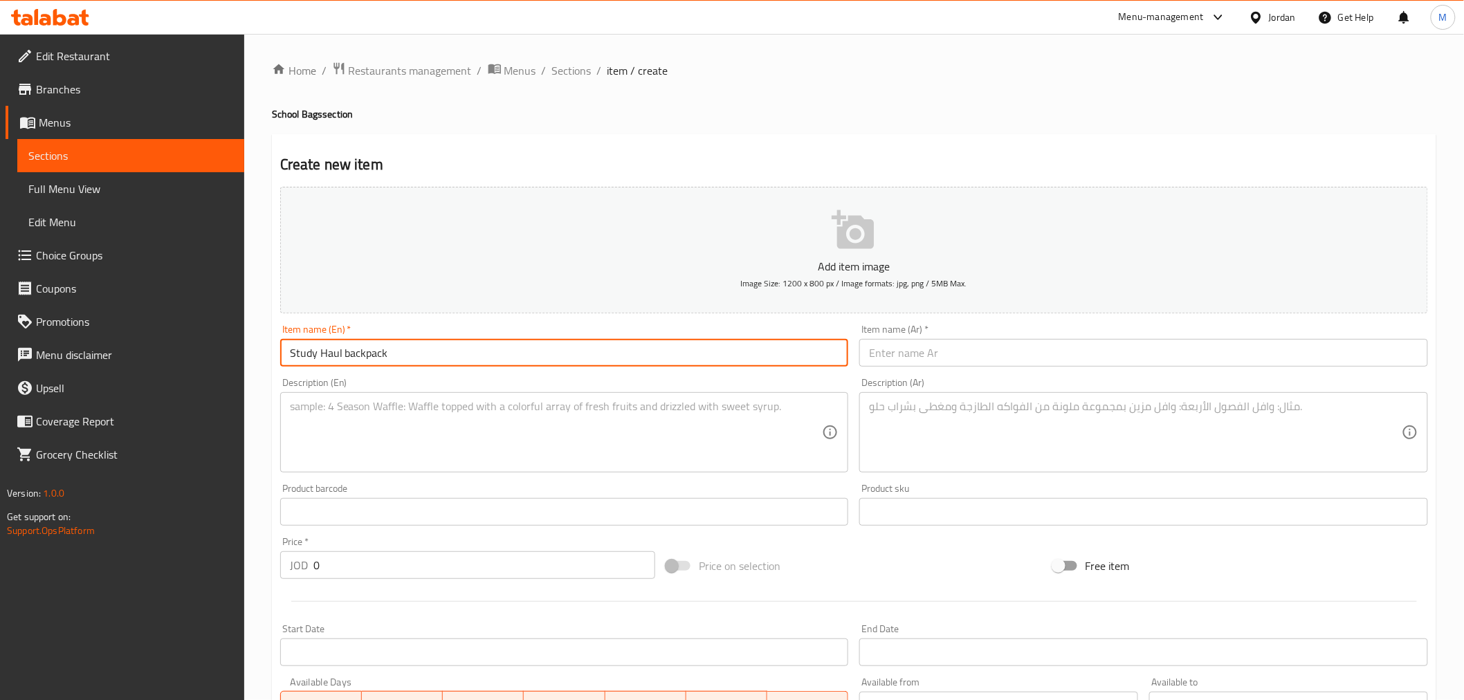
paste input "Gray"
type input "Study Haul backpack Gray"
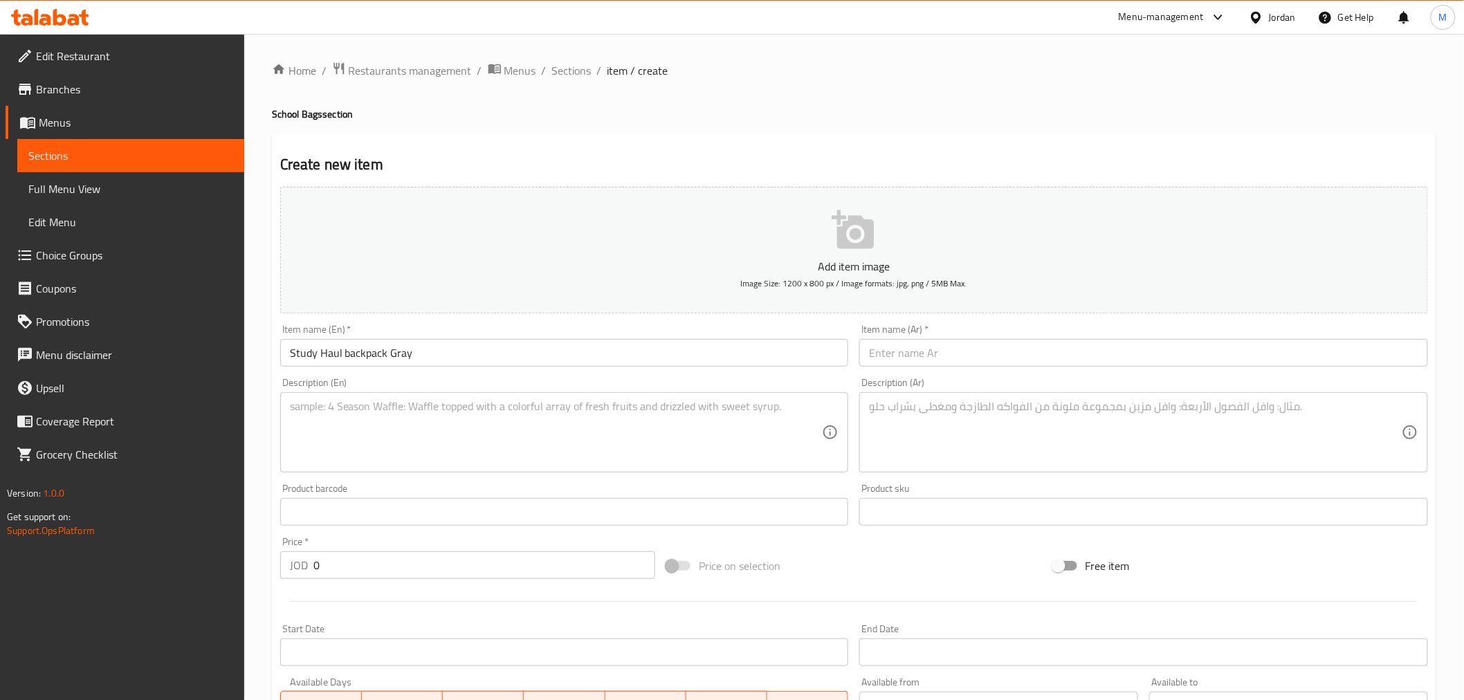
click at [918, 353] on input "text" at bounding box center [1144, 353] width 569 height 28
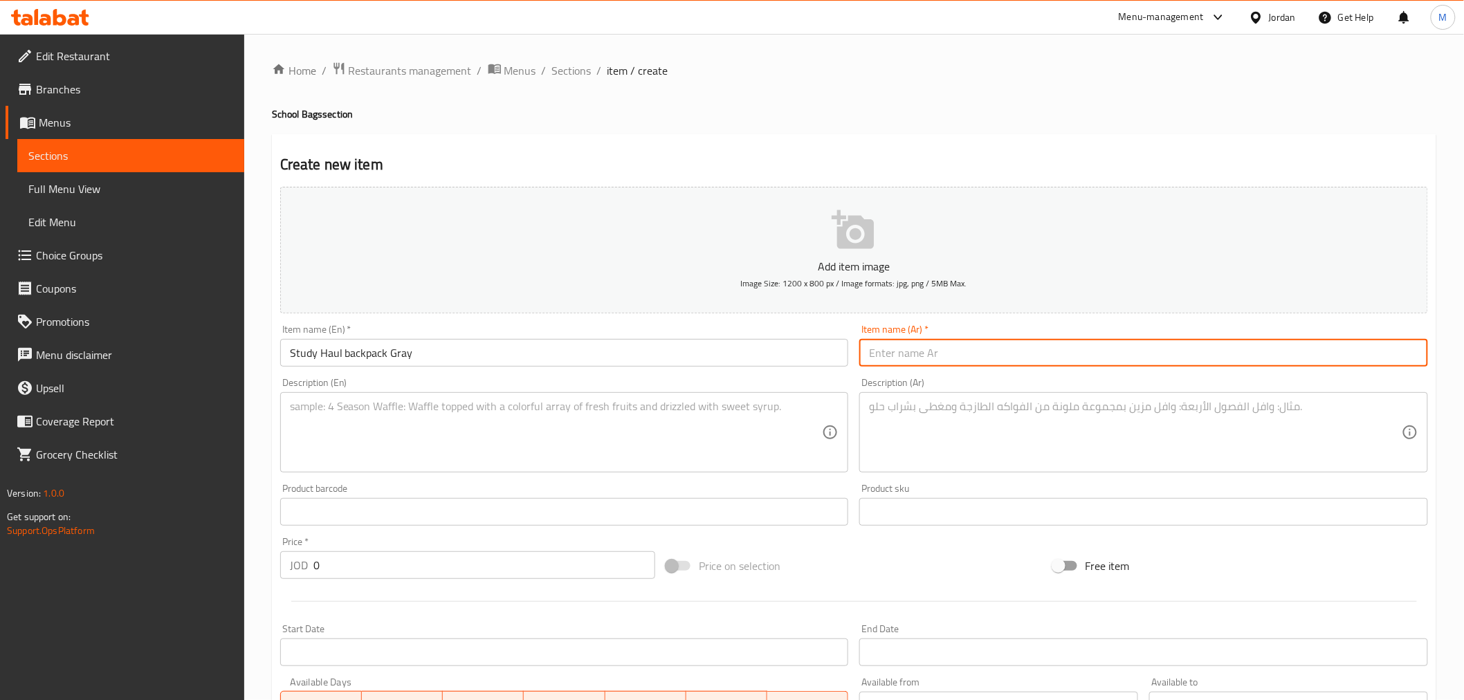
paste input "حقيبة ظهر [PERSON_NAME]"
type input "حقيبة ظهر ستدي هول رمادي"
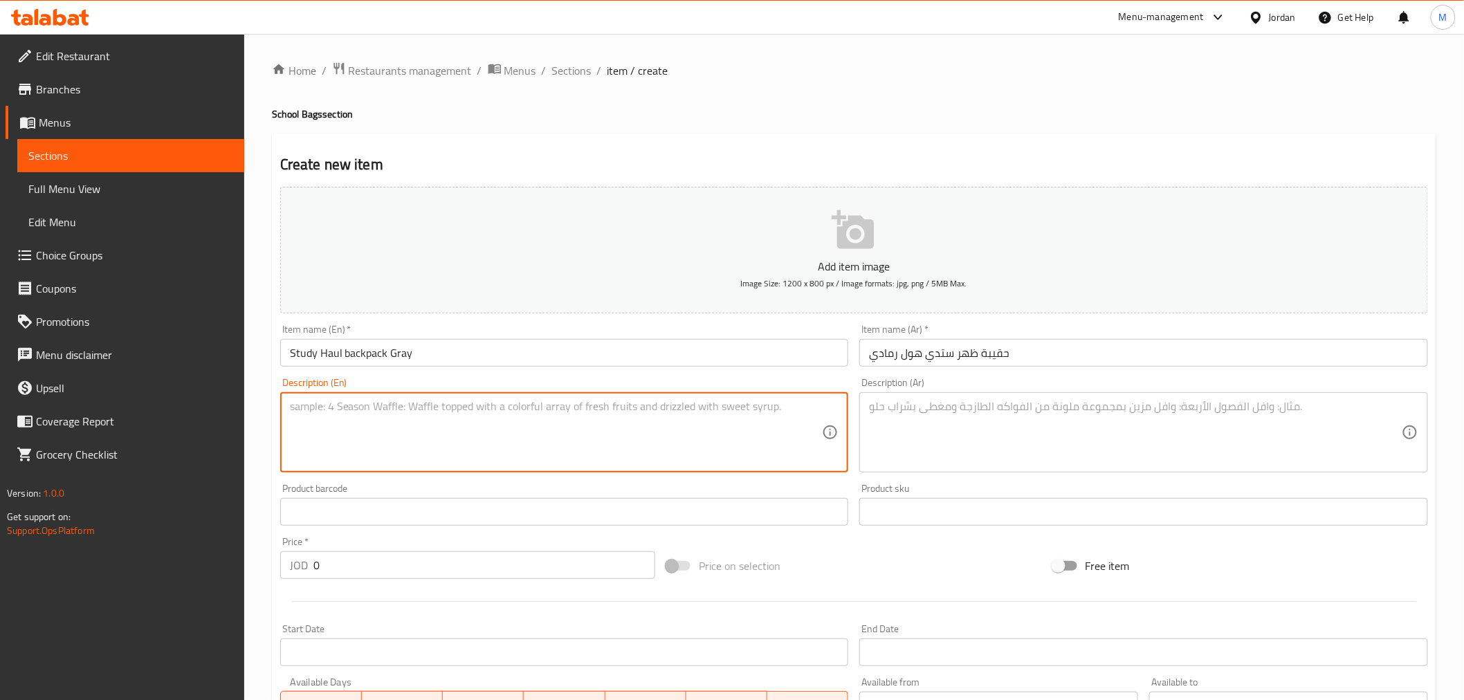
click at [680, 425] on textarea at bounding box center [556, 433] width 533 height 66
paste textarea "Round, classic backpack shape, practical, spacious, and multipurpose, ideal for…"
type textarea "Round, classic backpack shape, practical, spacious, and multipurpose, ideal for…"
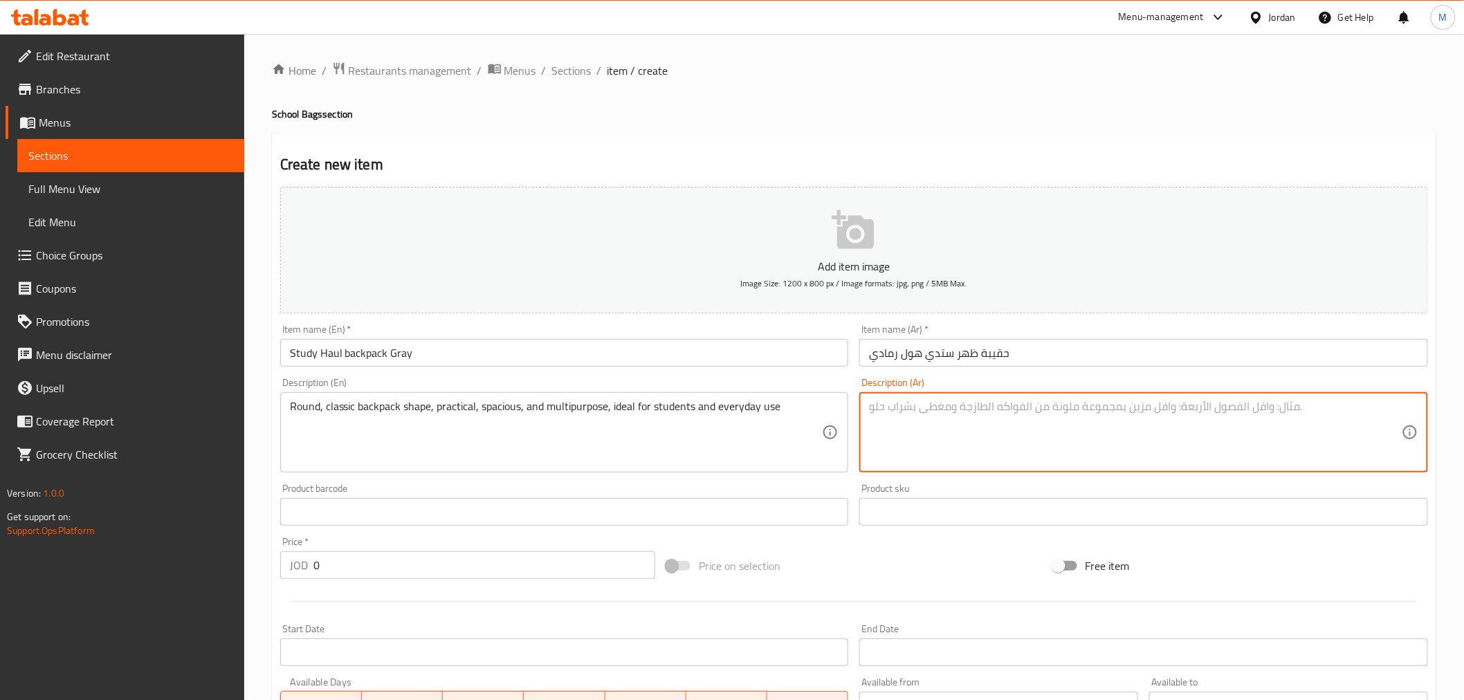
click at [1021, 439] on textarea at bounding box center [1135, 433] width 533 height 66
paste textarea "حقيبة ظهر دائرية الشكل، عملية، واسعة، ومتعددة الأغراض، مثالية للطلاب والاستخدام…"
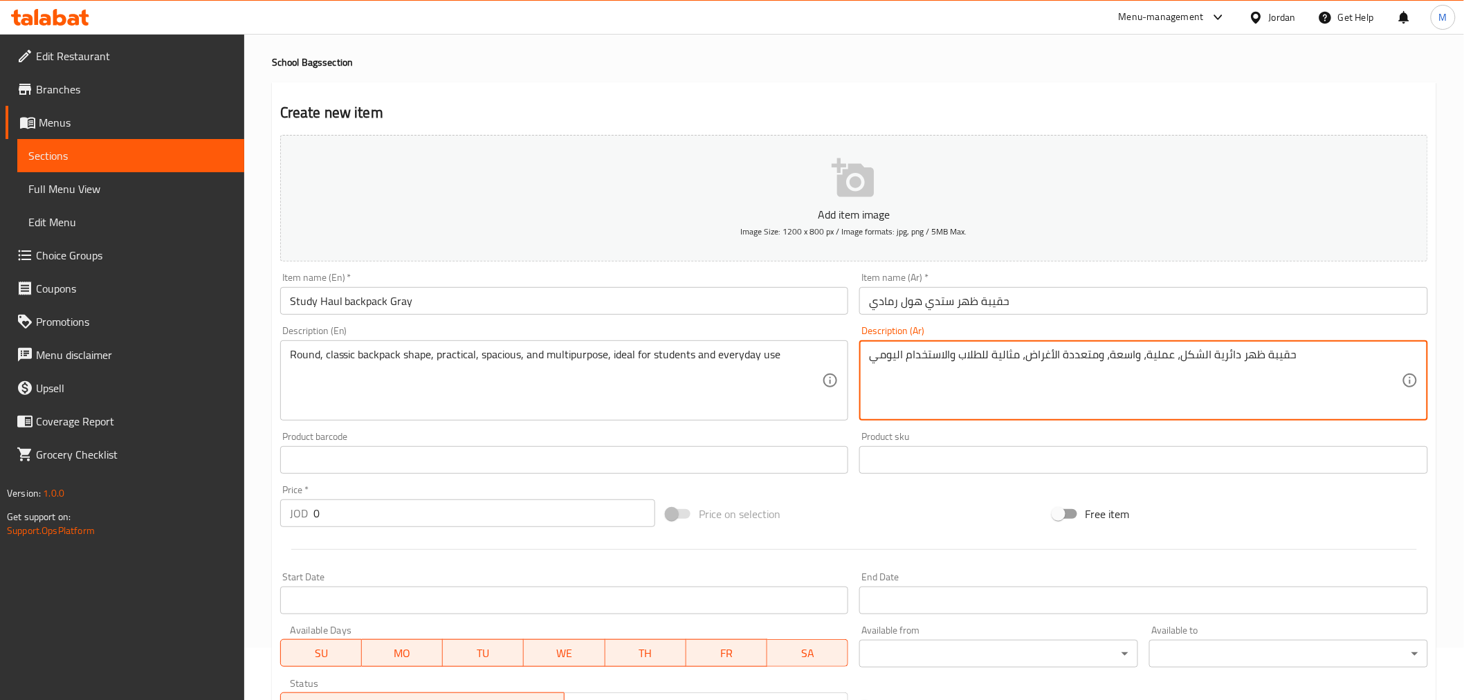
scroll to position [77, 0]
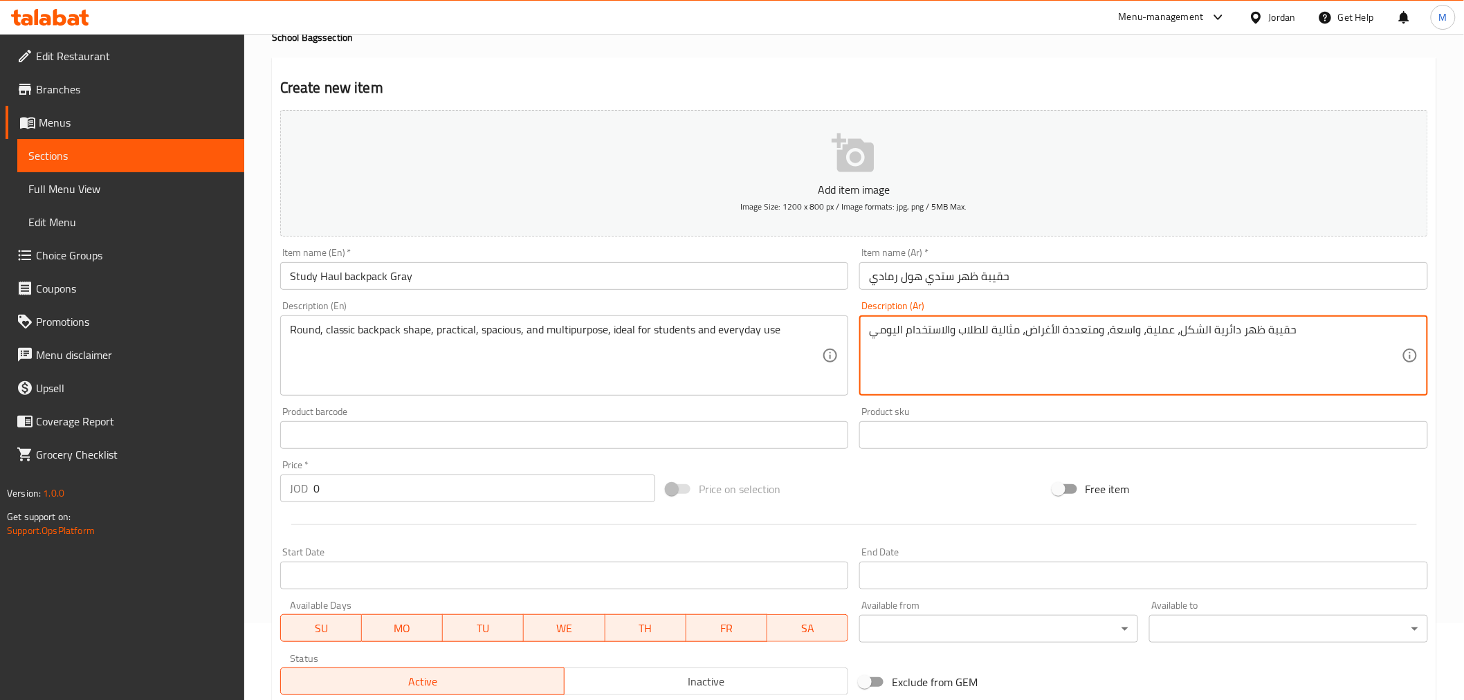
type textarea "حقيبة ظهر دائرية الشكل، عملية، واسعة، ومتعددة الأغراض، مثالية للطلاب والاستخدام…"
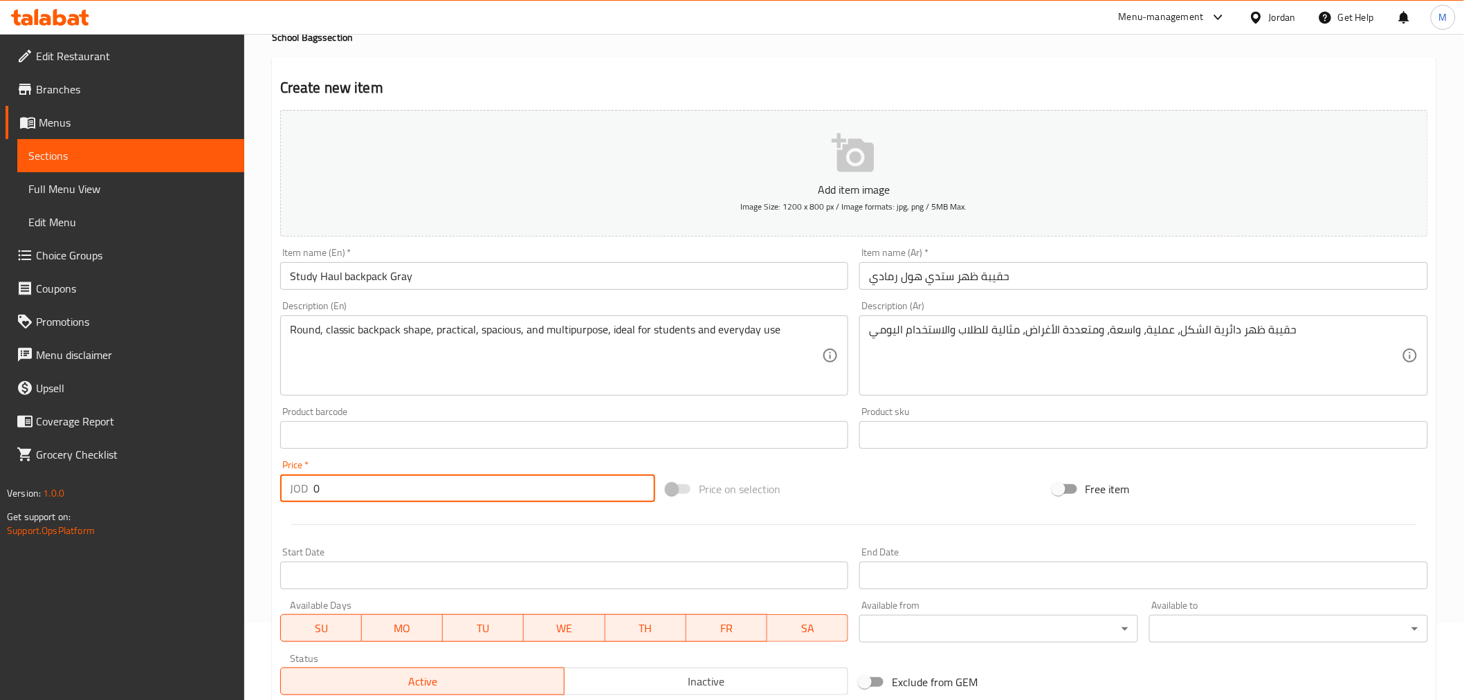
drag, startPoint x: 360, startPoint y: 493, endPoint x: 292, endPoint y: 480, distance: 69.1
click at [293, 483] on div "JOD 0 Price *" at bounding box center [467, 489] width 375 height 28
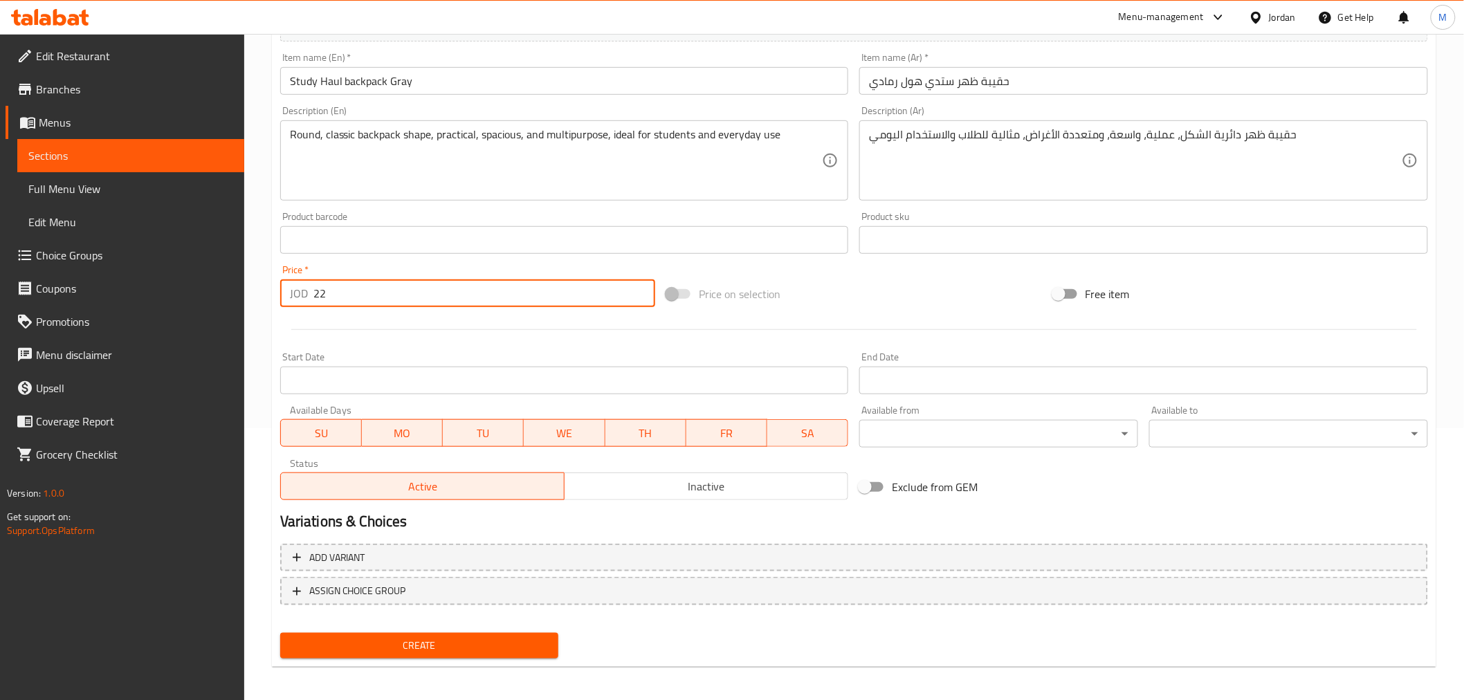
scroll to position [275, 0]
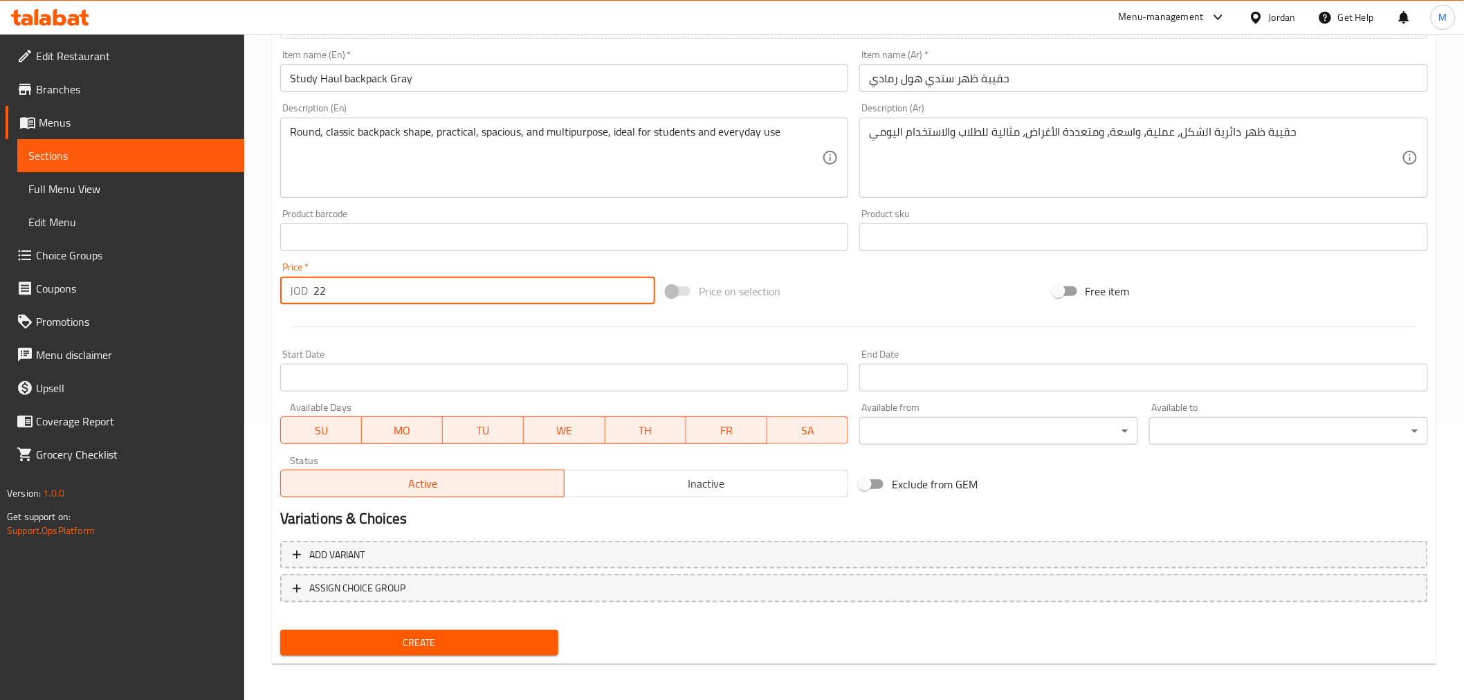
type input "22"
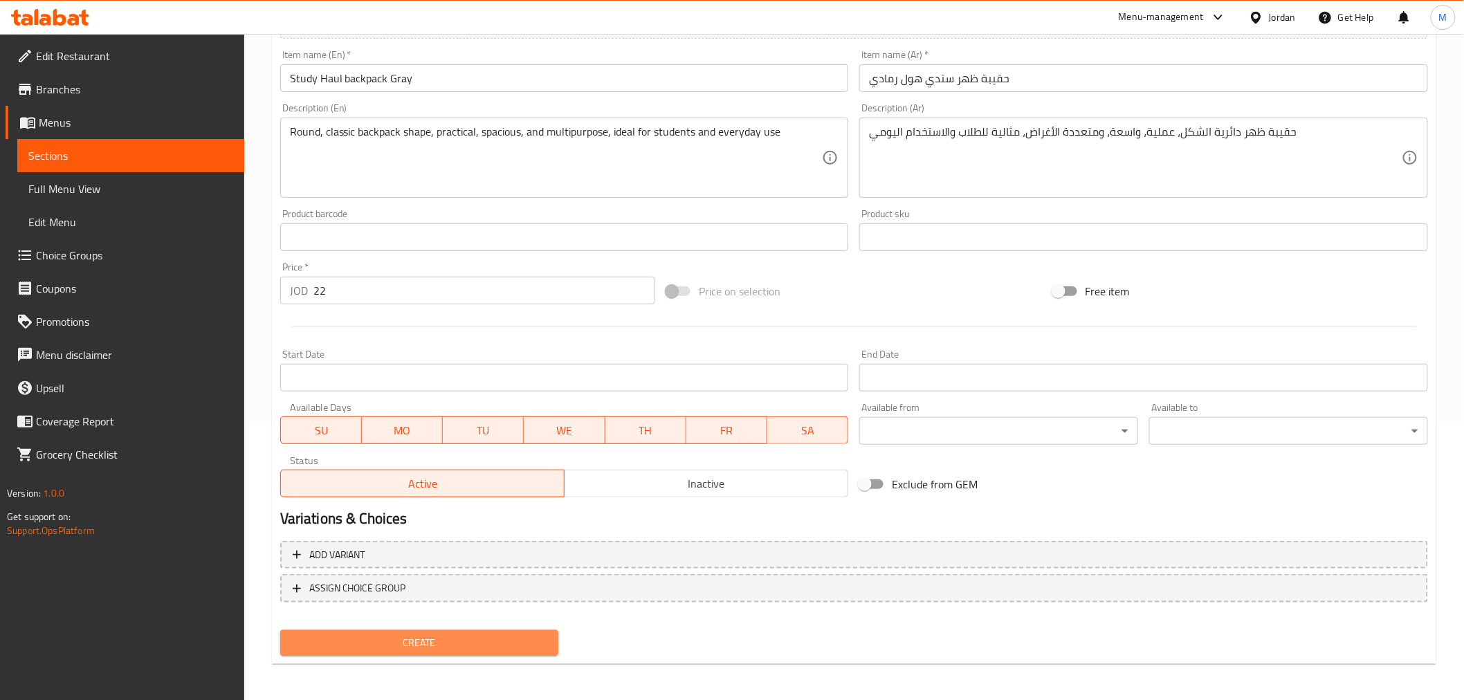
click at [421, 653] on button "Create" at bounding box center [419, 643] width 279 height 26
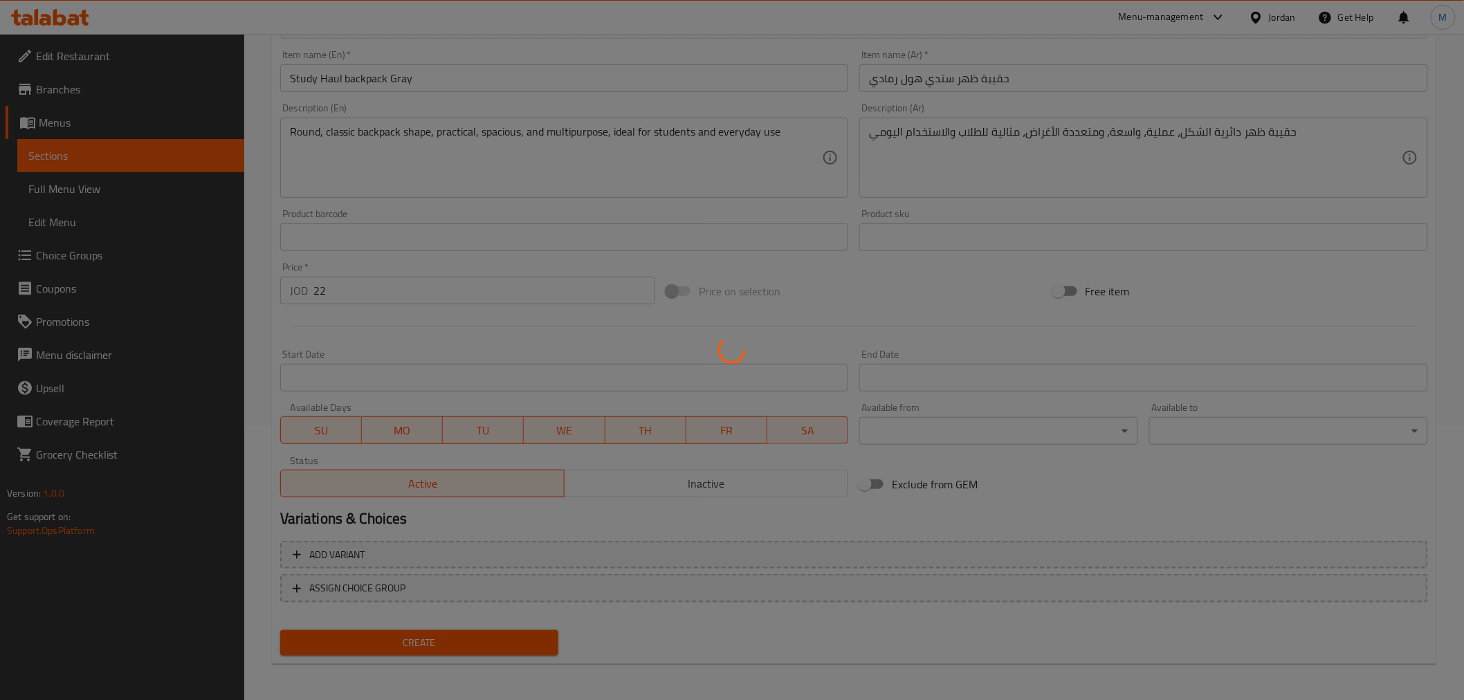
type input "0"
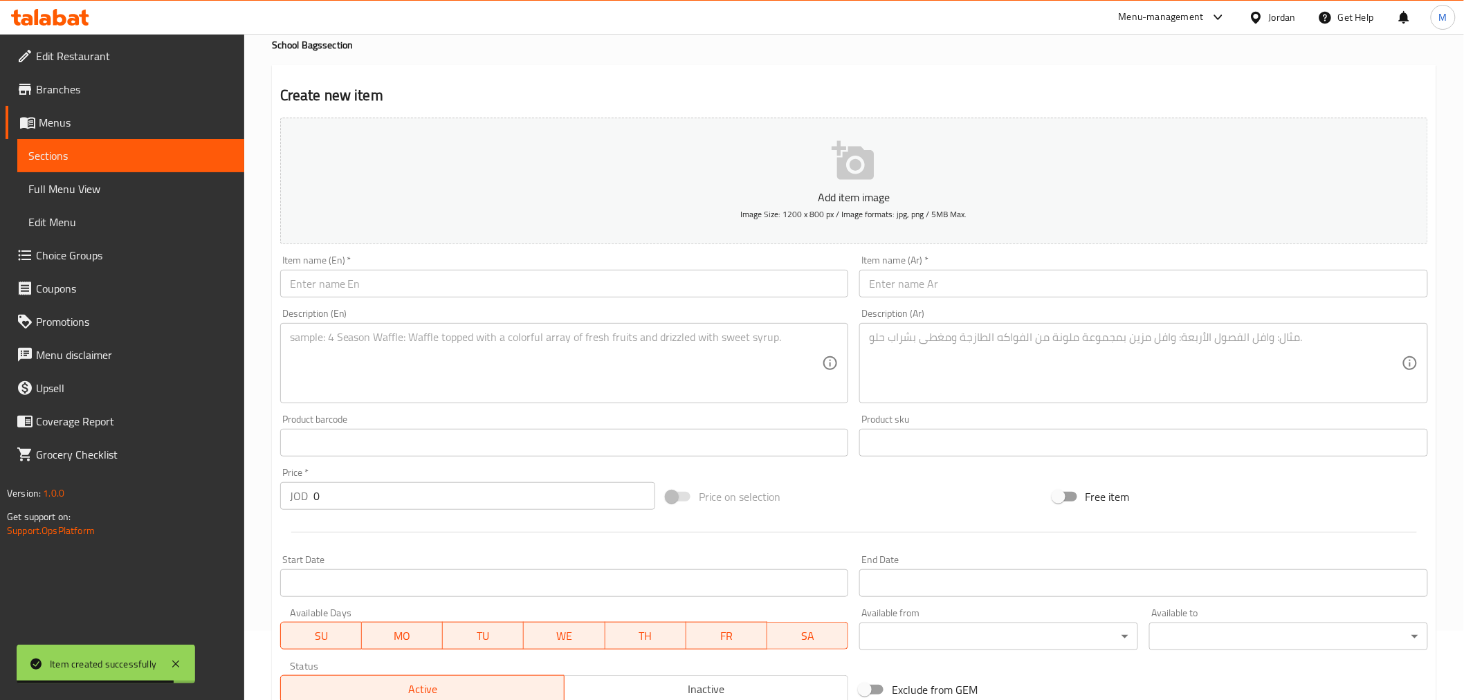
scroll to position [0, 0]
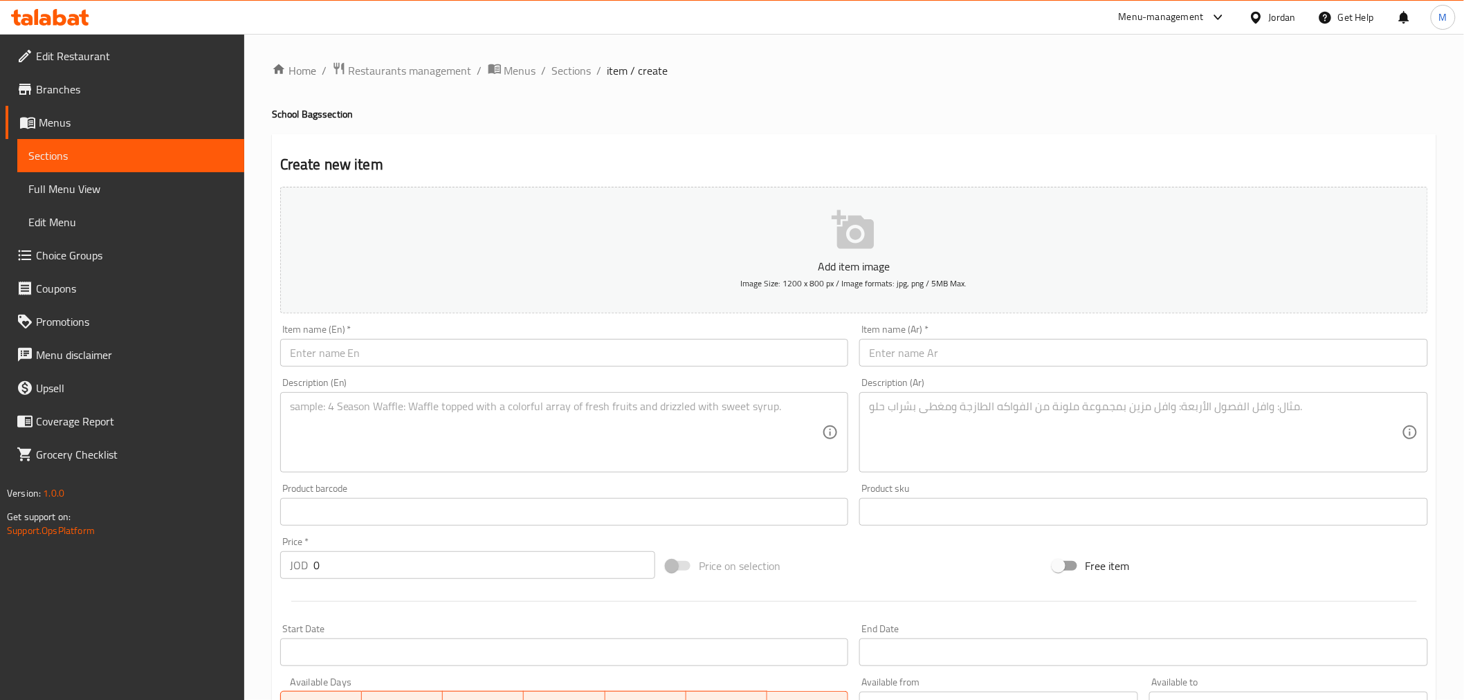
click at [415, 357] on input "text" at bounding box center [564, 353] width 569 height 28
paste input "Study Haul backpack"
click at [434, 335] on div "Item name (En)   * Study Haul backpack Item name (En) *" at bounding box center [564, 346] width 569 height 42
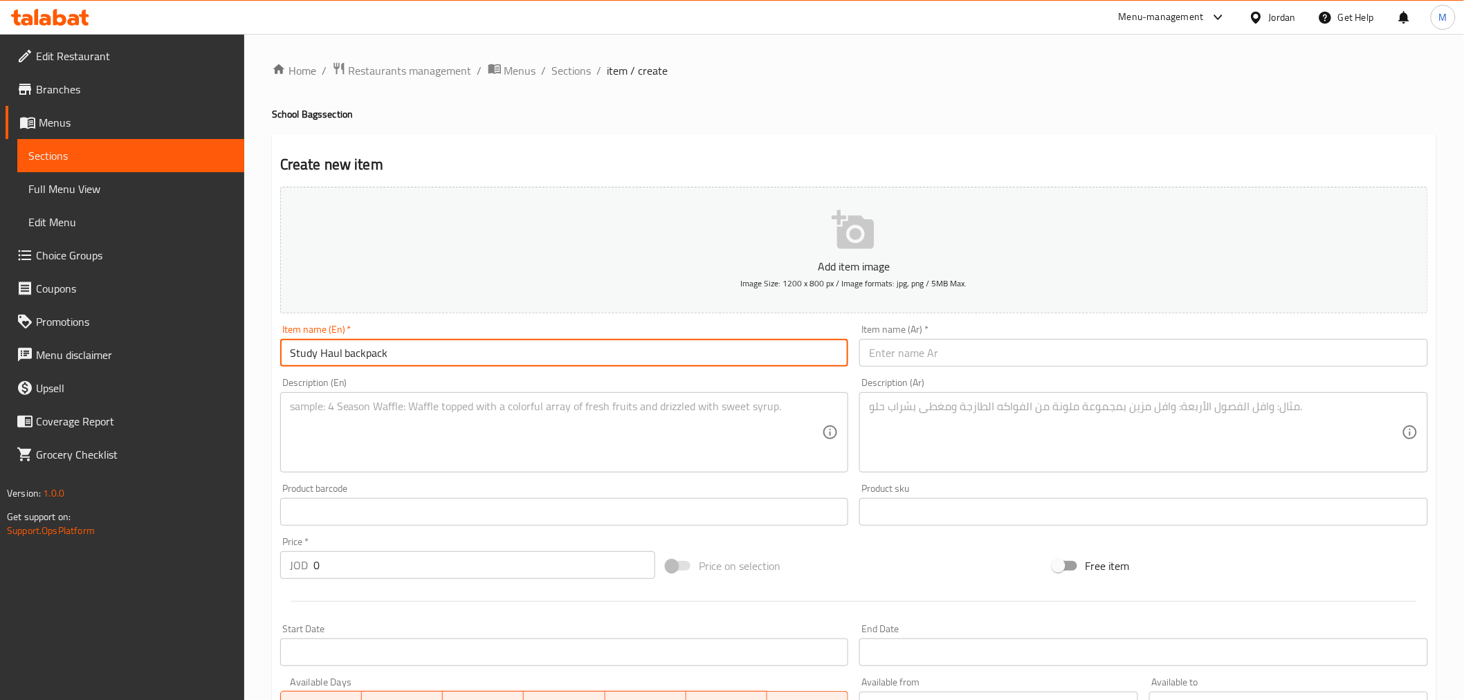
click at [432, 349] on input "Study Haul backpack" at bounding box center [564, 353] width 569 height 28
paste input "Dark Blue"
type input "Study Haul backpack Dark Blue"
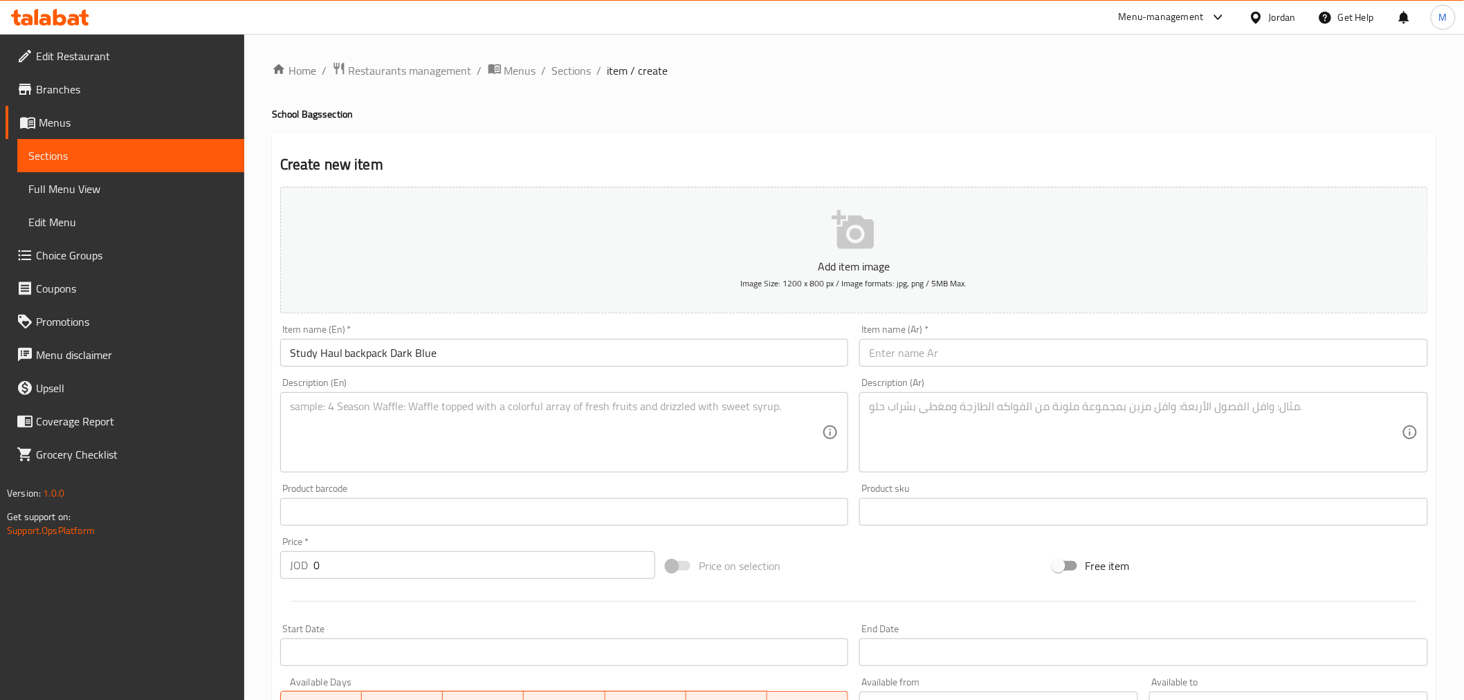
click at [1029, 348] on input "text" at bounding box center [1144, 353] width 569 height 28
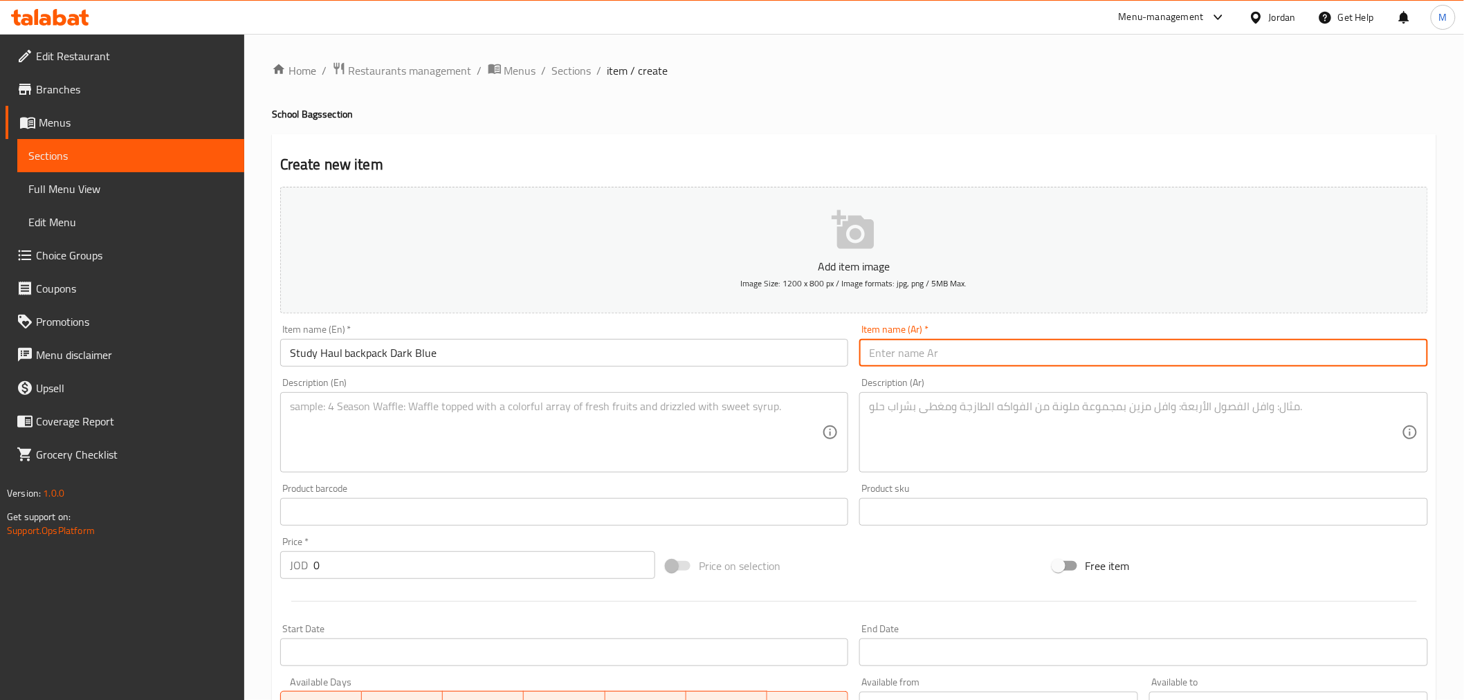
paste input "حقيبة ظهر [PERSON_NAME]"
type input "حقيبة ظهر ستدي هول كحلي"
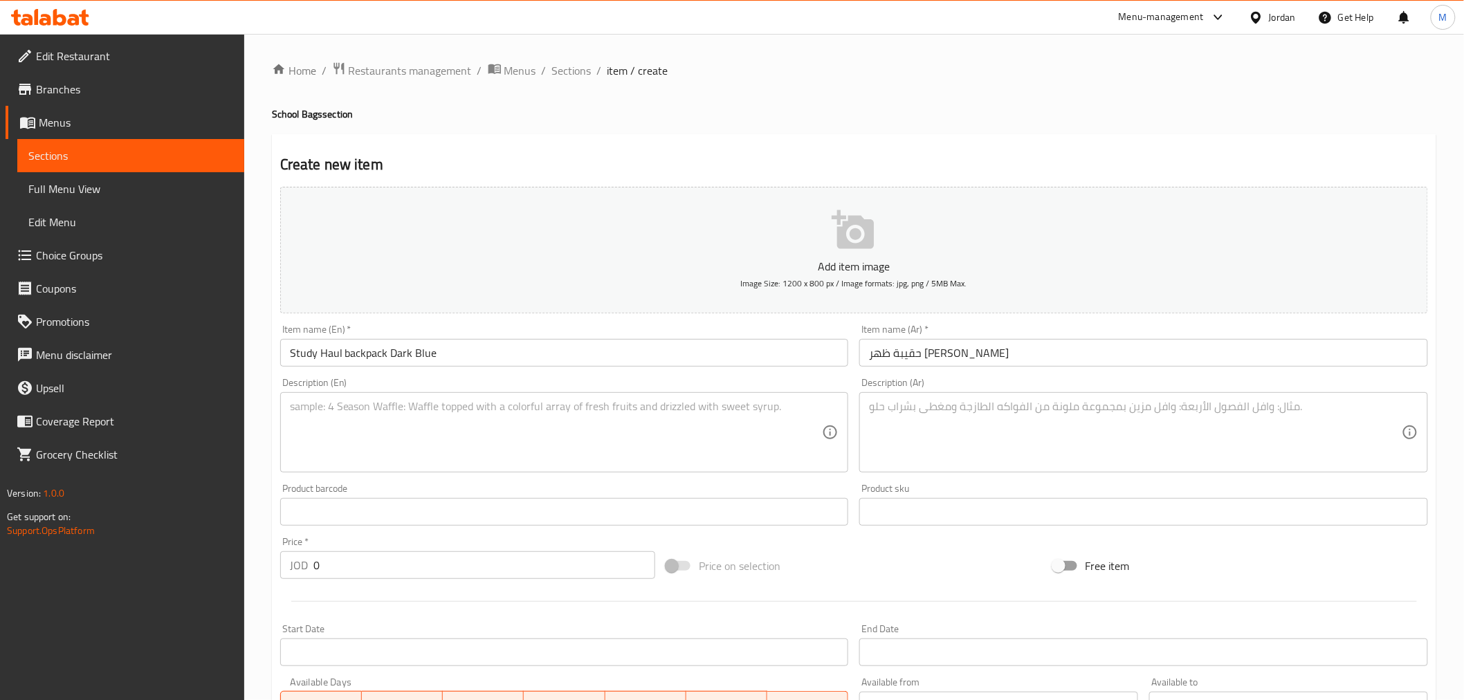
click at [485, 451] on textarea at bounding box center [556, 433] width 533 height 66
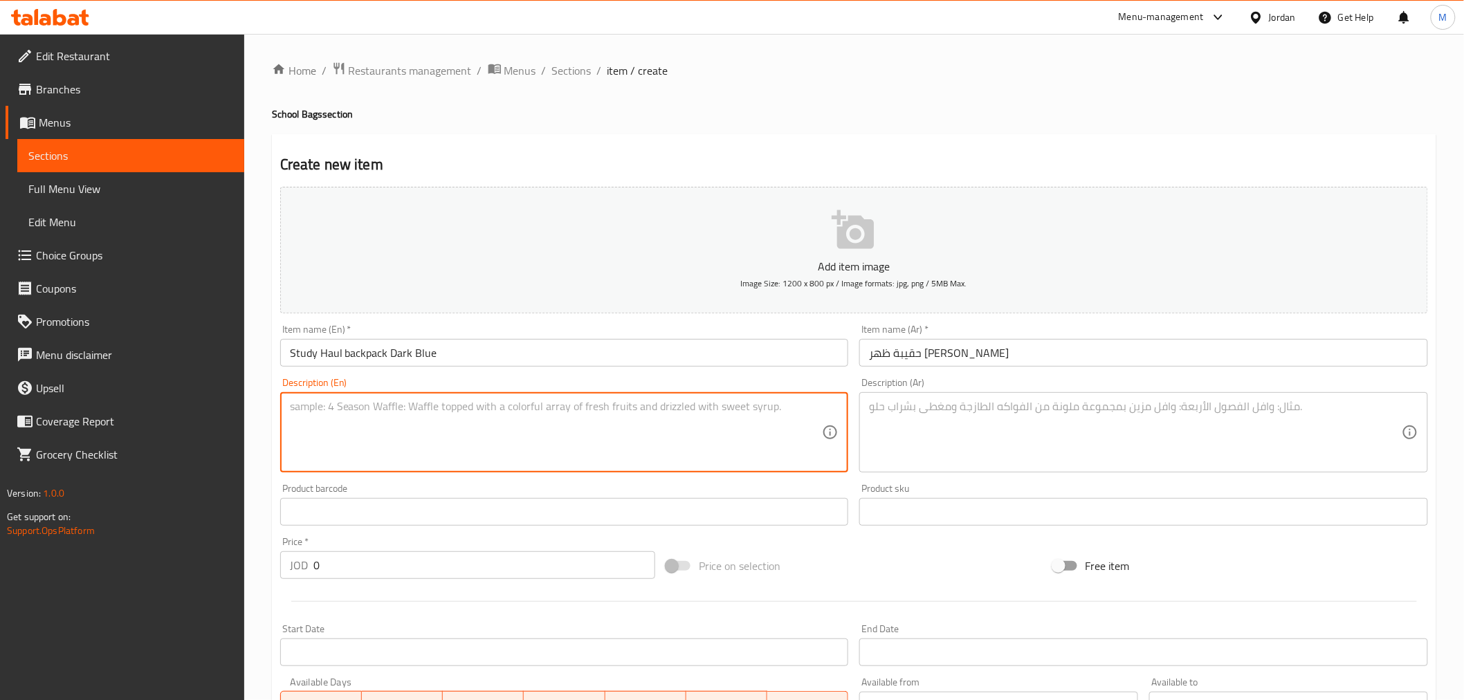
paste textarea "Round, classic backpack shape, practical, spacious, and multipurpose, ideal for…"
type textarea "Round, classic backpack shape, practical, spacious, and multipurpose, ideal for…"
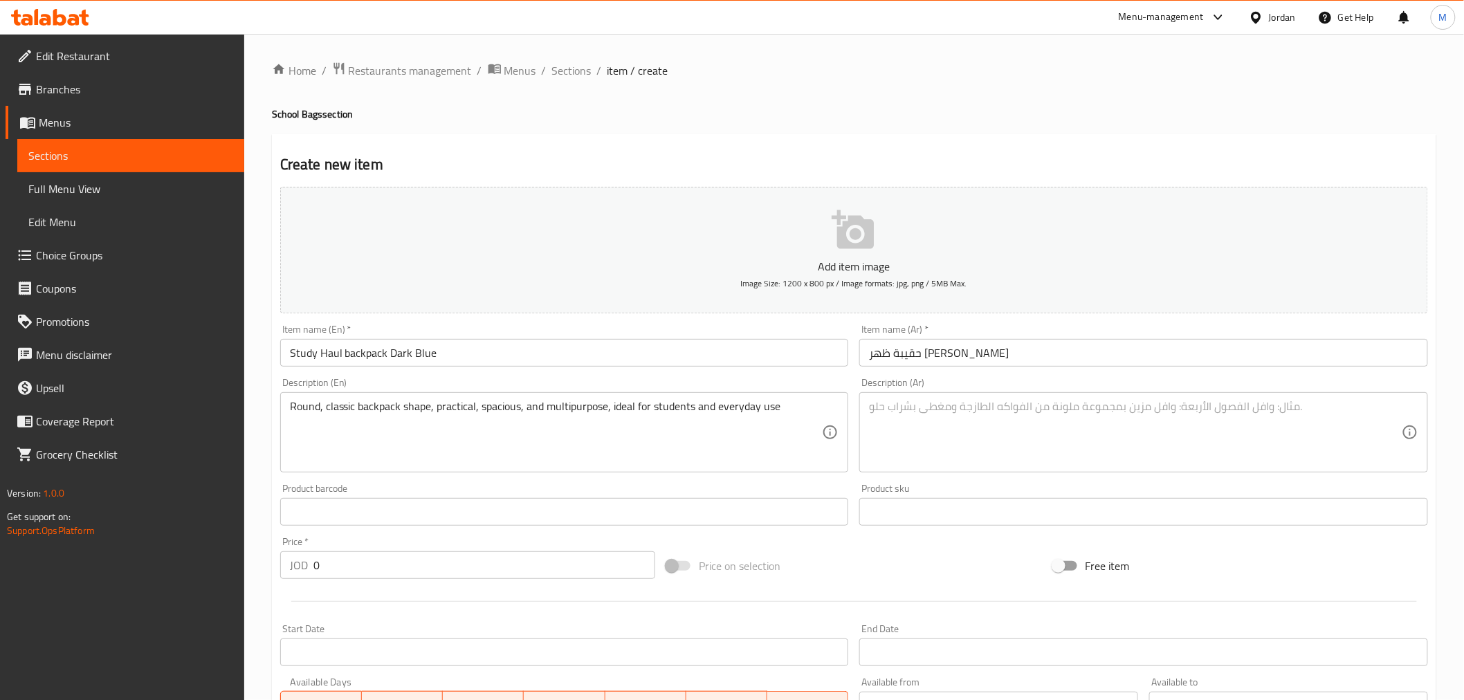
click at [1016, 457] on textarea at bounding box center [1135, 433] width 533 height 66
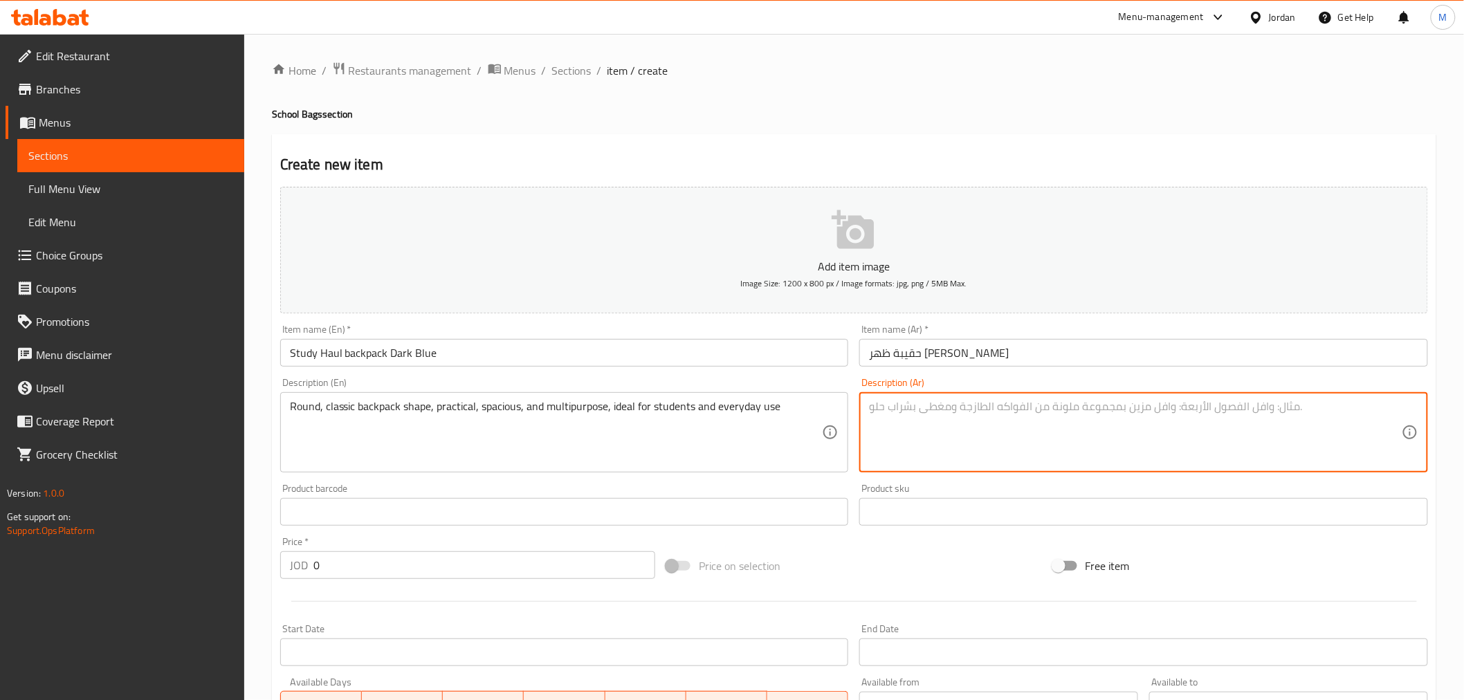
paste textarea "حقيبة ظهر دائرية الشكل، عملية، واسعة، ومتعددة الأغراض، مثالية للطلاب والاستخدام…"
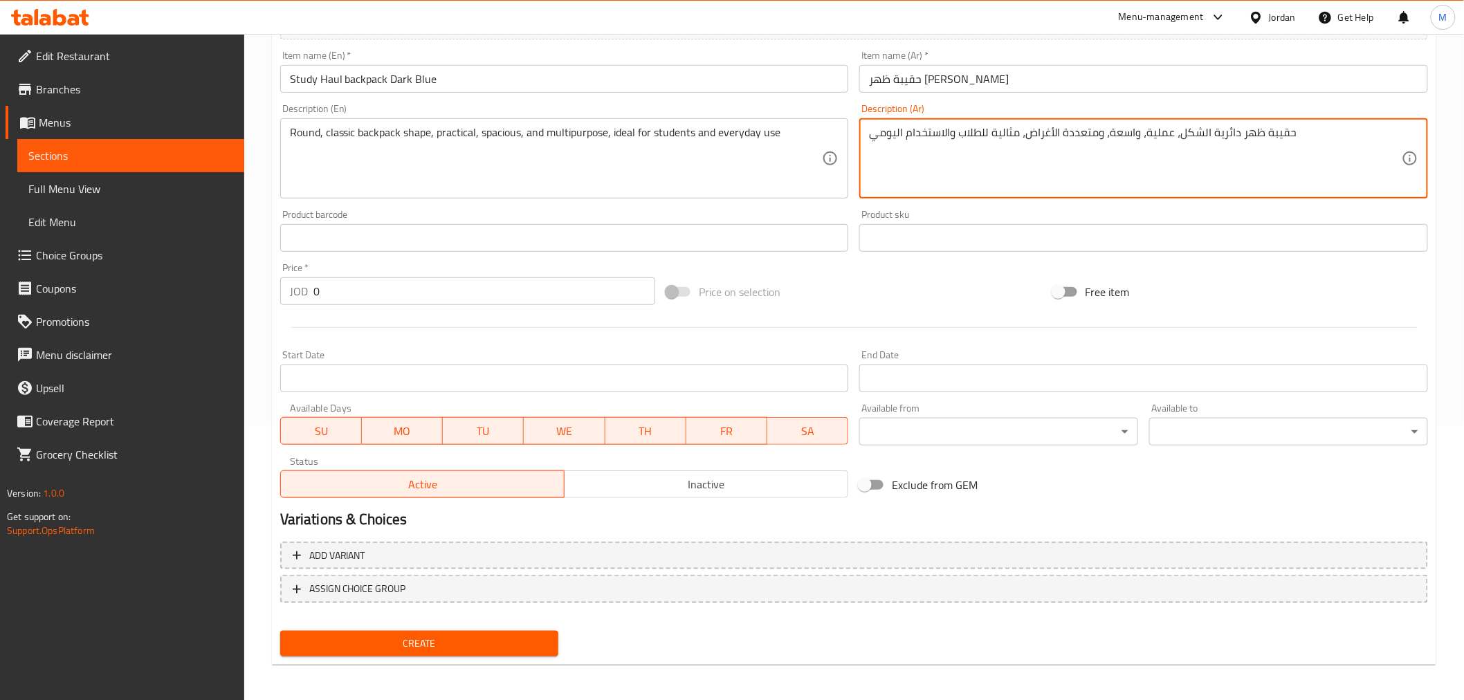
scroll to position [275, 0]
type textarea "حقيبة ظهر دائرية الشكل، عملية، واسعة، ومتعددة الأغراض، مثالية للطلاب والاستخدام…"
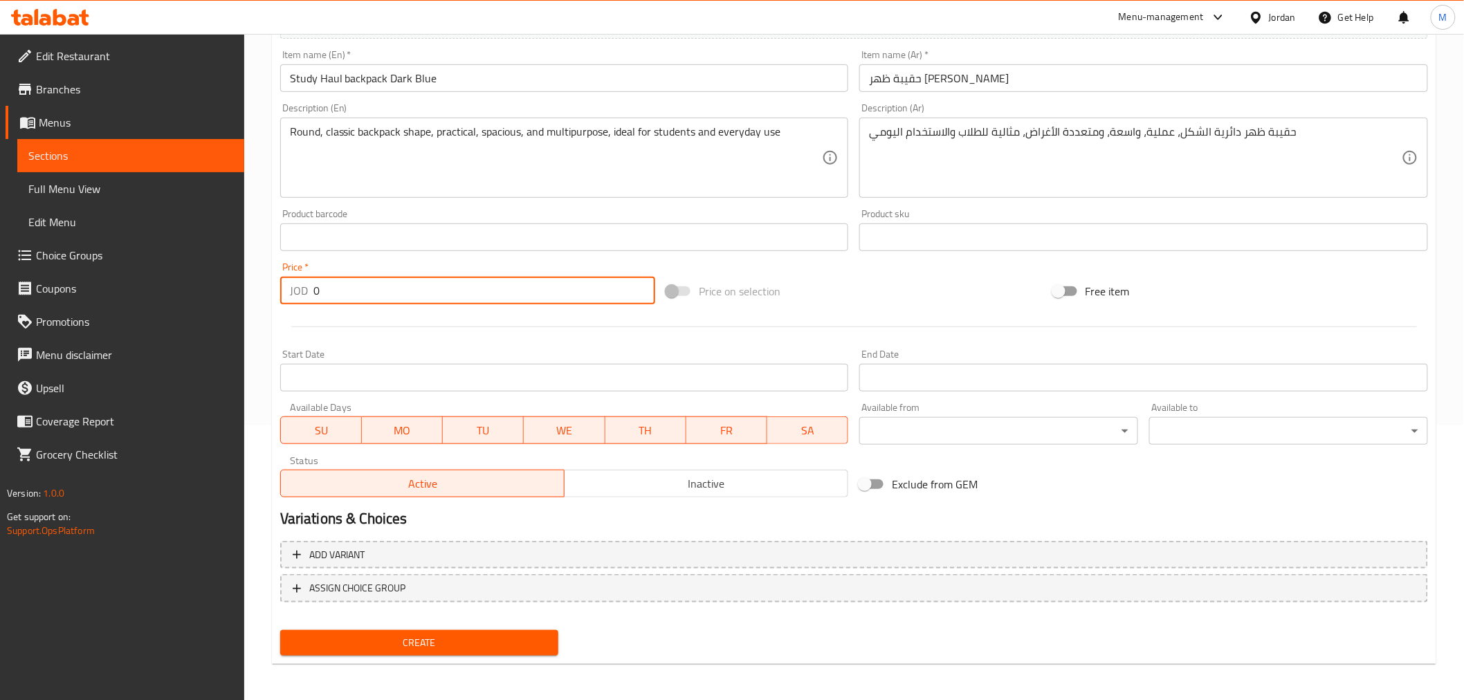
drag, startPoint x: 311, startPoint y: 288, endPoint x: 301, endPoint y: 287, distance: 10.5
click at [301, 287] on div "JOD 0 Price *" at bounding box center [467, 291] width 375 height 28
type input "22"
click at [452, 647] on span "Create" at bounding box center [419, 643] width 257 height 17
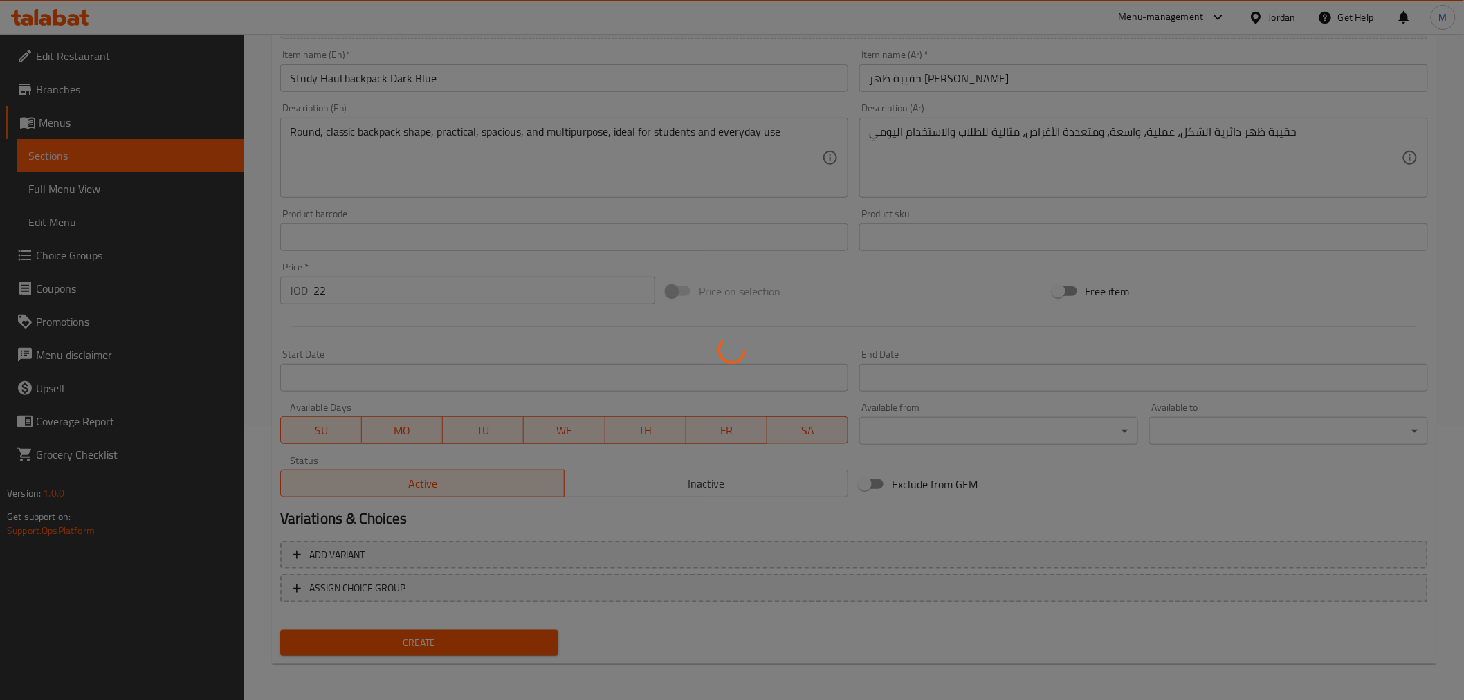
type input "0"
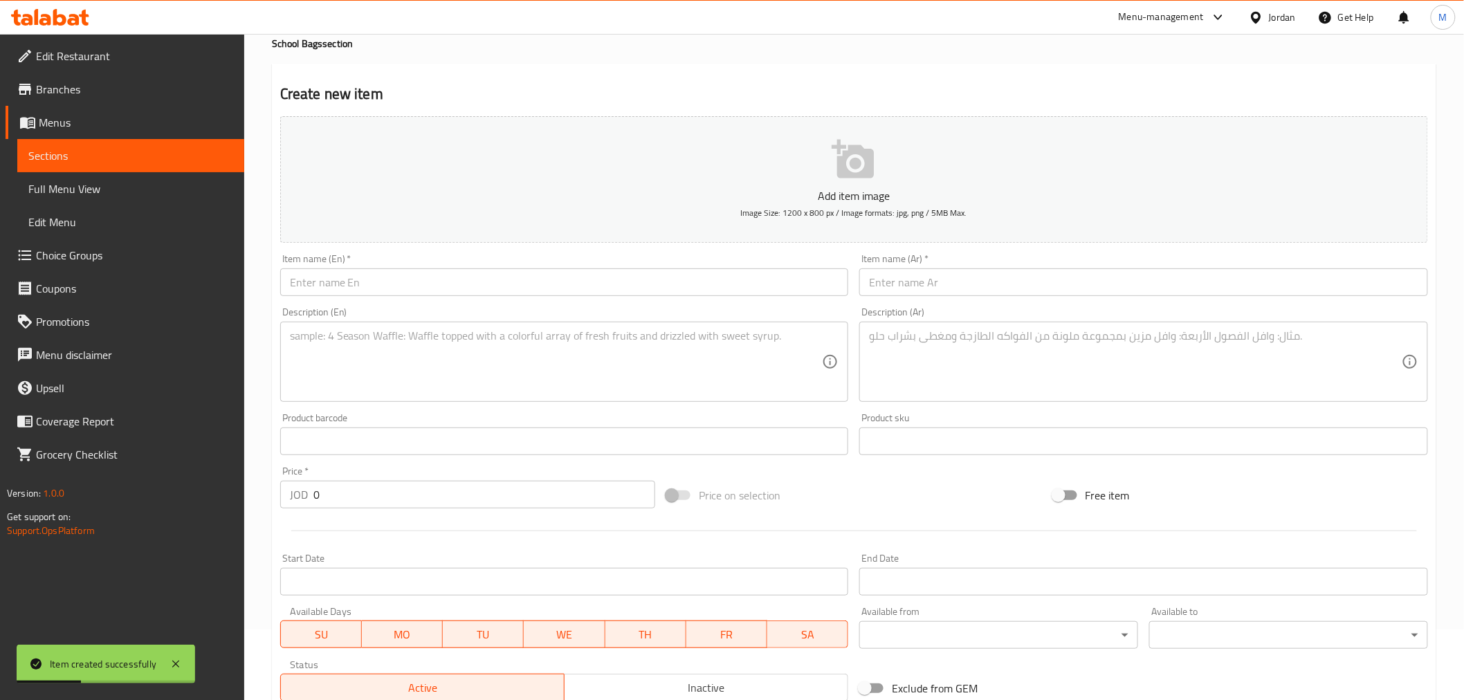
scroll to position [0, 0]
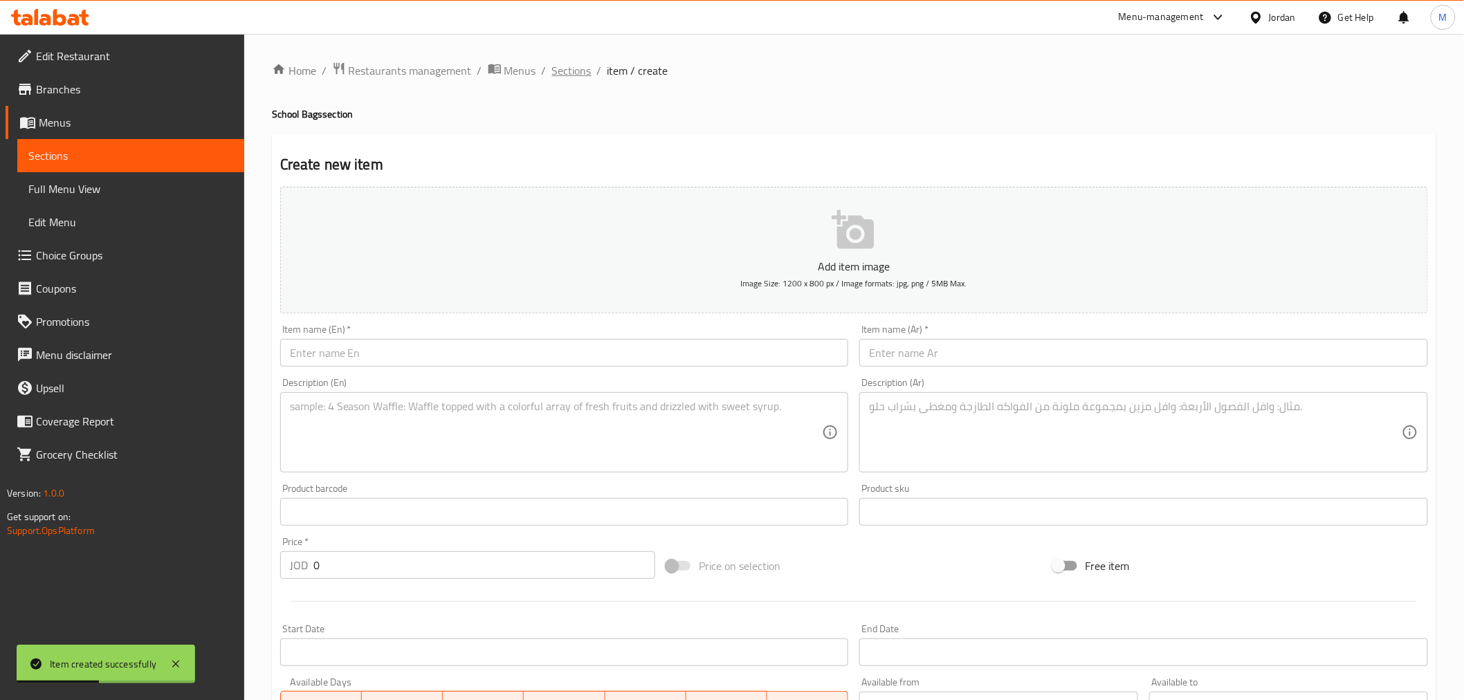
click at [571, 71] on span "Sections" at bounding box center [571, 70] width 39 height 17
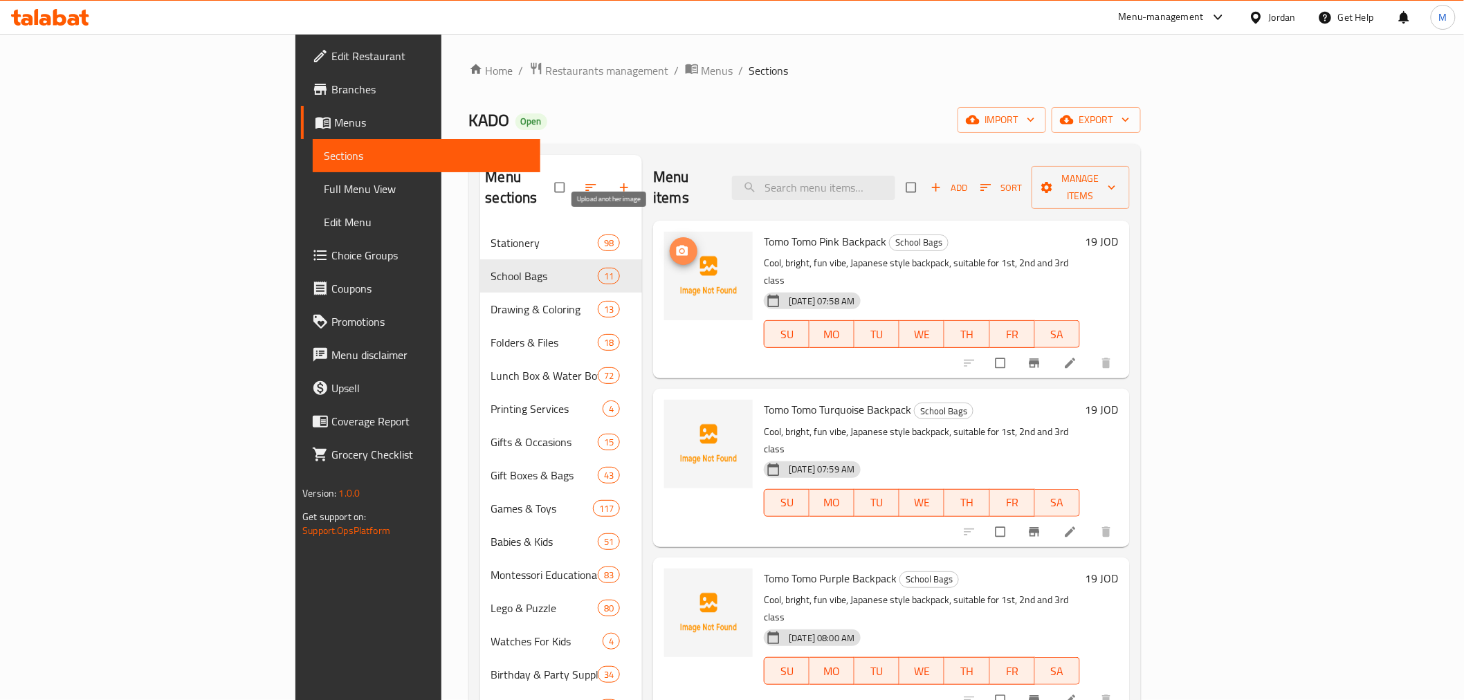
click at [675, 244] on icon "upload picture" at bounding box center [682, 251] width 14 height 14
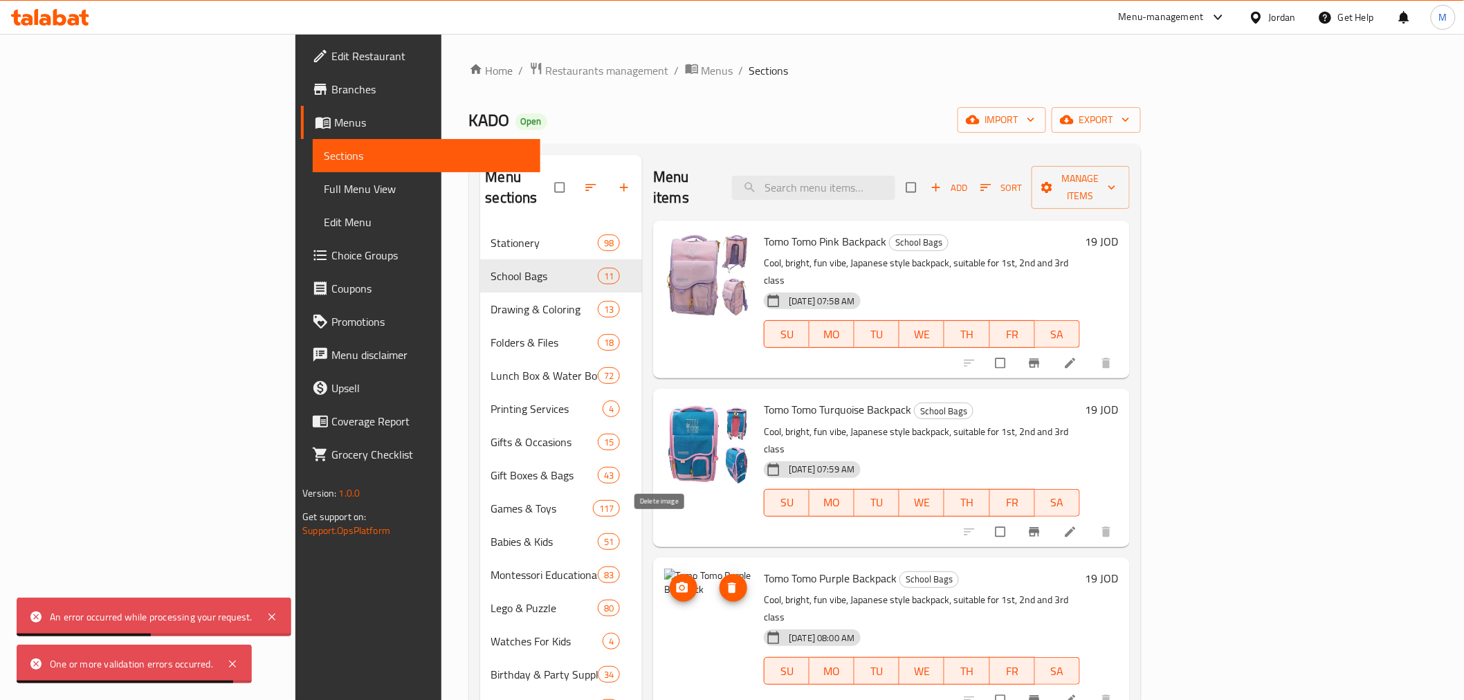
click at [728, 583] on icon "delete image" at bounding box center [732, 588] width 8 height 10
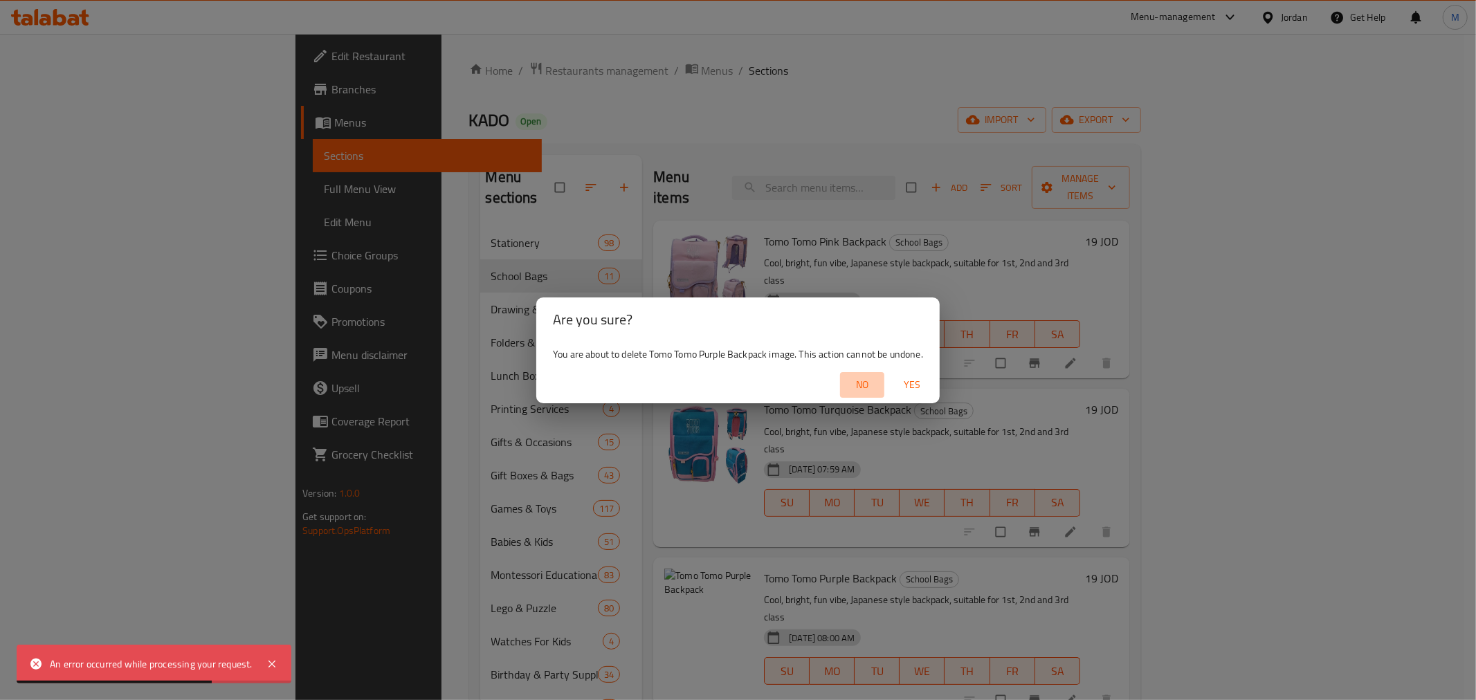
click at [858, 386] on span "No" at bounding box center [862, 384] width 33 height 17
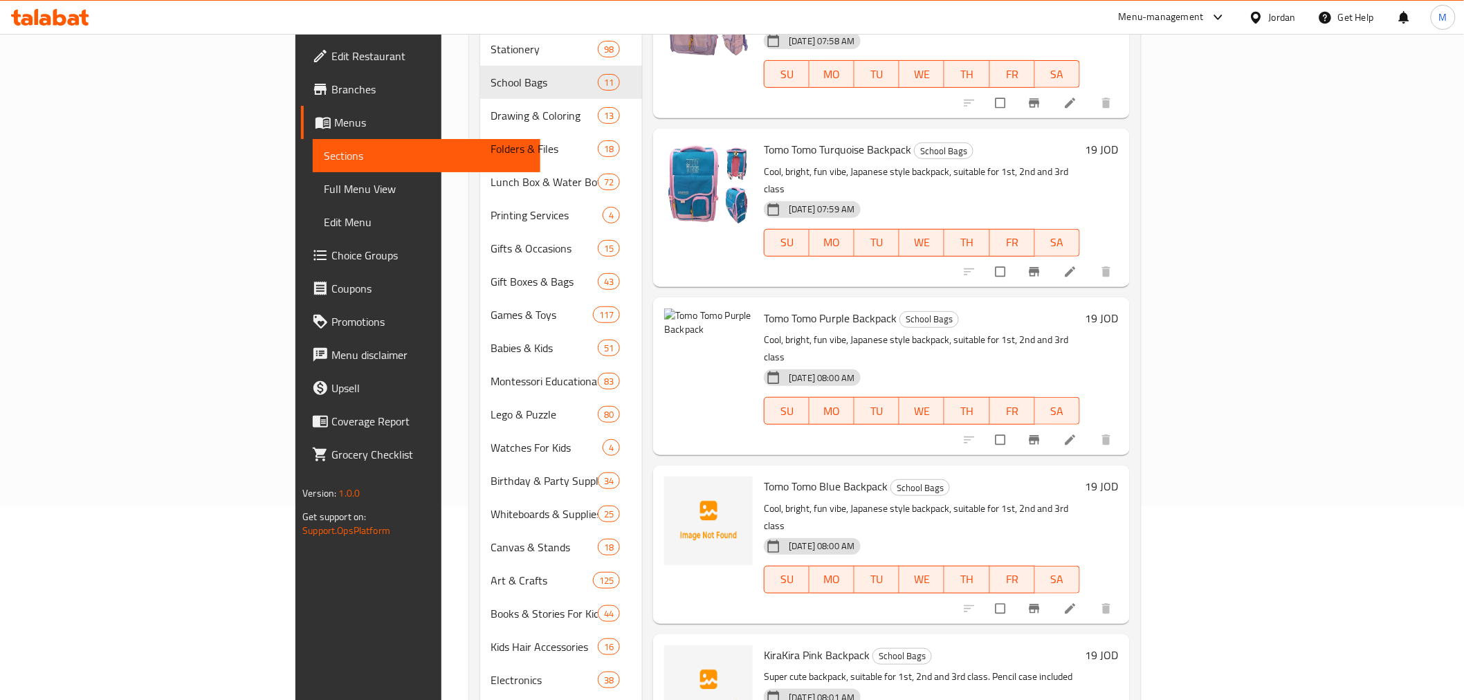
scroll to position [154, 0]
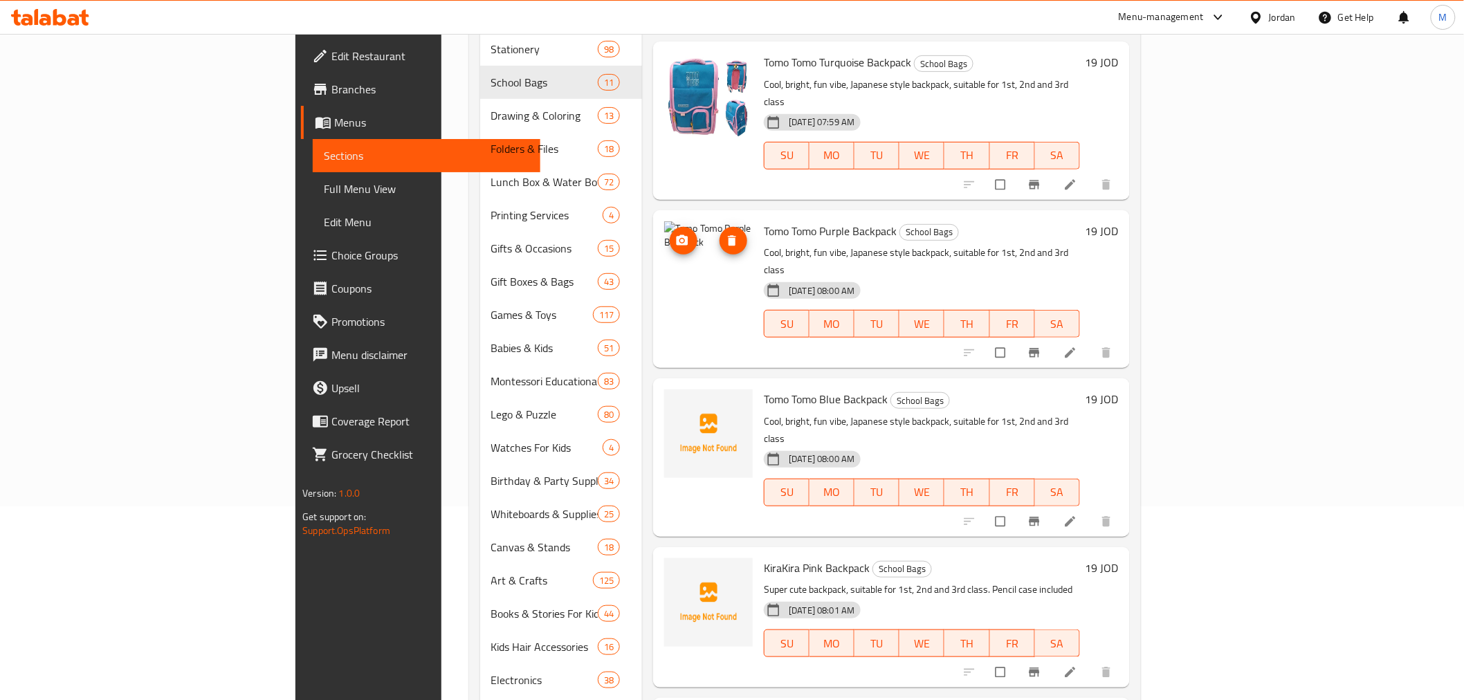
click at [720, 227] on button "delete image" at bounding box center [734, 241] width 28 height 28
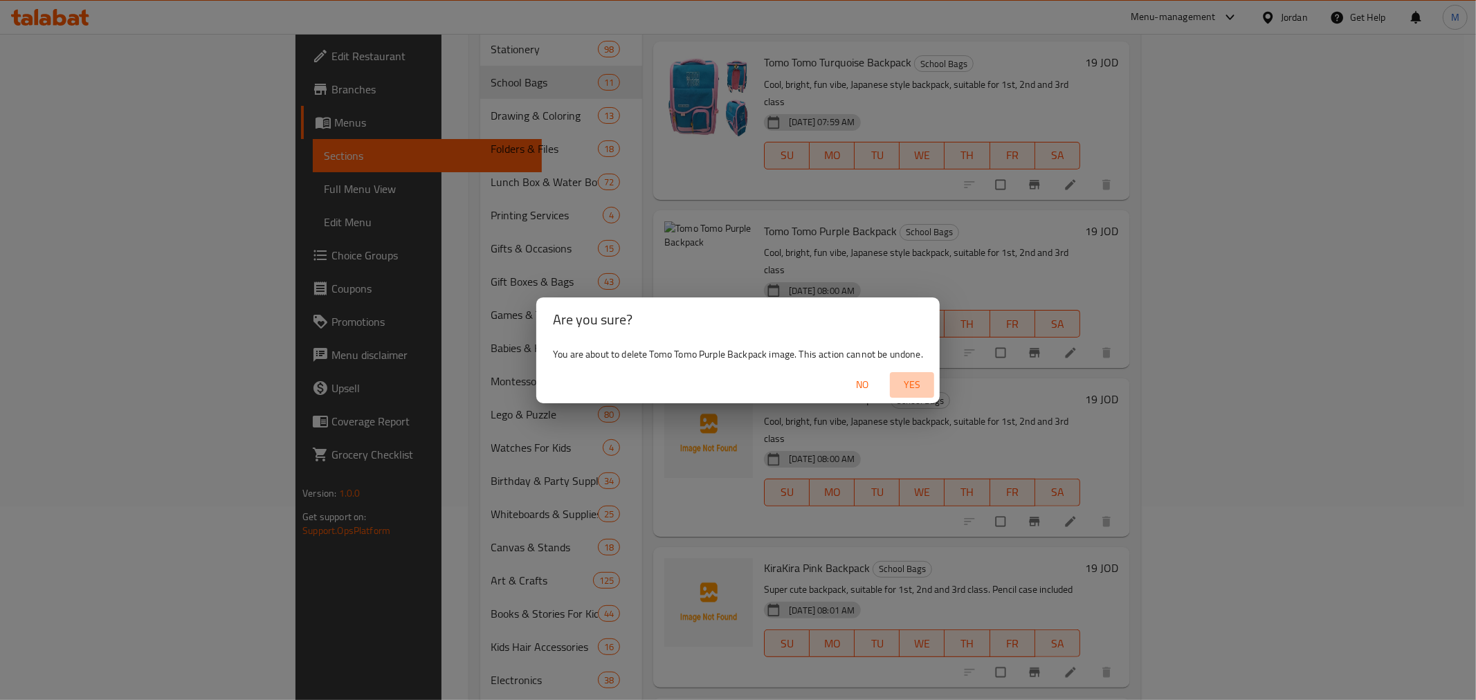
click at [911, 386] on span "Yes" at bounding box center [912, 384] width 33 height 17
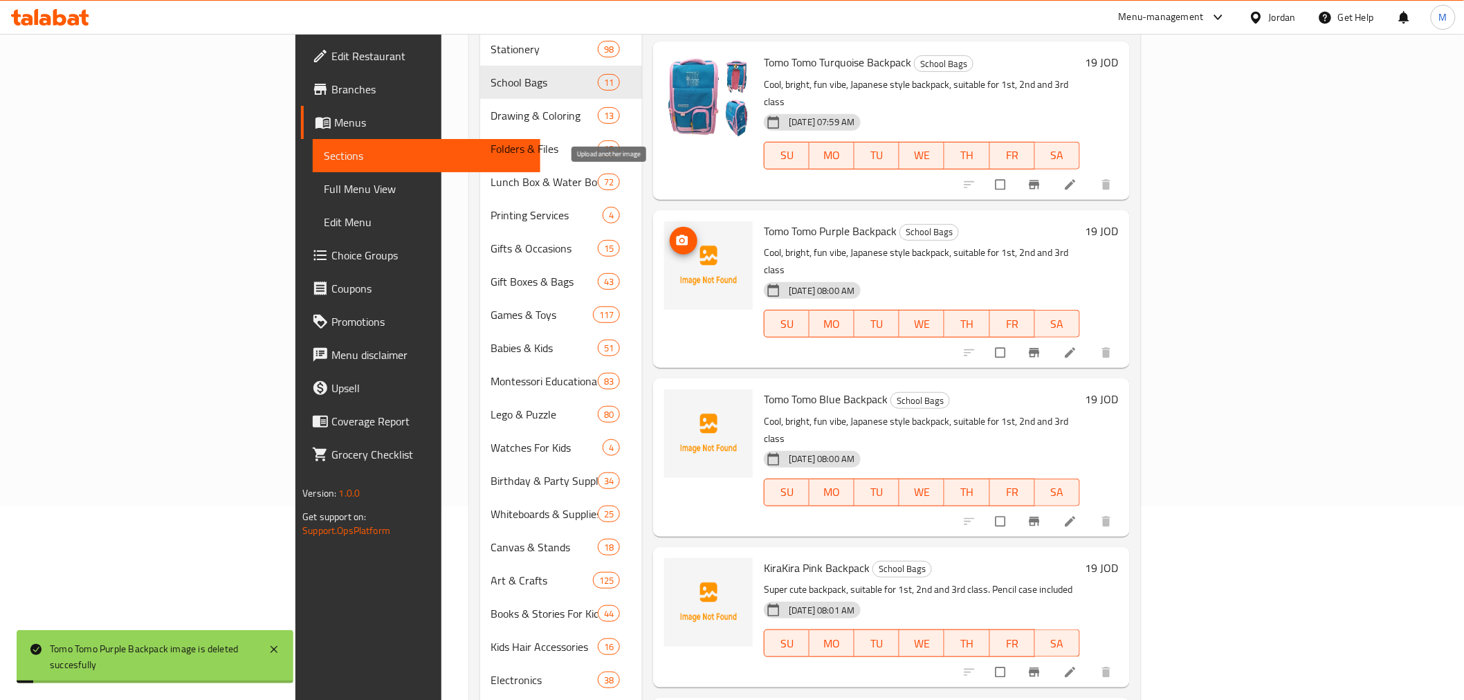
click at [675, 234] on icon "upload picture" at bounding box center [682, 241] width 14 height 14
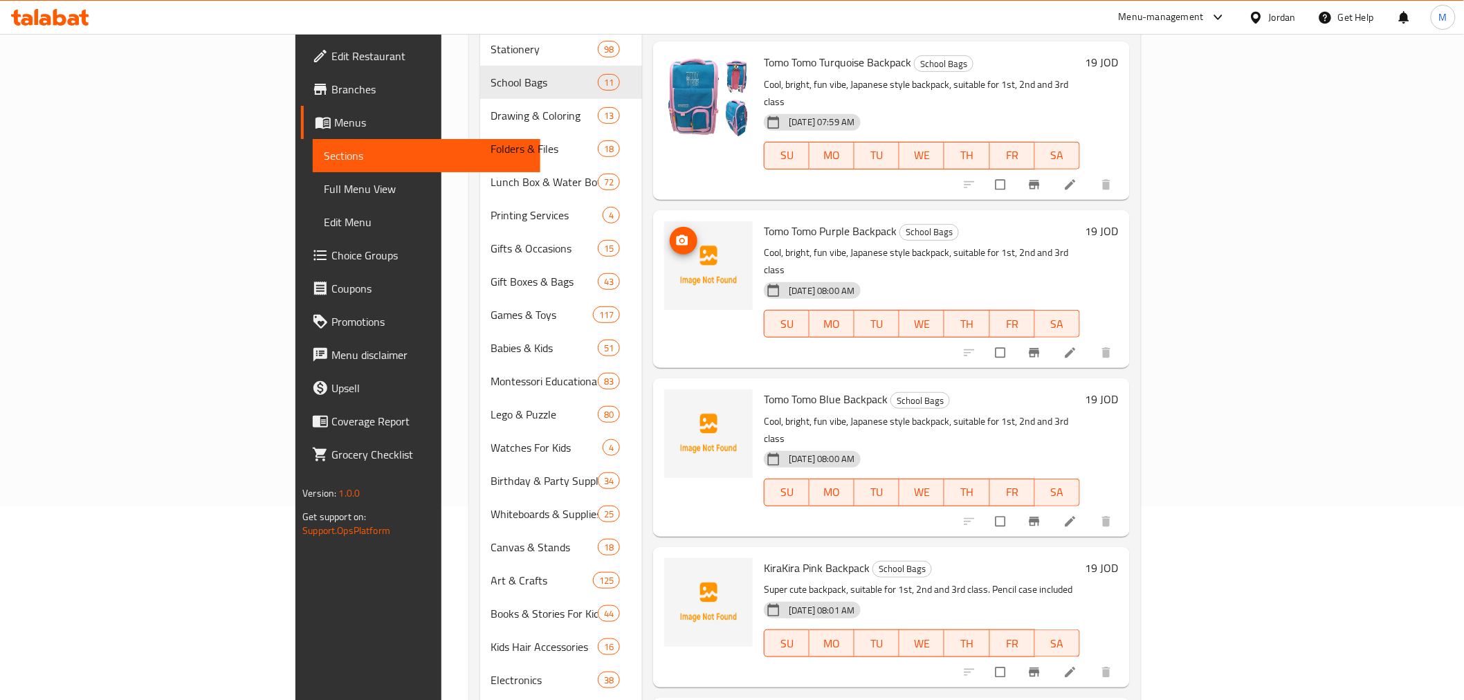
click at [664, 231] on img at bounding box center [708, 265] width 89 height 89
click at [670, 227] on button "upload picture" at bounding box center [684, 241] width 28 height 28
click at [664, 221] on img at bounding box center [708, 265] width 89 height 89
click at [670, 234] on span "upload picture" at bounding box center [684, 241] width 28 height 14
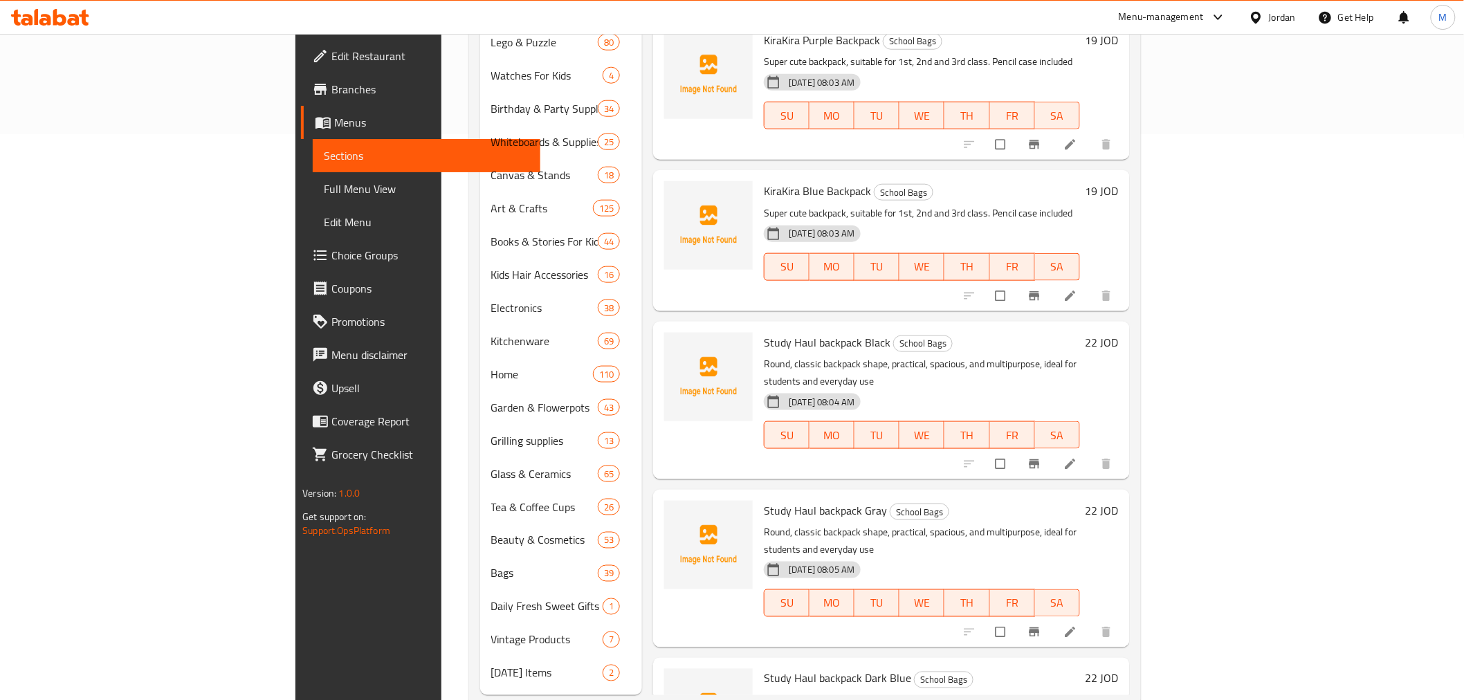
scroll to position [578, 0]
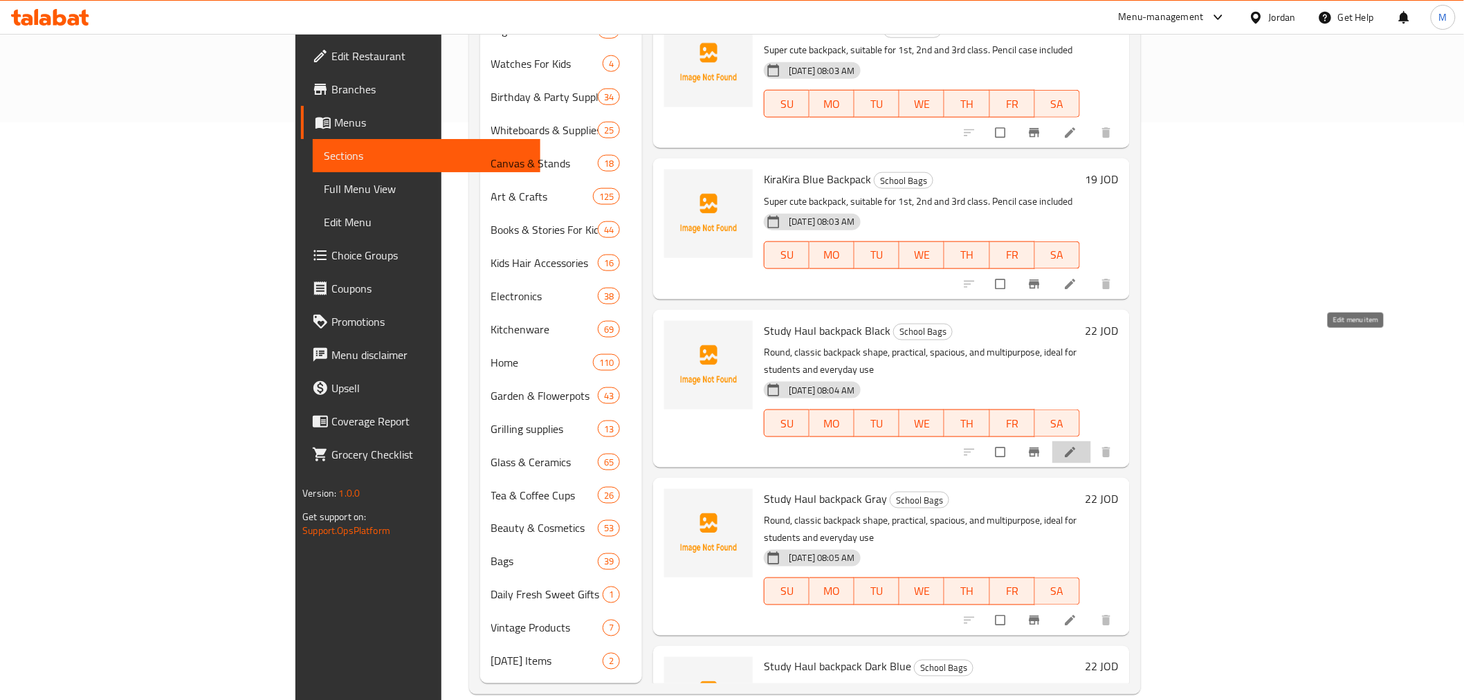
click at [1078, 446] on icon at bounding box center [1071, 453] width 14 height 14
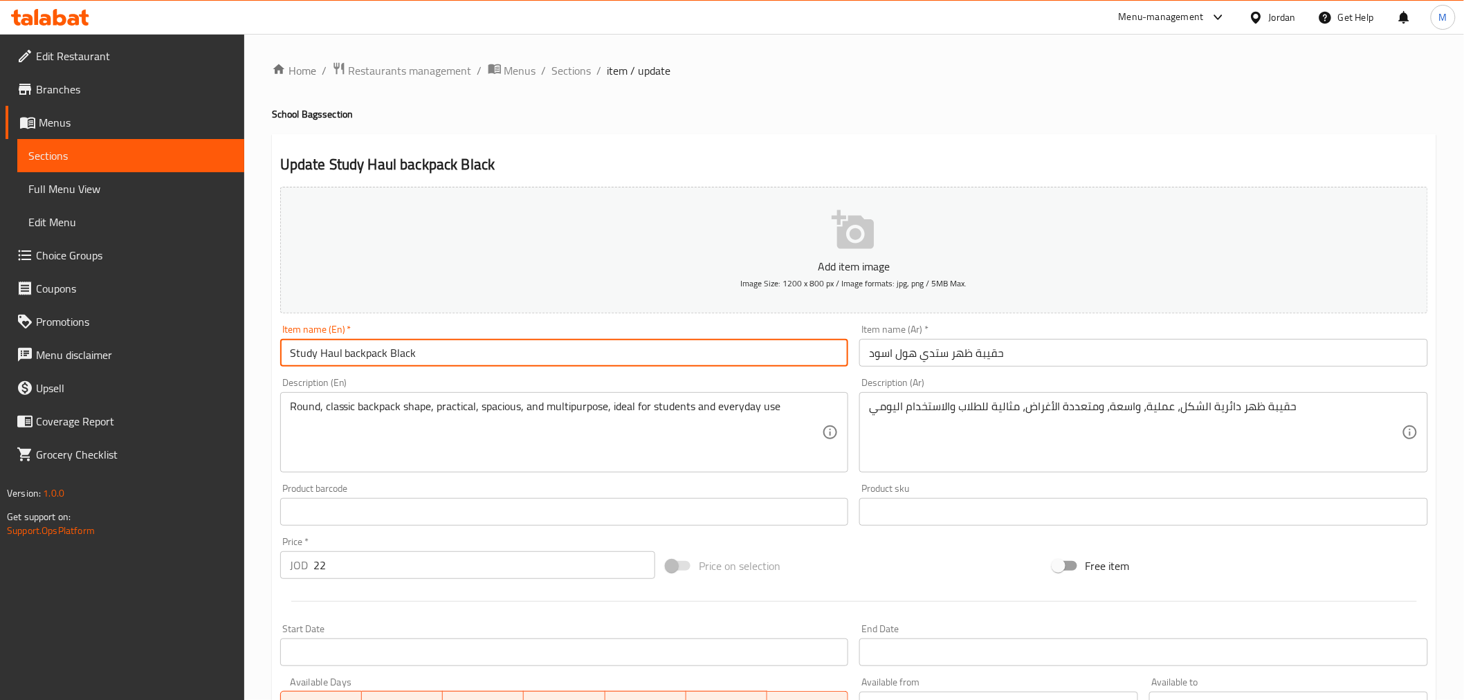
click at [392, 356] on input "Study Haul backpack Black" at bounding box center [564, 353] width 569 height 28
click at [392, 355] on input "Study Haul backpack Black" at bounding box center [564, 353] width 569 height 28
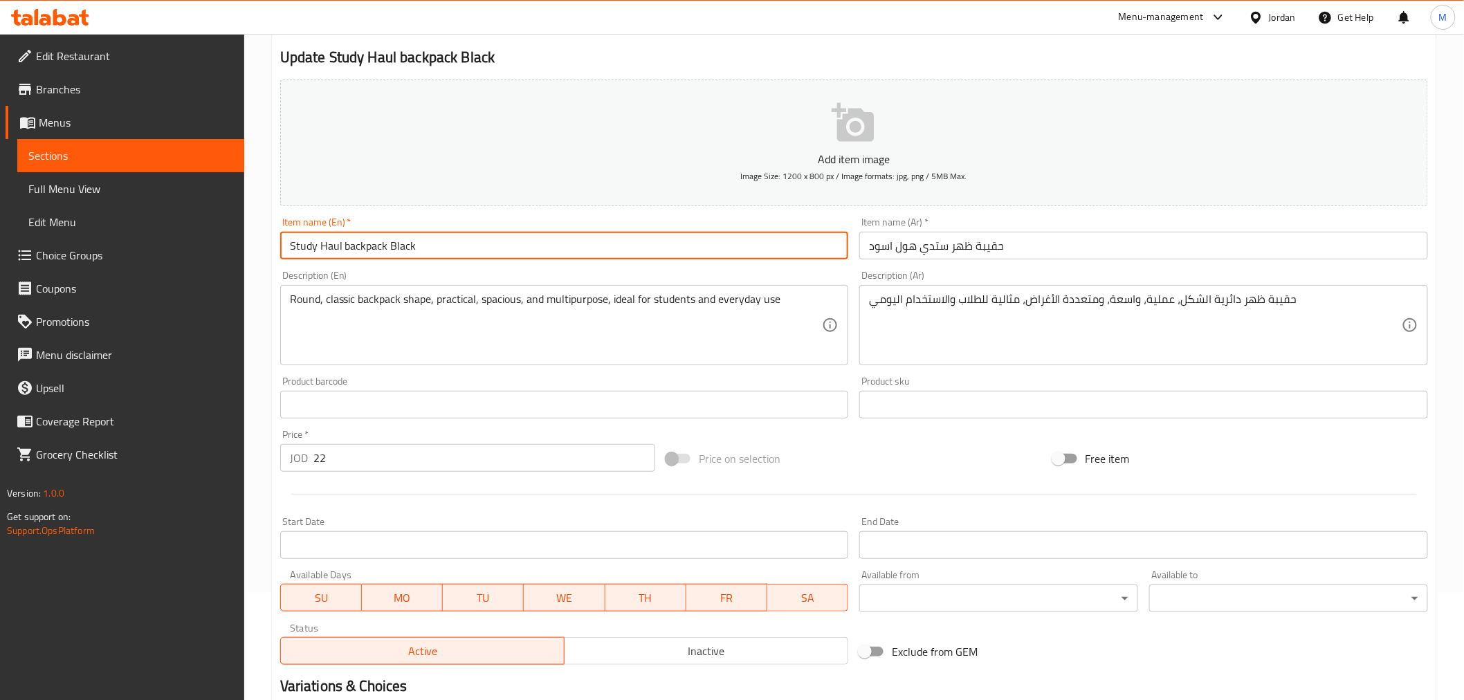
scroll to position [275, 0]
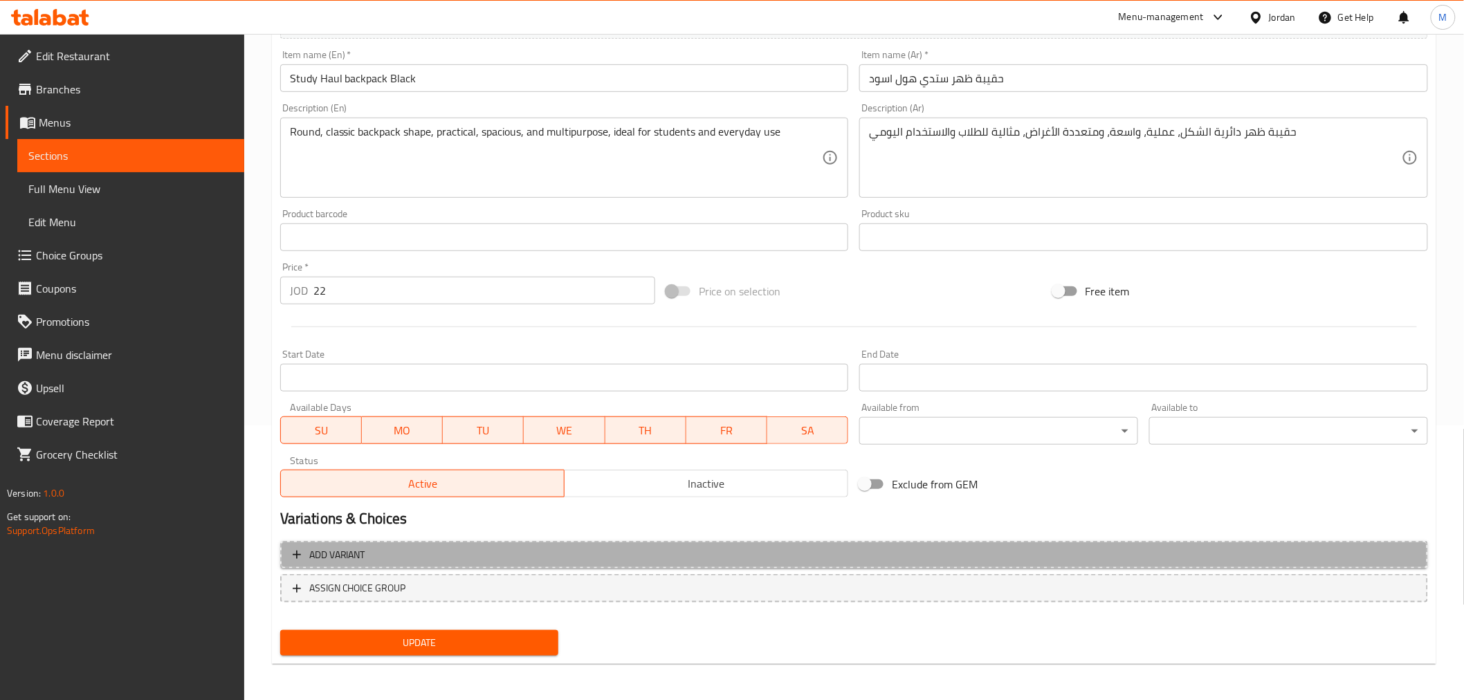
click at [434, 552] on span "Add variant" at bounding box center [854, 555] width 1123 height 17
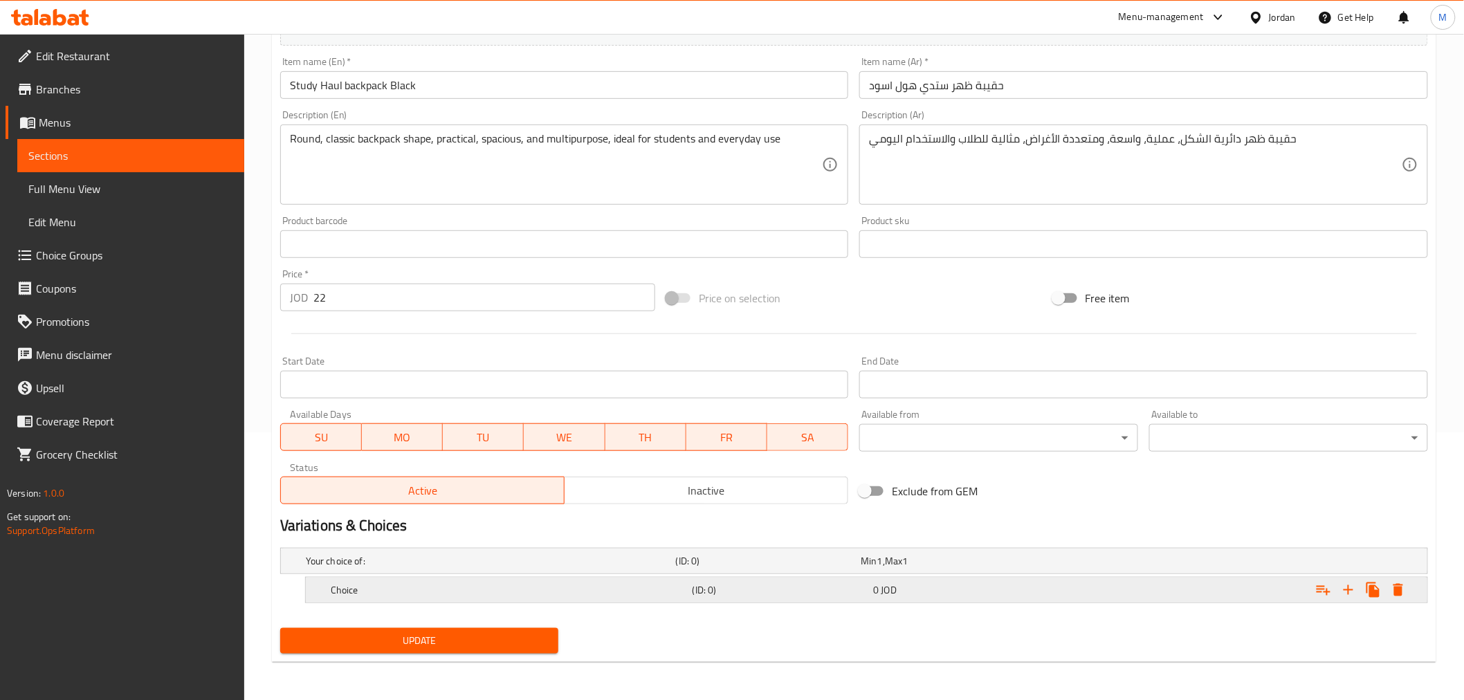
click at [406, 568] on h5 "Choice" at bounding box center [488, 561] width 365 height 14
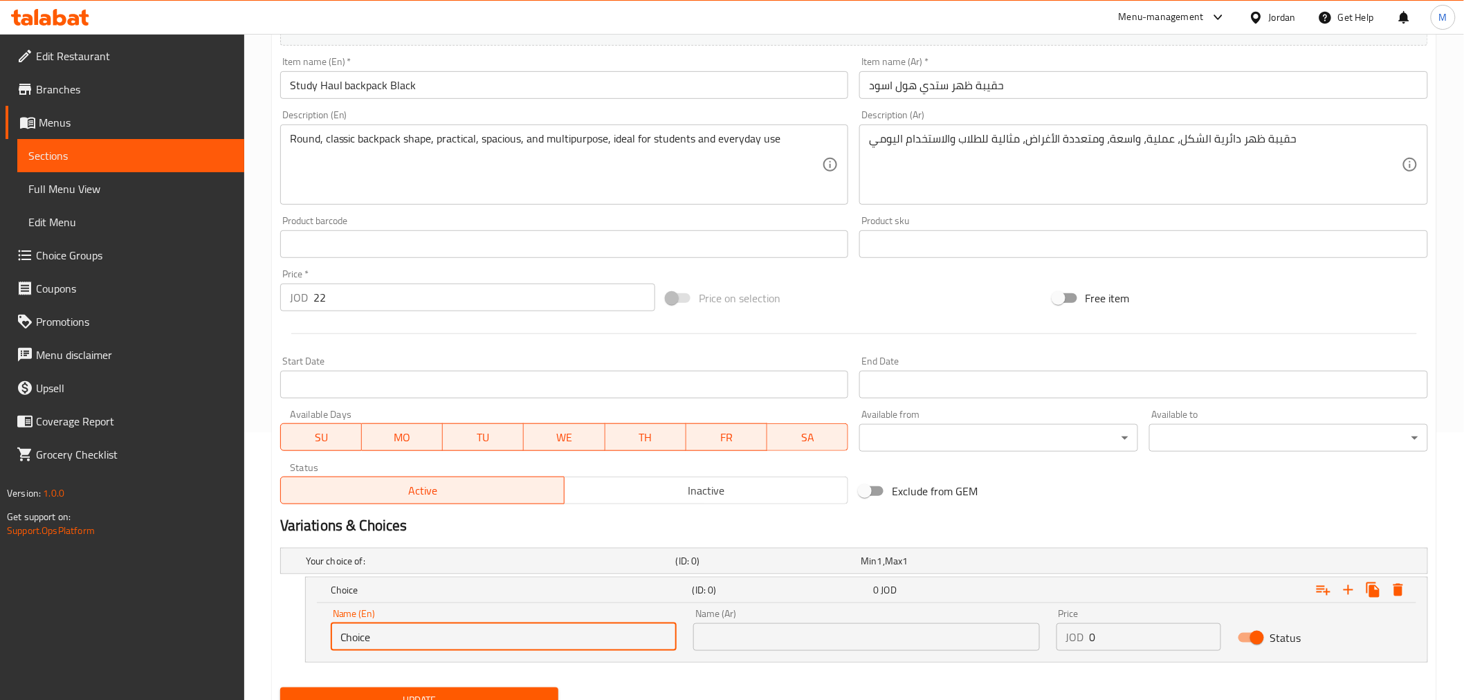
drag, startPoint x: 420, startPoint y: 635, endPoint x: 303, endPoint y: 646, distance: 117.5
click at [303, 646] on div "Choice (ID: 0) 0 JOD Name (En) Choice Name (En) Name (Ar) Name (Ar) Price JOD 0…" at bounding box center [854, 620] width 1148 height 86
click at [385, 630] on input "Choice" at bounding box center [504, 638] width 346 height 28
paste input "ose Color:"
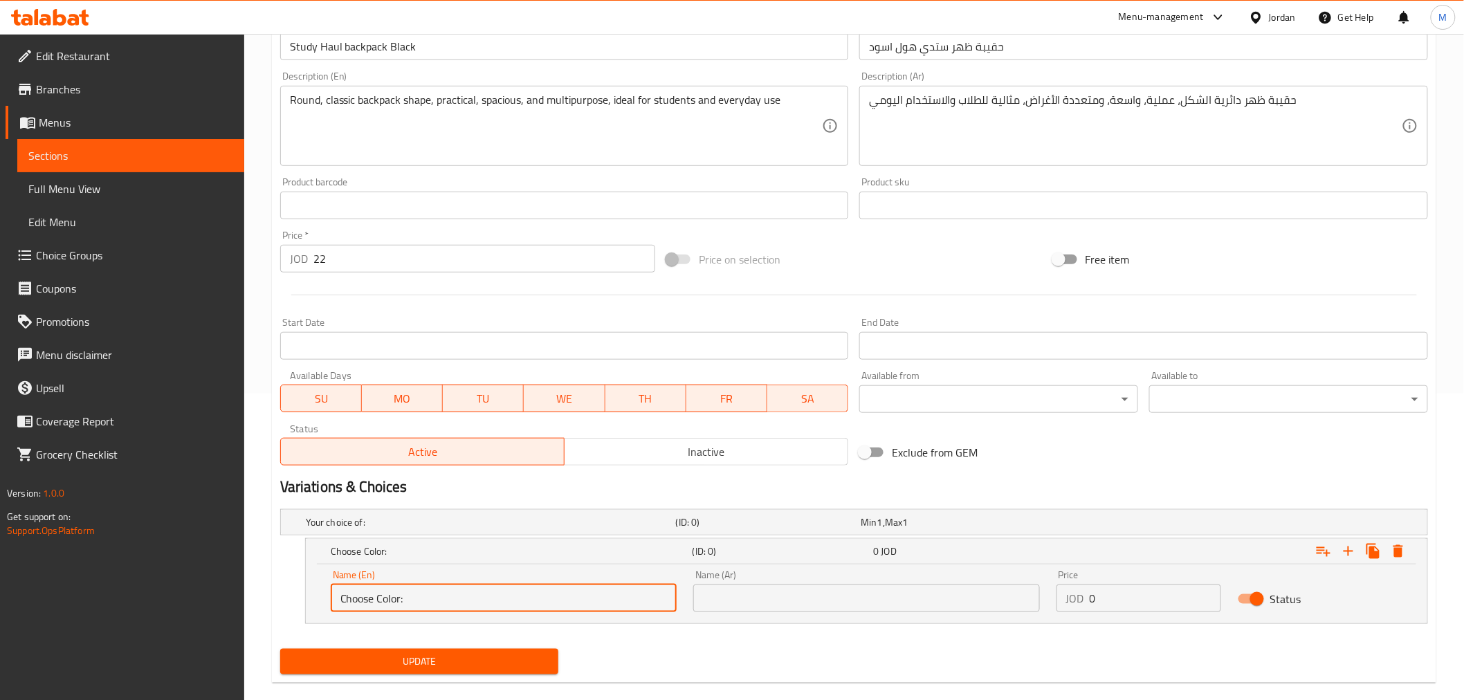
scroll to position [327, 0]
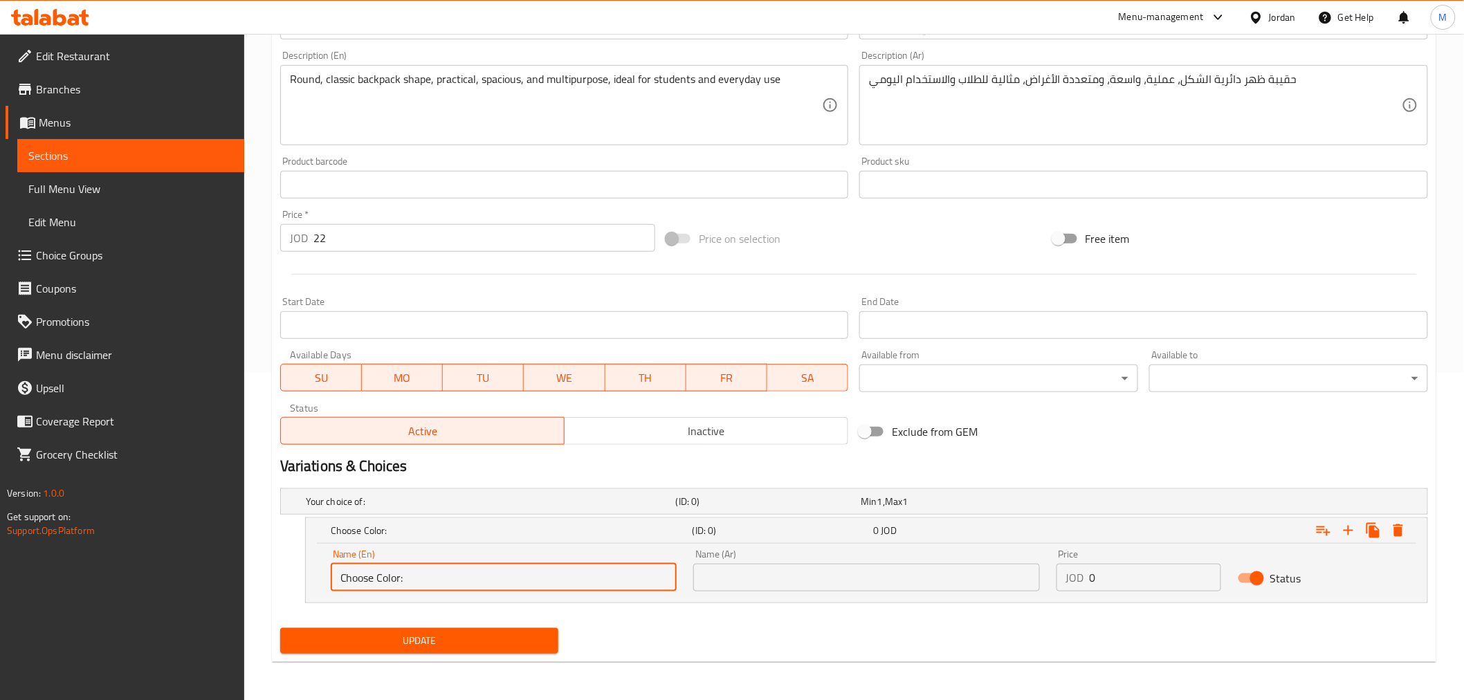
type input "Choose Color:"
click at [753, 578] on input "text" at bounding box center [866, 578] width 346 height 28
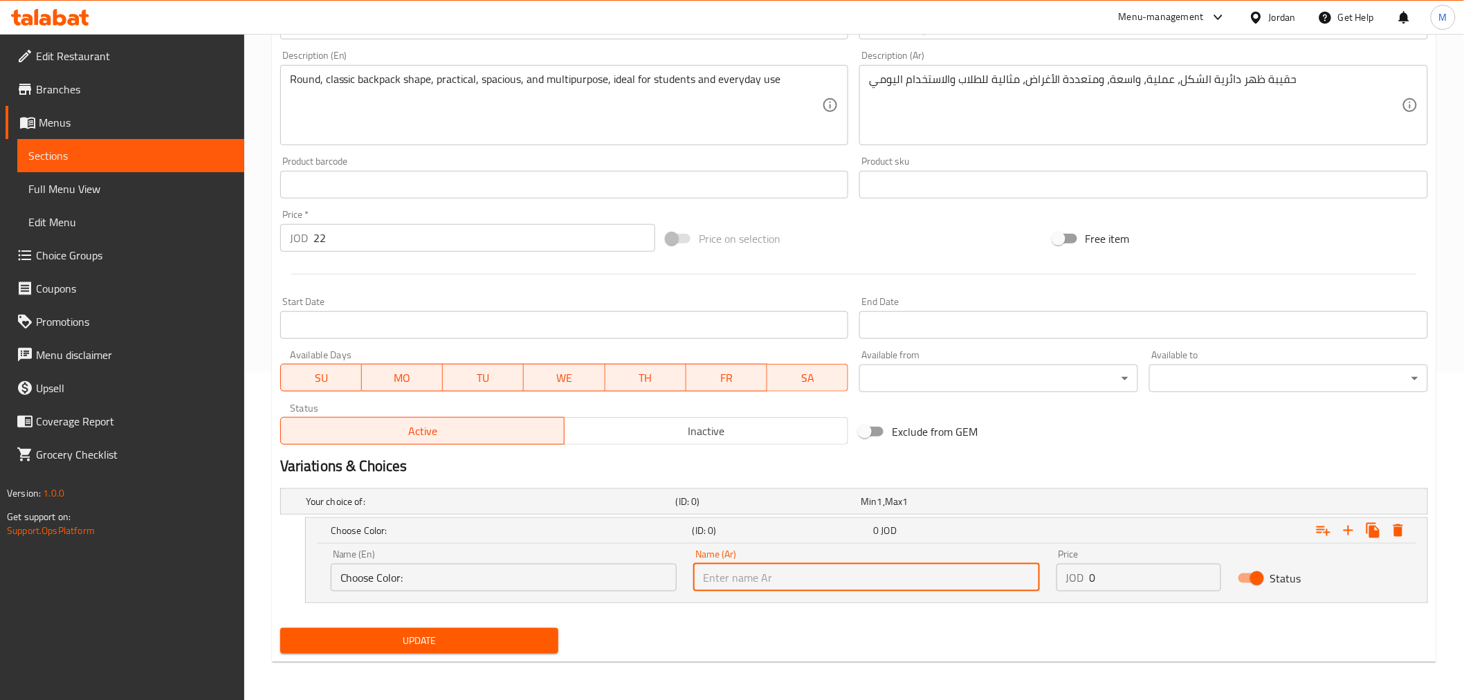
click at [759, 577] on input "text" at bounding box center [866, 578] width 346 height 28
paste input "اختر لون:"
type input "اختر لون:"
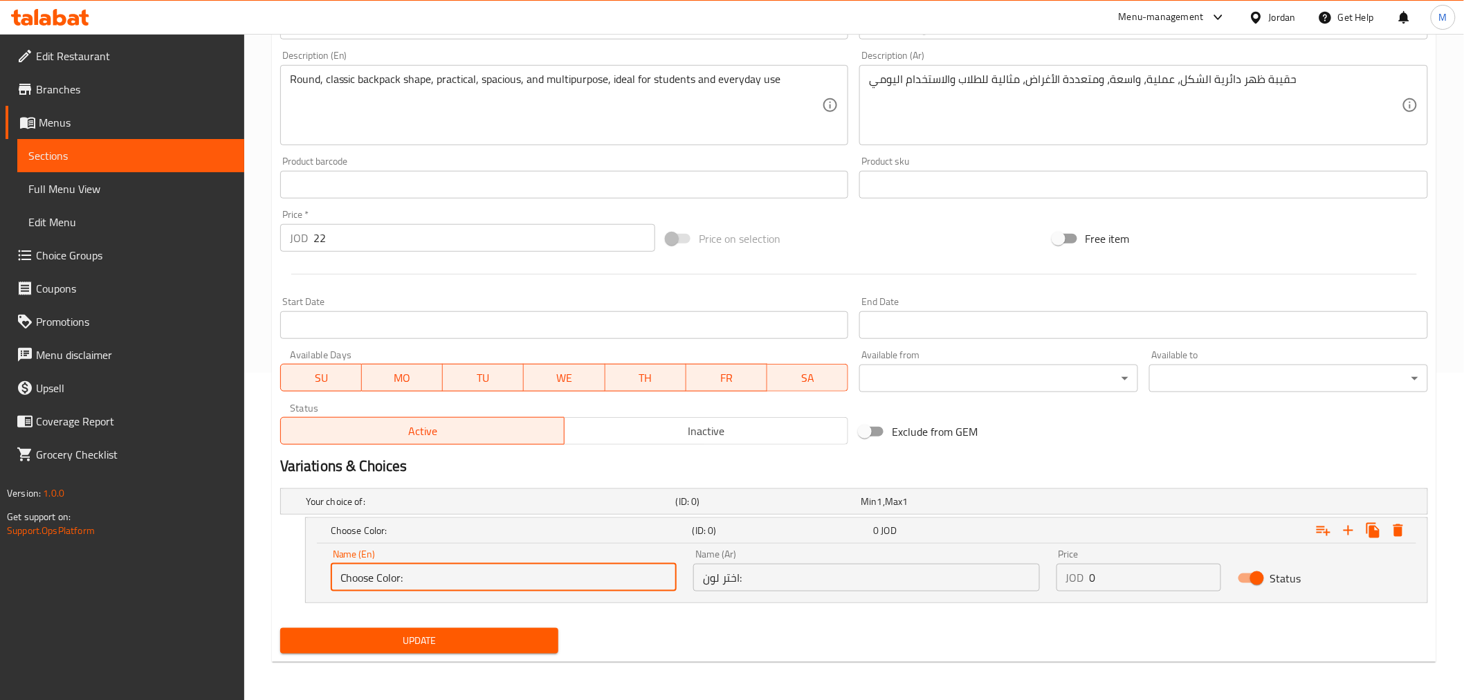
drag, startPoint x: 418, startPoint y: 580, endPoint x: 267, endPoint y: 585, distance: 150.9
click at [263, 585] on div "Home / Restaurants management / Menus / Sections / item / update School Bags se…" at bounding box center [854, 204] width 1220 height 994
click at [415, 583] on input "Choose Color:" at bounding box center [504, 578] width 346 height 28
paste input "Black"
type input "Black"
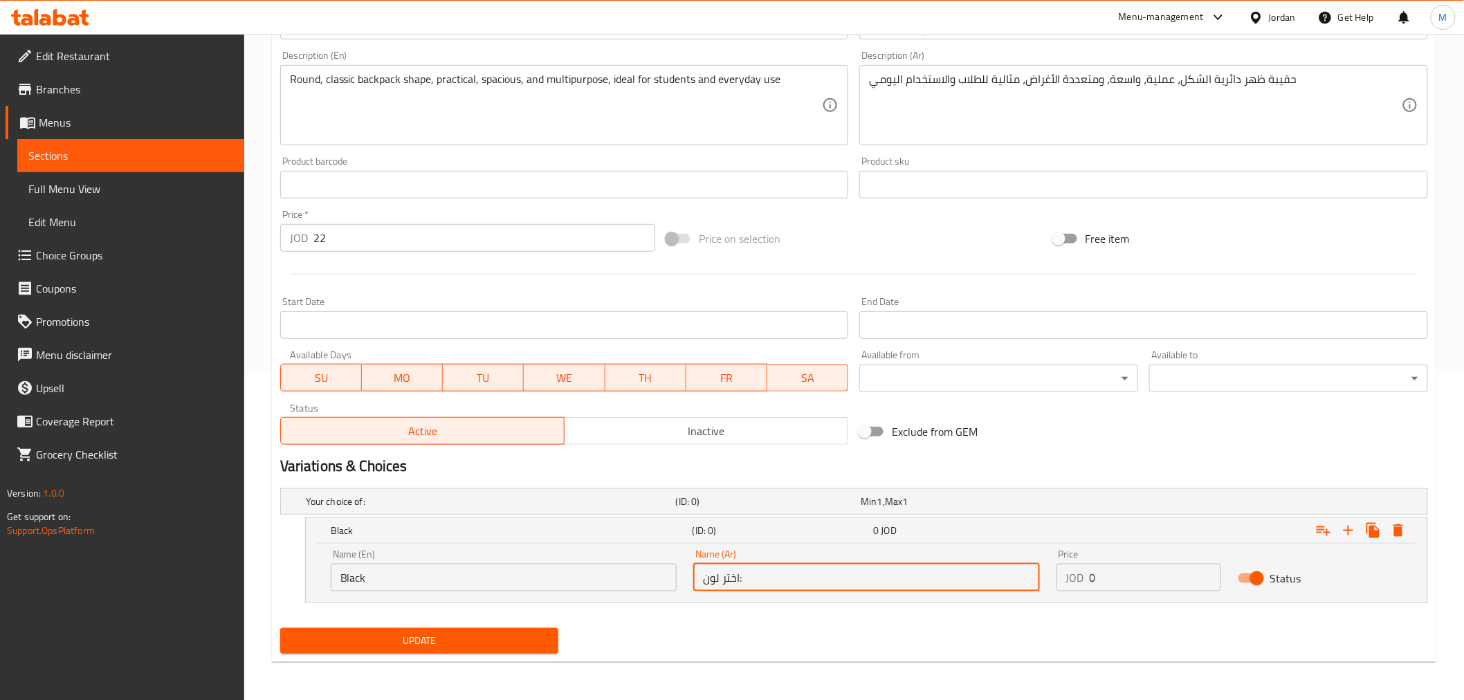
drag, startPoint x: 743, startPoint y: 592, endPoint x: 578, endPoint y: 596, distance: 164.8
click at [565, 600] on div "Name (En) Black Name (En) Name (Ar) اختر لون: Name (Ar) Price JOD 0 Price Status" at bounding box center [867, 573] width 1122 height 59
paste input "ود"
type input "اسود"
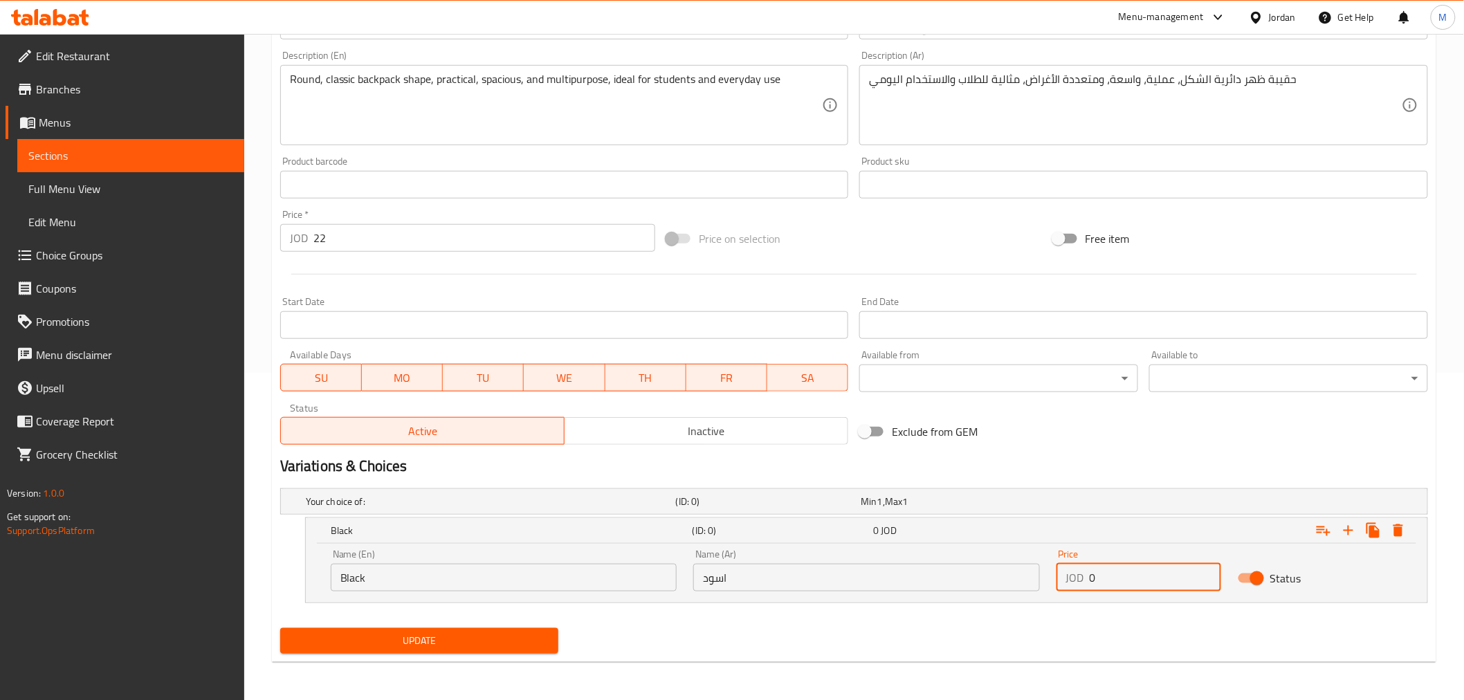
drag, startPoint x: 1096, startPoint y: 583, endPoint x: 1077, endPoint y: 582, distance: 18.7
click at [1077, 582] on div "JOD 0 Price" at bounding box center [1139, 578] width 165 height 28
type input "22"
click at [1347, 531] on icon "Expand" at bounding box center [1348, 530] width 17 height 17
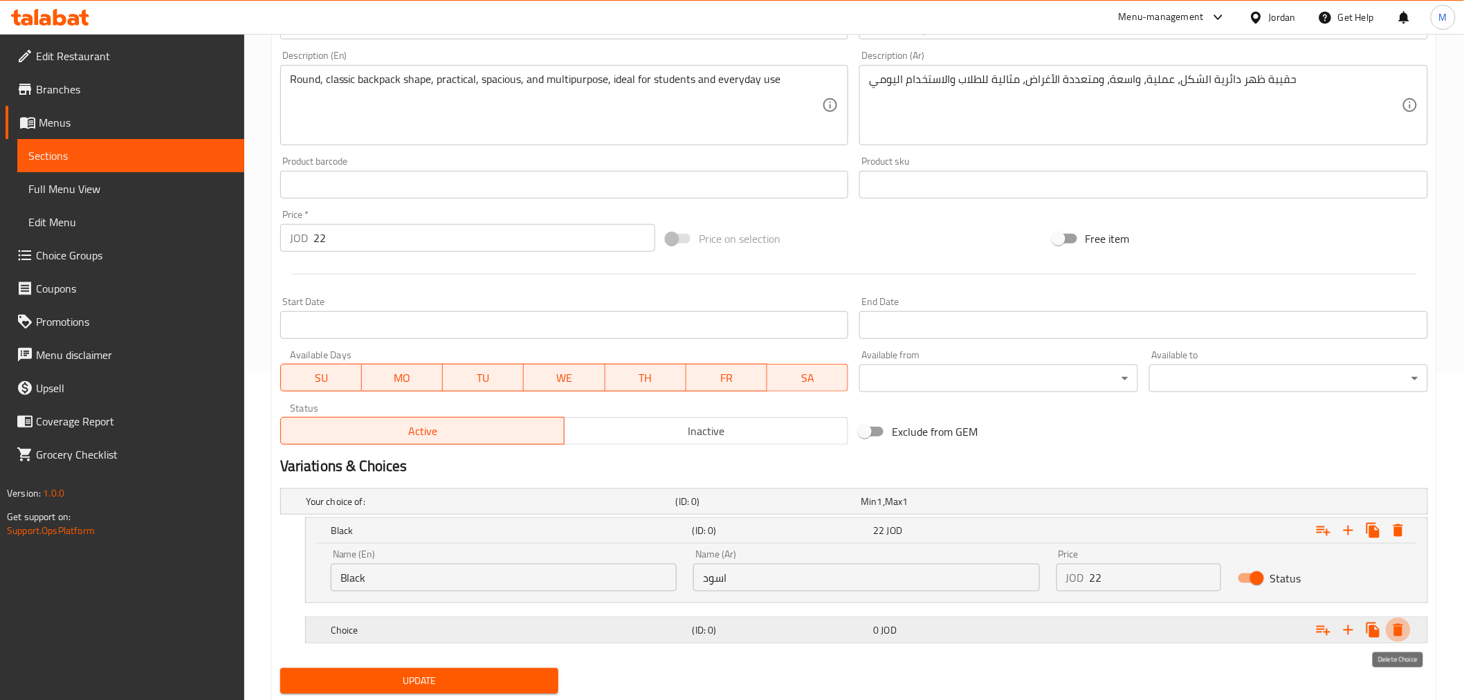
click at [1397, 632] on icon "Expand" at bounding box center [1399, 630] width 10 height 12
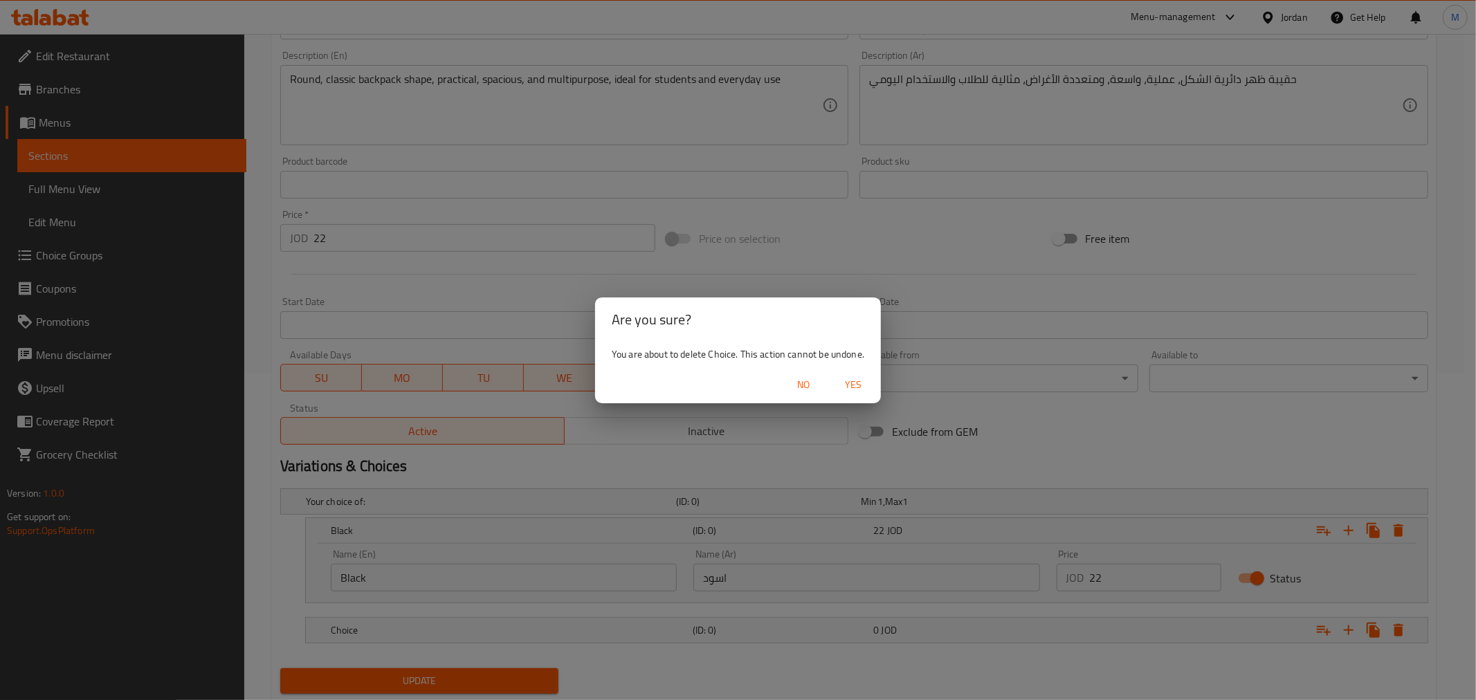
click at [862, 386] on span "Yes" at bounding box center [853, 384] width 33 height 17
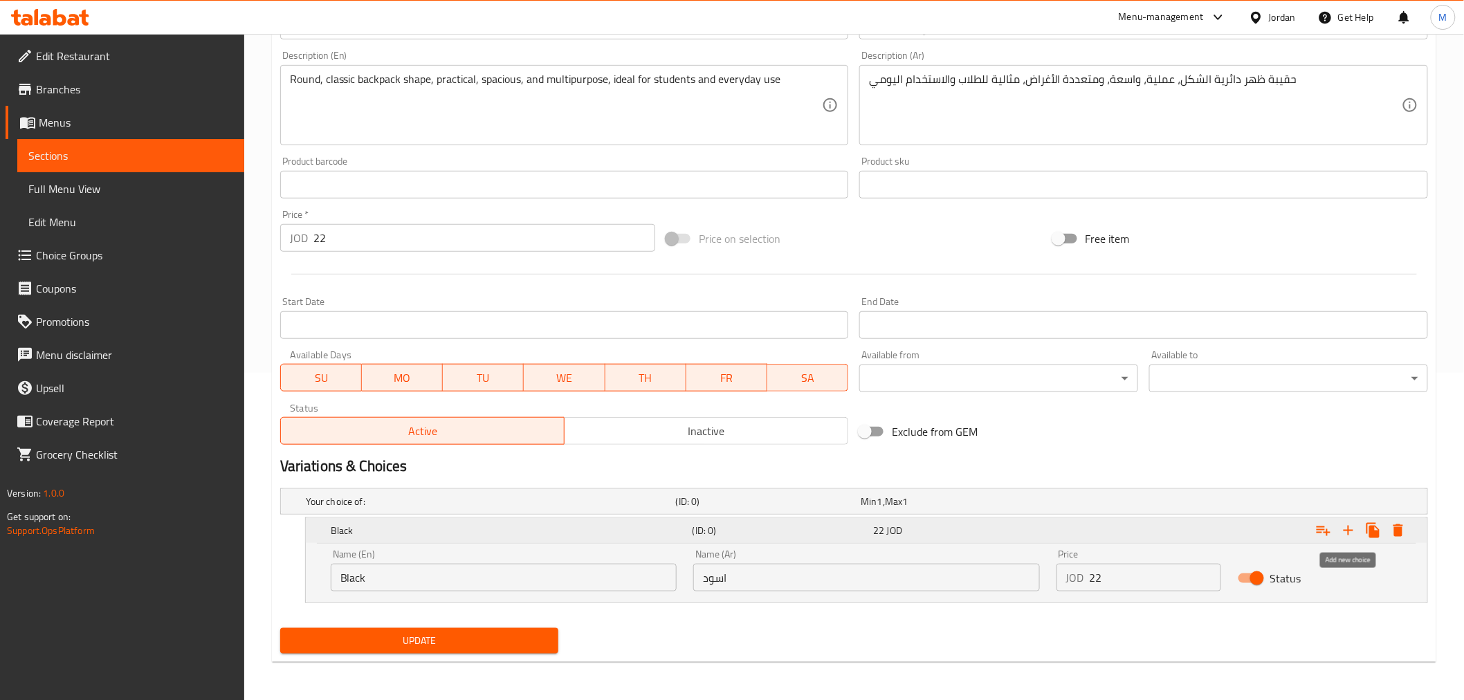
click at [1348, 530] on icon "Expand" at bounding box center [1349, 531] width 10 height 10
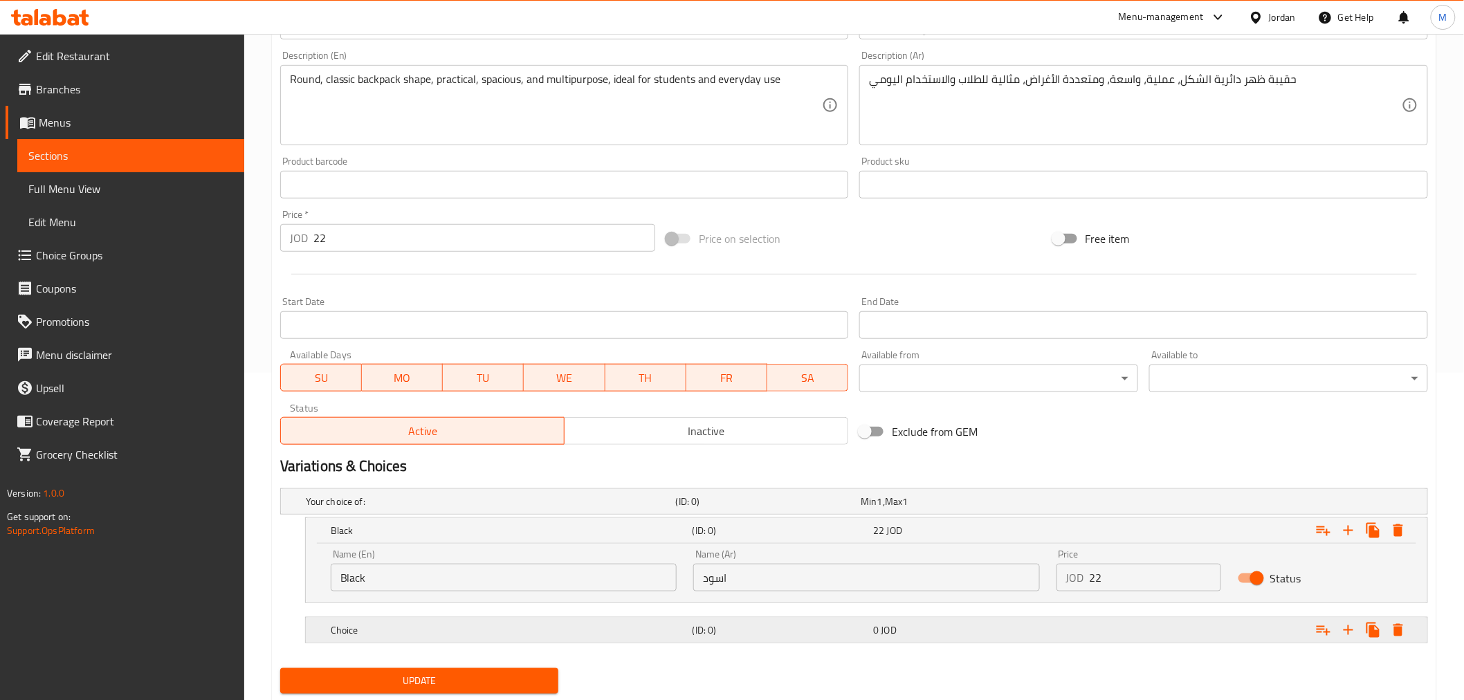
click at [466, 509] on h5 "Choice" at bounding box center [488, 502] width 365 height 14
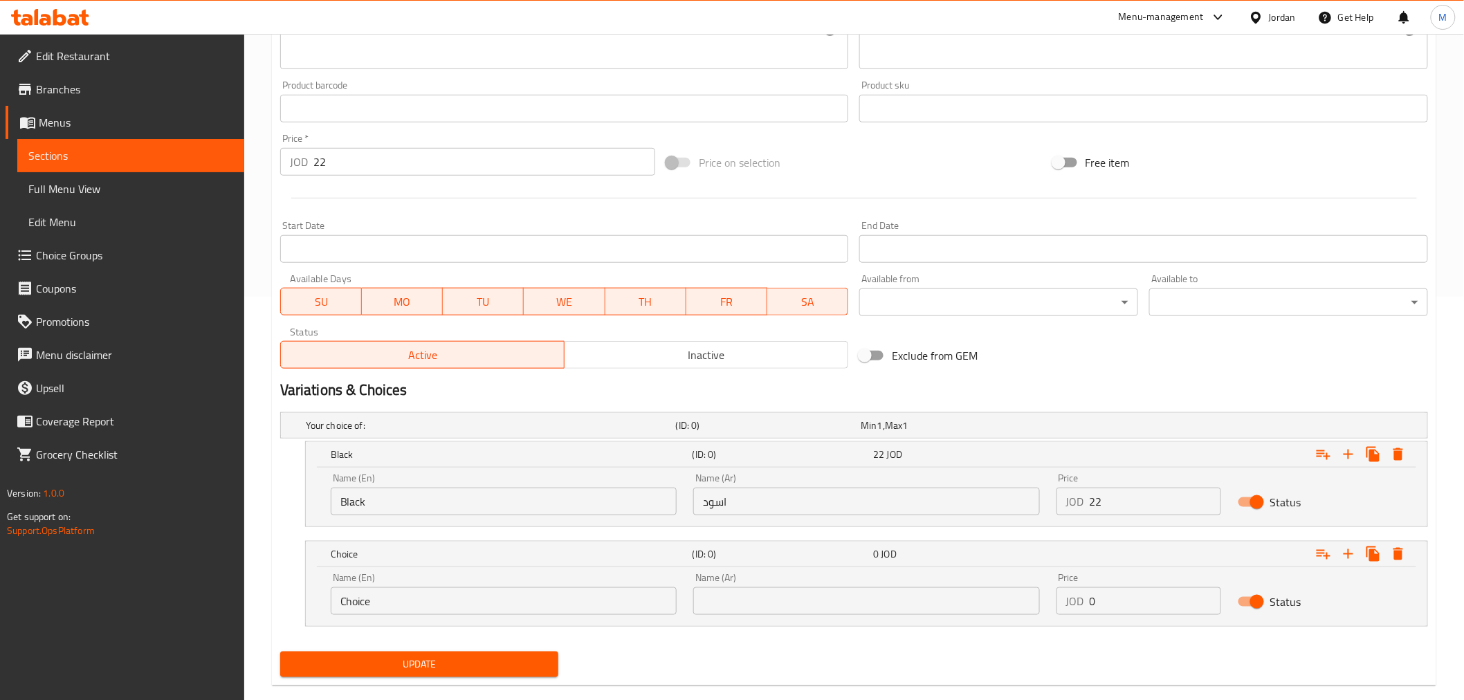
scroll to position [404, 0]
click at [401, 596] on input "Choice" at bounding box center [504, 601] width 346 height 28
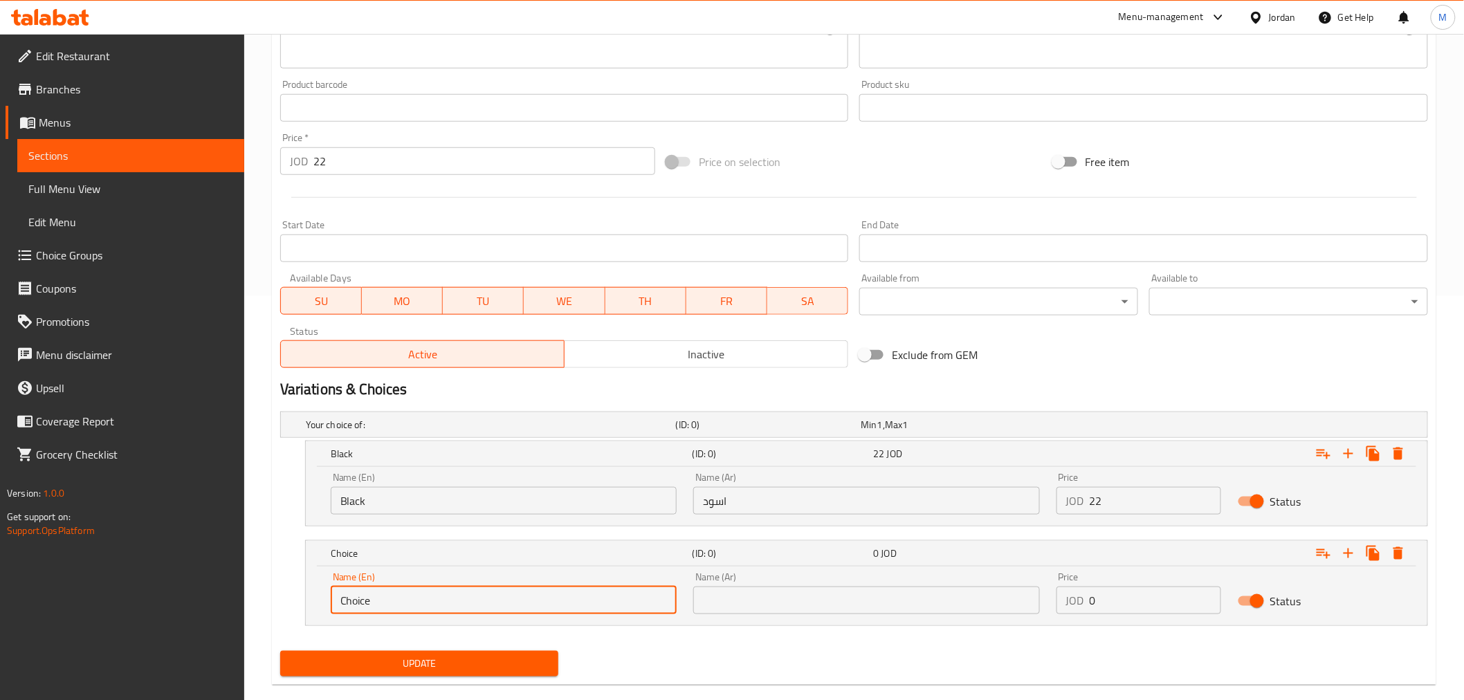
paste input "Gray"
drag, startPoint x: 389, startPoint y: 599, endPoint x: 322, endPoint y: 582, distance: 69.3
click at [275, 588] on div "Your choice of: (ID: 0) Min 1 , Max 1 Name (En) Your choice of: Name (En) Name …" at bounding box center [854, 525] width 1159 height 239
type input "Gray"
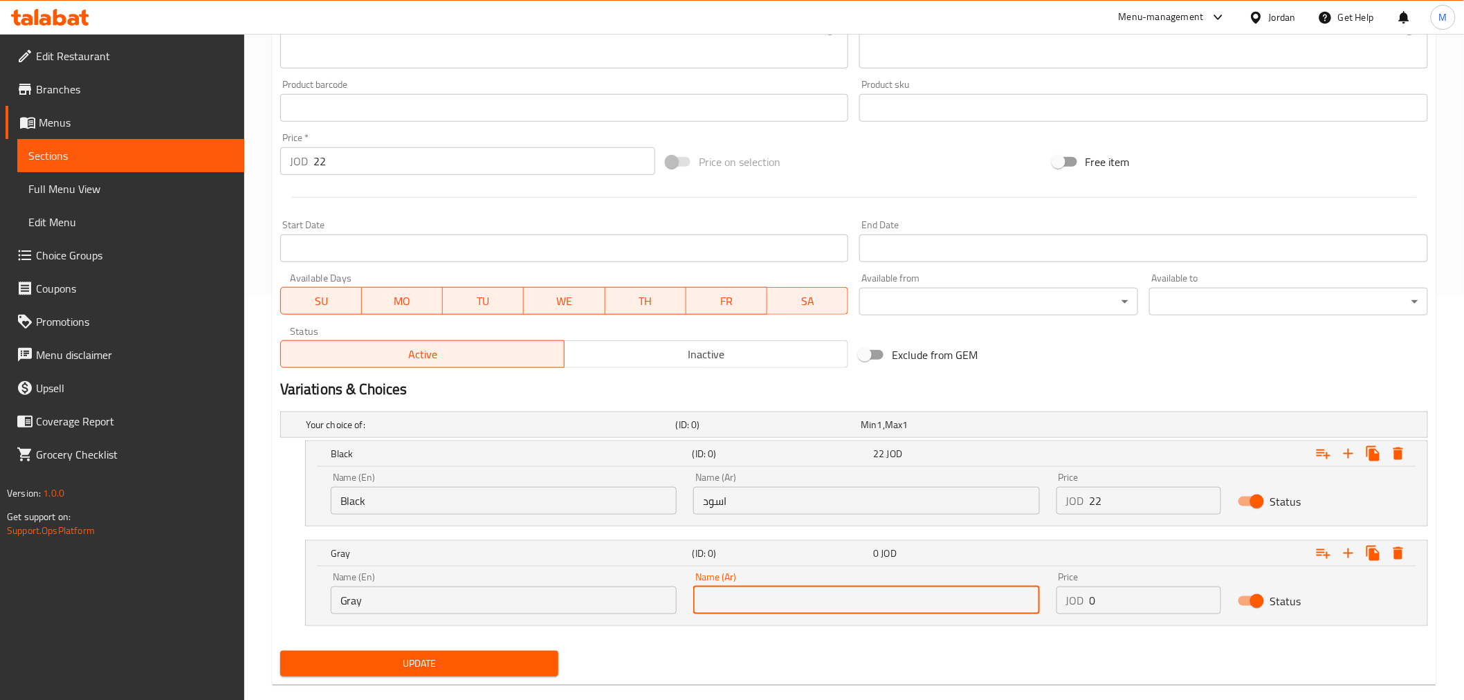
drag, startPoint x: 749, startPoint y: 599, endPoint x: 790, endPoint y: 608, distance: 41.7
click at [749, 599] on input "text" at bounding box center [866, 601] width 346 height 28
paste input "سكني"
type input "سكني"
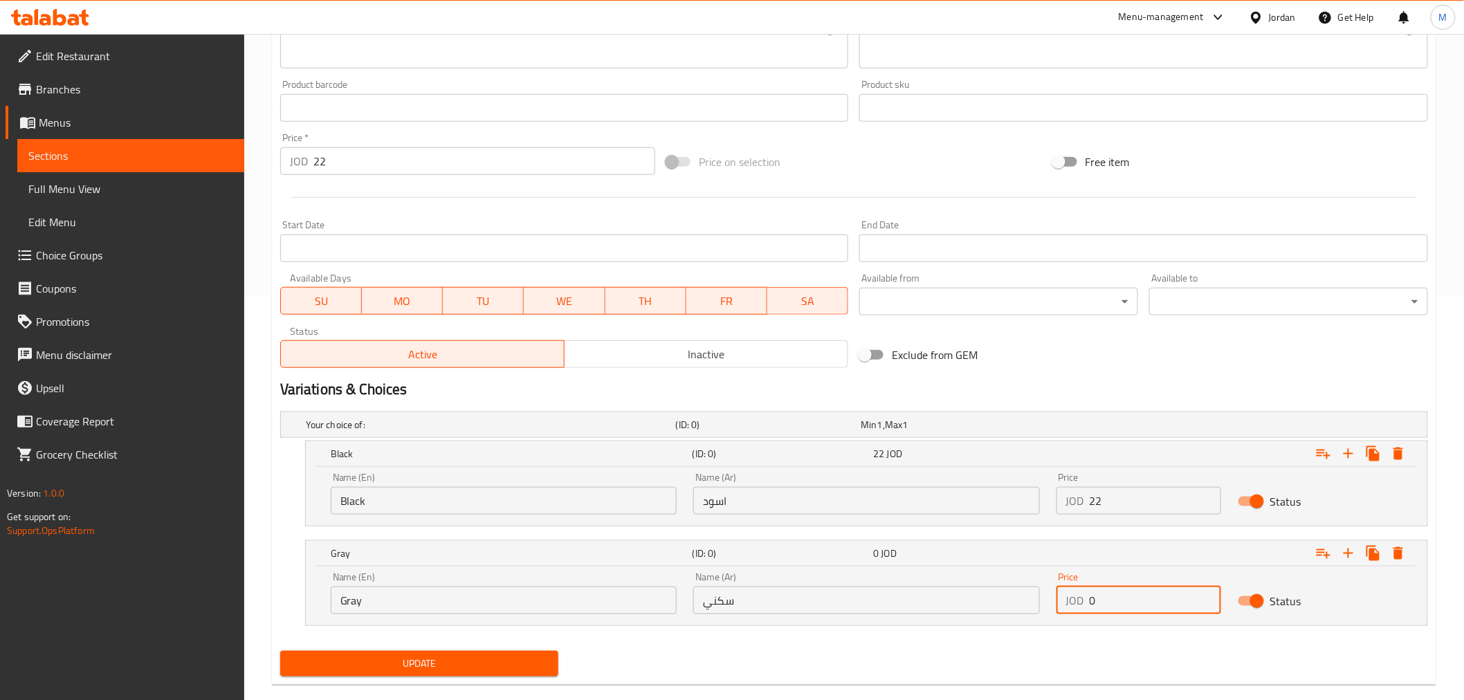
drag, startPoint x: 1109, startPoint y: 607, endPoint x: 1078, endPoint y: 604, distance: 30.6
click at [1078, 604] on div "JOD 0 Price" at bounding box center [1139, 601] width 165 height 28
type input "22"
click at [1352, 558] on icon "Expand" at bounding box center [1348, 553] width 17 height 17
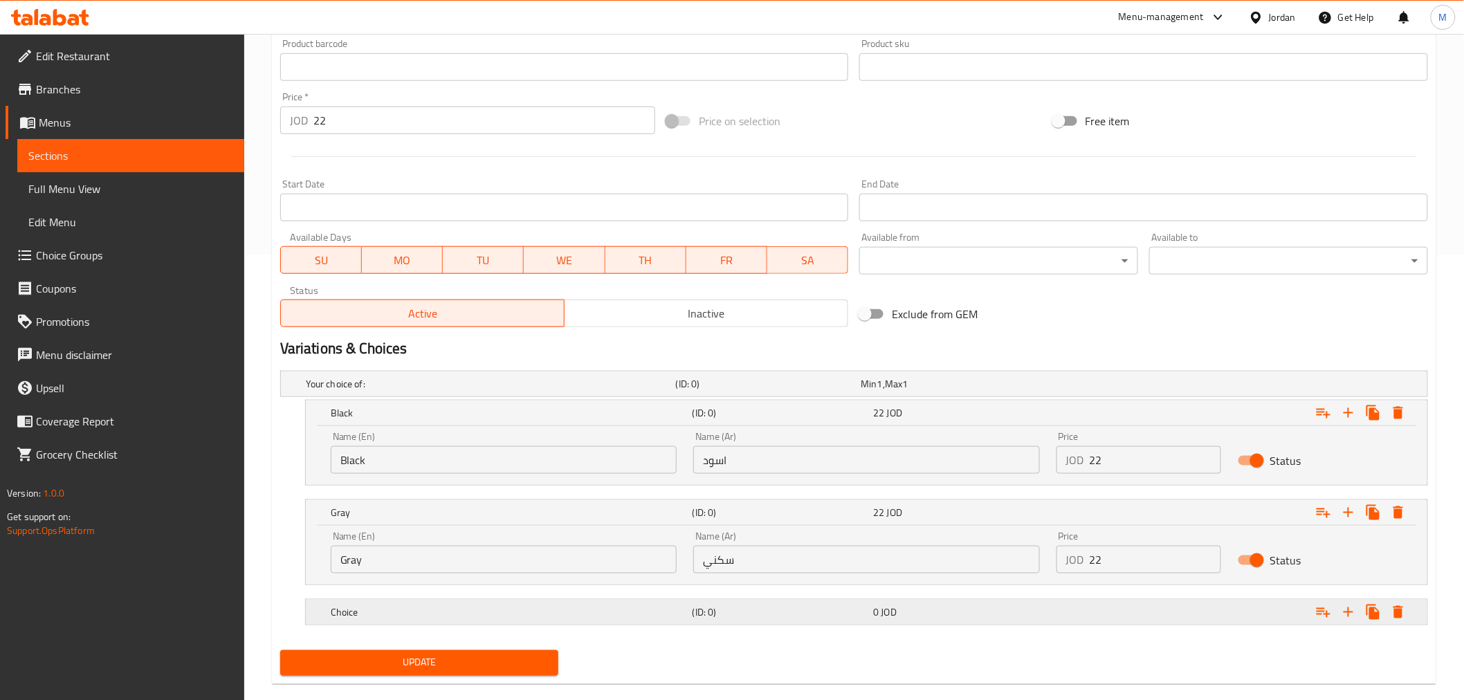
scroll to position [467, 0]
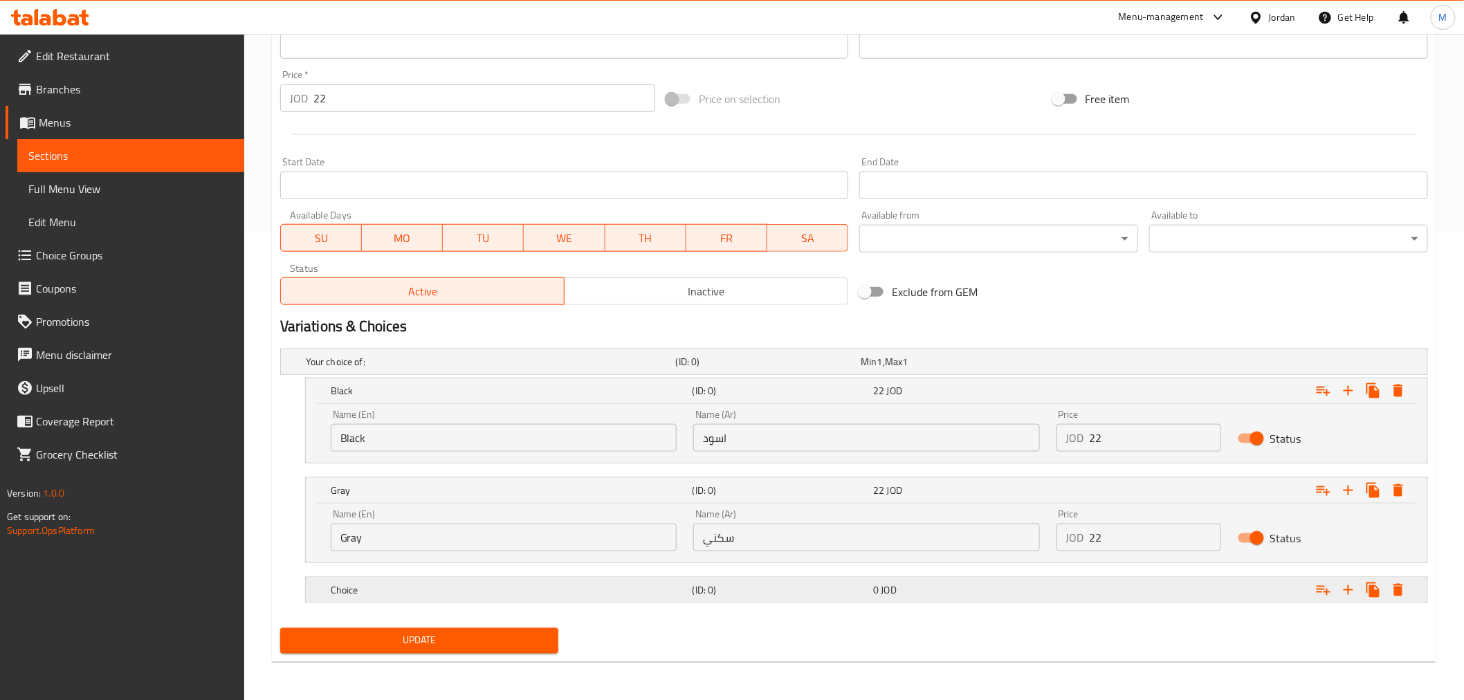
click at [437, 372] on div "Choice" at bounding box center [488, 361] width 370 height 19
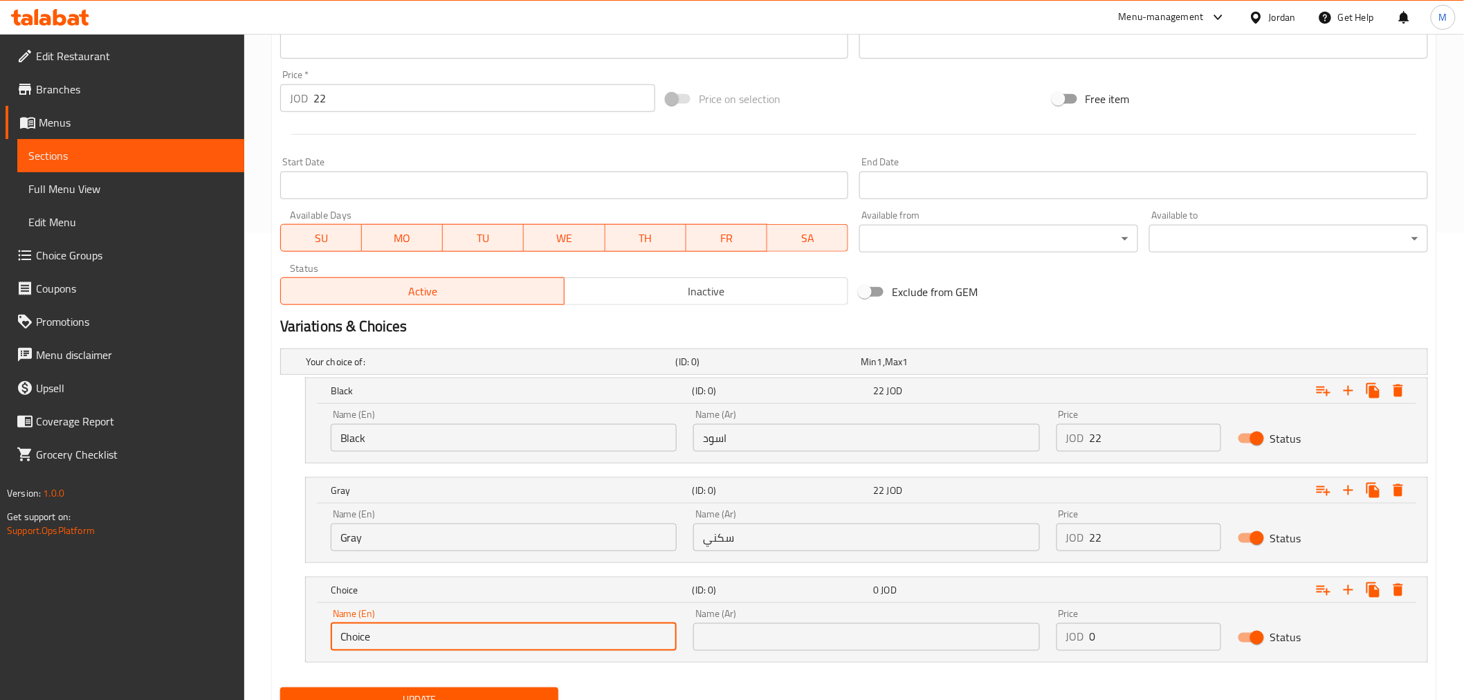
paste input "Dark Blu"
drag, startPoint x: 413, startPoint y: 646, endPoint x: 298, endPoint y: 630, distance: 116.7
click at [287, 633] on div "Choice (ID: 0) 0 JOD Name (En) Choice Name (En) Name (Ar) Name (Ar) Price JOD 0…" at bounding box center [854, 620] width 1148 height 86
type input "Dark Blue"
drag, startPoint x: 830, startPoint y: 616, endPoint x: 833, endPoint y: 623, distance: 7.2
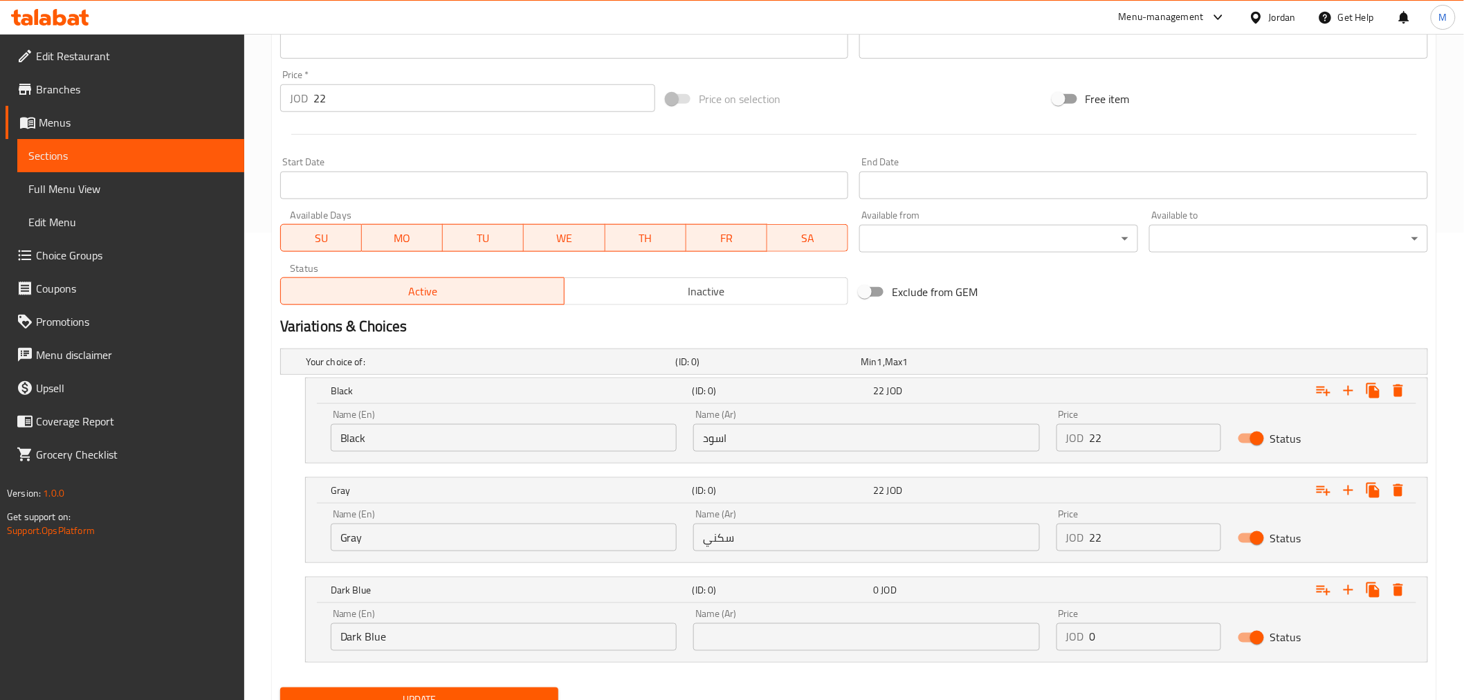
click at [832, 617] on div "Name (Ar) Name (Ar)" at bounding box center [866, 630] width 346 height 42
click at [832, 633] on input "text" at bounding box center [866, 638] width 346 height 28
paste input "كحلي غامق"
type input "كحلي غامق"
drag, startPoint x: 1100, startPoint y: 634, endPoint x: 1066, endPoint y: 633, distance: 33.9
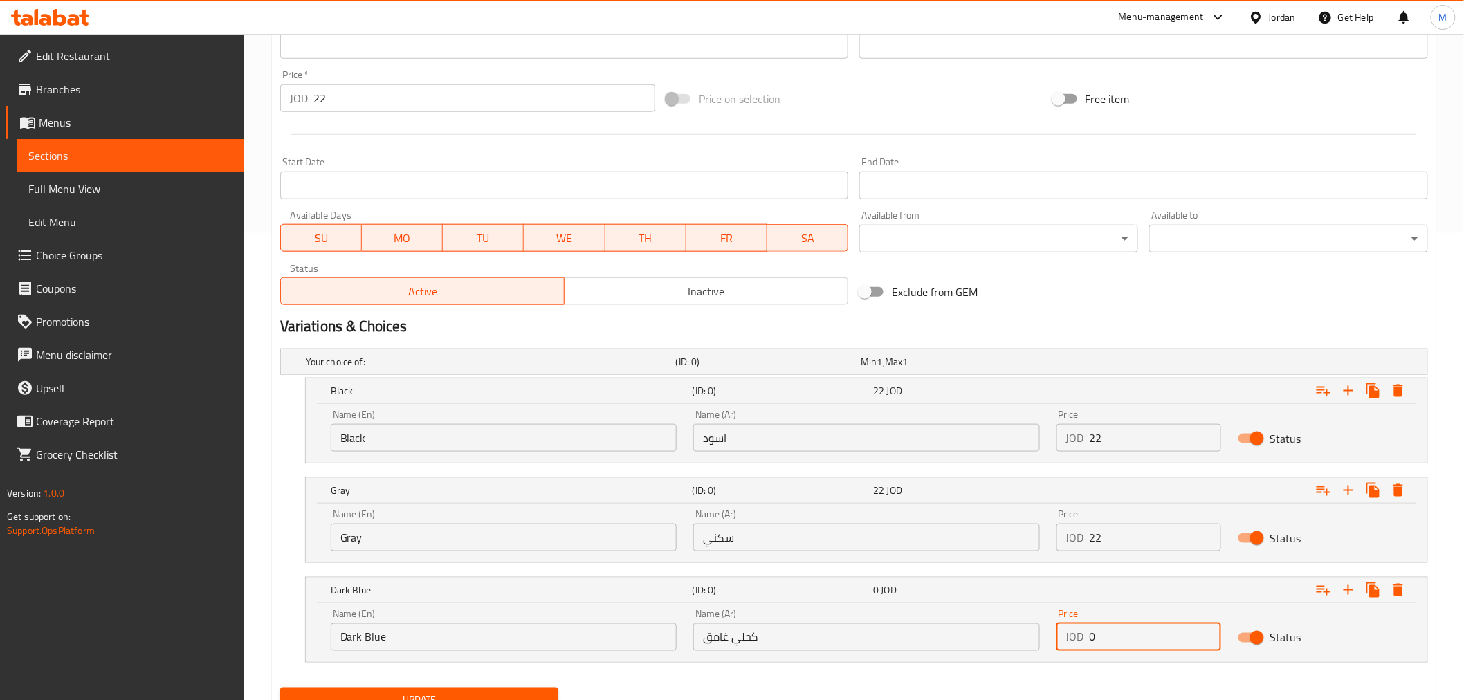
click at [1066, 633] on div "JOD 0 Price" at bounding box center [1139, 638] width 165 height 28
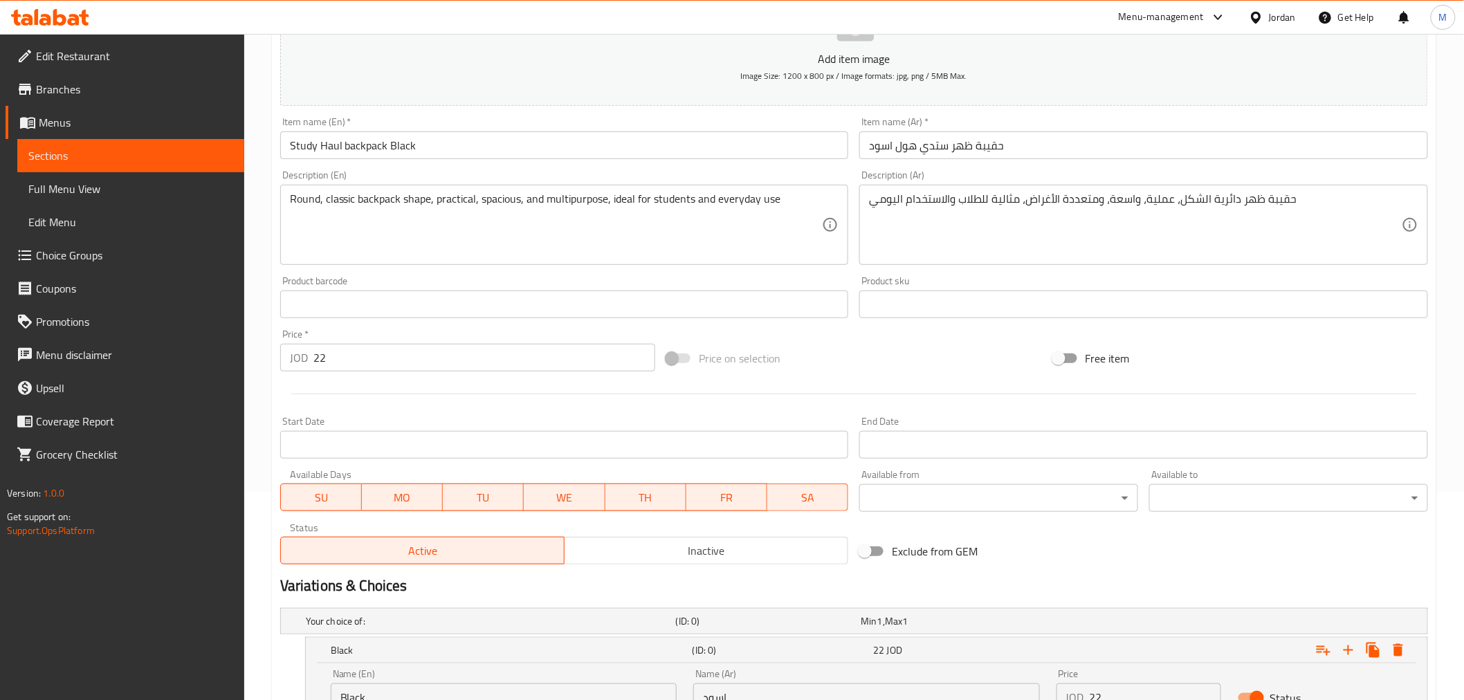
scroll to position [66, 0]
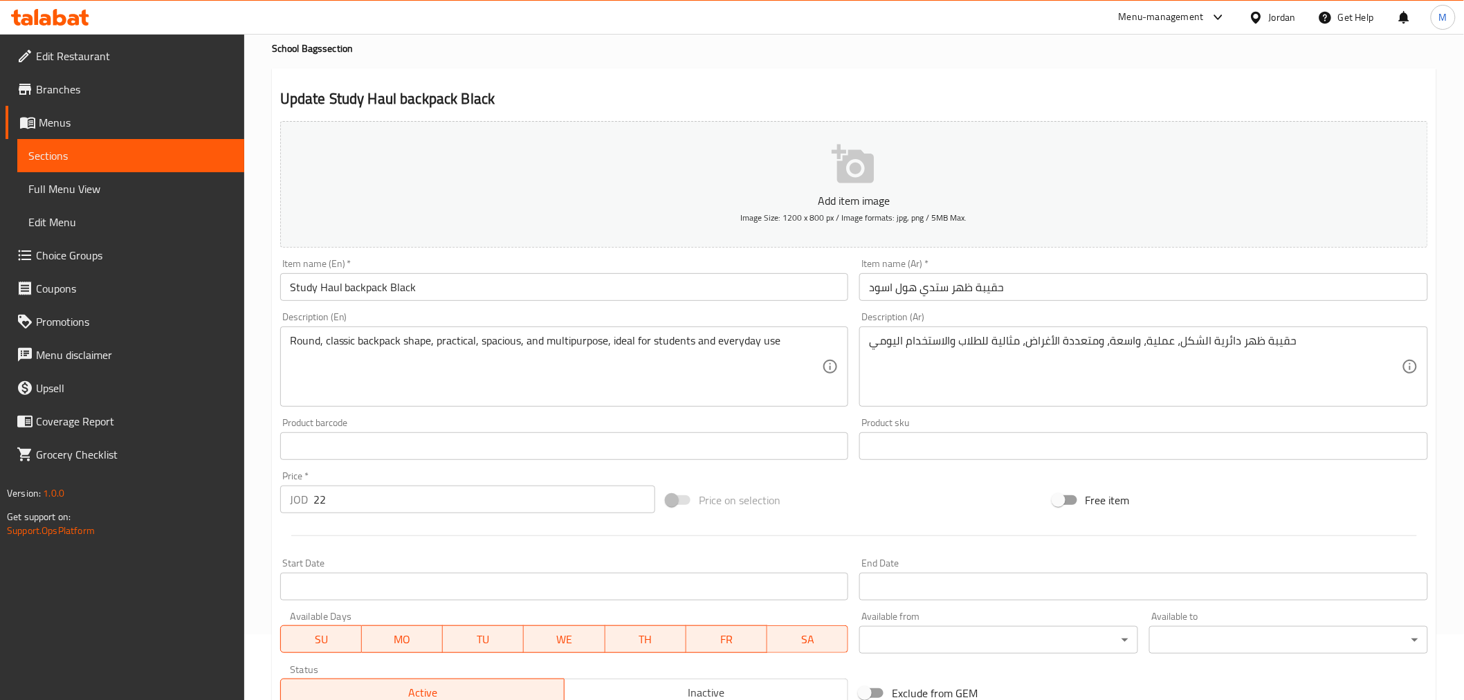
type input "22"
click at [881, 296] on input "حقيبة ظهر ستدي هول اسود" at bounding box center [1144, 287] width 569 height 28
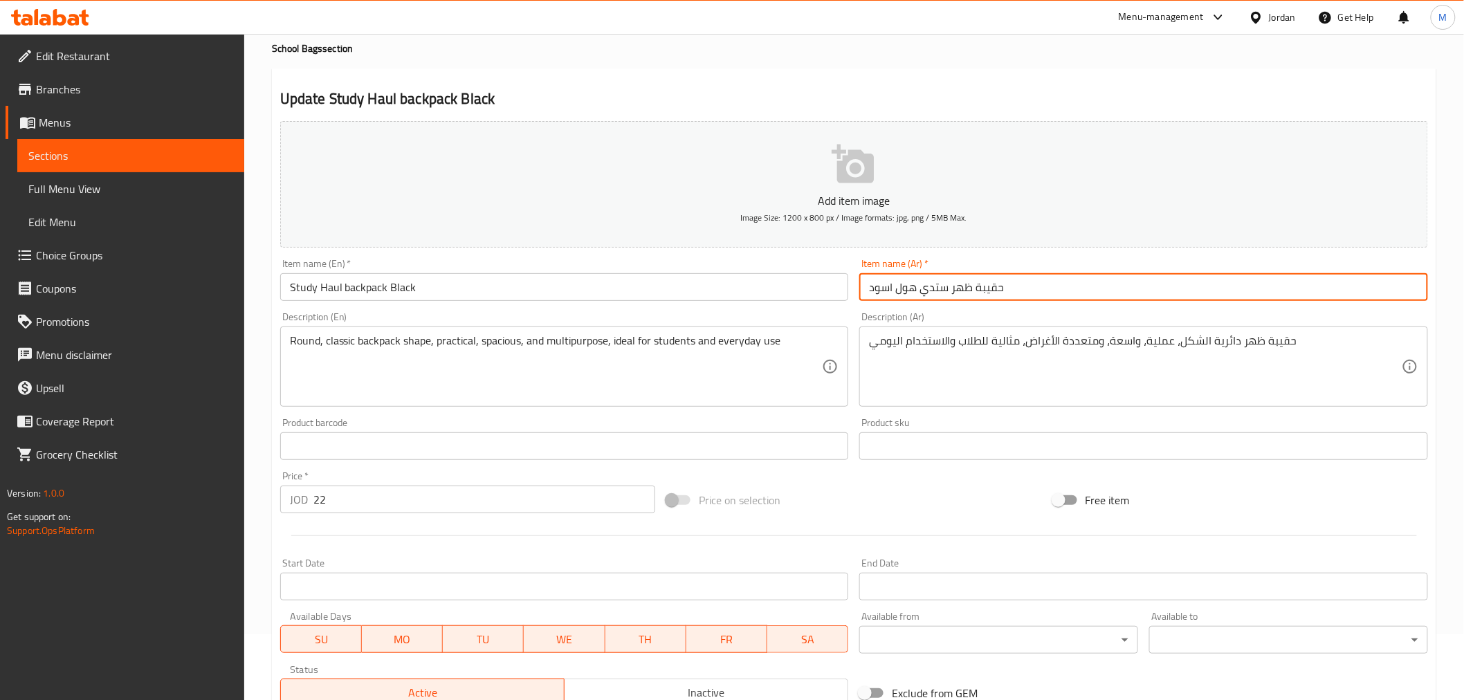
click at [881, 296] on input "حقيبة ظهر ستدي هول اسود" at bounding box center [1144, 287] width 569 height 28
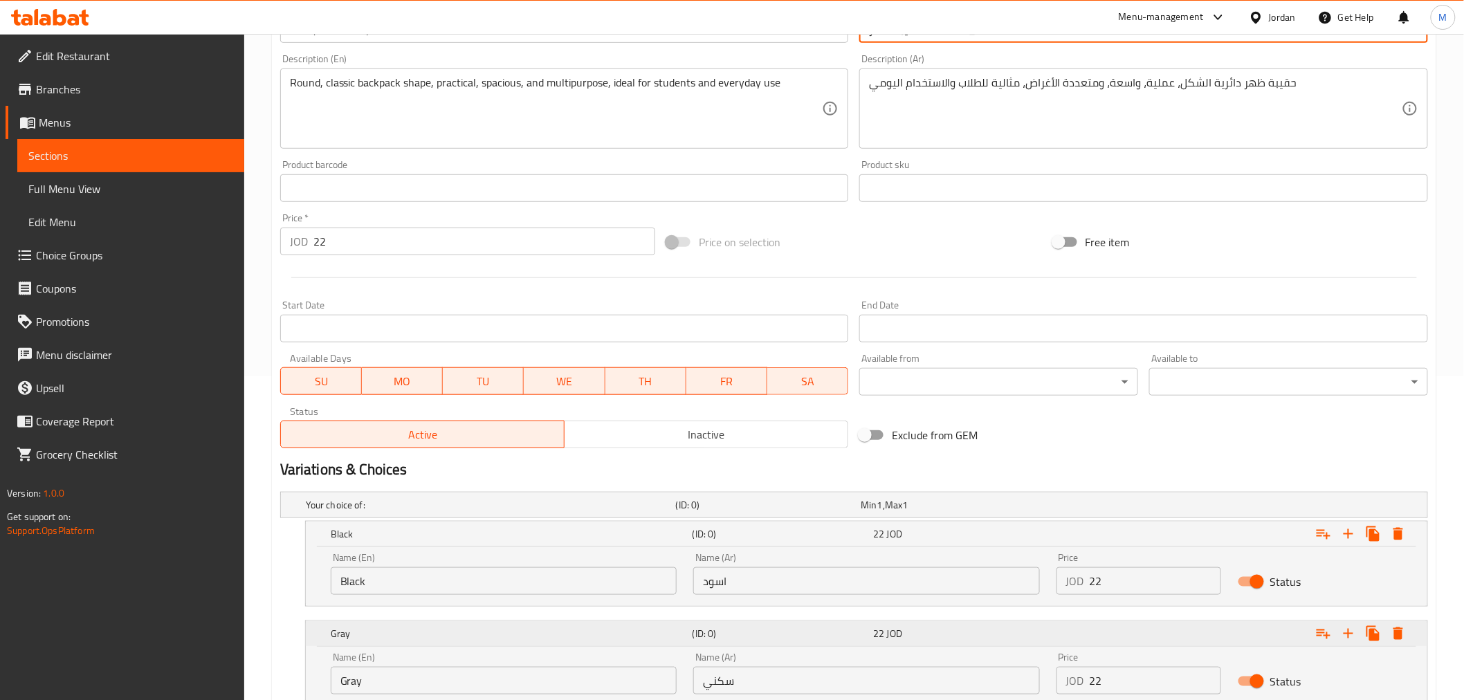
scroll to position [527, 0]
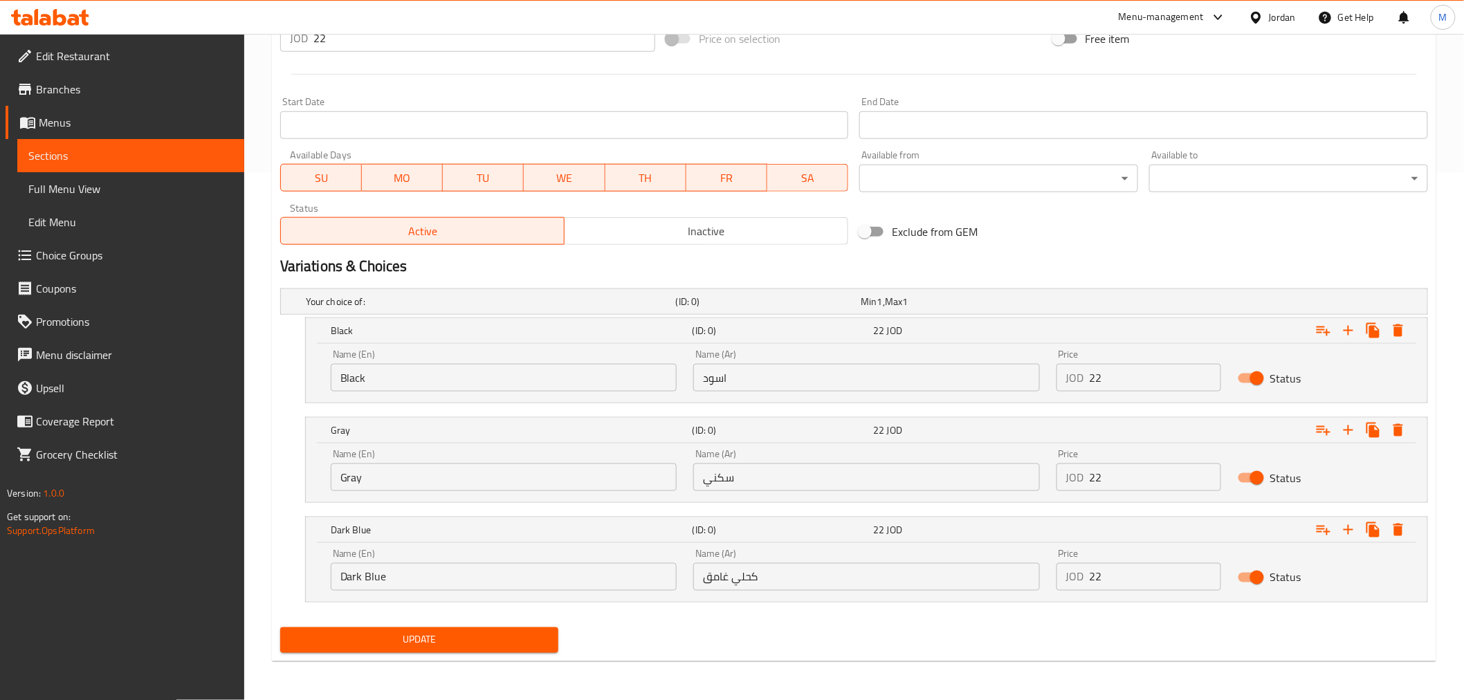
type input "حقيبة ظهر [PERSON_NAME]"
click at [430, 637] on span "Update" at bounding box center [419, 640] width 257 height 17
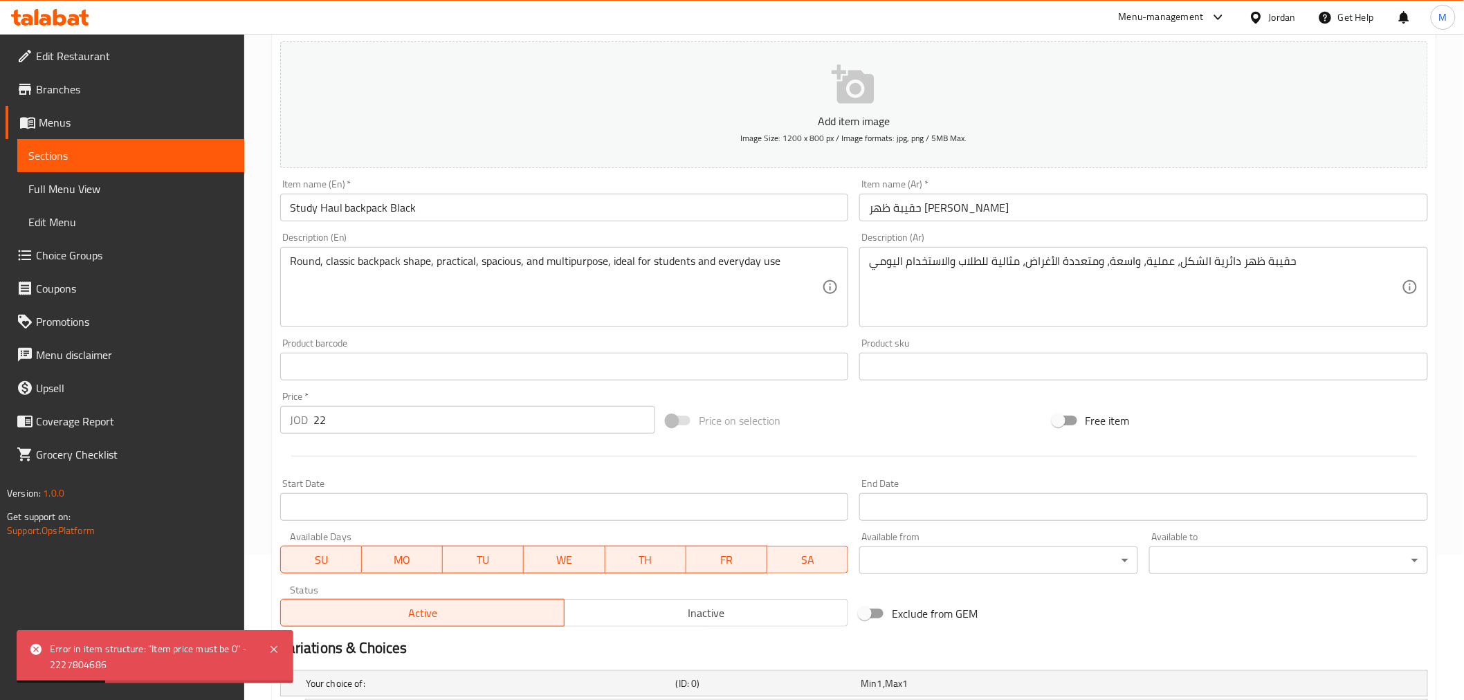
scroll to position [143, 0]
click at [352, 437] on div "Price   * JOD 22 Price *" at bounding box center [468, 415] width 386 height 53
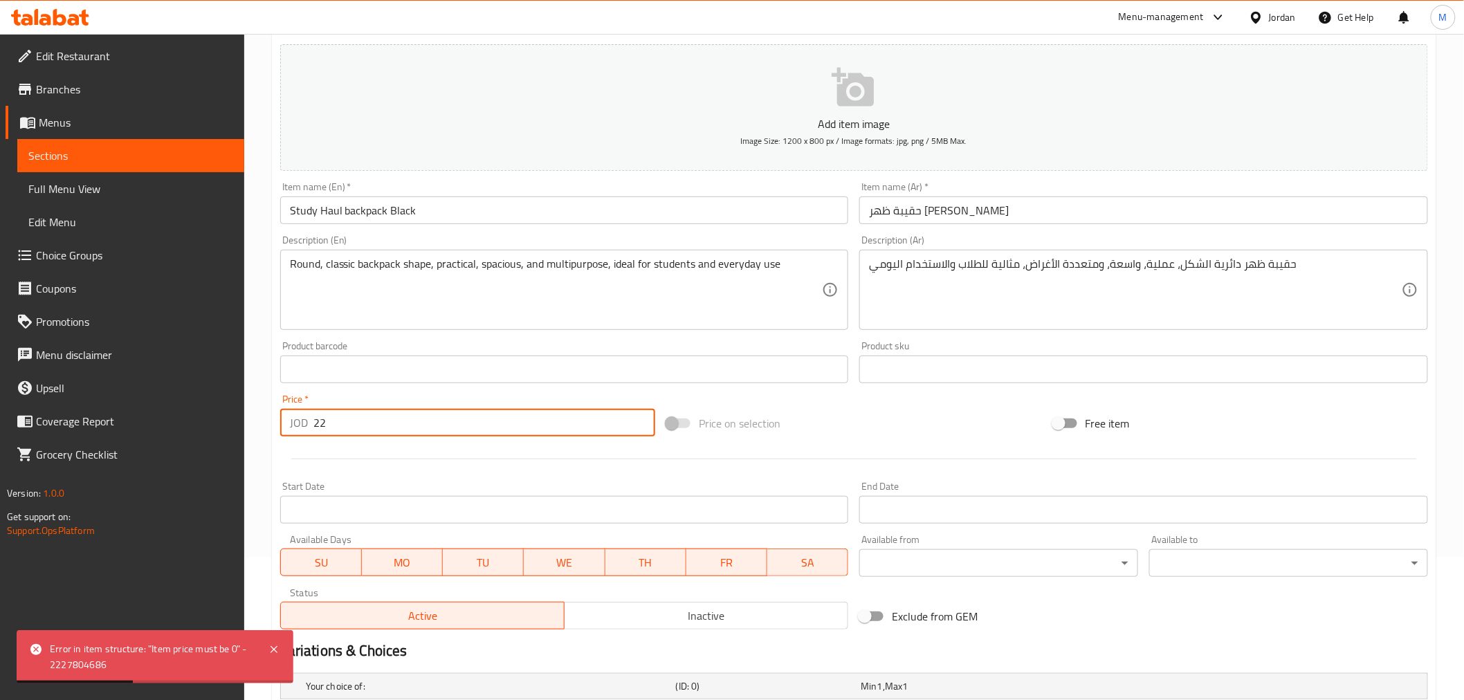
drag, startPoint x: 342, startPoint y: 433, endPoint x: 256, endPoint y: 437, distance: 85.9
click at [256, 437] on div "Home / Restaurants management / Menus / Sections / item / update School Bags se…" at bounding box center [854, 488] width 1220 height 1194
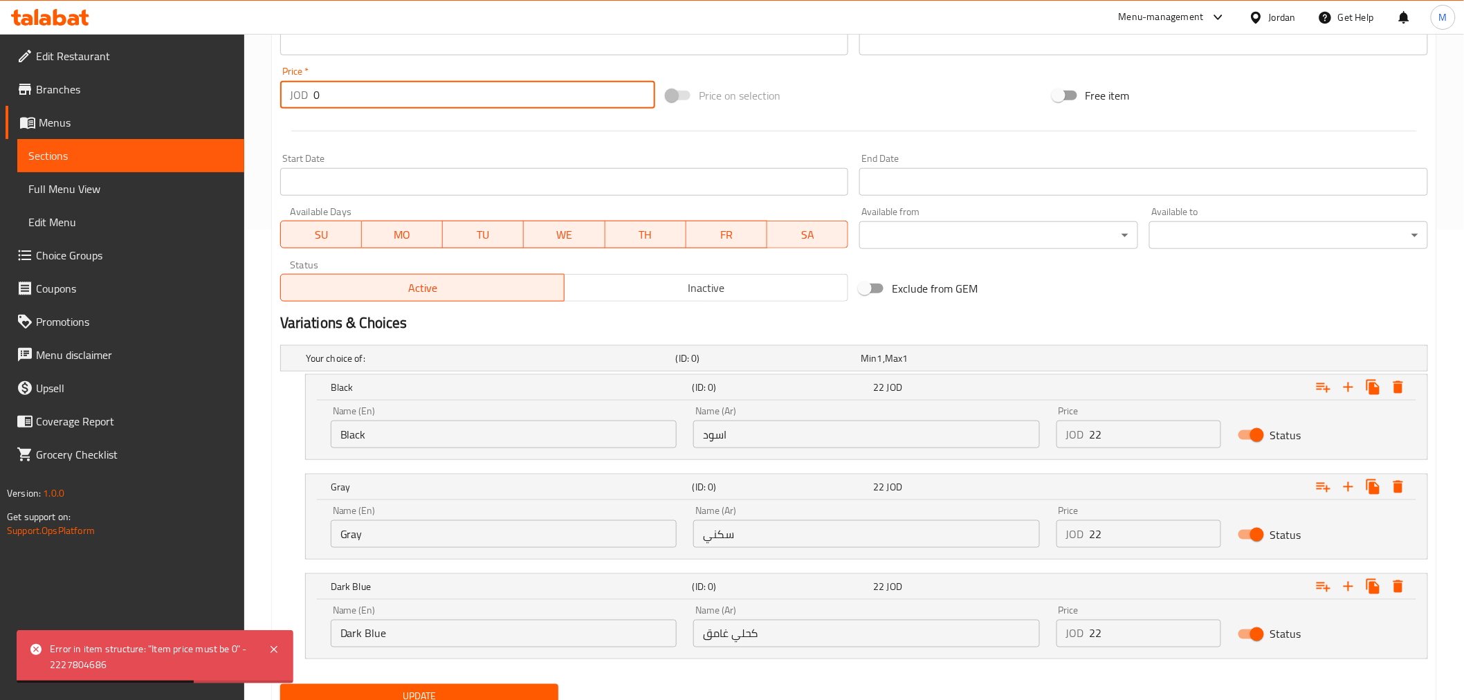
scroll to position [527, 0]
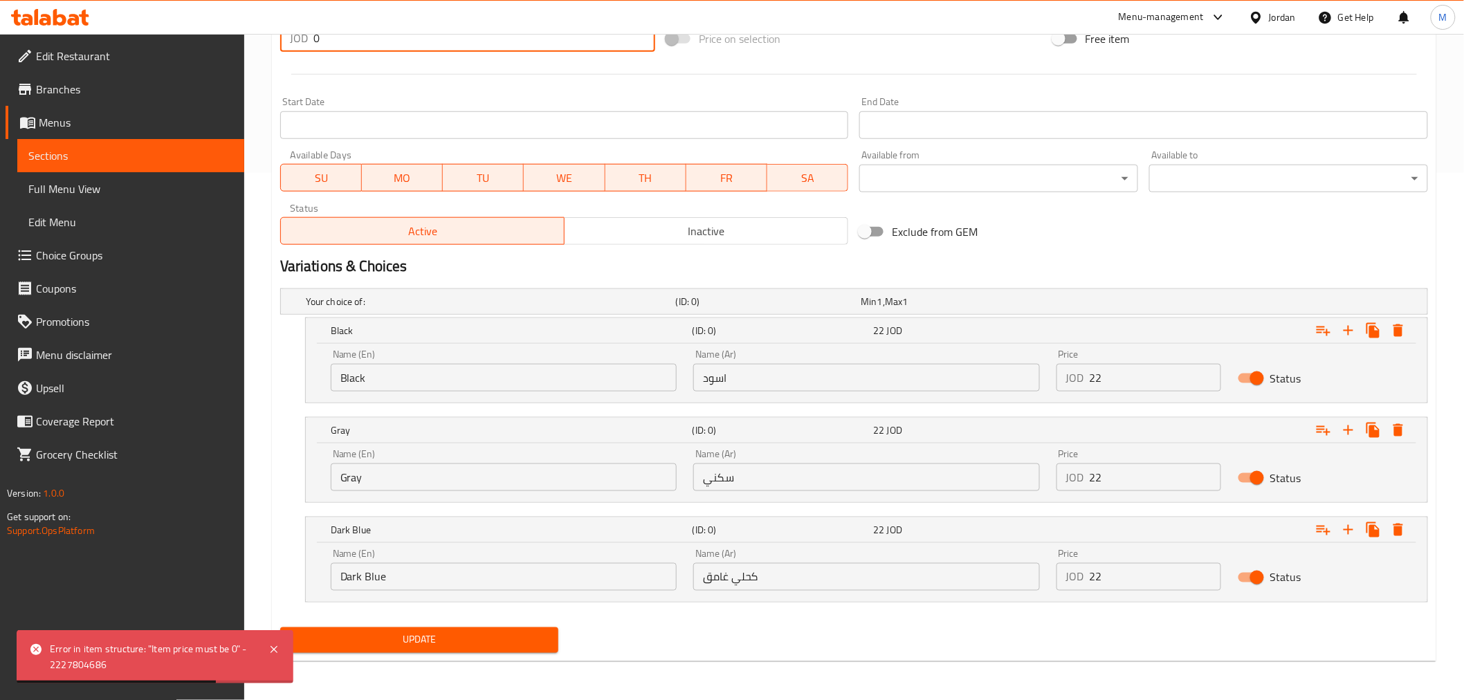
type input "0"
click at [401, 635] on span "Update" at bounding box center [419, 640] width 257 height 17
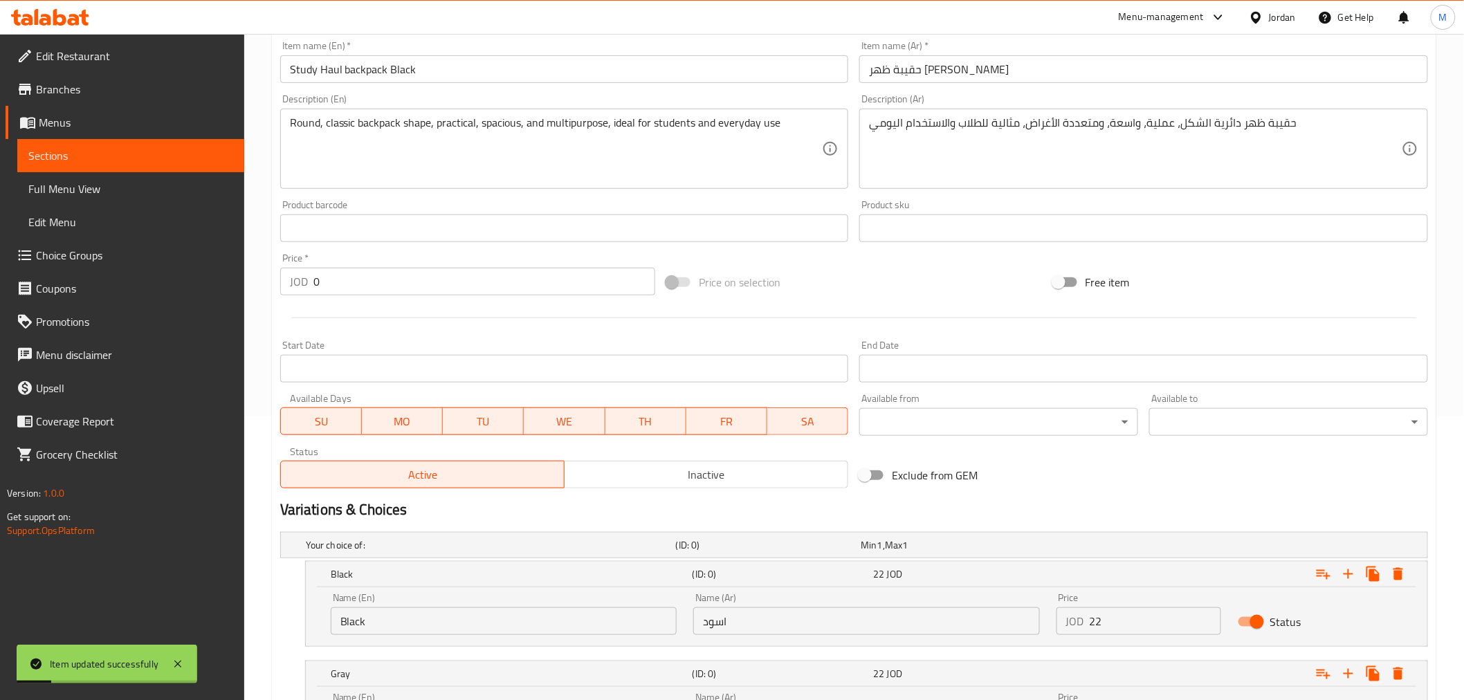
scroll to position [0, 0]
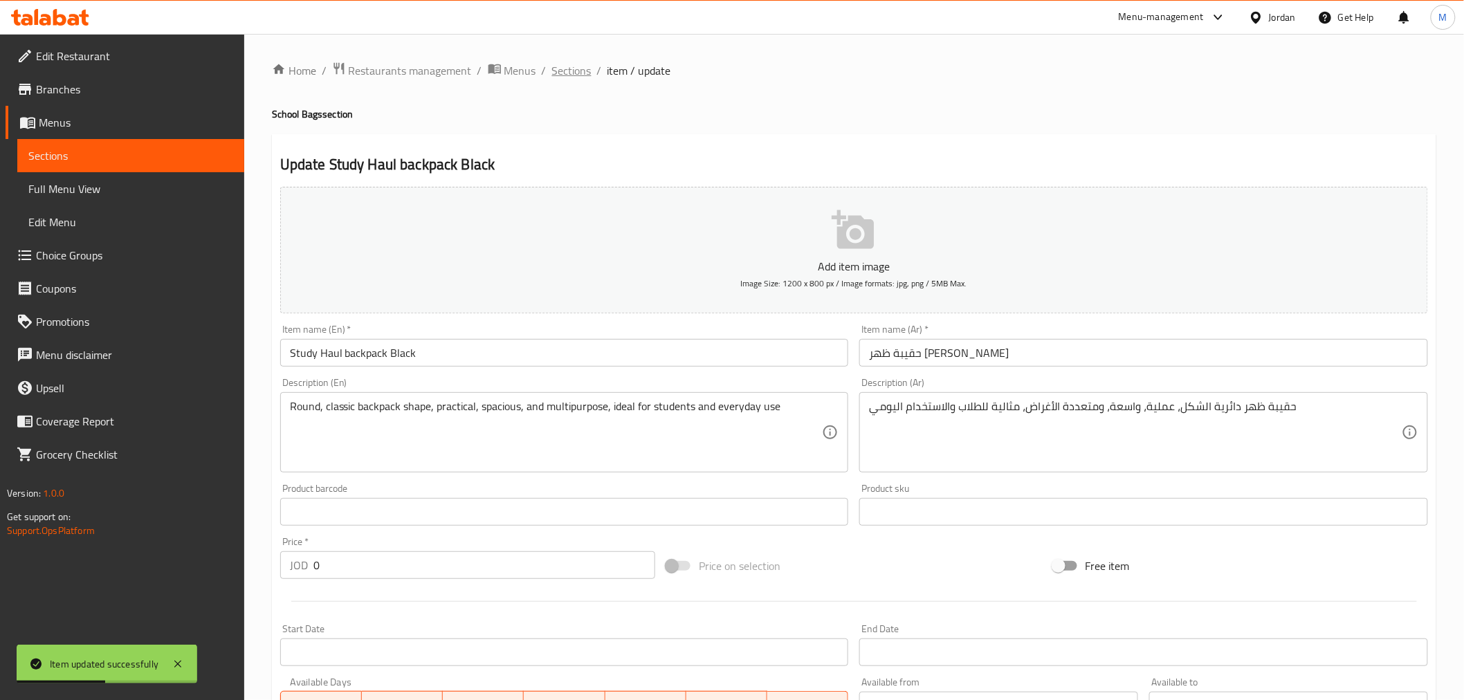
click at [567, 72] on span "Sections" at bounding box center [571, 70] width 39 height 17
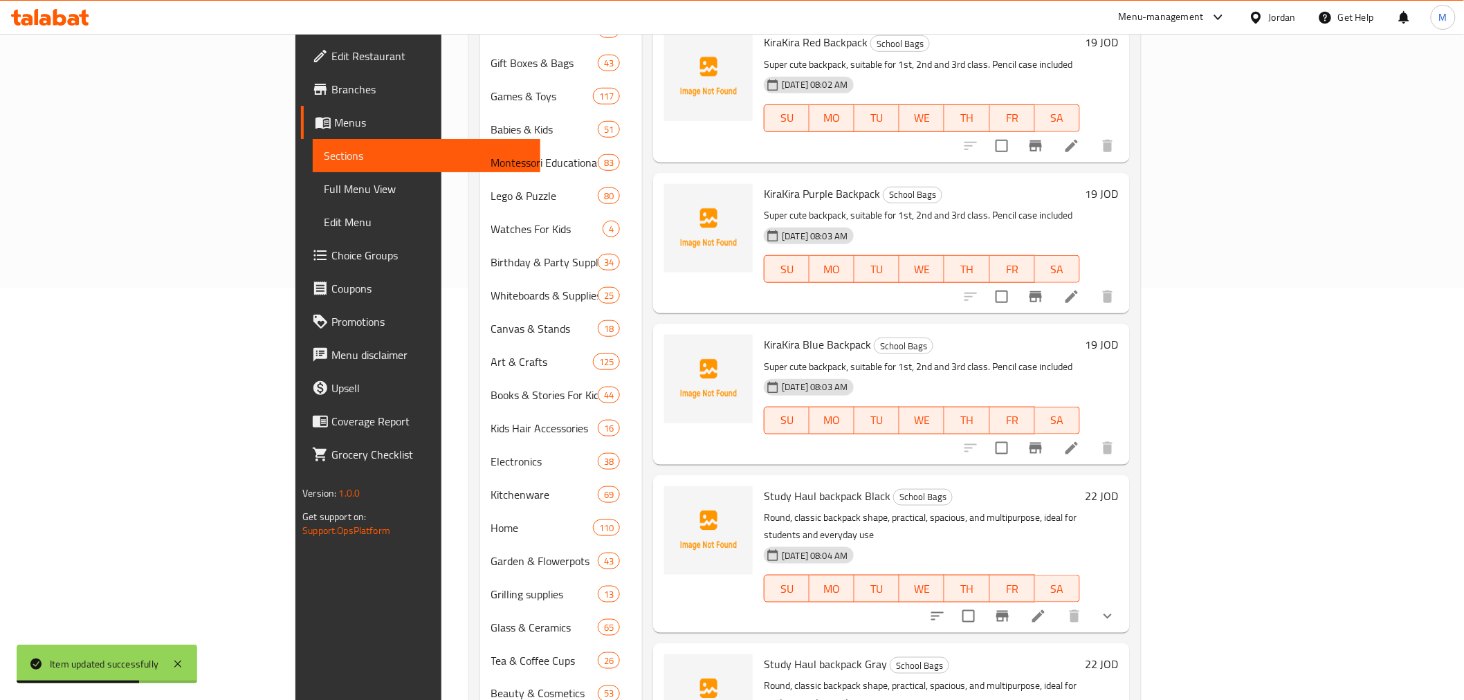
scroll to position [578, 0]
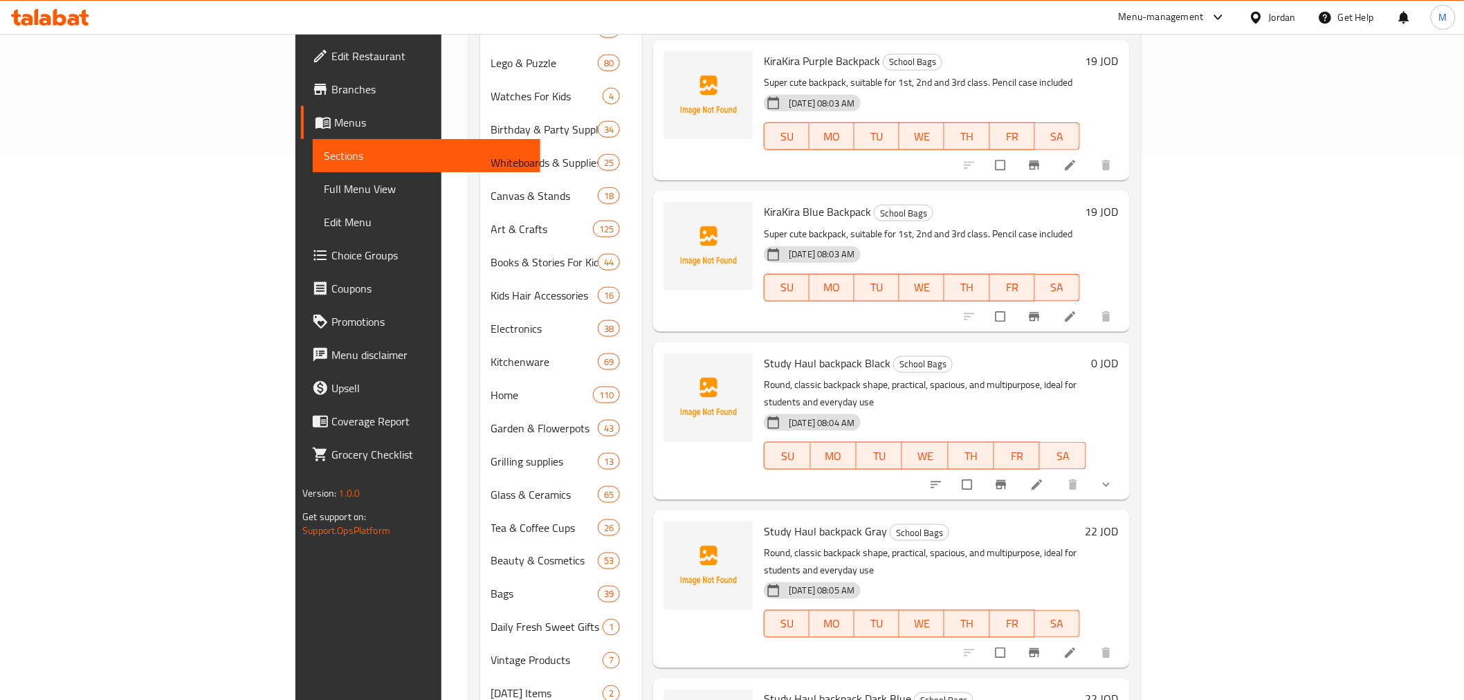
scroll to position [578, 0]
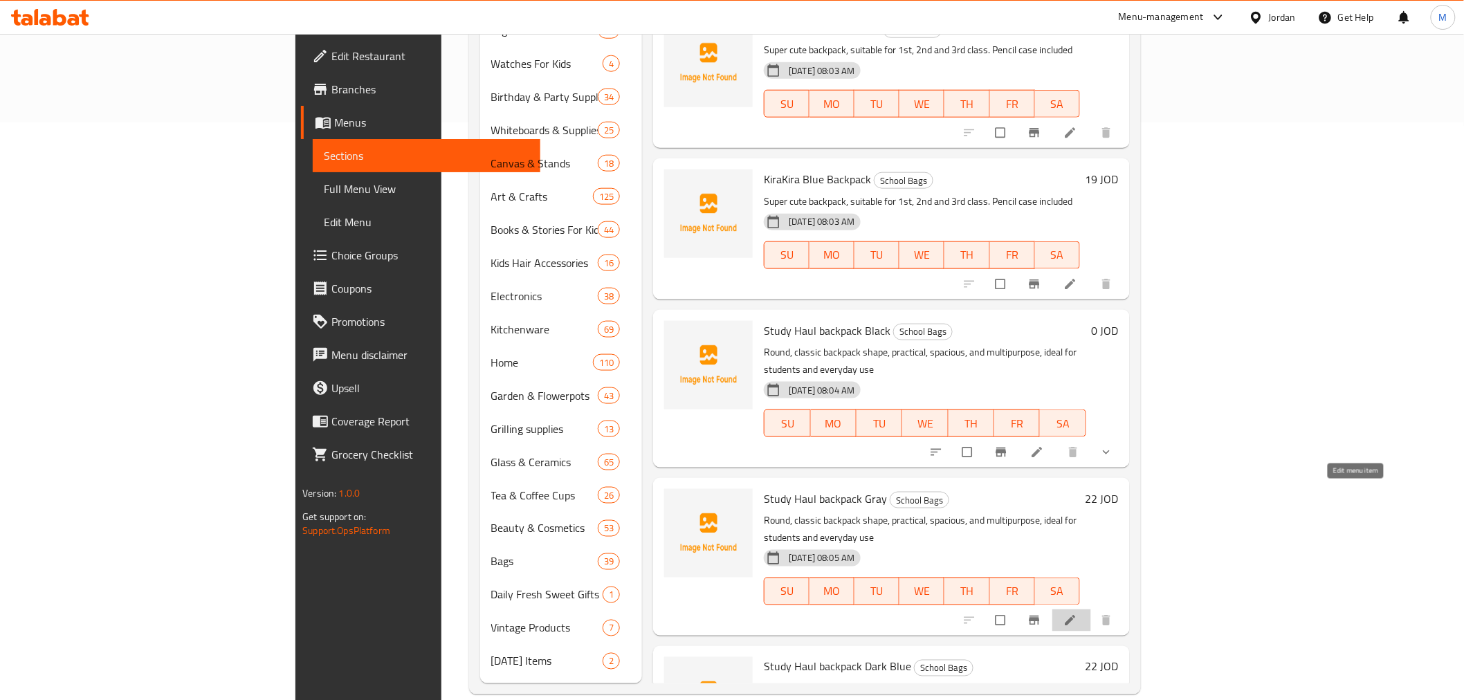
click at [1078, 614] on icon at bounding box center [1071, 621] width 14 height 14
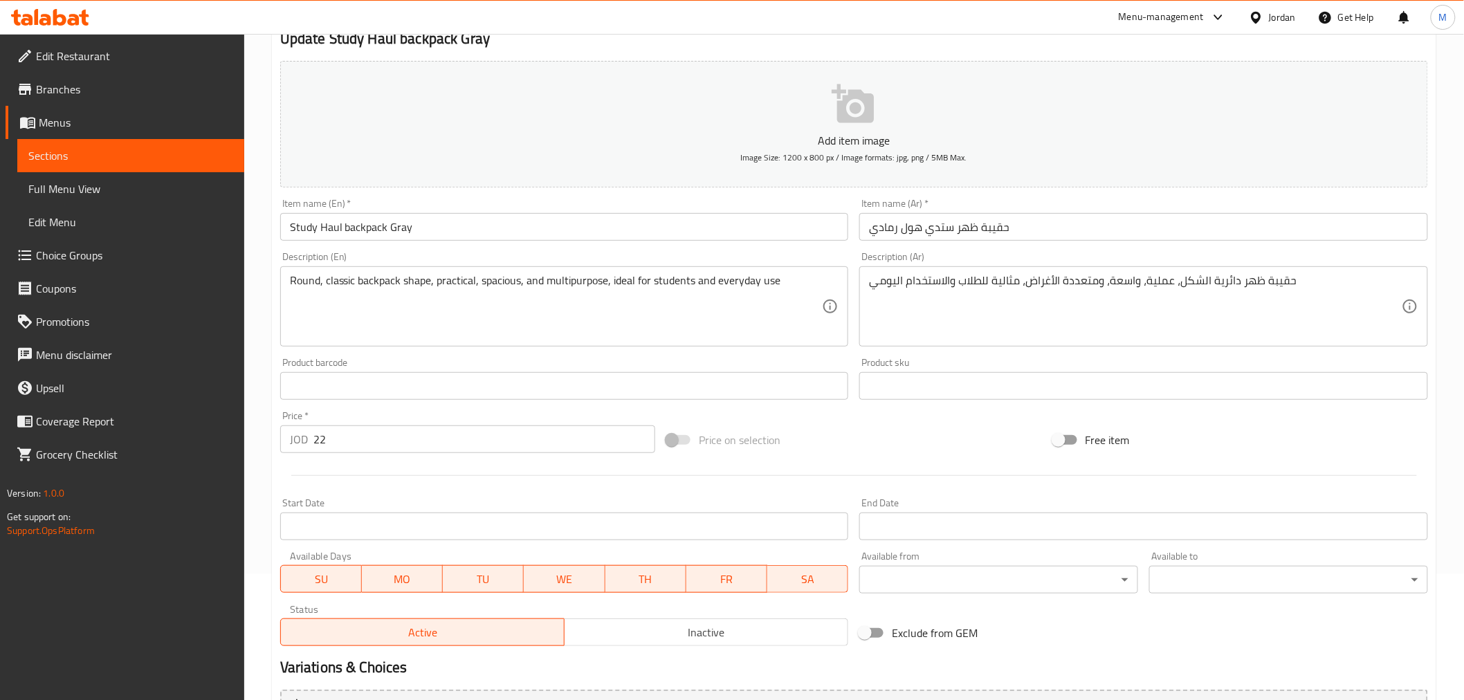
scroll to position [275, 0]
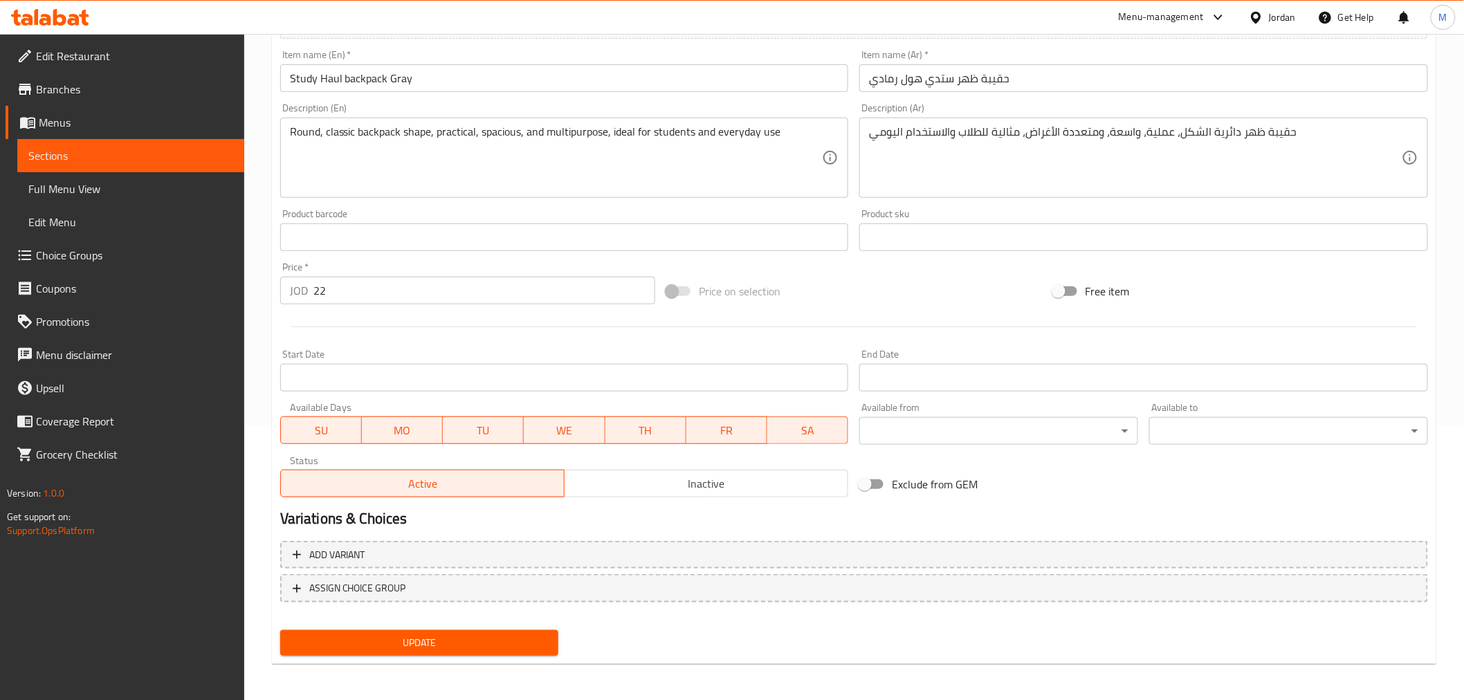
click at [731, 480] on span "Inactive" at bounding box center [706, 484] width 273 height 20
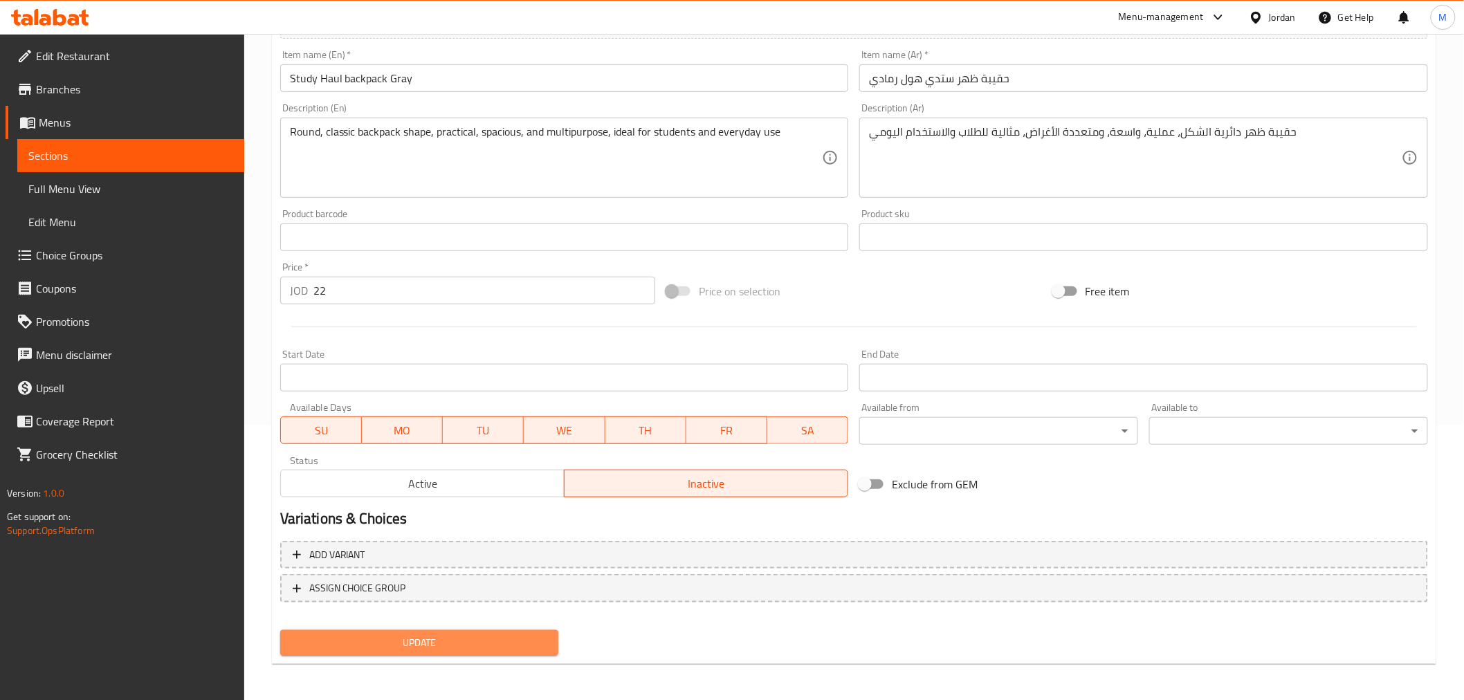
drag, startPoint x: 461, startPoint y: 639, endPoint x: 473, endPoint y: 653, distance: 18.7
click at [461, 640] on span "Update" at bounding box center [419, 643] width 257 height 17
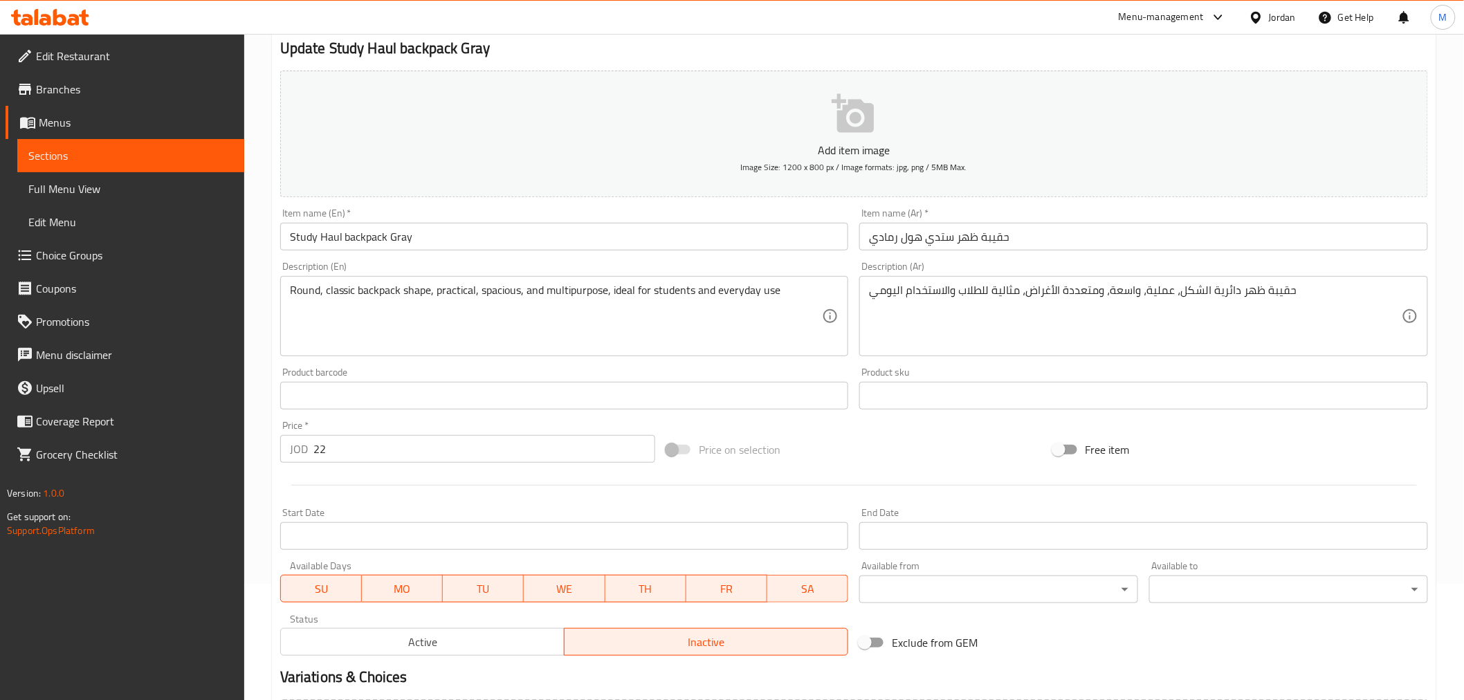
scroll to position [0, 0]
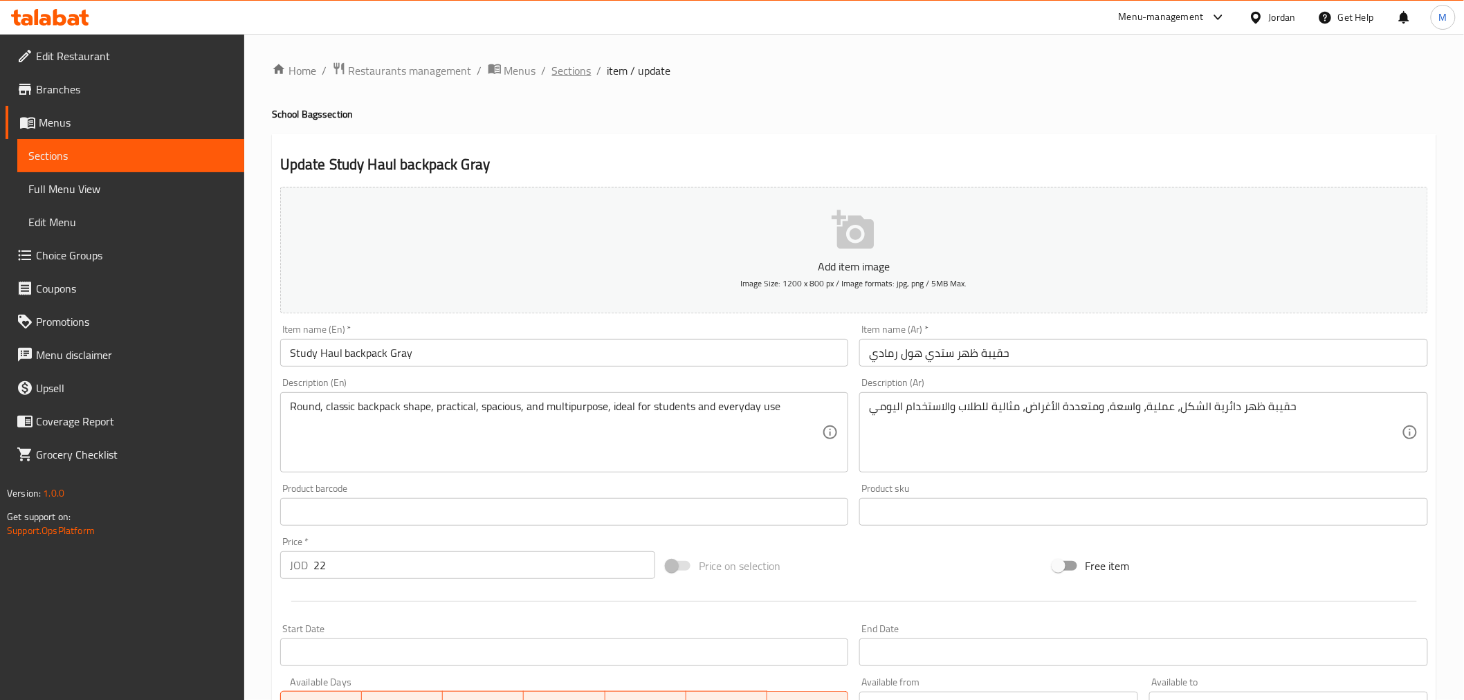
click at [579, 70] on span "Sections" at bounding box center [571, 70] width 39 height 17
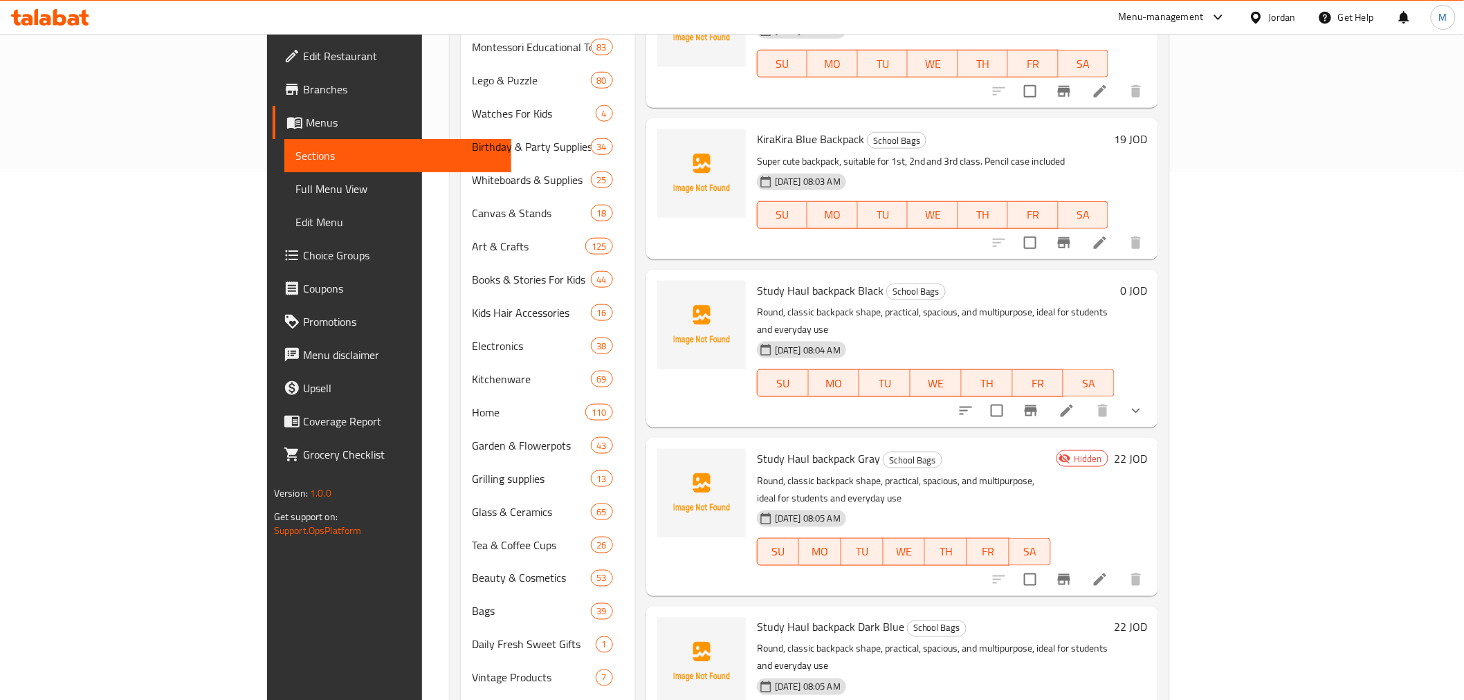
scroll to position [578, 0]
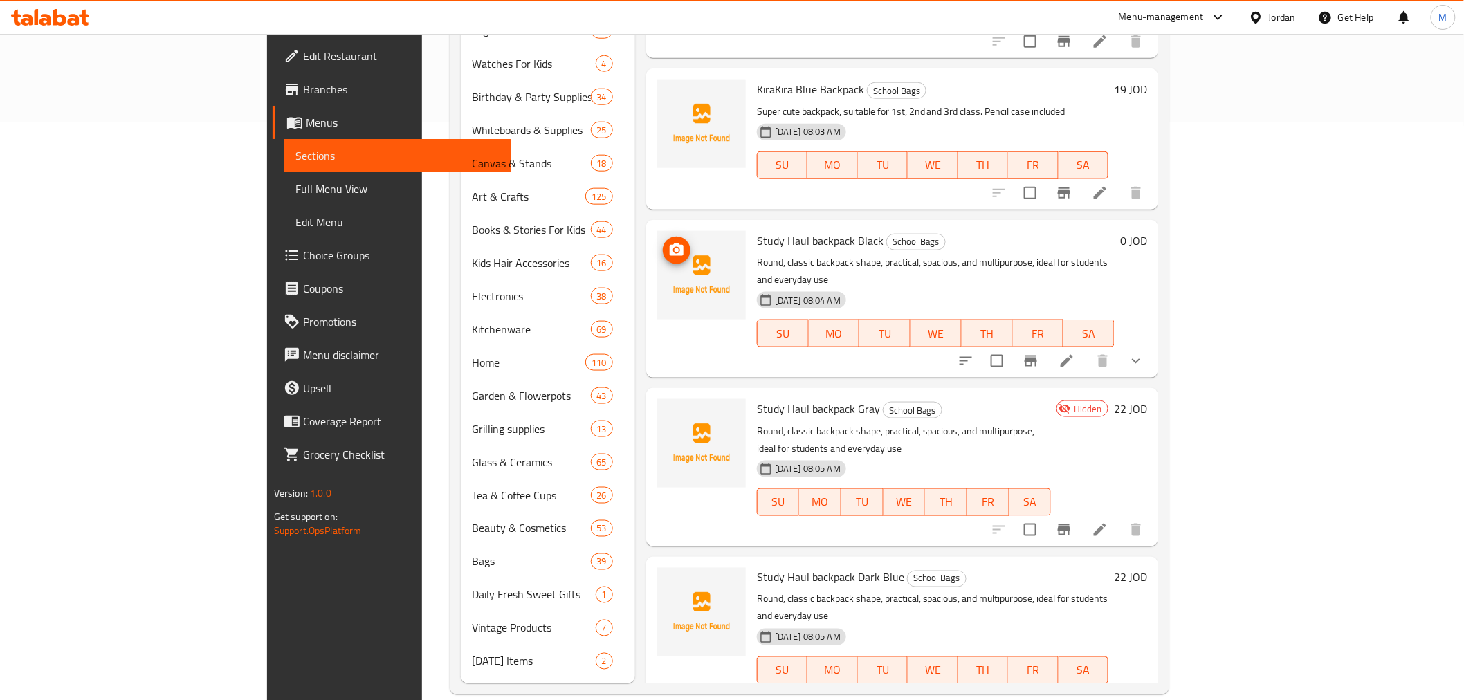
click at [657, 284] on img at bounding box center [701, 275] width 89 height 89
click at [670, 244] on icon "upload picture" at bounding box center [677, 250] width 14 height 12
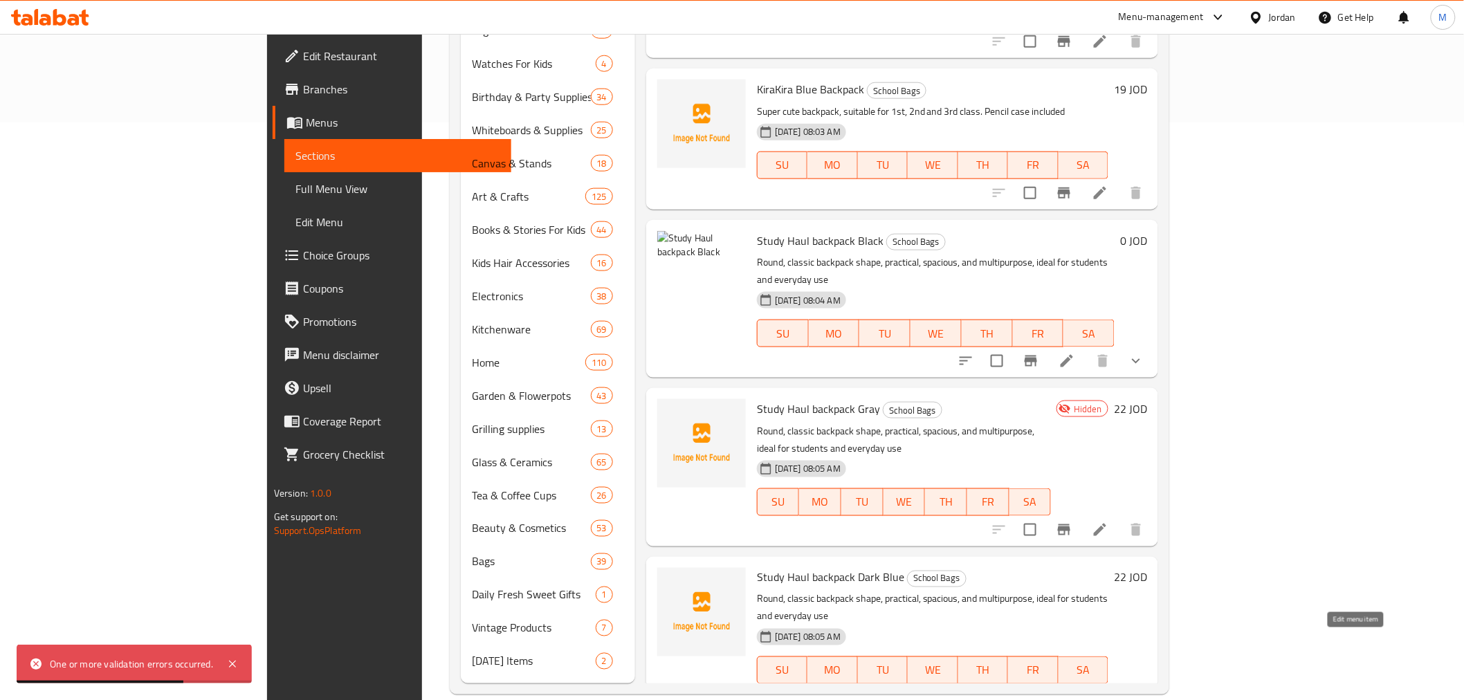
click at [1109, 690] on icon at bounding box center [1100, 698] width 17 height 17
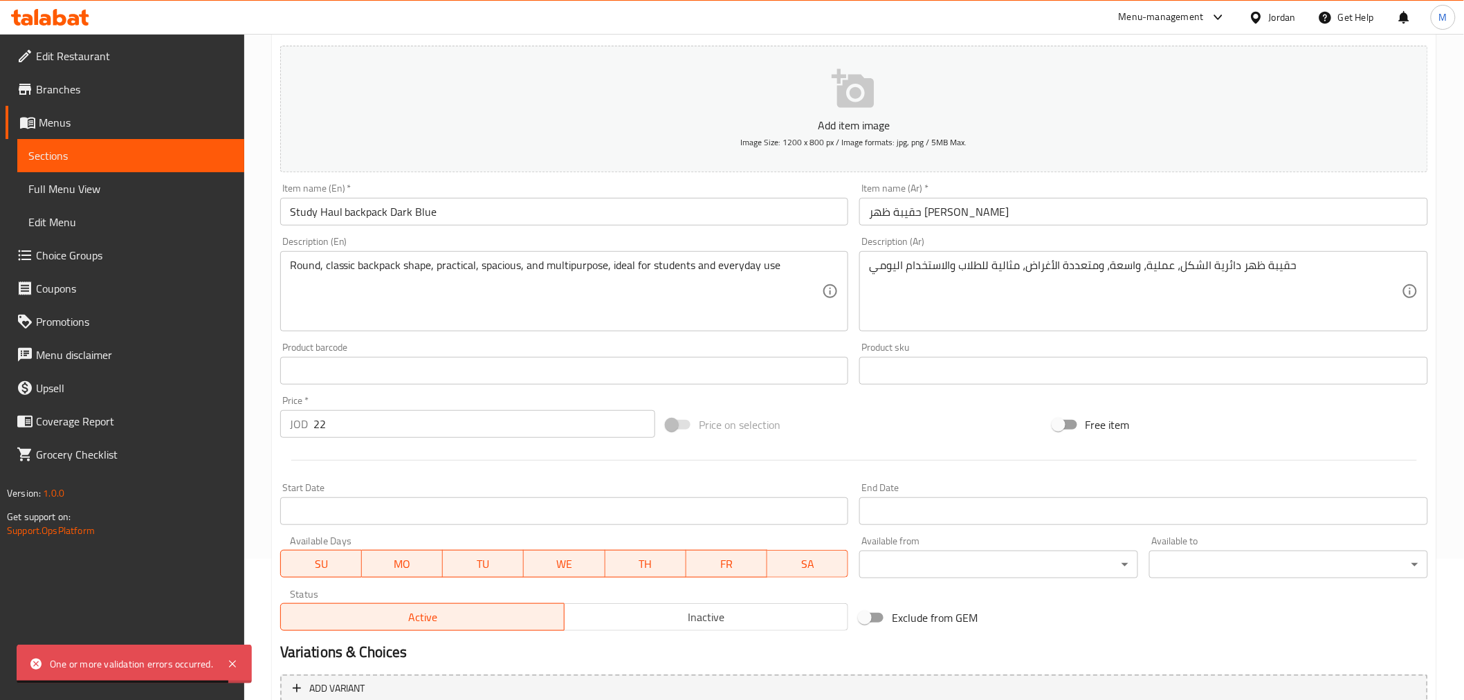
scroll to position [275, 0]
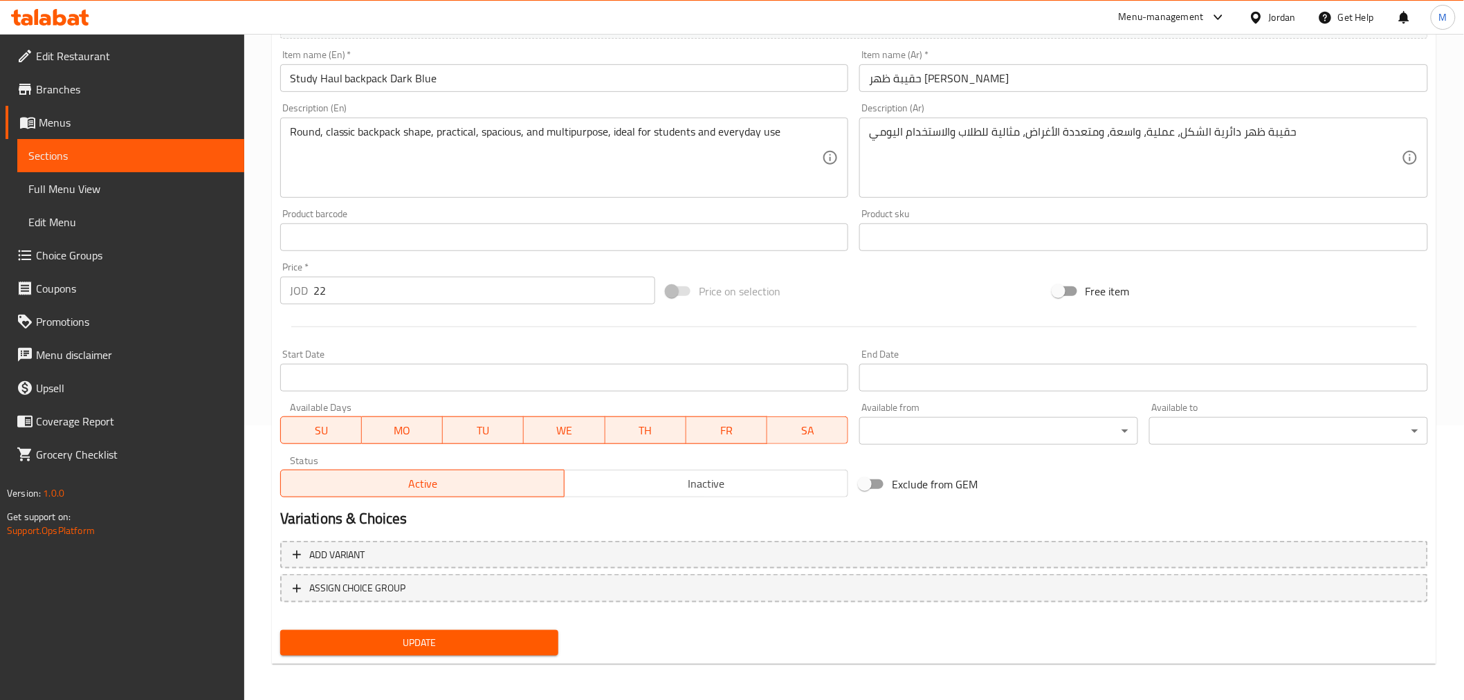
click at [645, 474] on span "Inactive" at bounding box center [706, 484] width 273 height 20
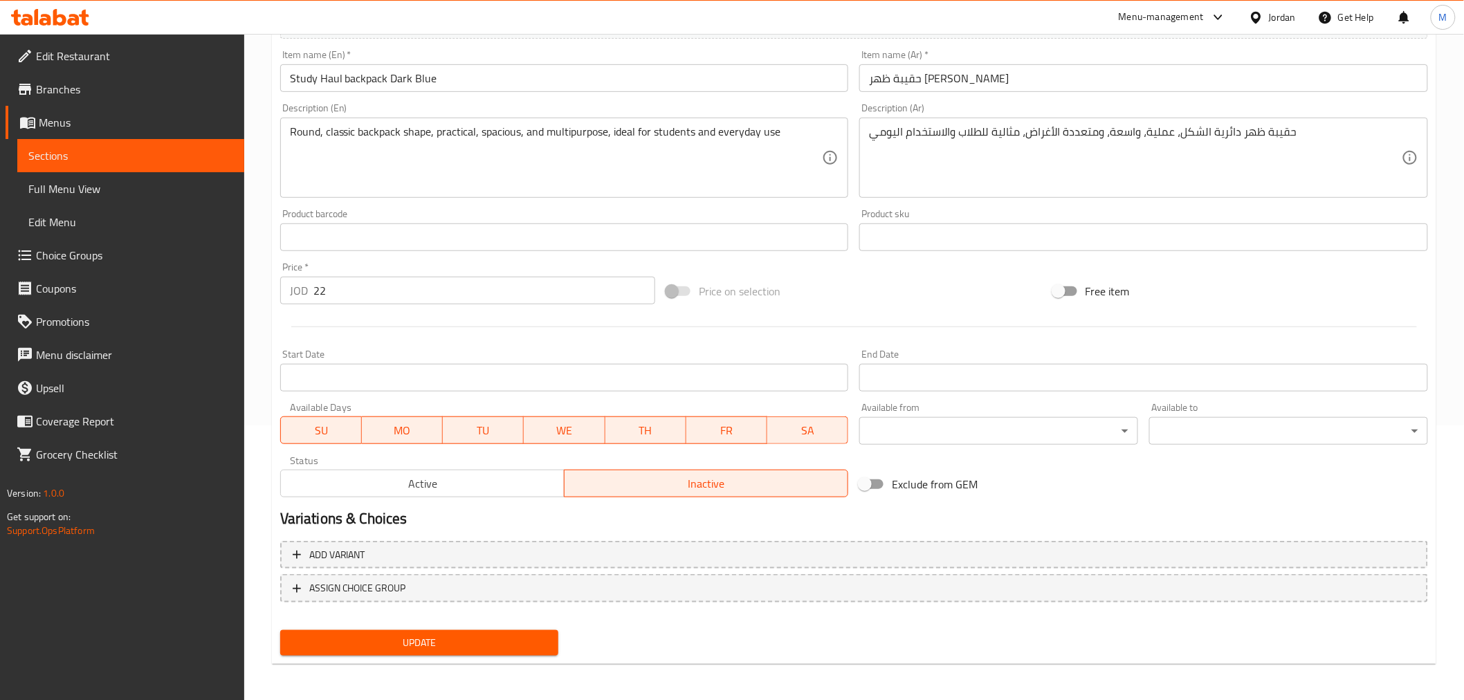
click at [473, 630] on button "Update" at bounding box center [419, 643] width 279 height 26
click at [475, 635] on span "Update" at bounding box center [419, 643] width 257 height 17
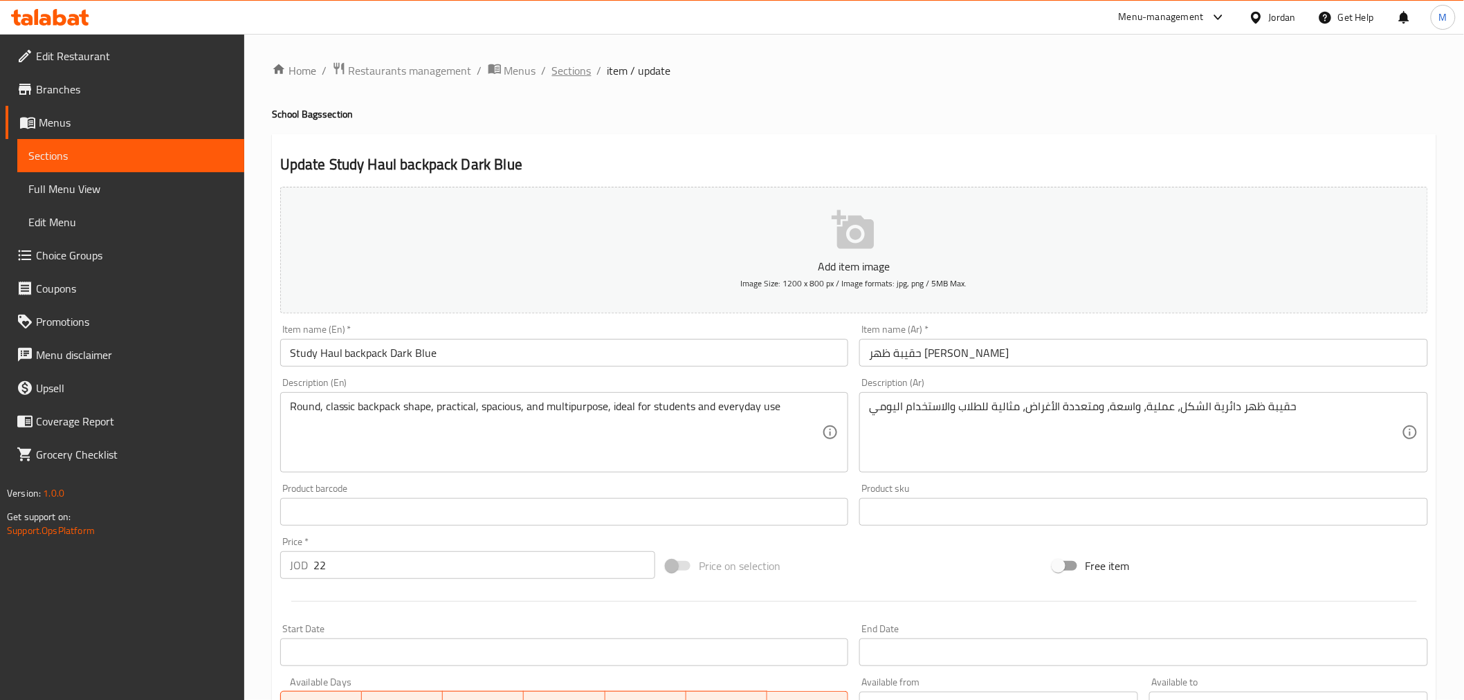
click at [574, 71] on span "Sections" at bounding box center [571, 70] width 39 height 17
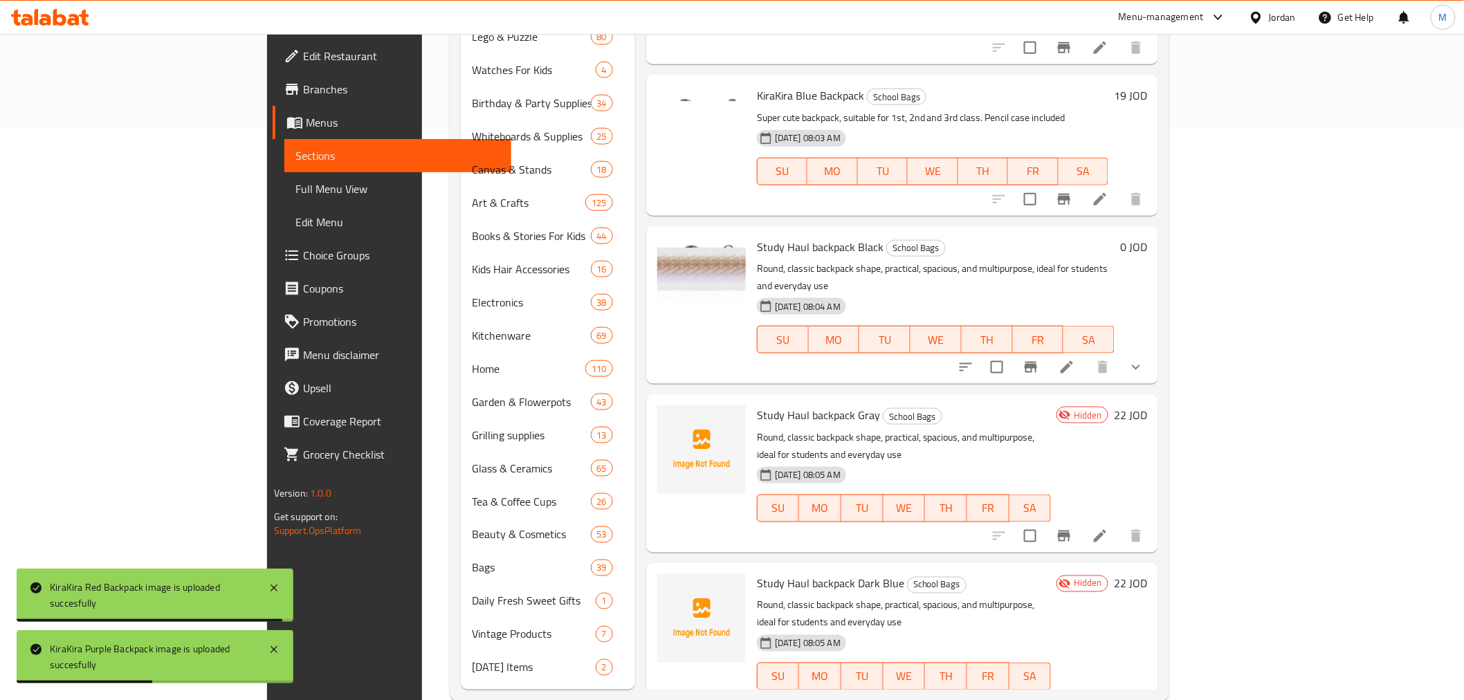
scroll to position [578, 0]
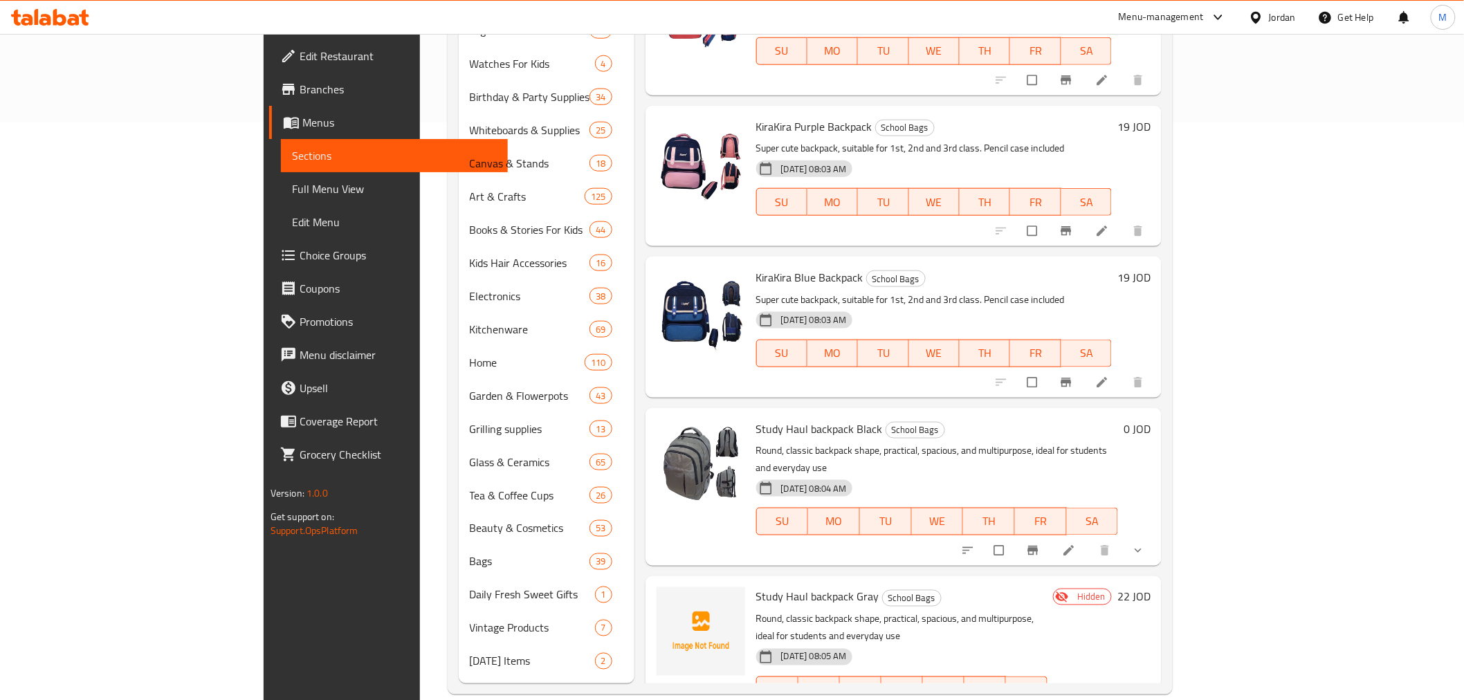
scroll to position [458, 0]
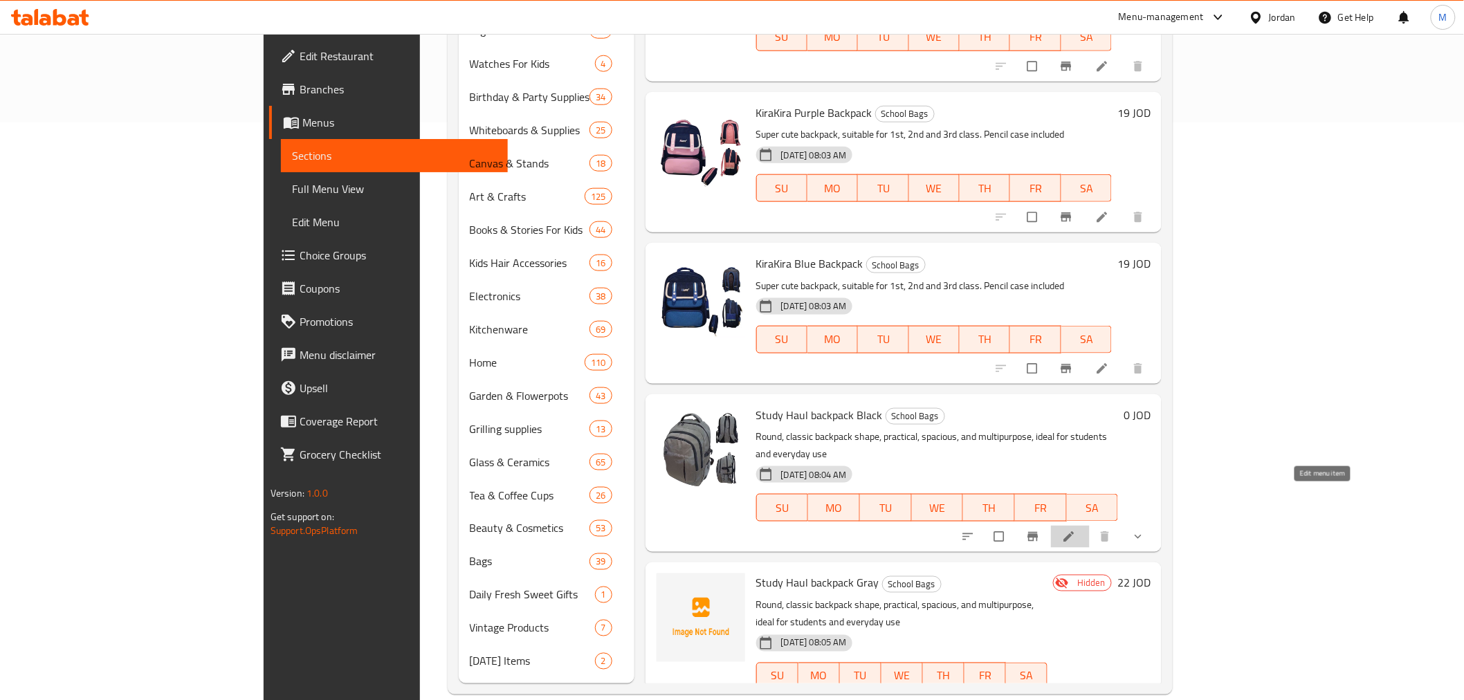
click at [1075, 532] on icon at bounding box center [1069, 537] width 10 height 10
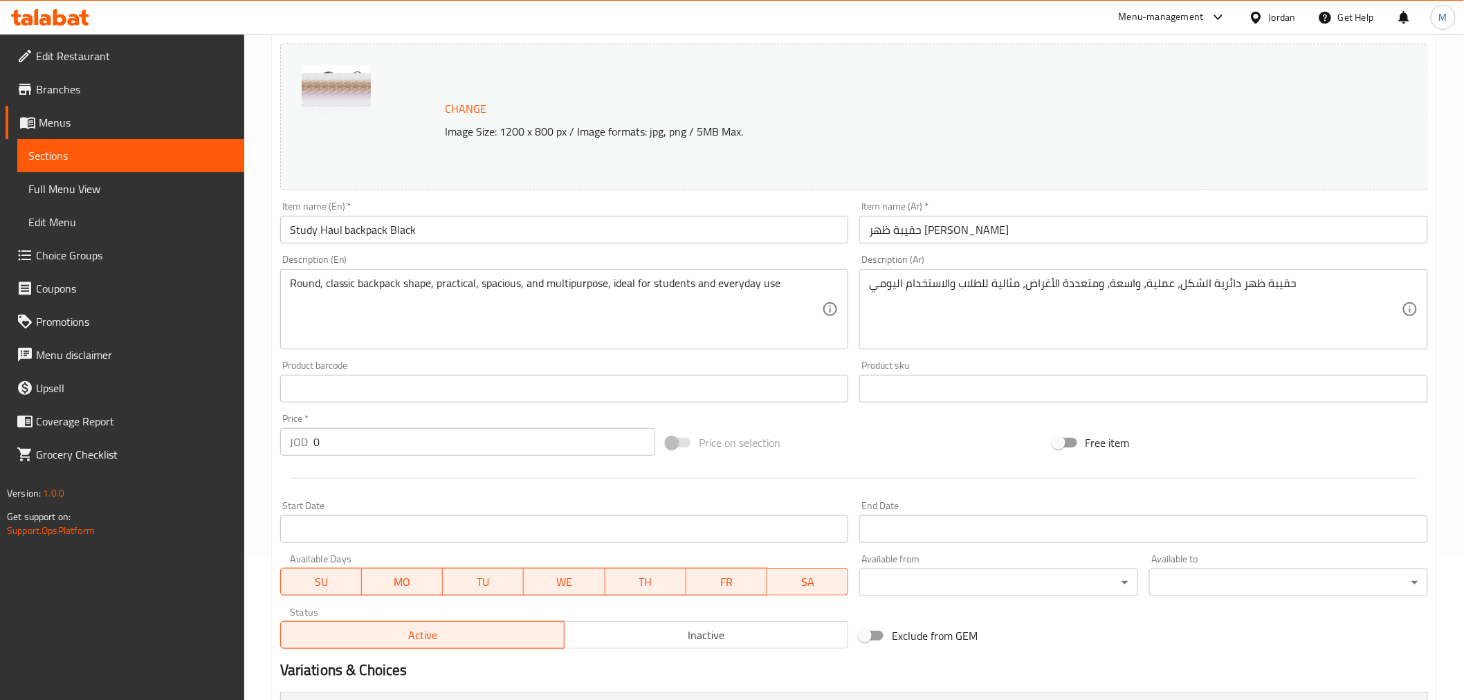
scroll to position [307, 0]
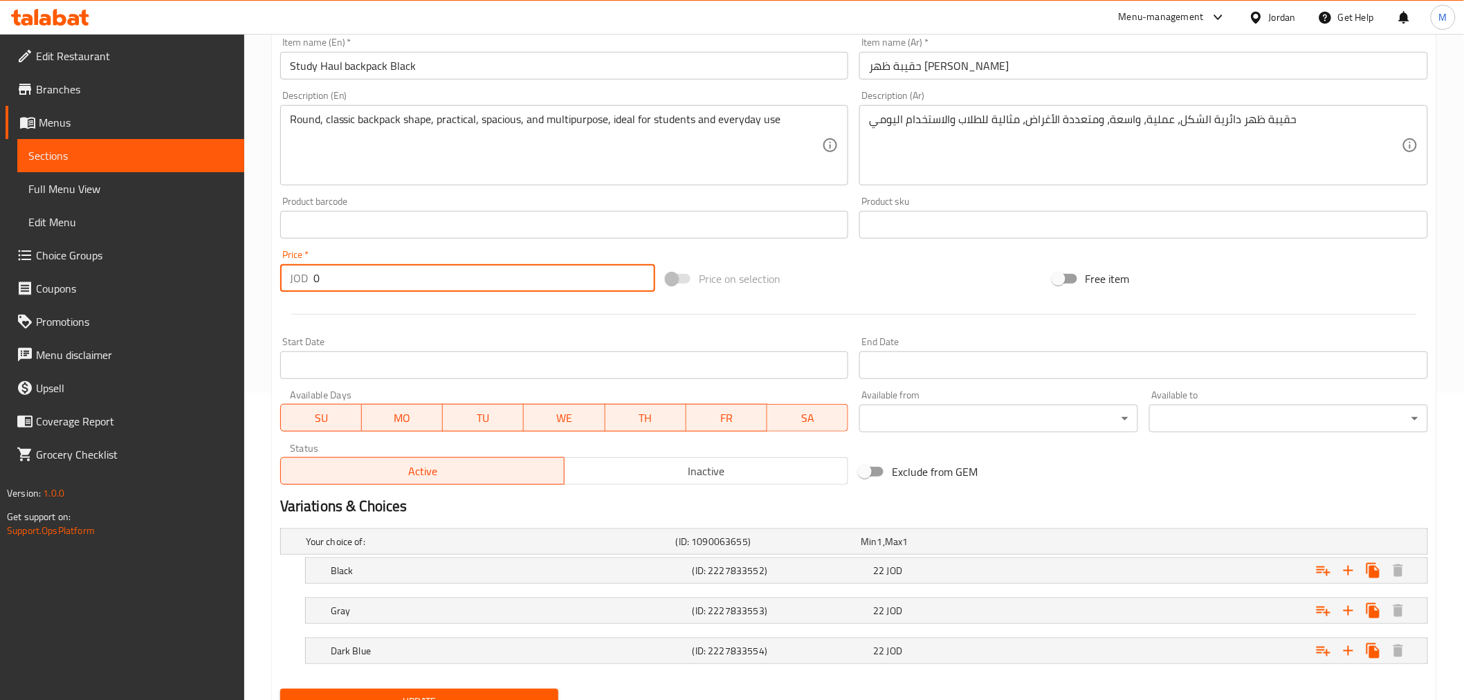
drag, startPoint x: 340, startPoint y: 277, endPoint x: 263, endPoint y: 298, distance: 79.6
click at [261, 298] on div "Home / Restaurants management / Menus / Sections / item / update School Bags se…" at bounding box center [854, 244] width 1220 height 1035
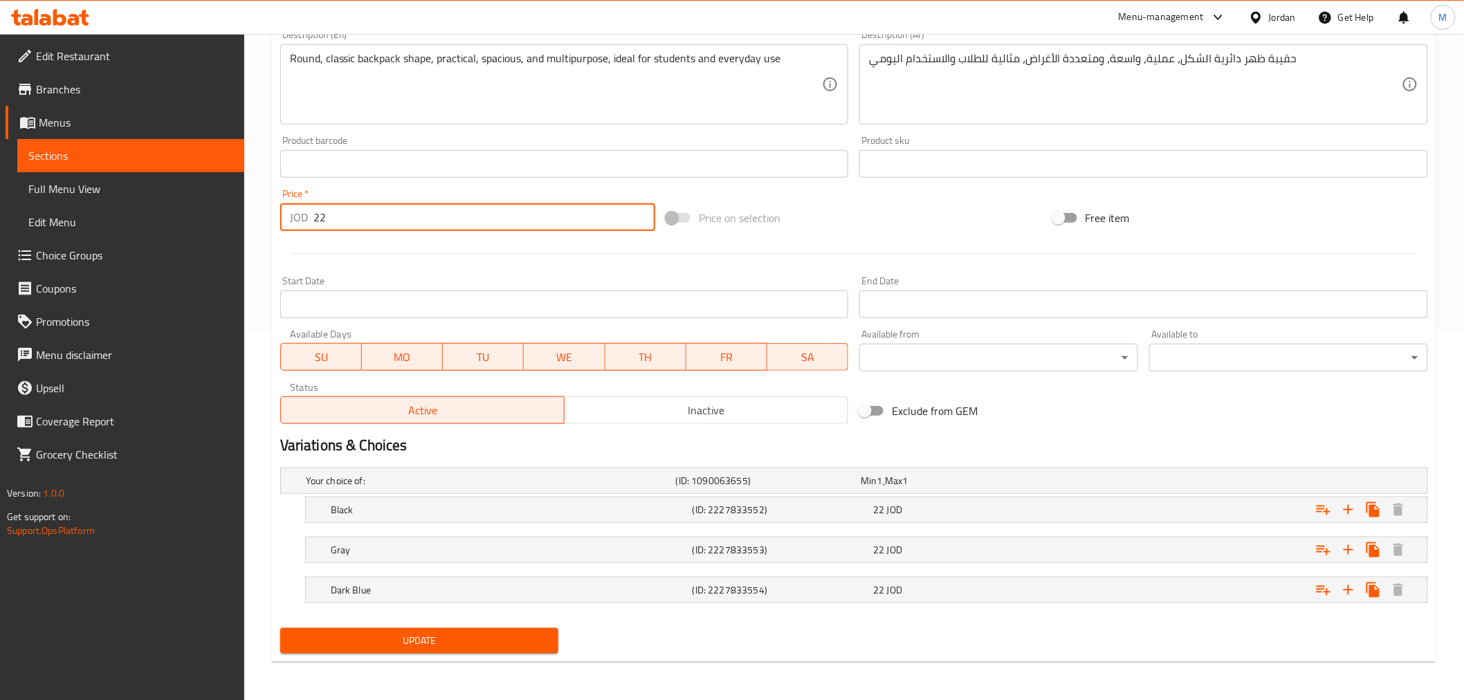
type input "22"
click at [429, 635] on span "Update" at bounding box center [419, 641] width 257 height 17
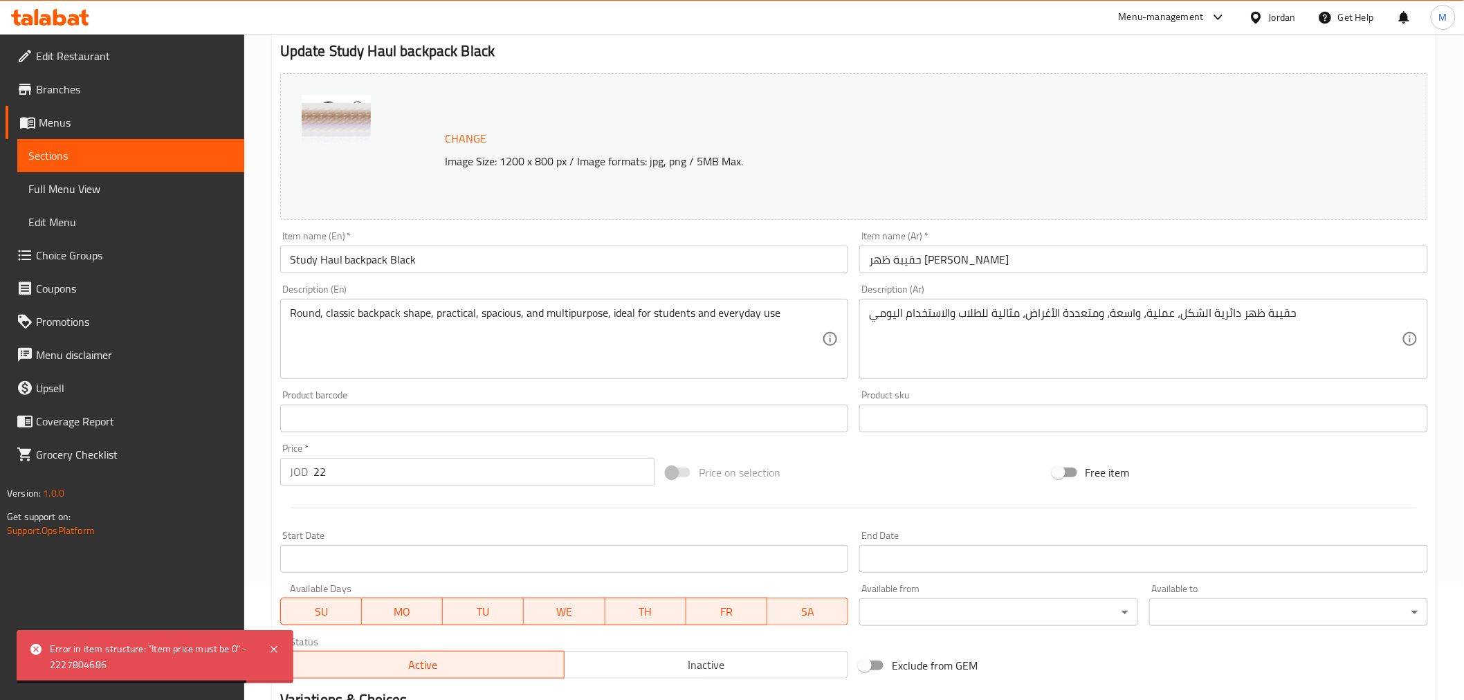
scroll to position [0, 0]
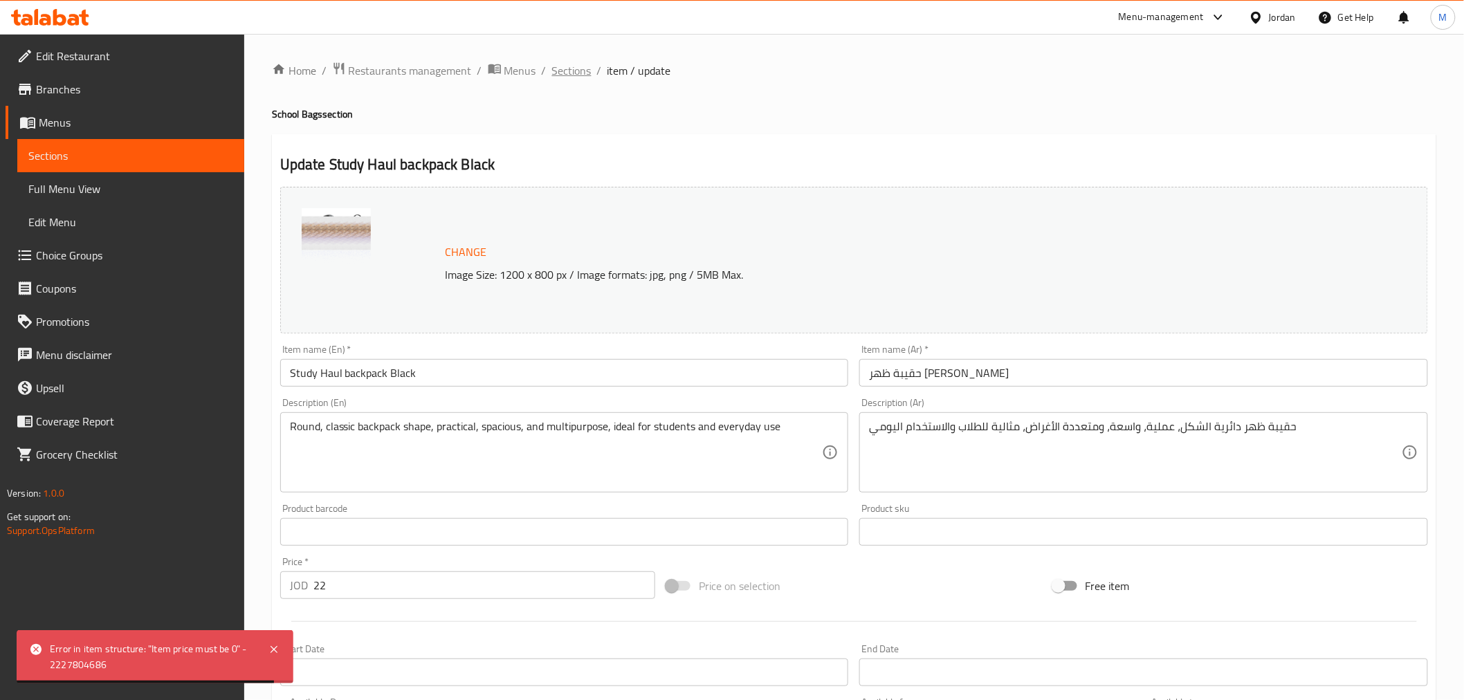
click at [580, 64] on span "Sections" at bounding box center [571, 70] width 39 height 17
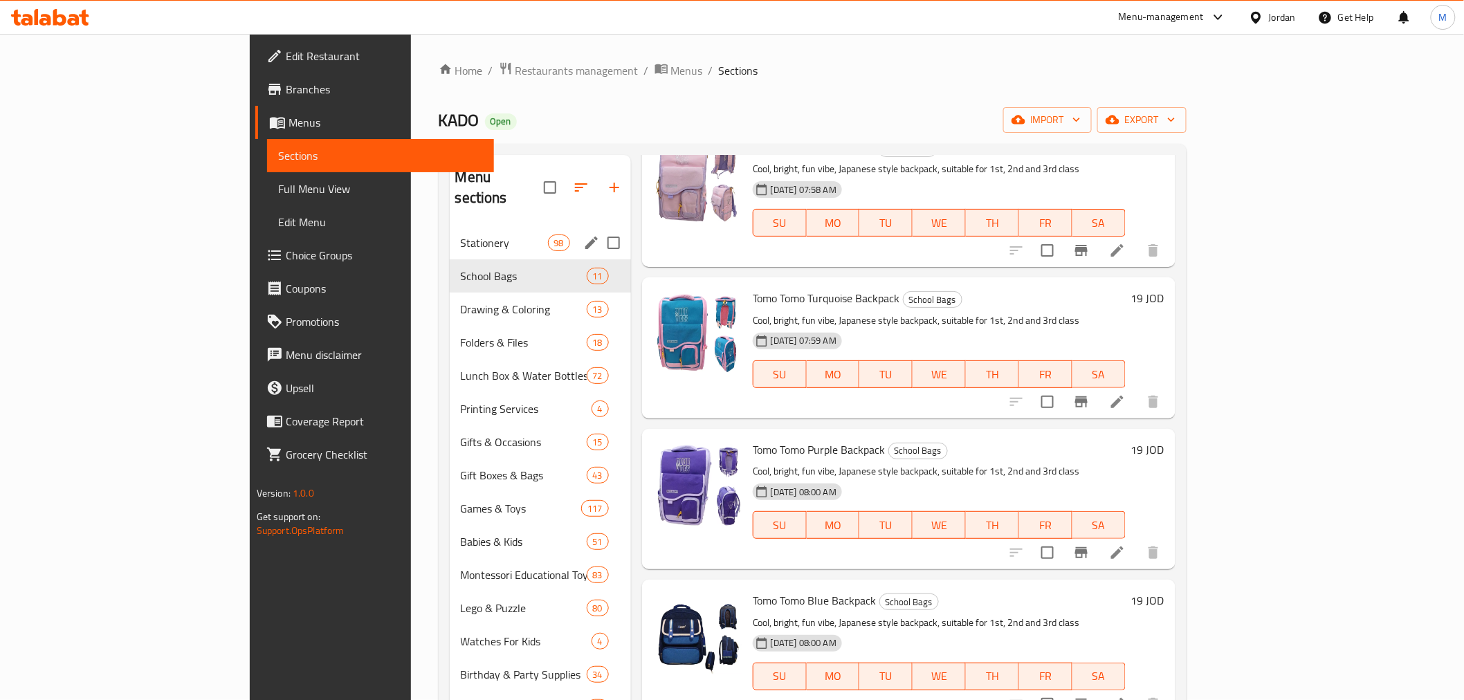
drag, startPoint x: 416, startPoint y: 257, endPoint x: 404, endPoint y: 240, distance: 20.9
click at [450, 260] on div "School Bags 11" at bounding box center [540, 276] width 181 height 33
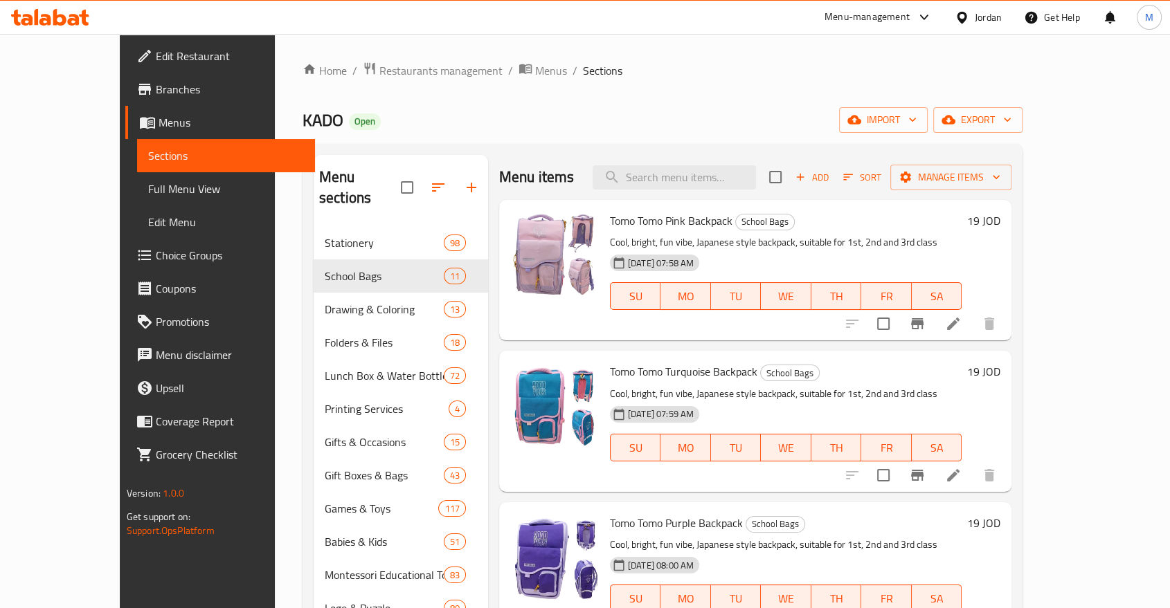
drag, startPoint x: 590, startPoint y: 275, endPoint x: 500, endPoint y: 32, distance: 259.7
click at [500, 32] on div "Menu-management Jordan Get Help M" at bounding box center [585, 17] width 1170 height 33
